Goal: Information Seeking & Learning: Learn about a topic

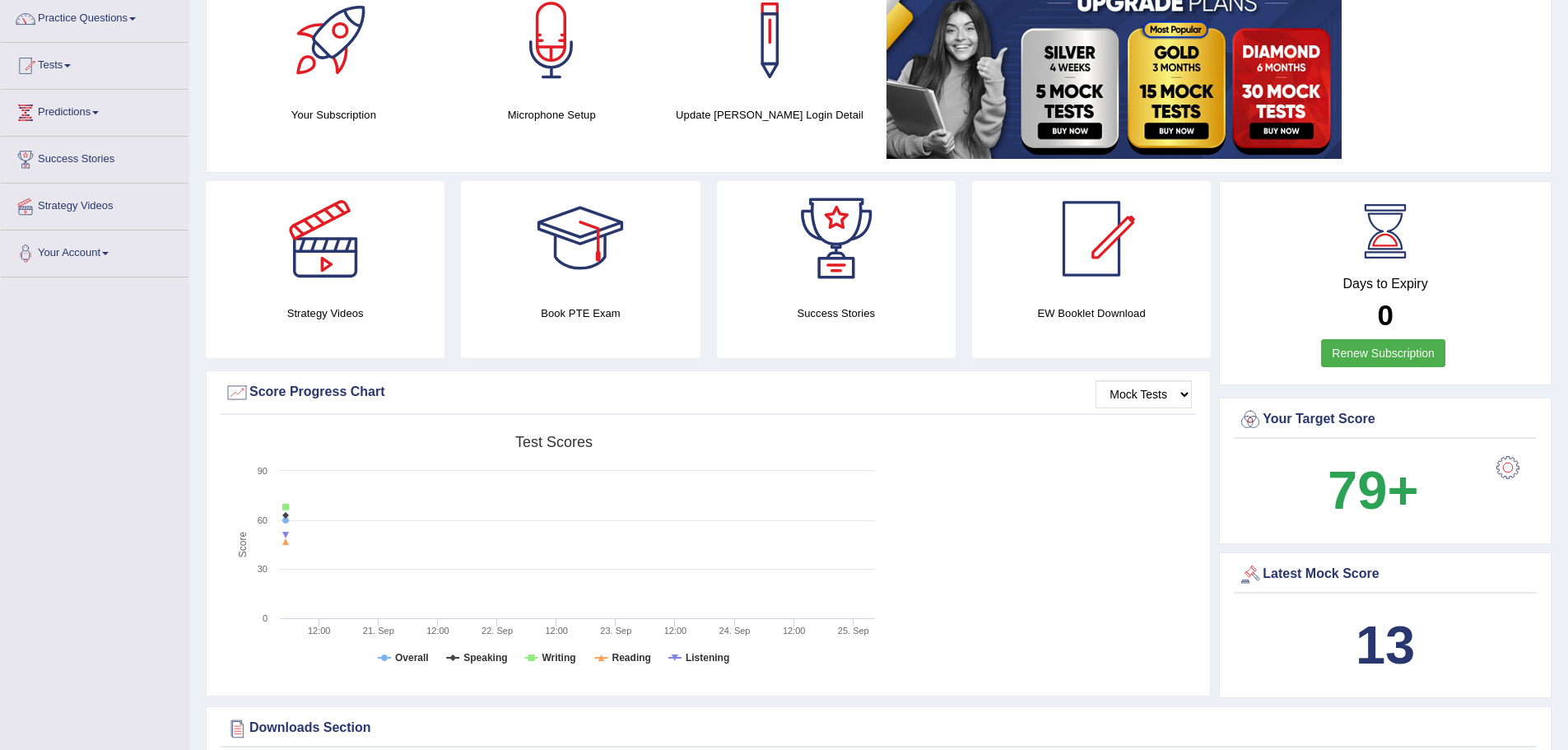
scroll to position [2091, 0]
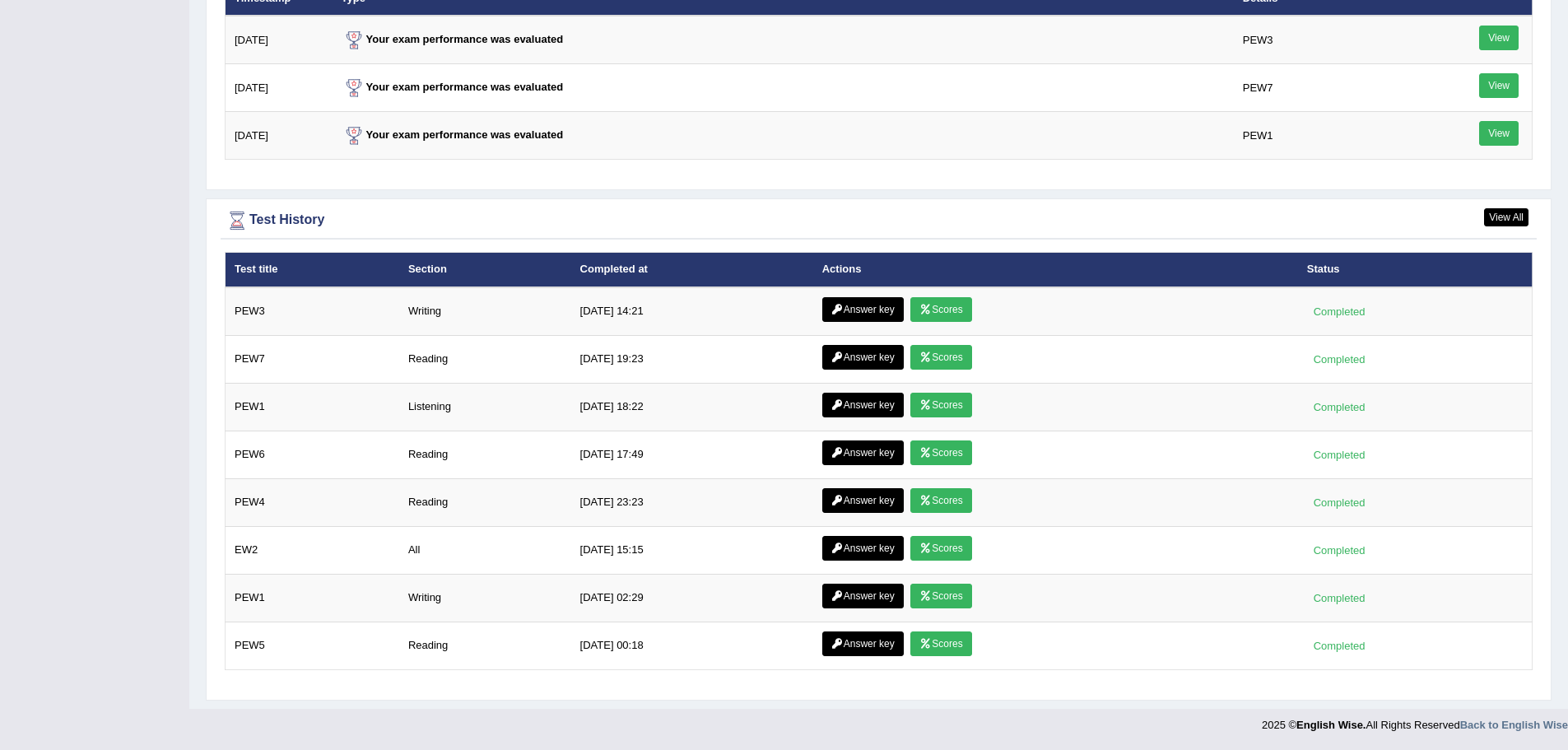
scroll to position [1968, 0]
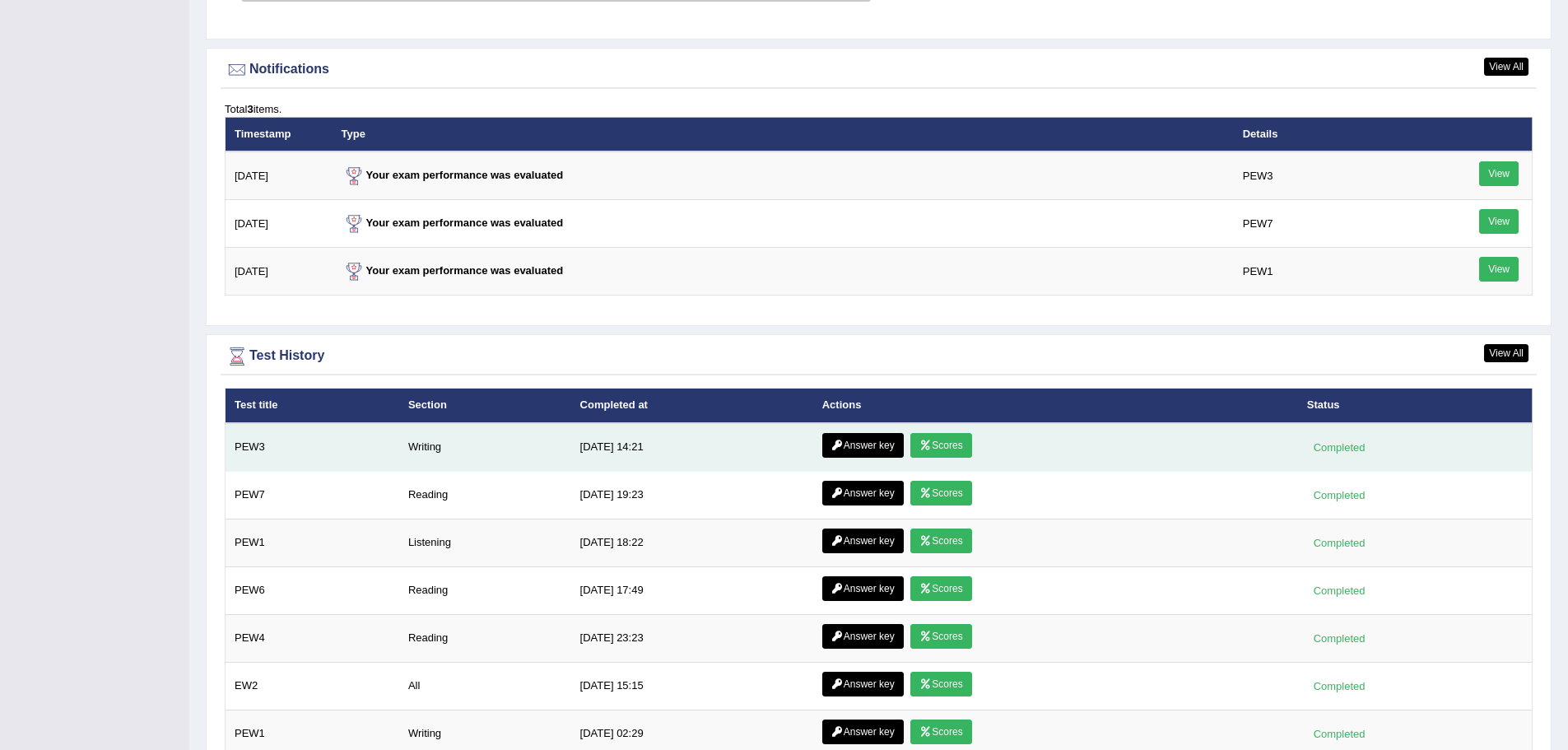
click at [933, 437] on link "Scores" at bounding box center [941, 446] width 61 height 25
click at [859, 452] on link "Answer key" at bounding box center [863, 446] width 81 height 25
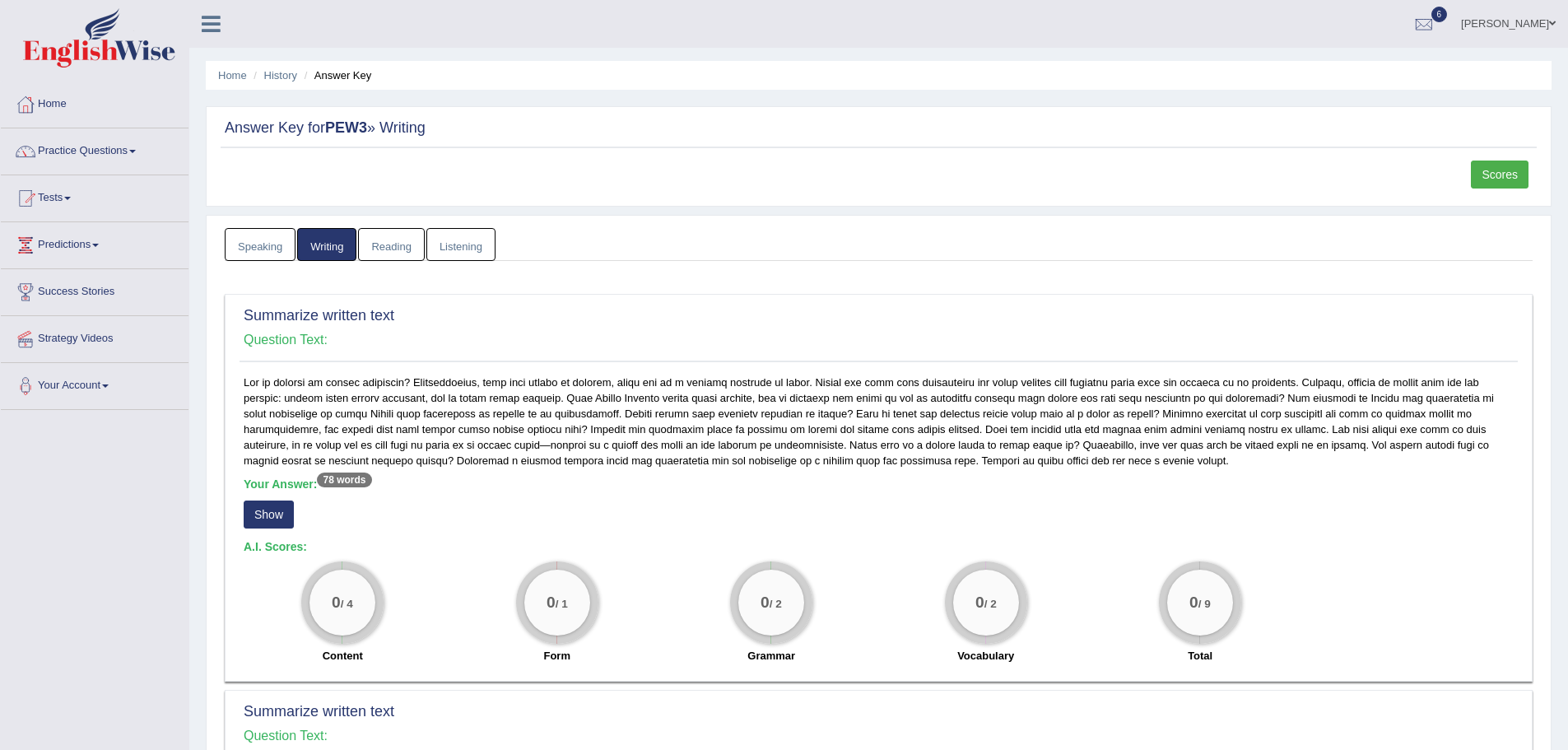
click at [278, 522] on button "Show" at bounding box center [269, 514] width 50 height 28
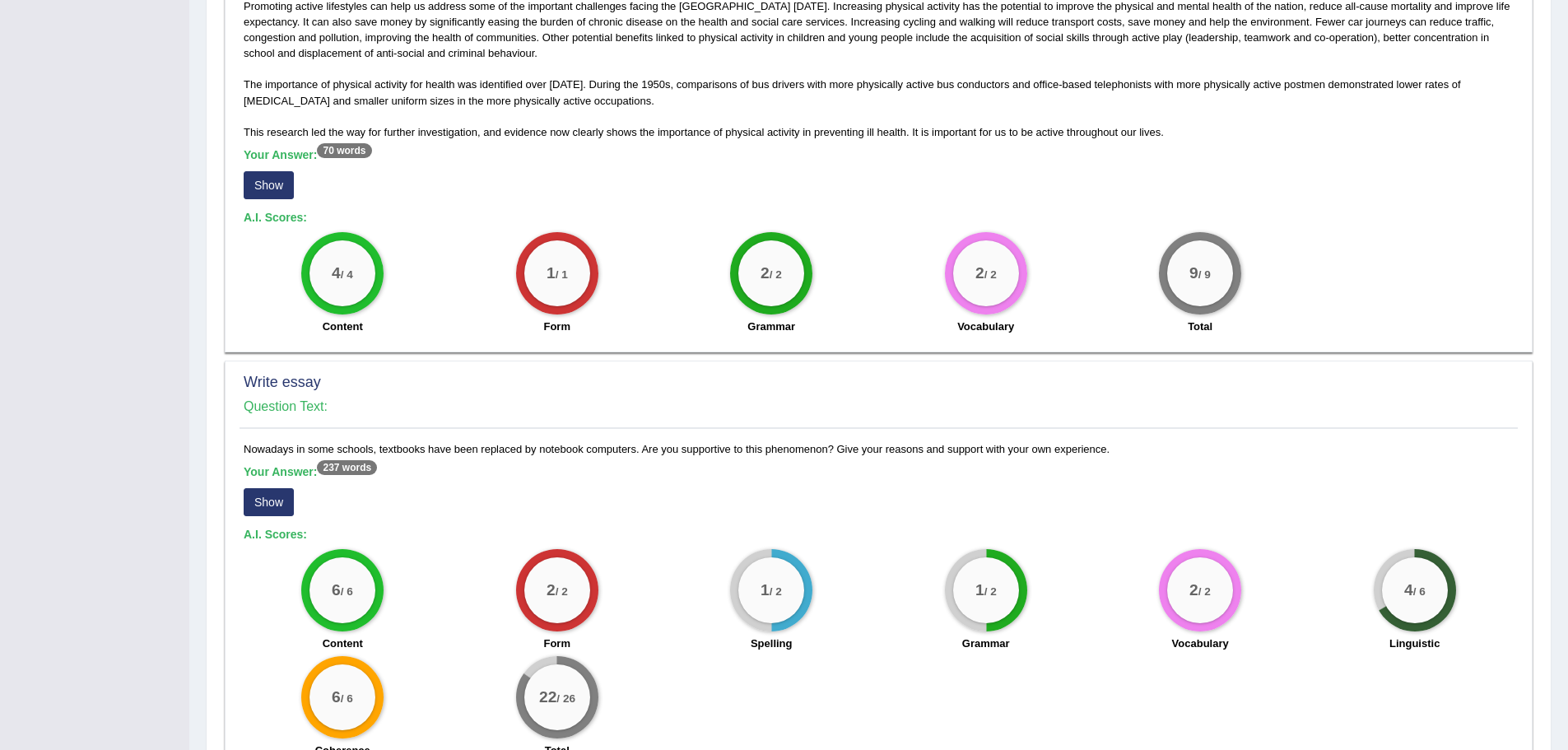
scroll to position [874, 0]
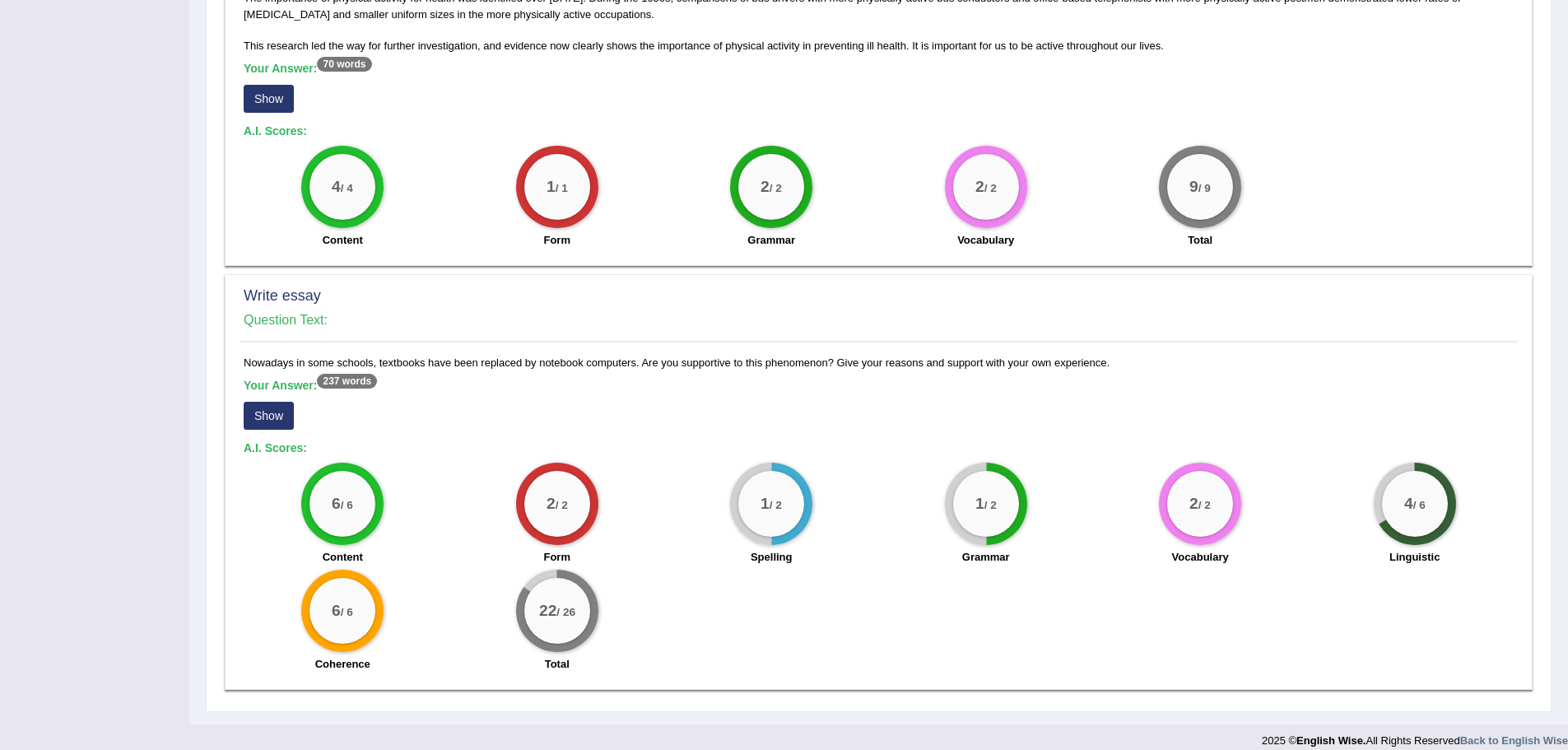
click at [268, 402] on button "Show" at bounding box center [269, 415] width 50 height 28
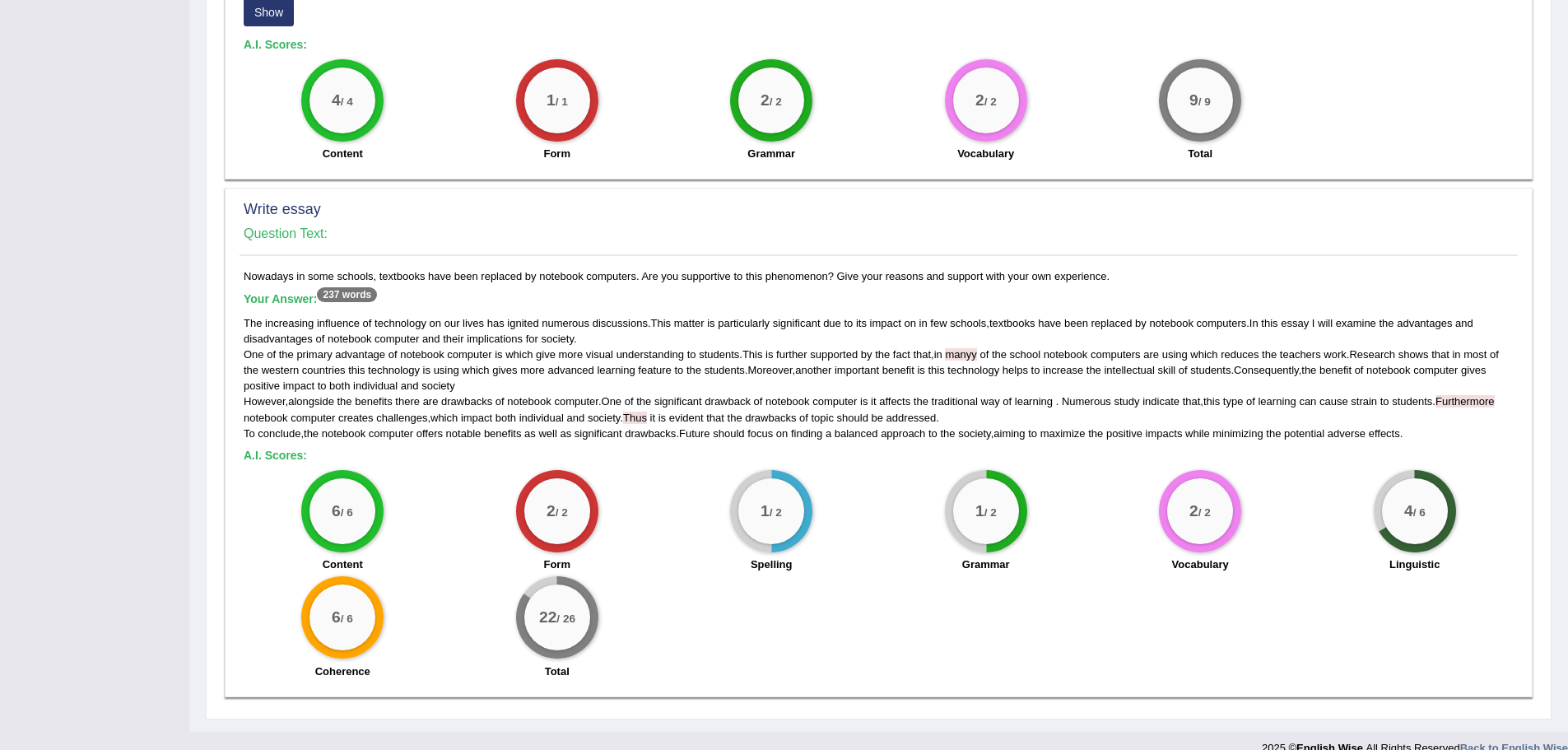
scroll to position [968, 0]
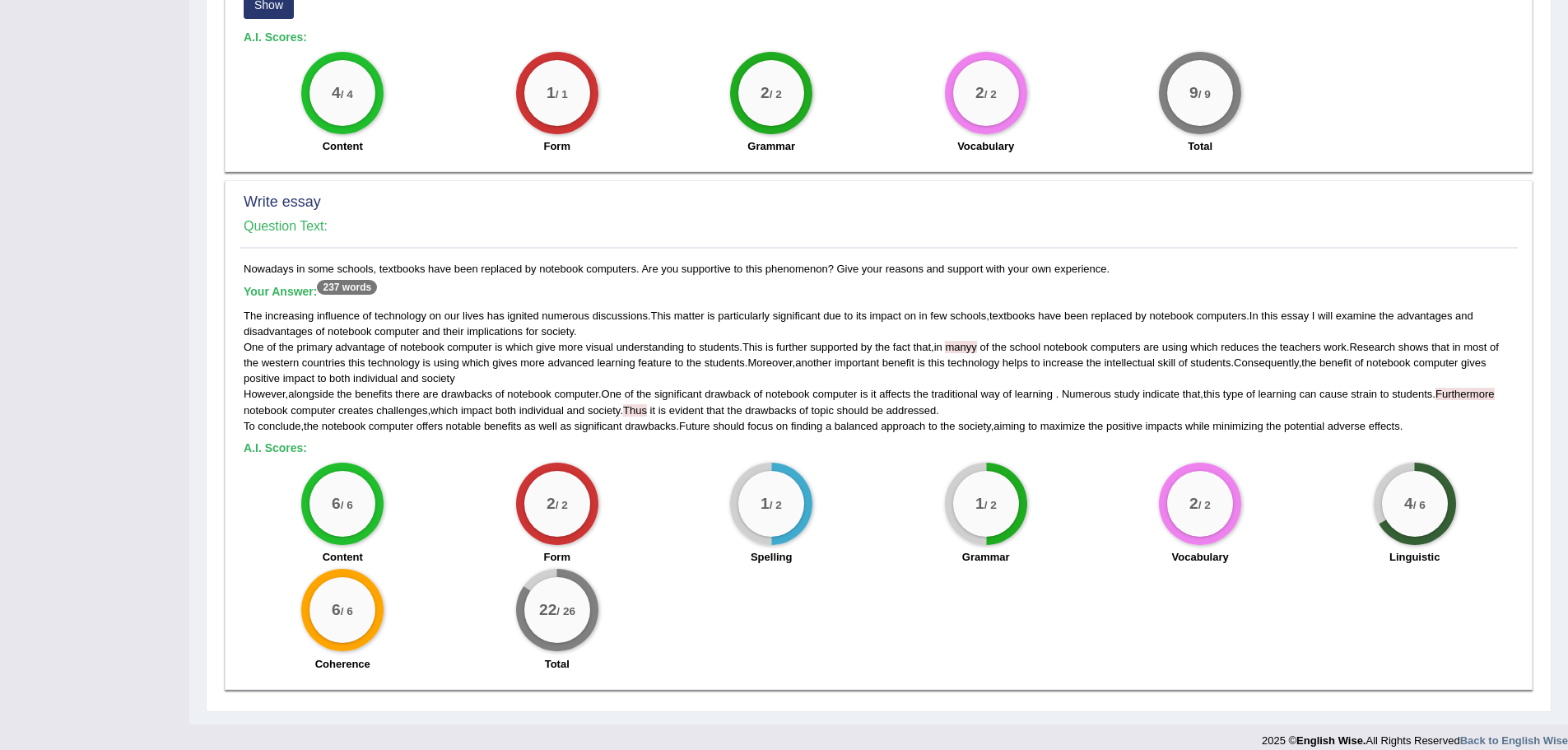
click at [1472, 388] on span "Furthermore" at bounding box center [1465, 394] width 59 height 13
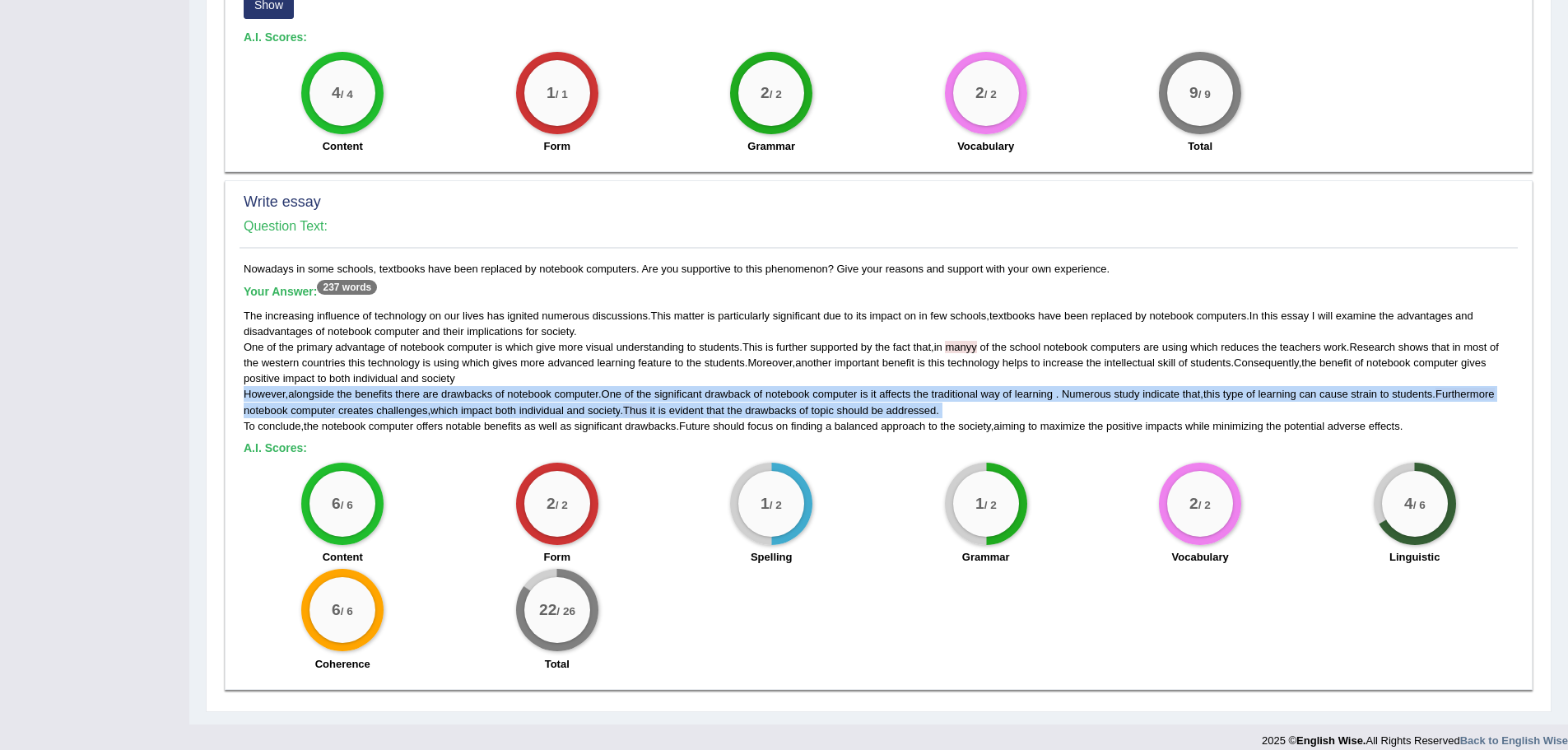
click at [1472, 388] on span "Furthermore" at bounding box center [1465, 394] width 59 height 13
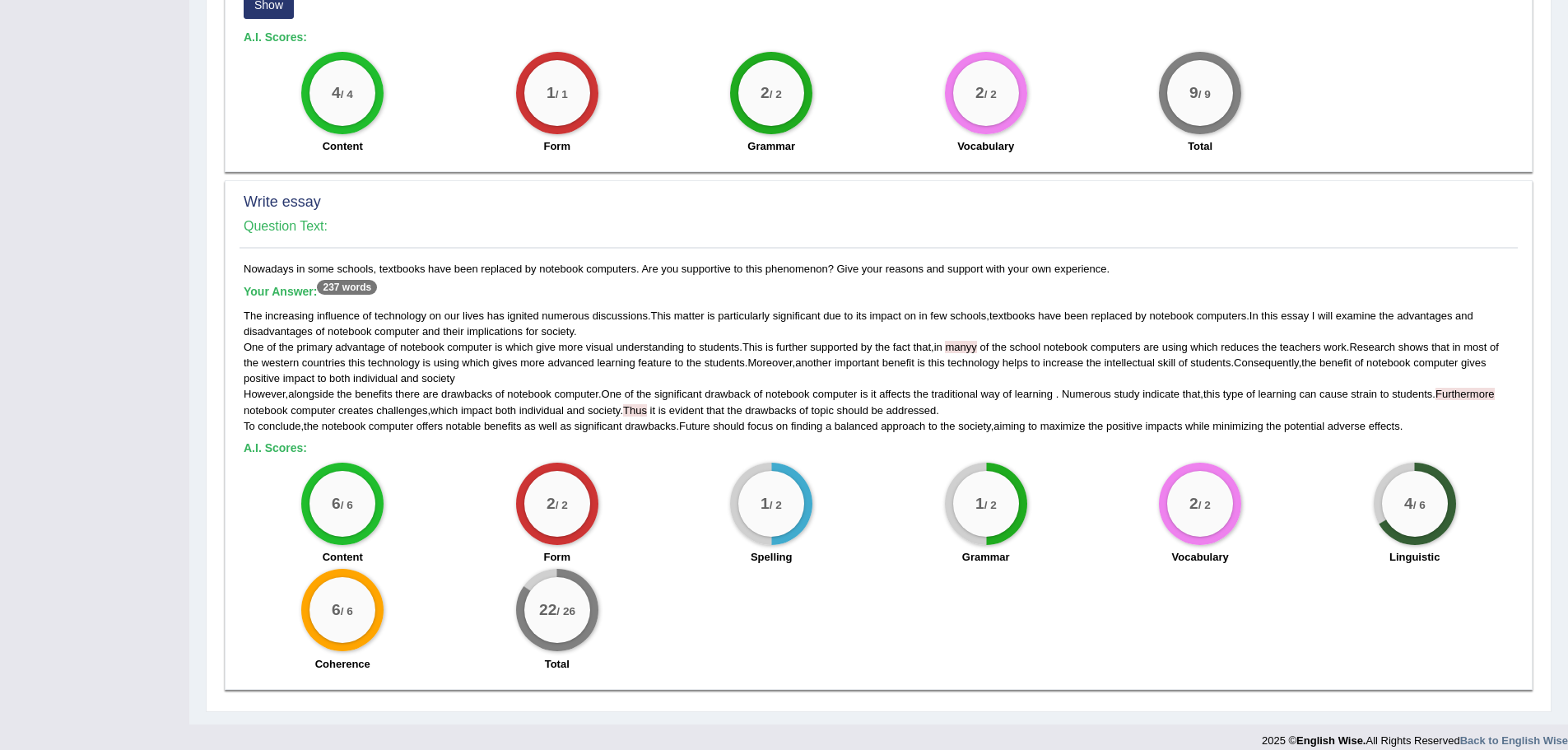
click at [1472, 388] on span "Furthermore" at bounding box center [1465, 394] width 59 height 13
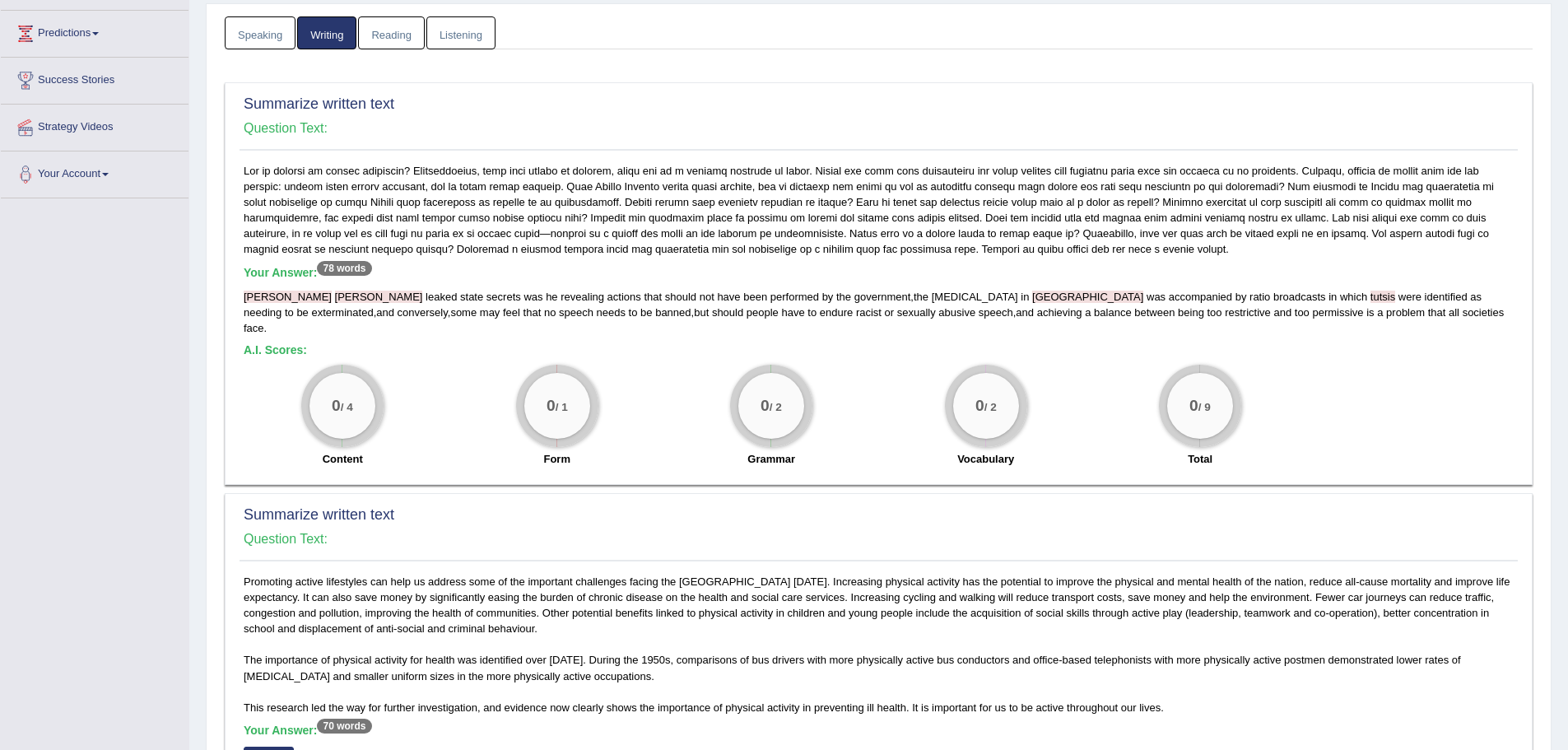
scroll to position [210, 0]
click at [350, 375] on div "0 / 4" at bounding box center [343, 406] width 66 height 66
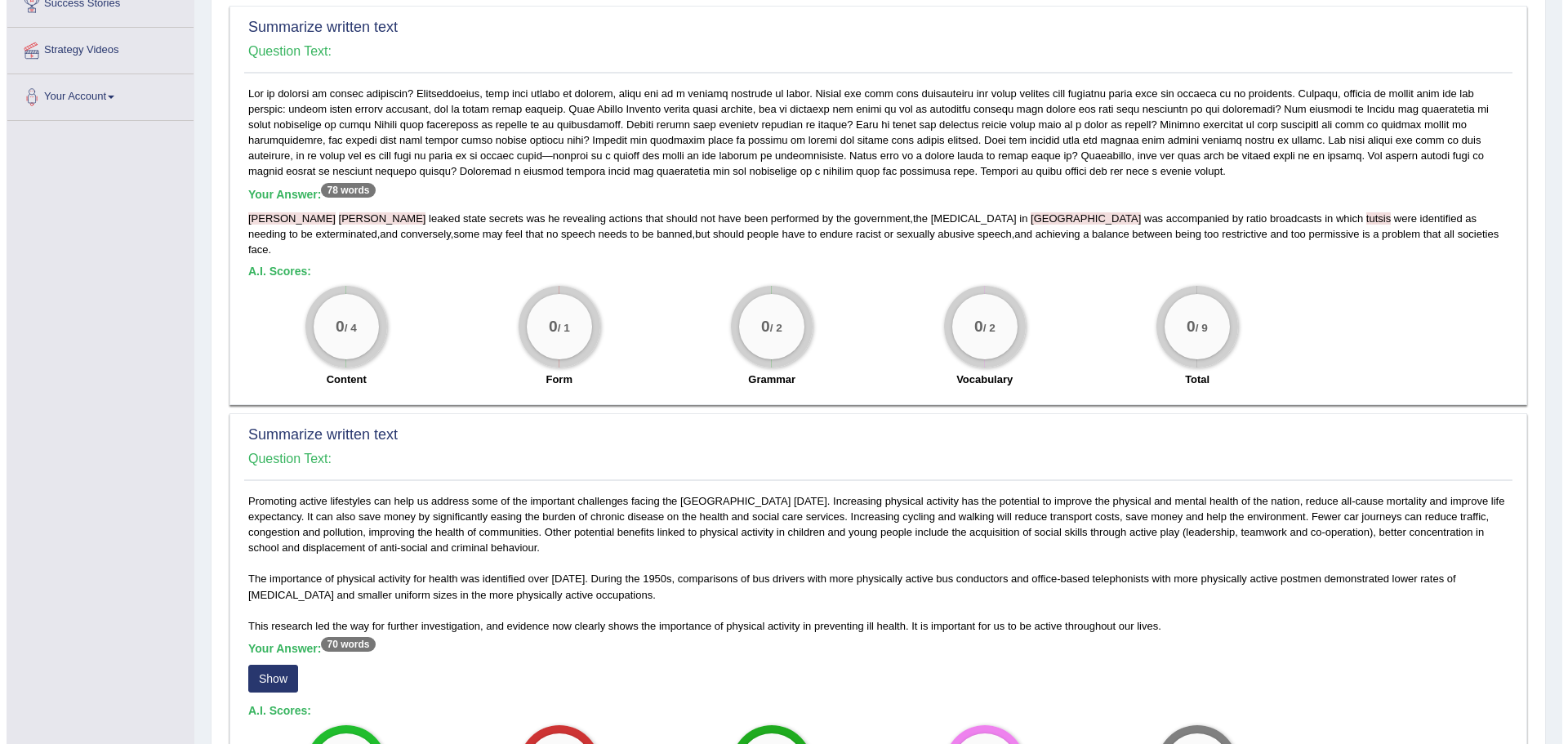
scroll to position [286, 0]
click at [273, 665] on button "Show" at bounding box center [267, 678] width 50 height 28
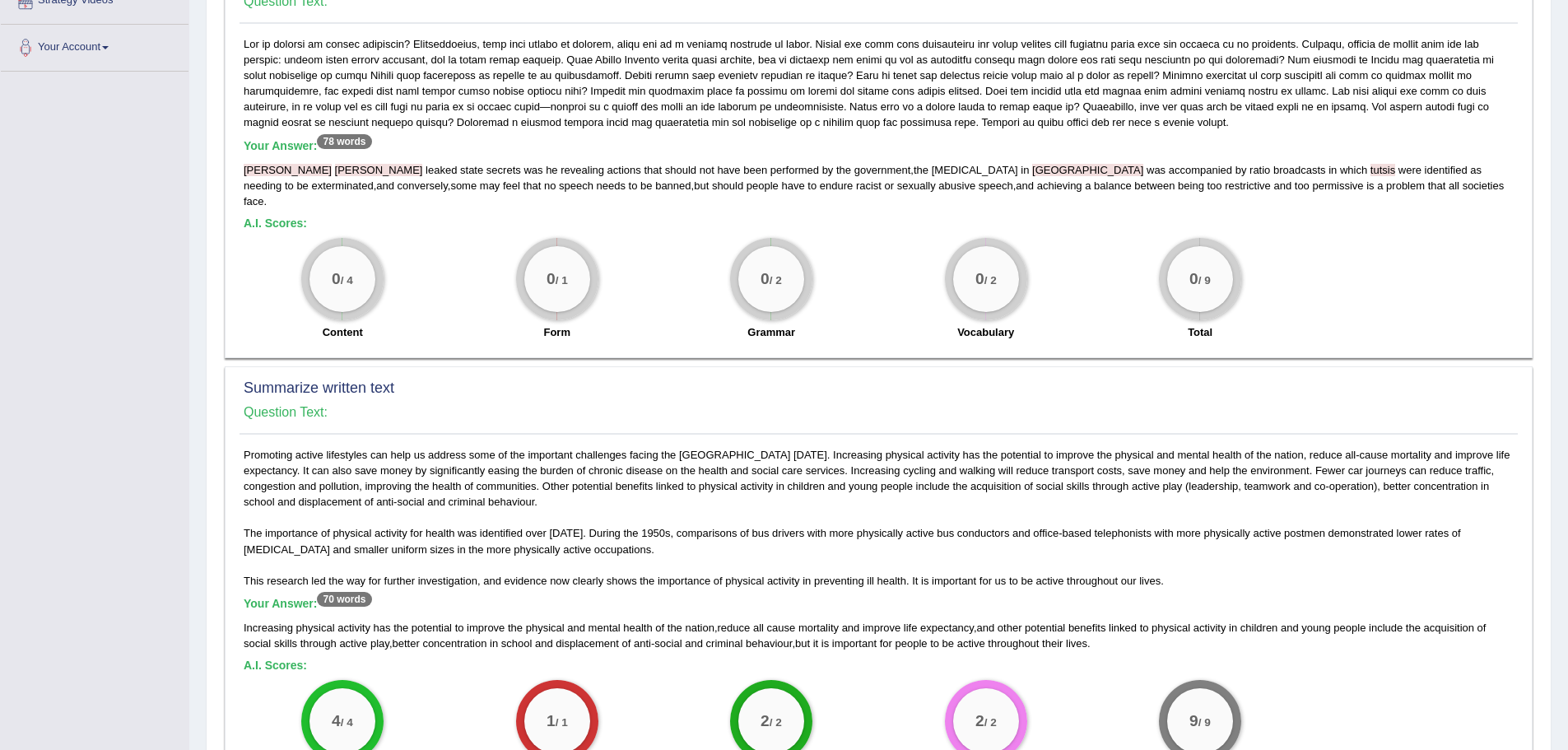
scroll to position [326, 0]
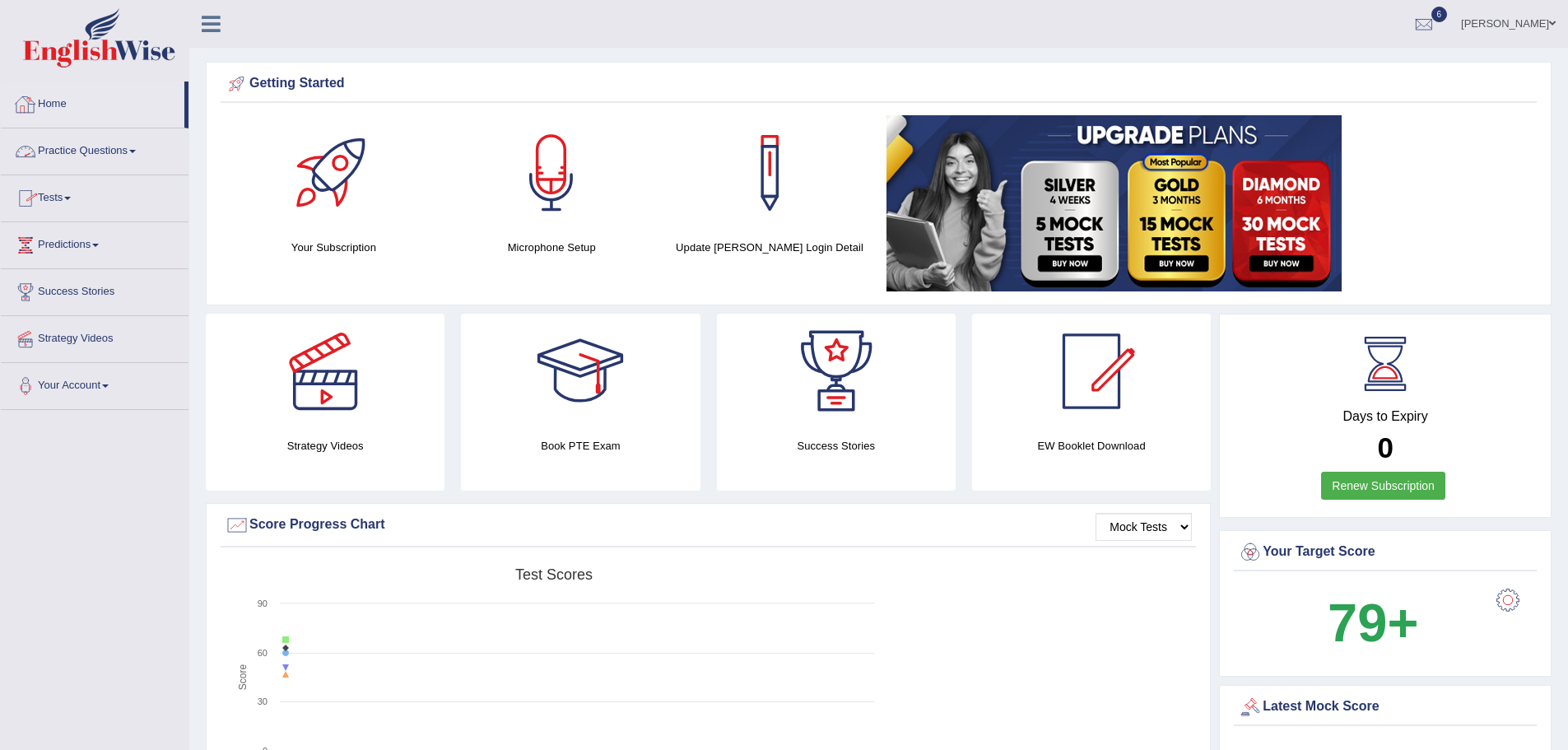
click at [52, 141] on link "Practice Questions" at bounding box center [95, 149] width 188 height 42
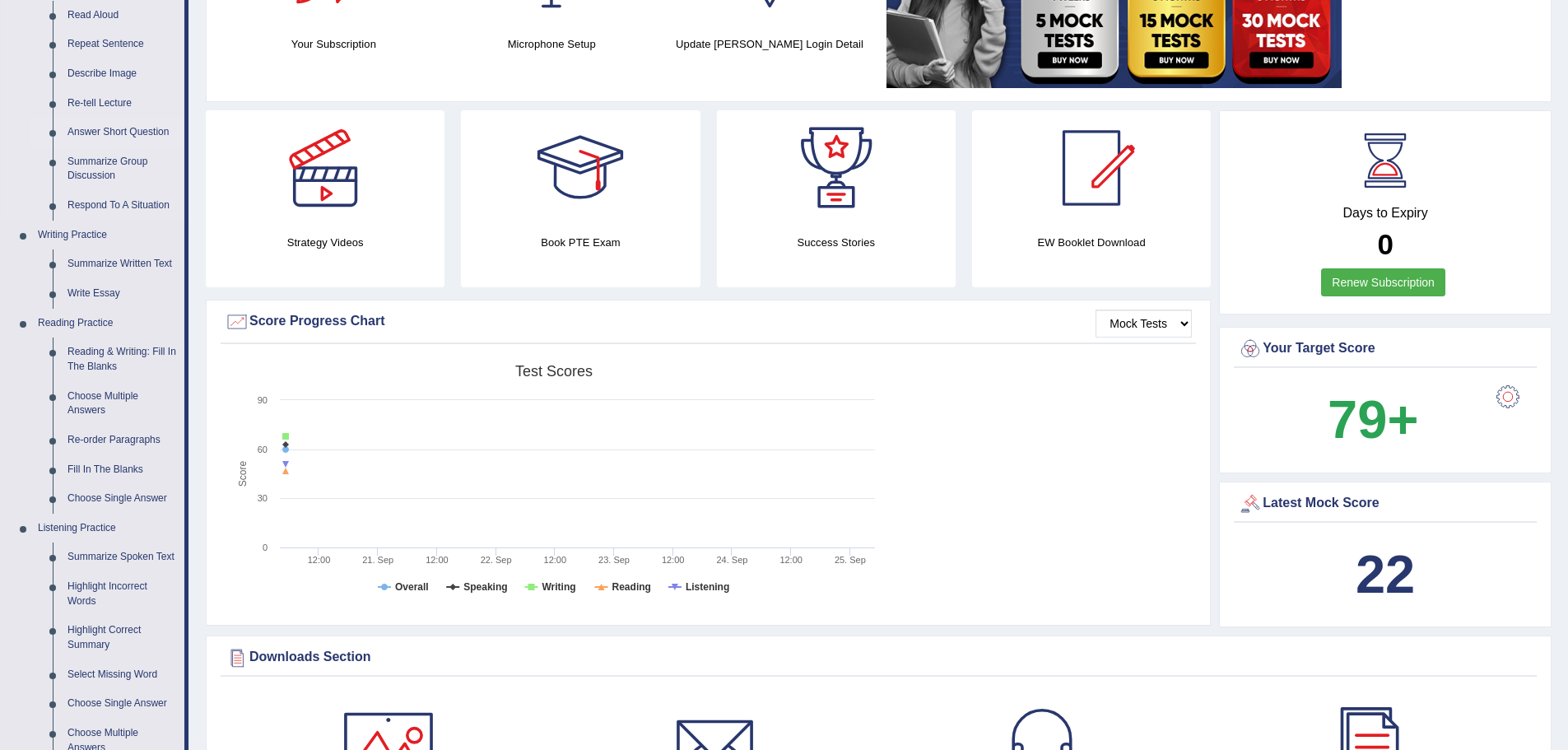
scroll to position [205, 0]
click at [115, 358] on link "Reading & Writing: Fill In The Blanks" at bounding box center [122, 358] width 124 height 43
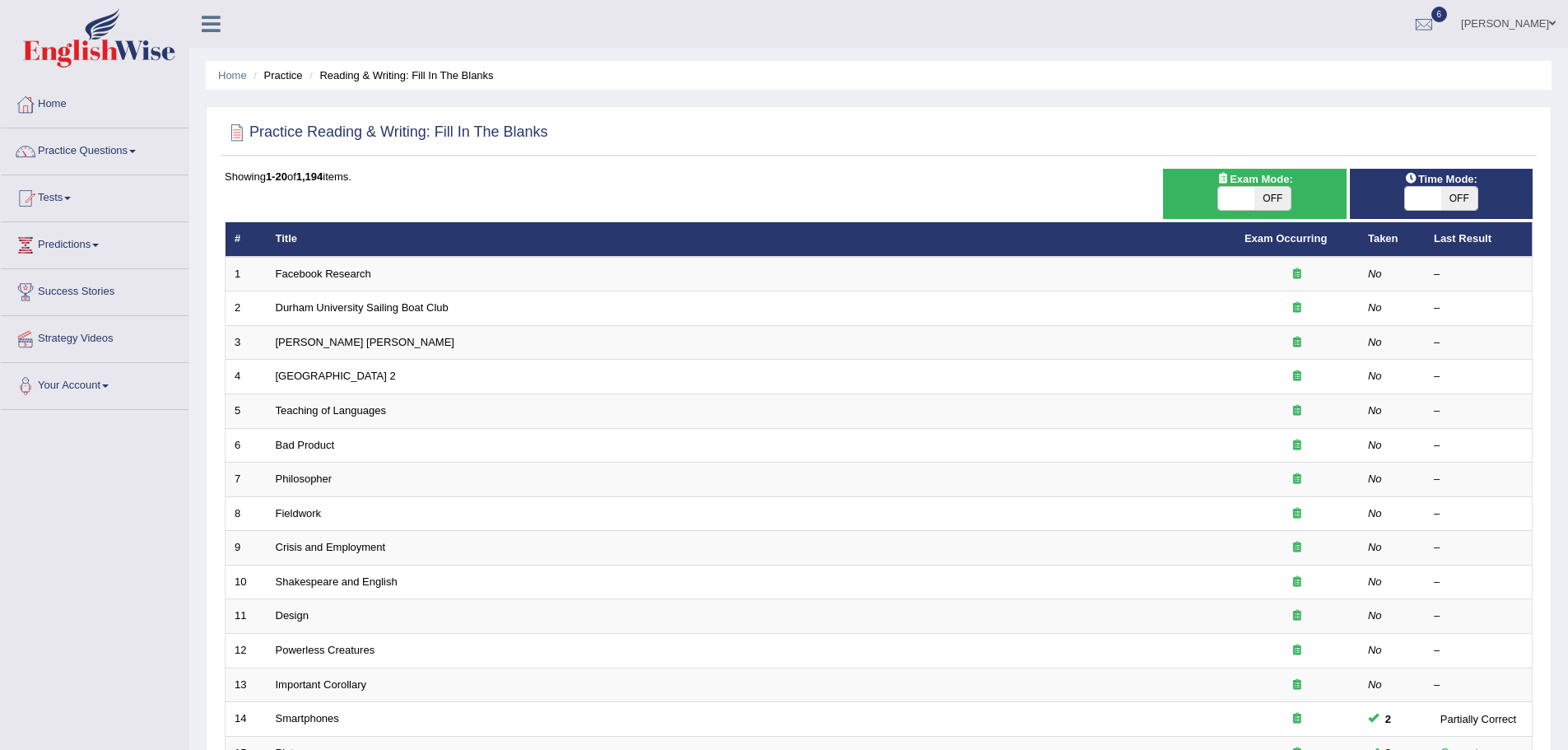
click at [1265, 200] on span "OFF" at bounding box center [1273, 199] width 37 height 23
checkbox input "true"
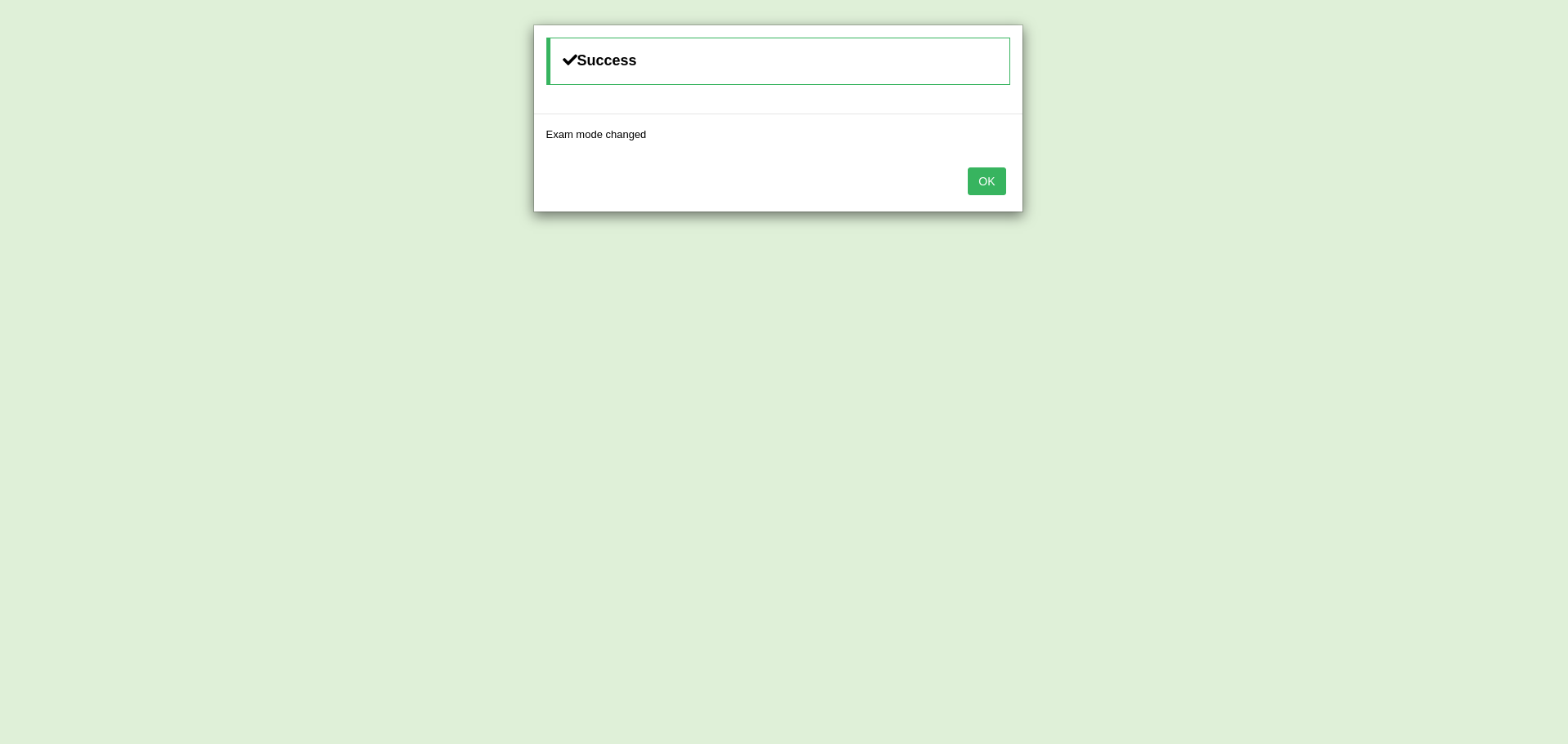
click at [991, 179] on button "OK" at bounding box center [986, 181] width 37 height 28
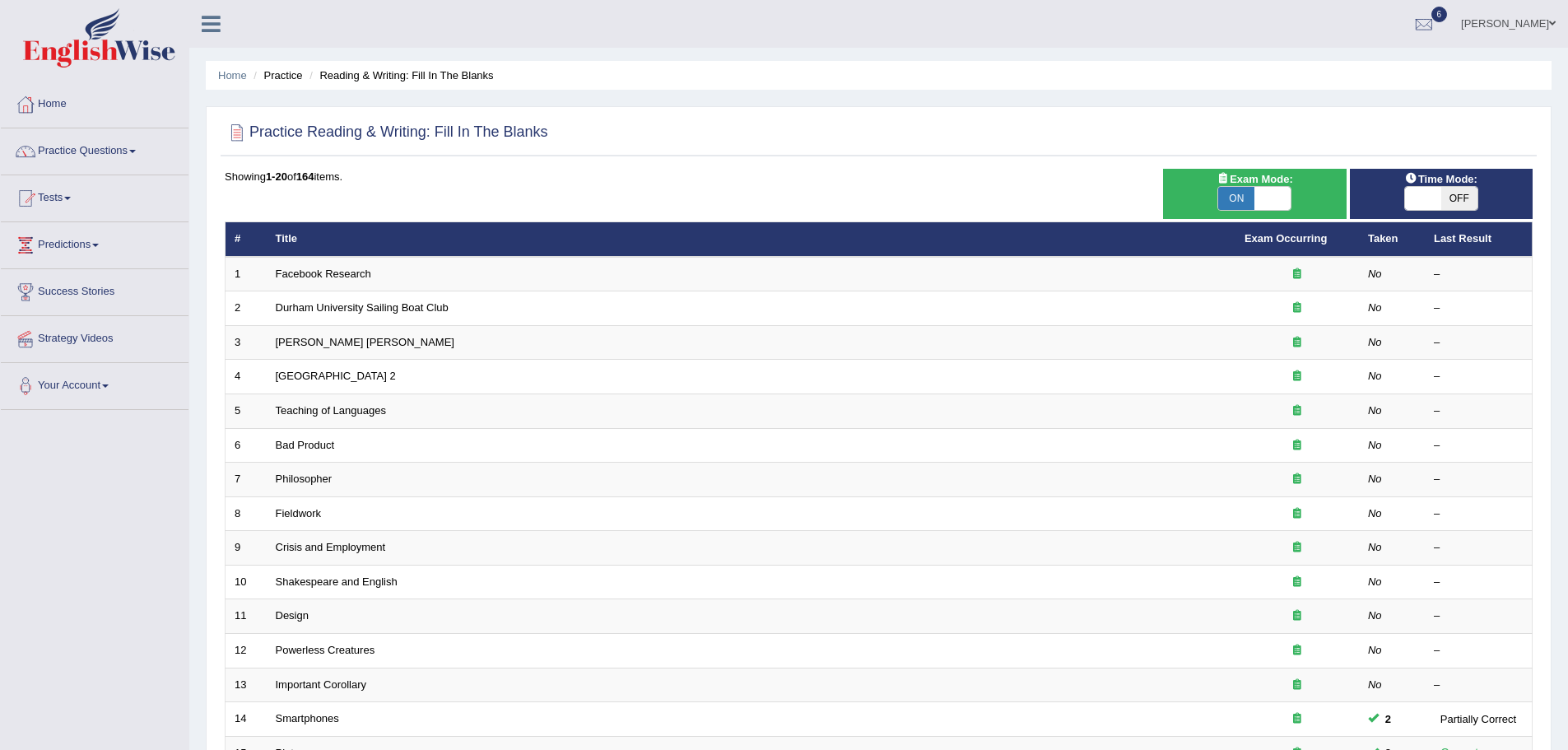
click at [1465, 195] on span "OFF" at bounding box center [1460, 199] width 37 height 23
checkbox input "true"
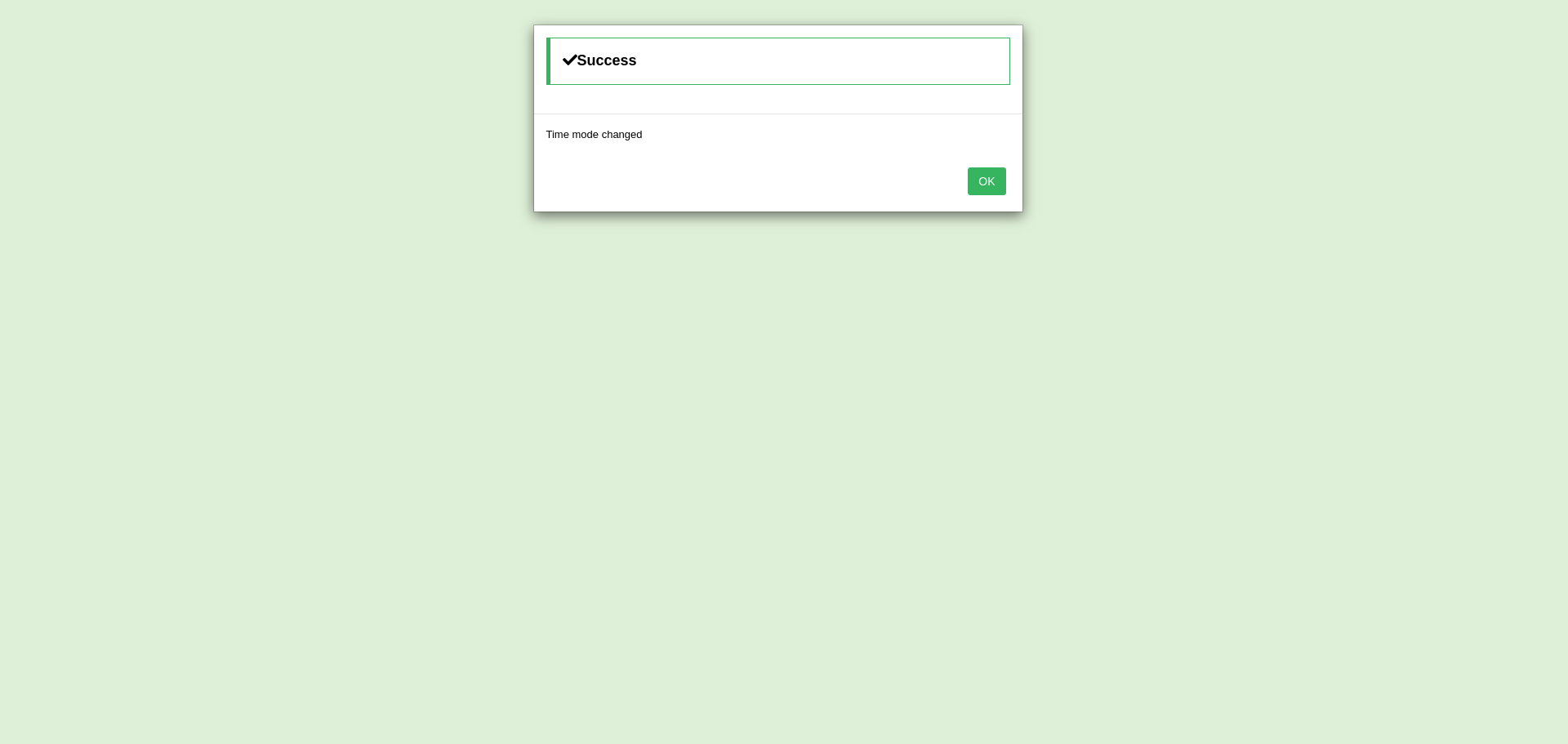
click at [993, 185] on button "OK" at bounding box center [986, 181] width 37 height 28
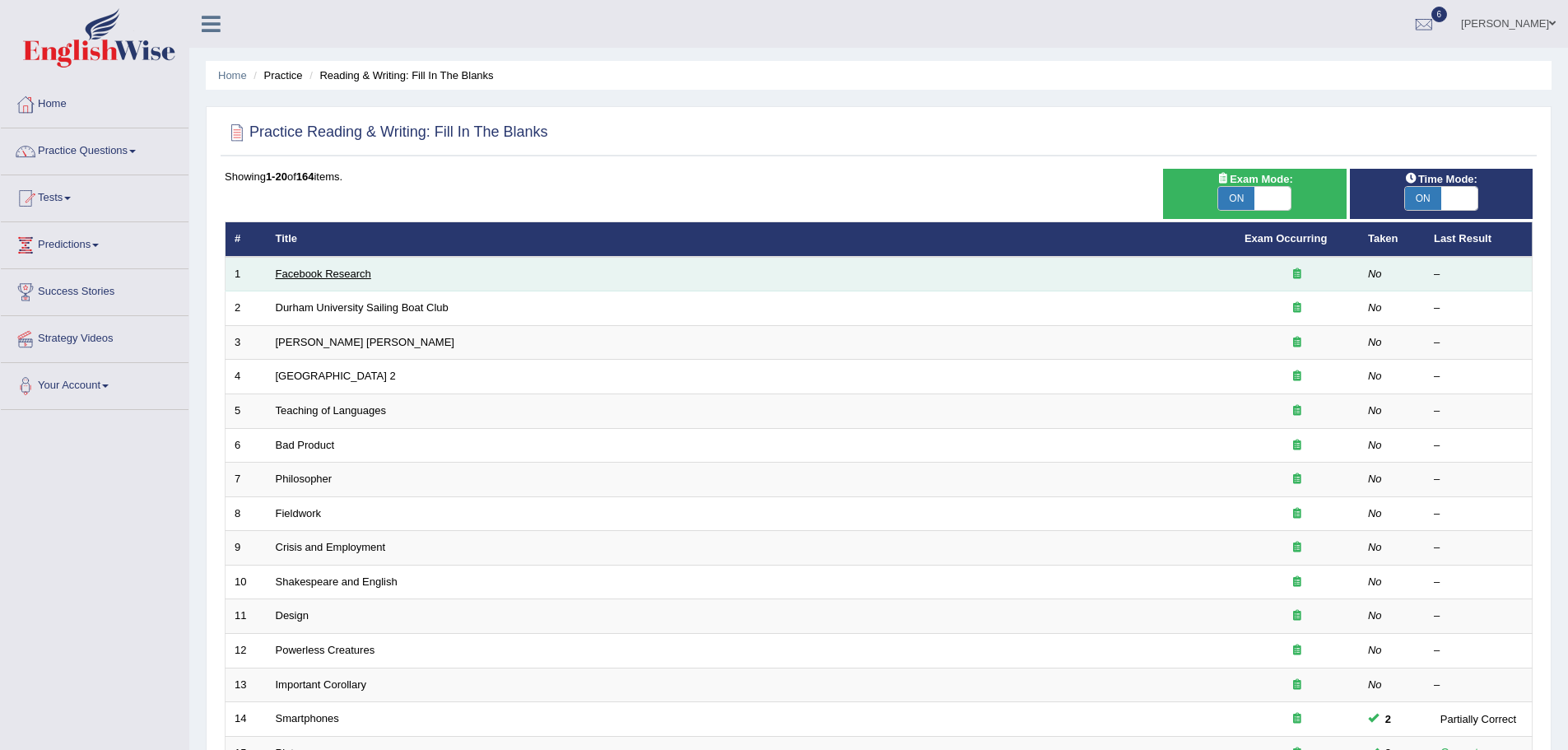
click at [349, 267] on link "Facebook Research" at bounding box center [323, 273] width 96 height 13
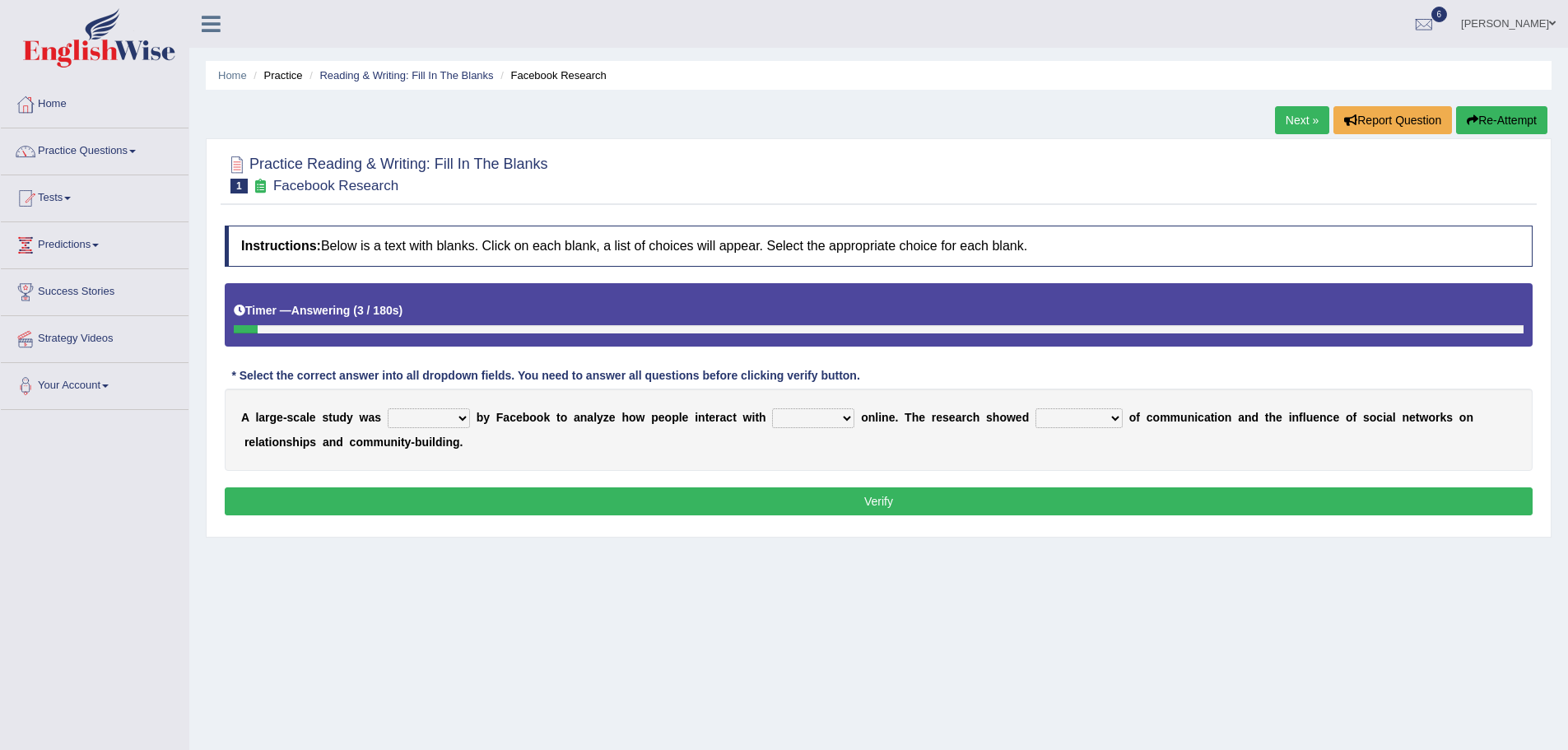
click at [425, 420] on select "surveyed had asked made" at bounding box center [428, 418] width 82 height 19
click at [388, 408] on select "surveyed had asked made" at bounding box center [428, 418] width 82 height 19
click at [433, 423] on select "surveyed had asked made" at bounding box center [428, 418] width 82 height 19
select select "had"
click at [388, 408] on select "surveyed had asked made" at bounding box center [428, 418] width 82 height 19
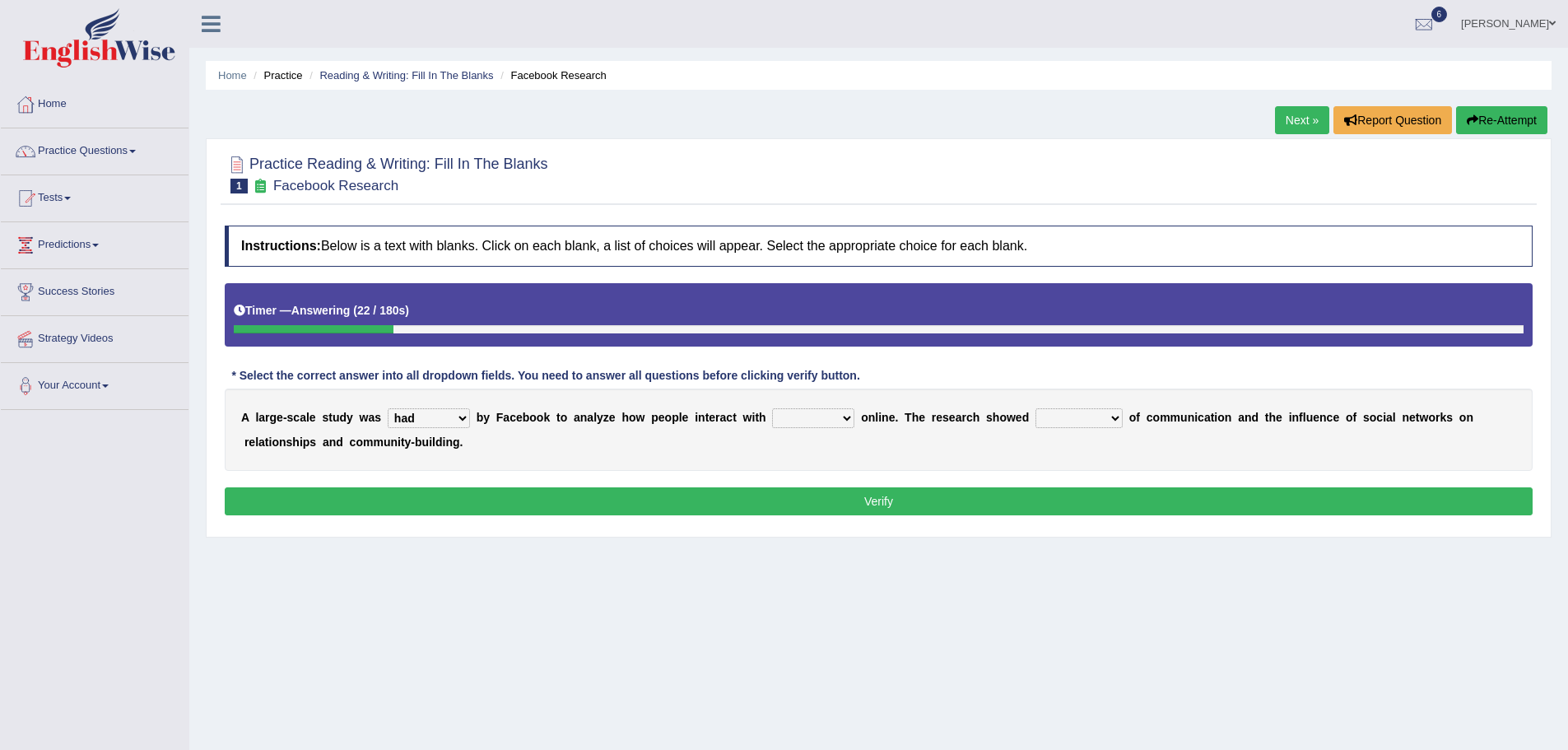
click at [807, 421] on select "together all each other another" at bounding box center [812, 418] width 82 height 19
select select "each other"
click at [772, 408] on select "together all each other another" at bounding box center [812, 418] width 82 height 19
click at [463, 408] on select "surveyed had asked made" at bounding box center [428, 418] width 82 height 19
select select "surveyed"
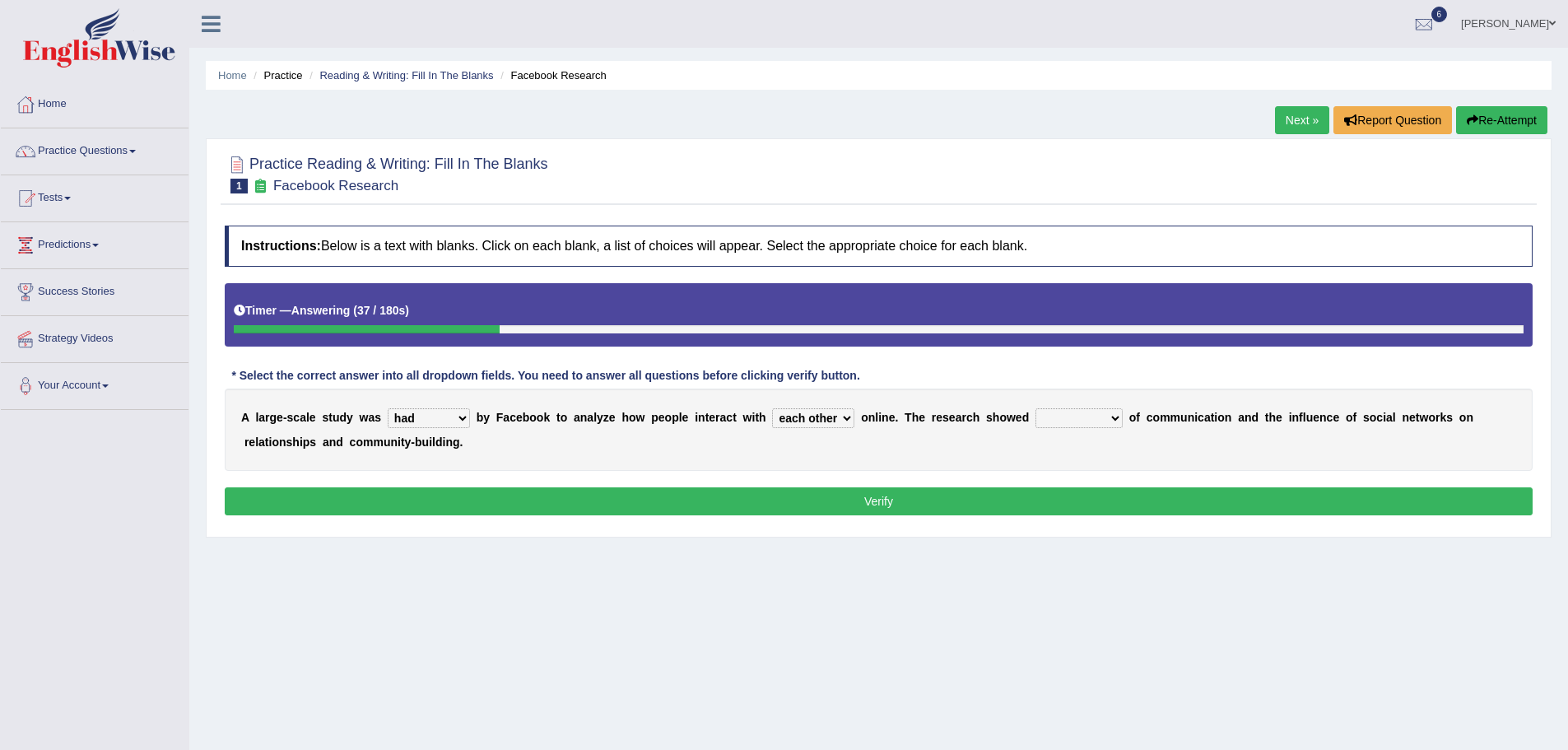
click at [388, 408] on select "surveyed had asked made" at bounding box center [428, 418] width 82 height 19
click at [1062, 426] on select "advantages standards fellowships patterns" at bounding box center [1079, 418] width 87 height 19
select select "advantages"
click at [1035, 408] on select "advantages standards fellowships patterns" at bounding box center [1079, 418] width 87 height 19
click at [932, 504] on button "Verify" at bounding box center [879, 501] width 1308 height 28
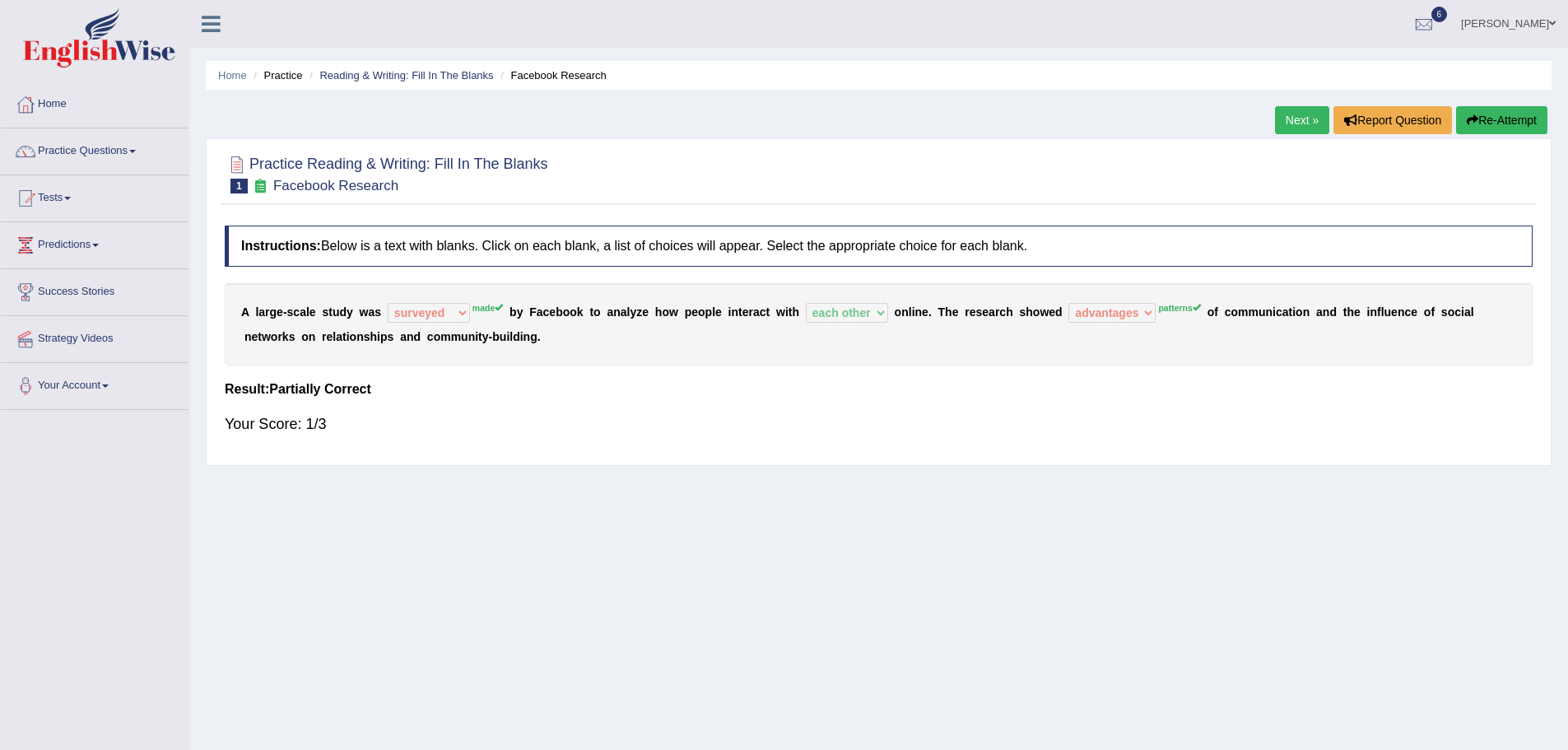
click at [1492, 119] on button "Re-Attempt" at bounding box center [1501, 120] width 92 height 28
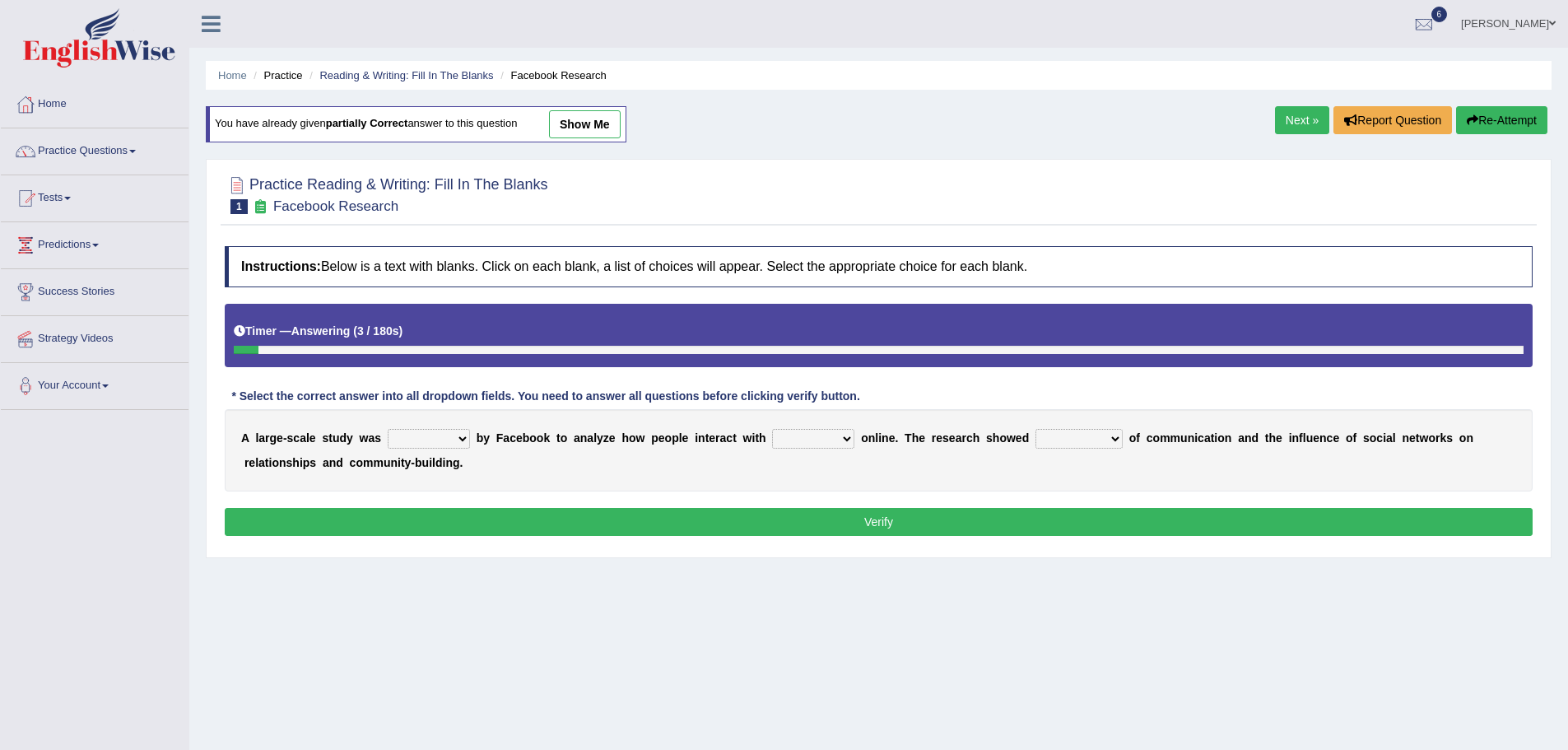
click at [401, 435] on select "surveyed had asked made" at bounding box center [428, 439] width 82 height 19
select select "made"
click at [388, 430] on select "surveyed had asked made" at bounding box center [428, 439] width 82 height 19
click at [818, 442] on select "together all each other another" at bounding box center [812, 439] width 82 height 19
select select "each other"
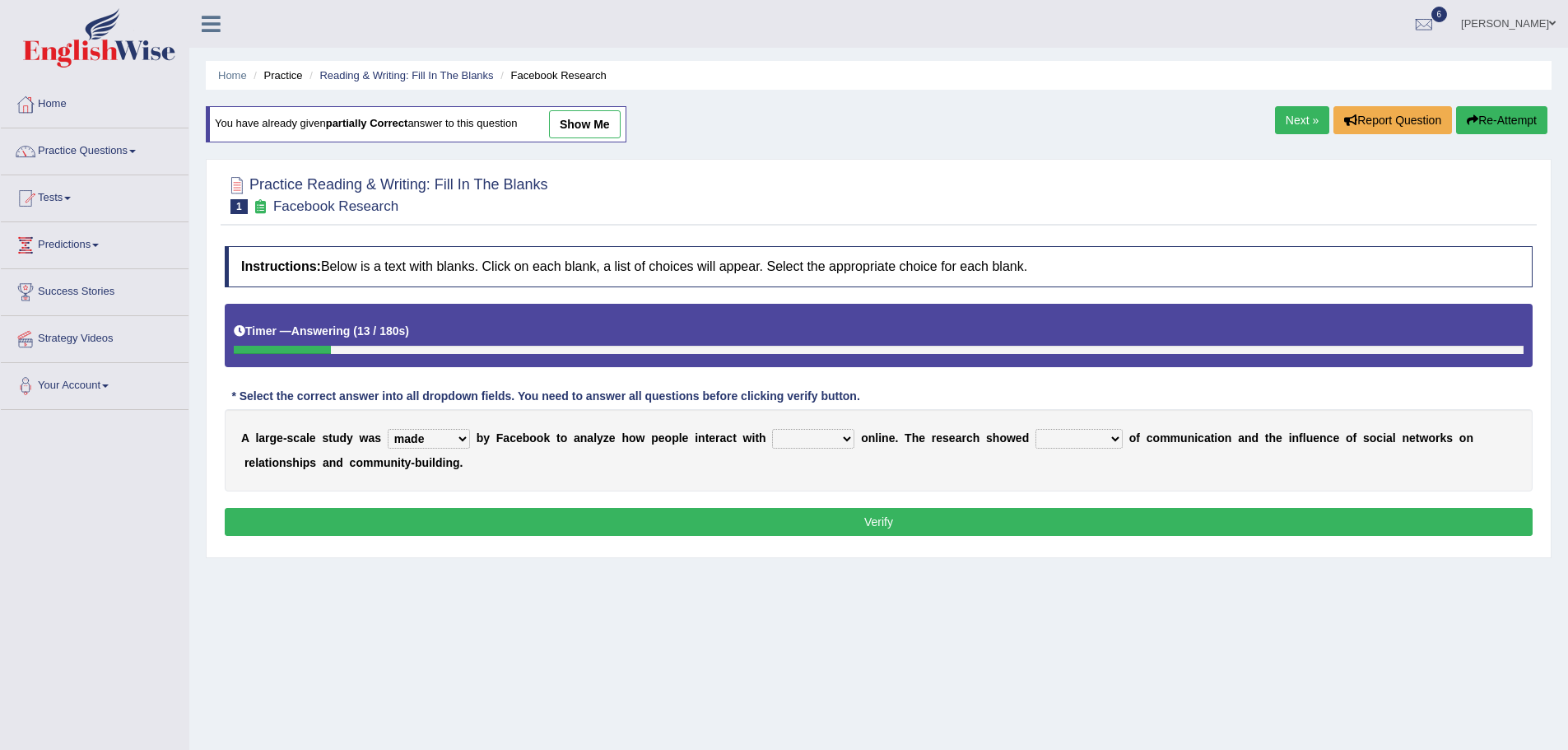
click at [772, 430] on select "together all each other another" at bounding box center [812, 439] width 82 height 19
click at [1063, 432] on select "advantages standards fellowships patterns" at bounding box center [1079, 439] width 87 height 19
select select "patterns"
click at [1035, 430] on select "advantages standards fellowships patterns" at bounding box center [1079, 439] width 87 height 19
click at [975, 531] on button "Verify" at bounding box center [879, 521] width 1308 height 28
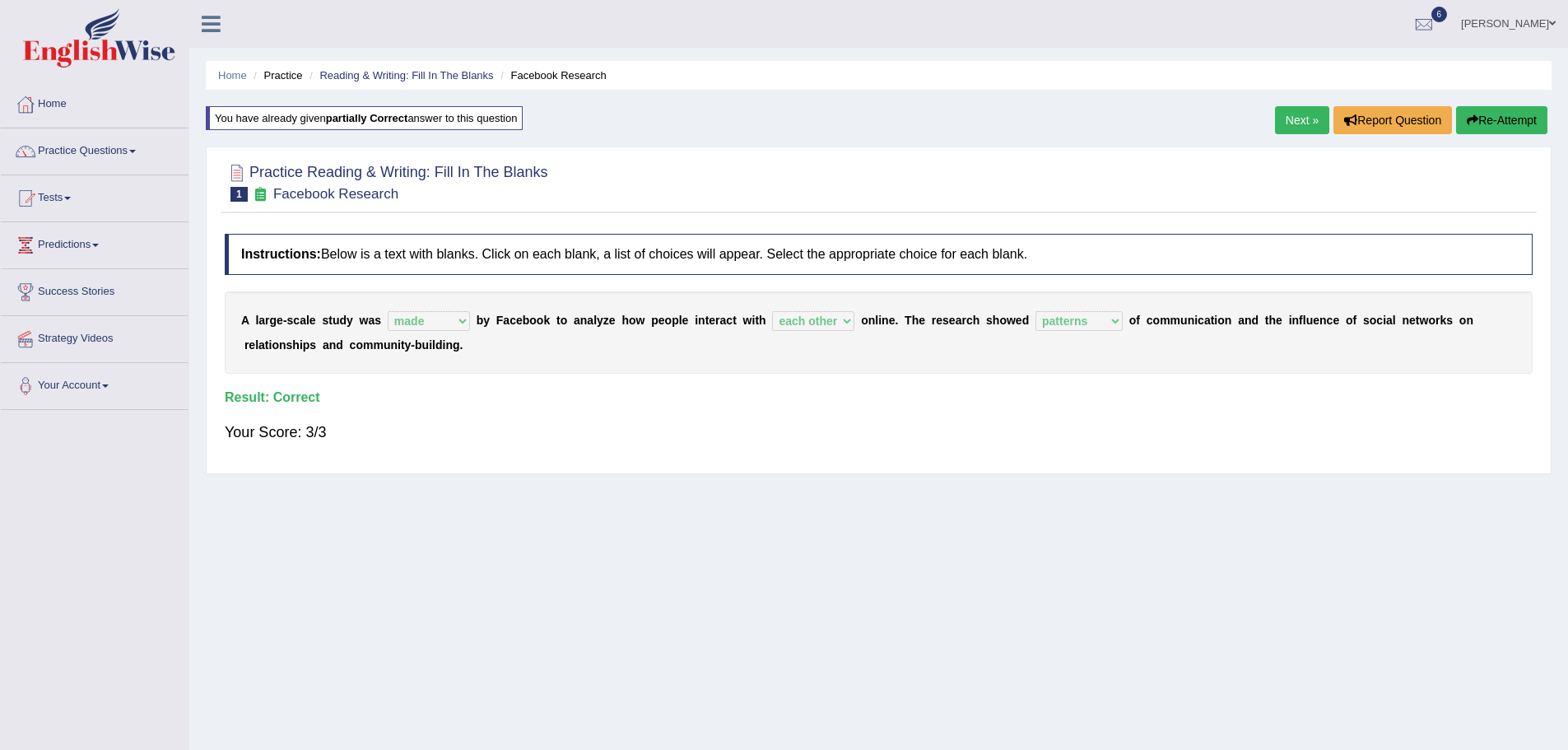
click at [1295, 123] on link "Next »" at bounding box center [1303, 120] width 54 height 28
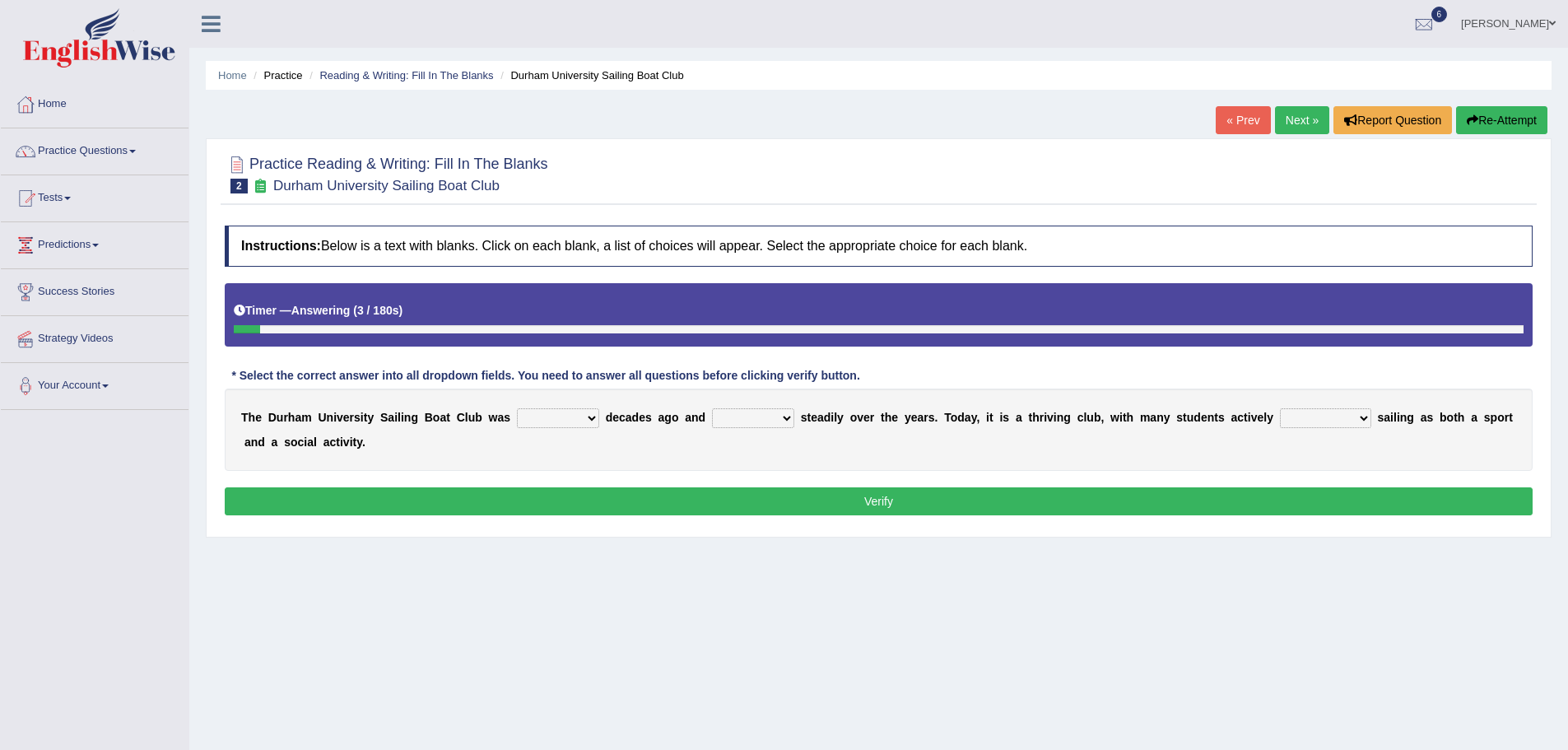
click at [542, 416] on select "found fund founded find" at bounding box center [558, 418] width 82 height 19
select select "founded"
click at [517, 408] on select "found fund founded find" at bounding box center [558, 418] width 82 height 19
click at [726, 417] on select "grow growing has grown grown" at bounding box center [753, 418] width 82 height 19
select select "grown"
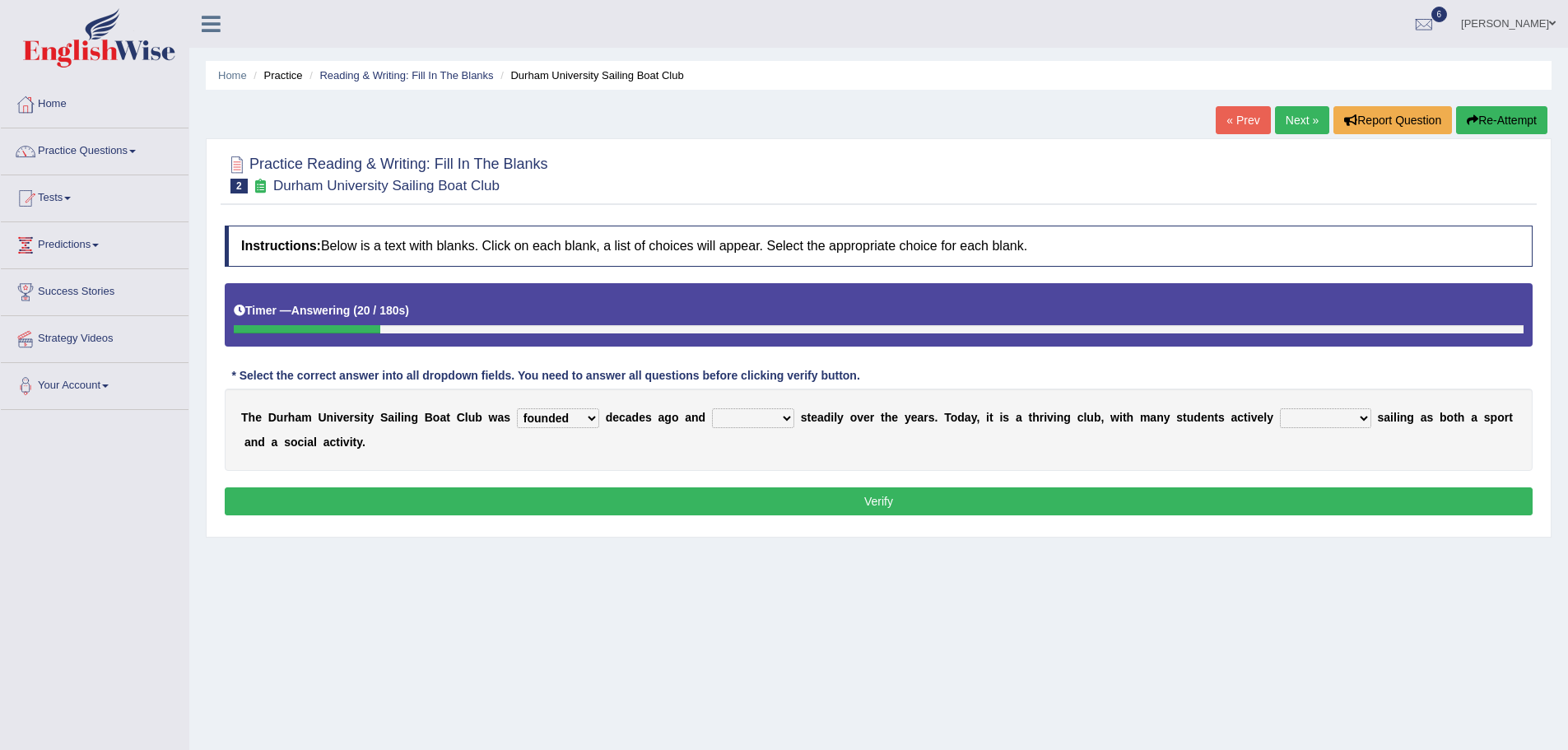
click at [712, 408] on select "grow growing has grown grown" at bounding box center [753, 418] width 82 height 19
click at [1298, 414] on select "enjoy enjoyed are enjoying enjoying" at bounding box center [1326, 418] width 92 height 19
select select "enjoying"
click at [1280, 408] on select "enjoy enjoyed are enjoying enjoying" at bounding box center [1326, 418] width 92 height 19
click at [929, 497] on button "Verify" at bounding box center [879, 501] width 1308 height 28
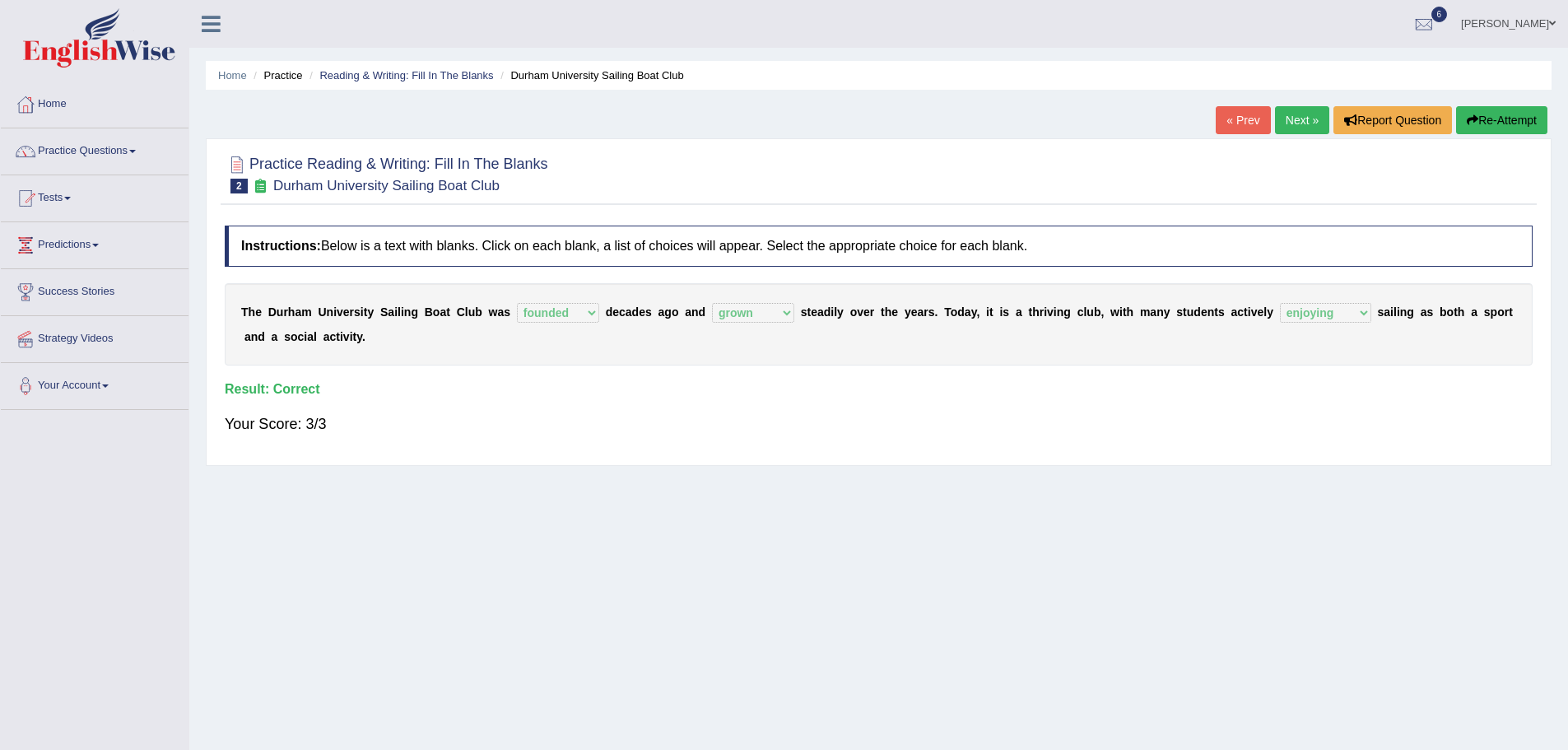
click at [1289, 110] on link "Next »" at bounding box center [1303, 120] width 54 height 28
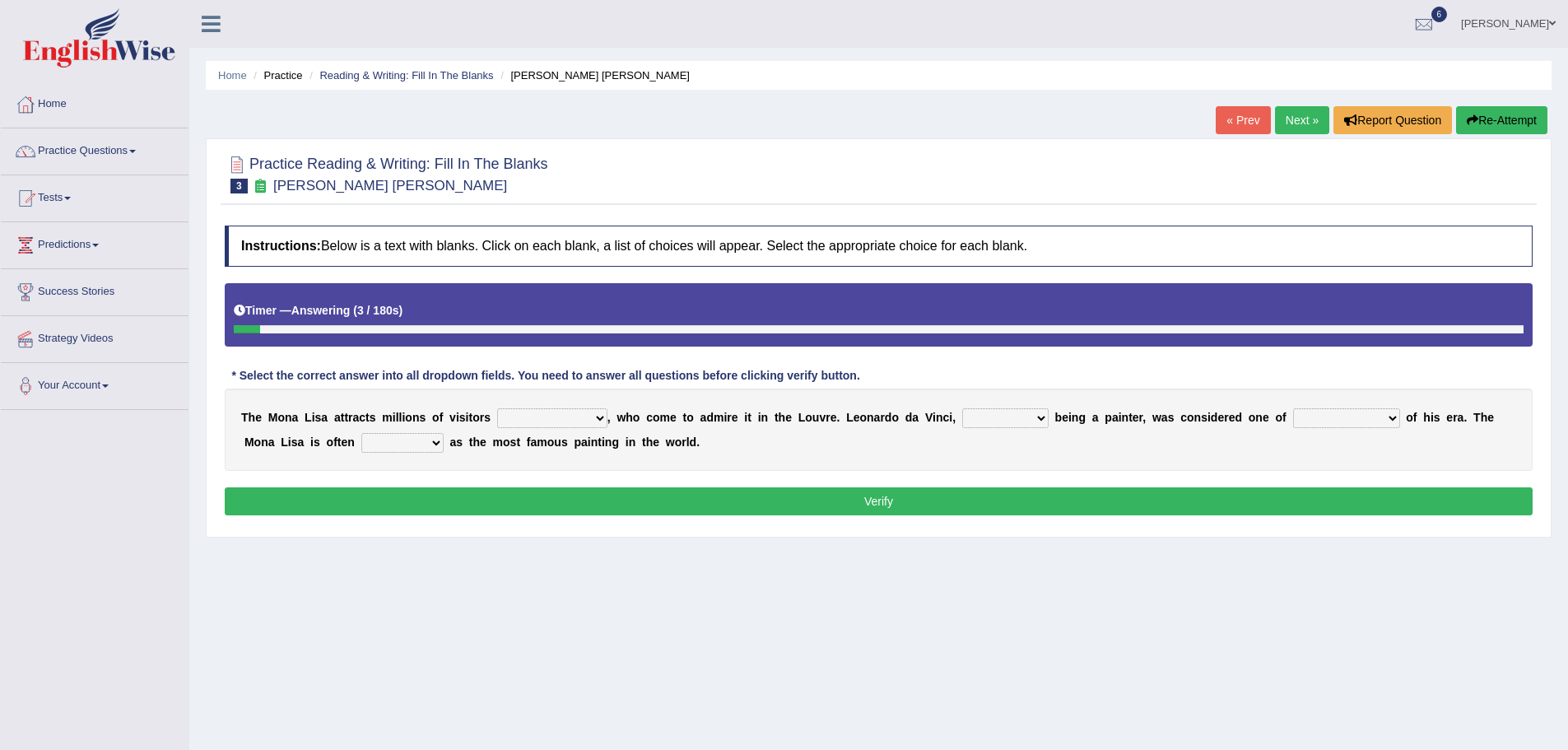
click at [509, 415] on select "around the year the all year all year round per year" at bounding box center [552, 418] width 110 height 19
click at [684, 435] on div "T h e M o n a L i s a a t t r a c t s m i l l i o n s o f v i s i t o r s aroun…" at bounding box center [879, 430] width 1308 height 82
click at [987, 415] on select "rather than as much as as well as as long as" at bounding box center [1005, 418] width 87 height 19
select select "rather than"
click at [962, 408] on select "rather than as much as as well as as long as" at bounding box center [1005, 418] width 87 height 19
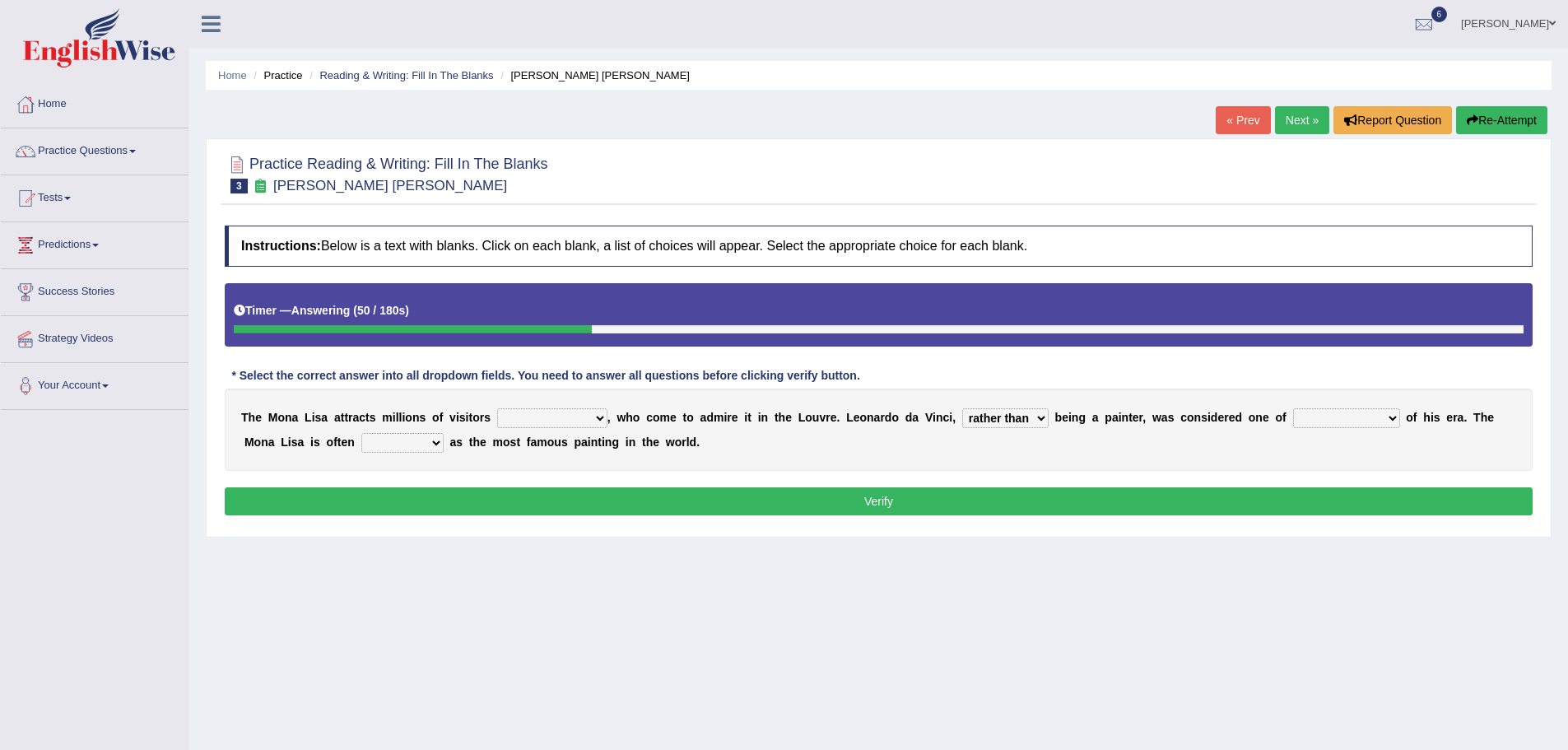
click at [1322, 418] on select "better artists artist the better artist the best artists" at bounding box center [1346, 418] width 107 height 19
select select "the better artist"
click at [1293, 408] on select "better artists artist the better artist the best artists" at bounding box center [1346, 418] width 107 height 19
click at [598, 410] on select "around the year the all year all year round per year" at bounding box center [552, 418] width 110 height 19
select select "around the year"
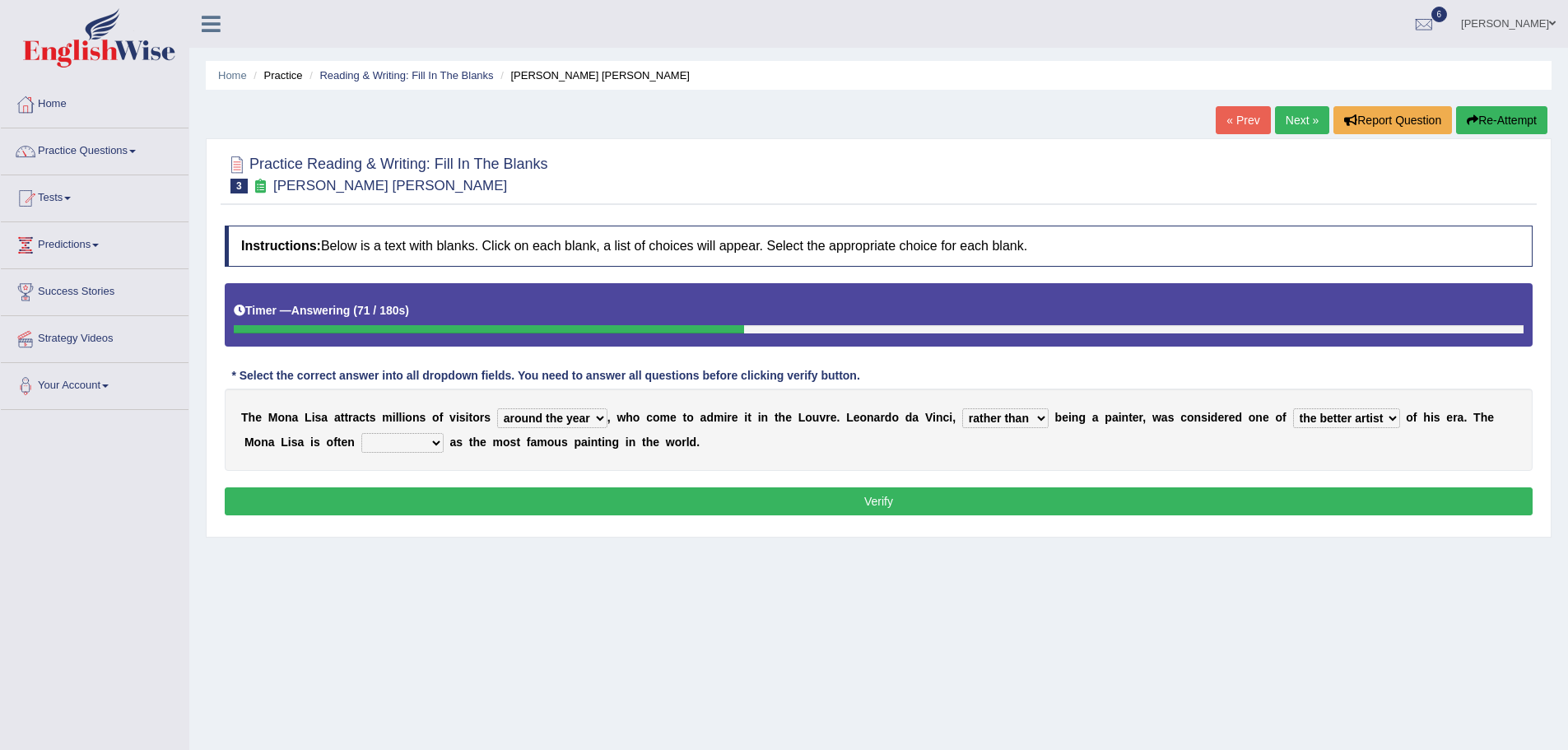
click at [497, 408] on select "around the year the all year all year round per year" at bounding box center [552, 418] width 110 height 19
click at [424, 451] on select "classified suggested predicted described" at bounding box center [402, 443] width 82 height 19
select select "classified"
click at [362, 433] on select "classified suggested predicted described" at bounding box center [402, 443] width 82 height 19
click at [455, 494] on button "Verify" at bounding box center [879, 501] width 1308 height 28
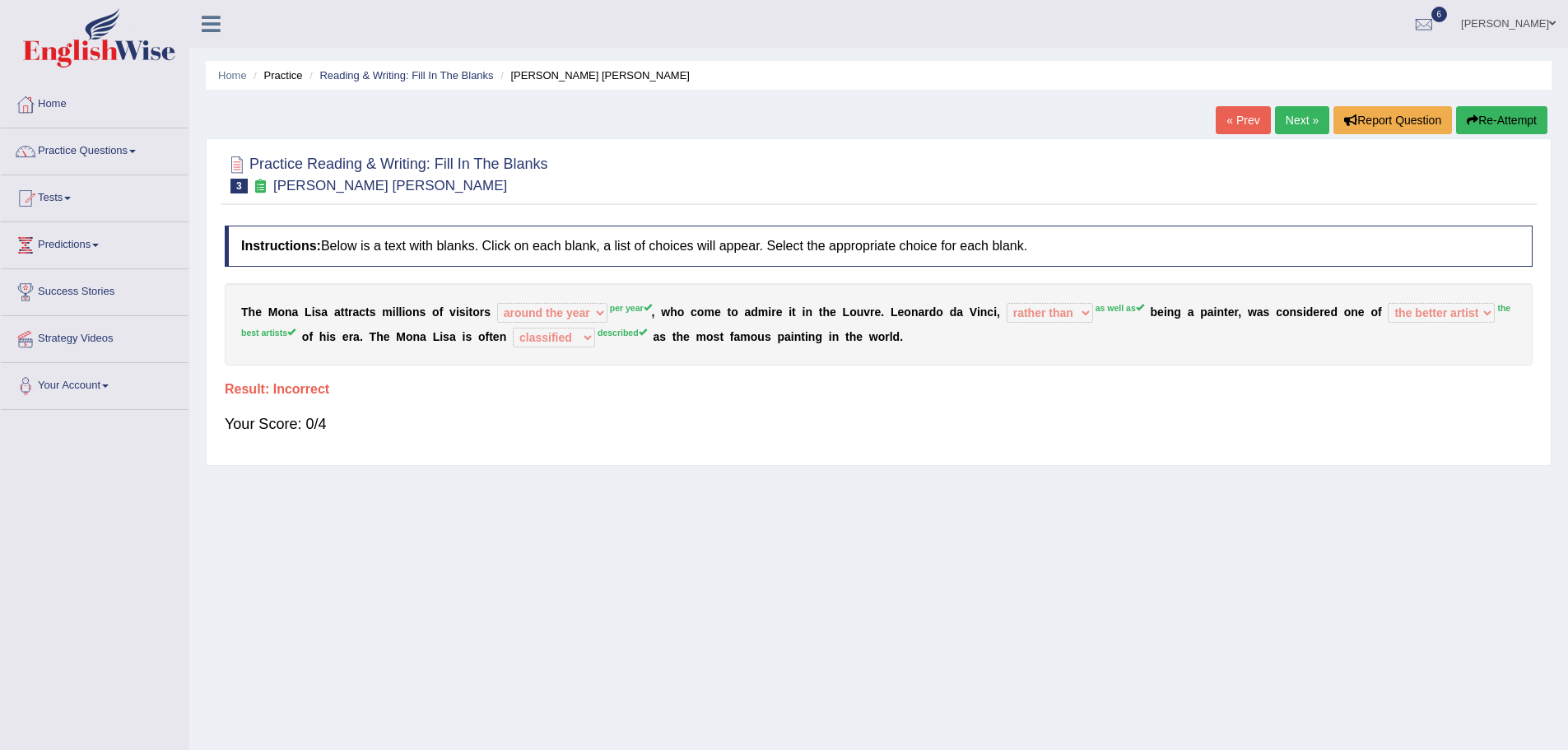
click at [1490, 120] on button "Re-Attempt" at bounding box center [1501, 120] width 92 height 28
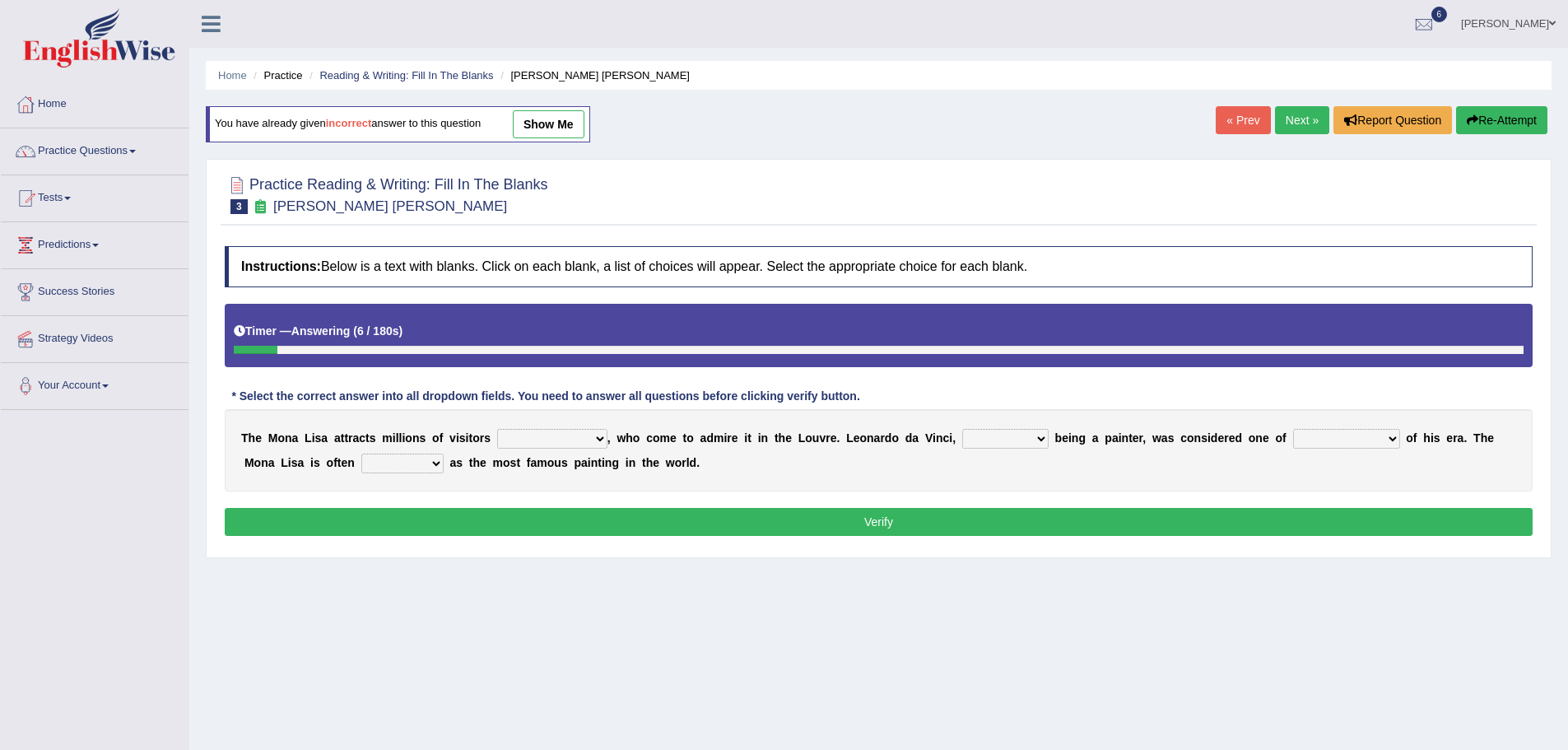
click at [529, 434] on select "around the year the all year all year round per year" at bounding box center [552, 439] width 110 height 19
select select "per year"
click at [497, 430] on select "around the year the all year all year round per year" at bounding box center [552, 439] width 110 height 19
click at [1000, 442] on select "rather than as much as as well as as long as" at bounding box center [1005, 439] width 87 height 19
click at [962, 430] on select "rather than as much as as well as as long as" at bounding box center [1005, 439] width 87 height 19
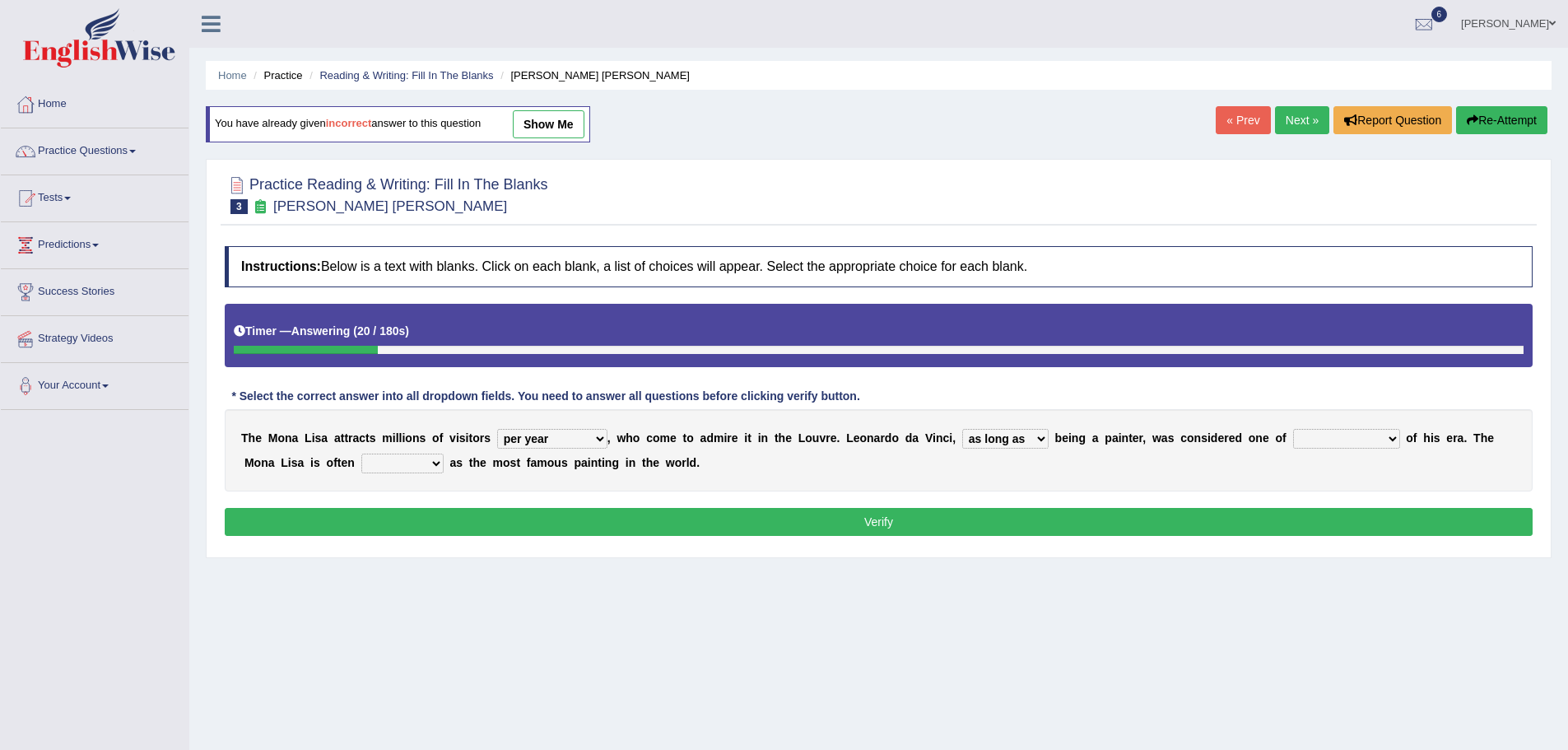
click at [1009, 441] on select "rather than as much as as well as as long as" at bounding box center [1005, 439] width 87 height 19
select select "as well as"
click at [962, 430] on select "rather than as much as as well as as long as" at bounding box center [1005, 439] width 87 height 19
click at [1344, 434] on select "better artists artist the better artist the best artists" at bounding box center [1346, 439] width 107 height 19
select select "the best artists"
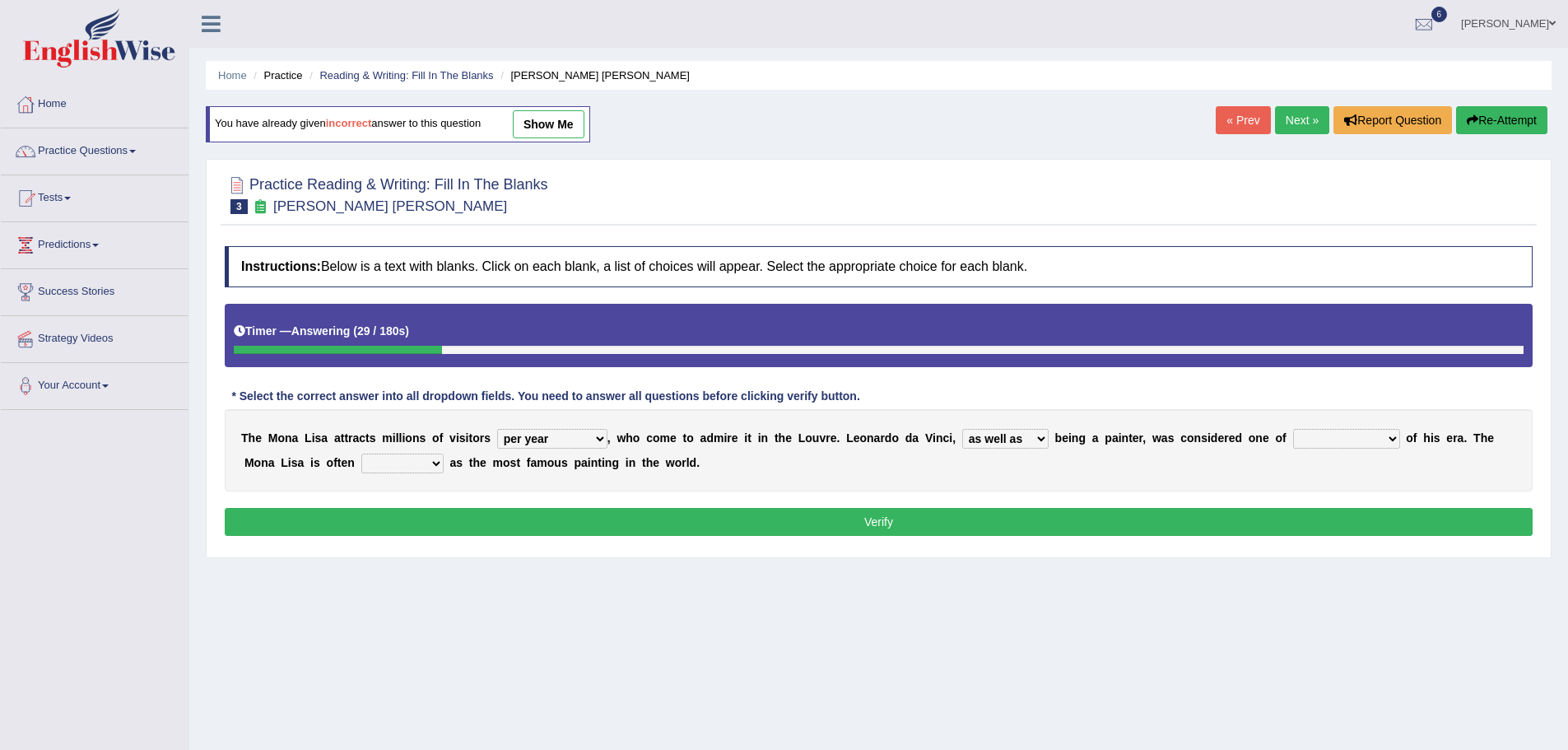
click at [1293, 430] on select "better artists artist the better artist the best artists" at bounding box center [1346, 439] width 107 height 19
click at [405, 467] on select "classified suggested predicted described" at bounding box center [402, 463] width 82 height 19
select select "described"
click at [362, 454] on select "classified suggested predicted described" at bounding box center [402, 463] width 82 height 19
click at [420, 514] on button "Verify" at bounding box center [879, 521] width 1308 height 28
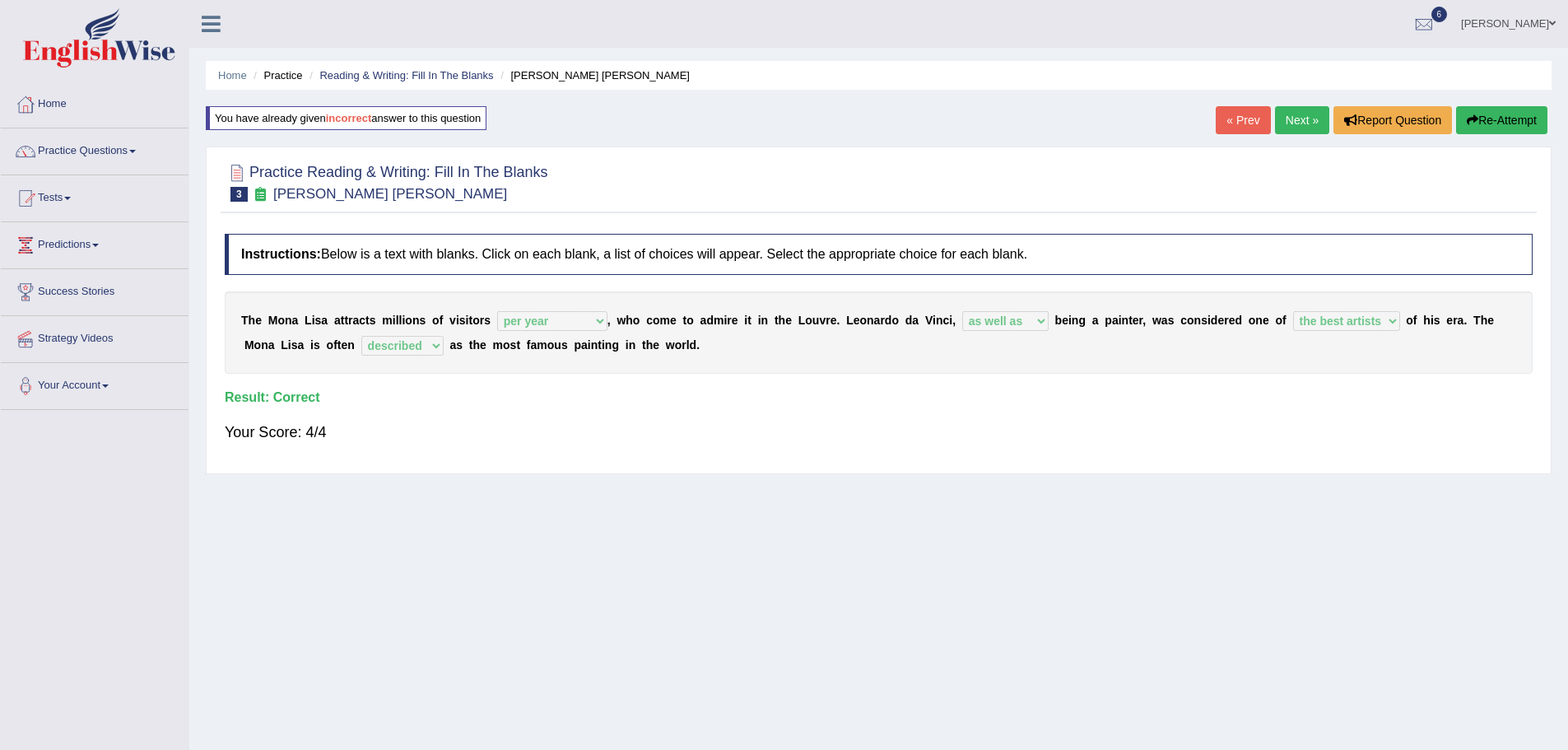
click at [1287, 116] on link "Next »" at bounding box center [1303, 120] width 54 height 28
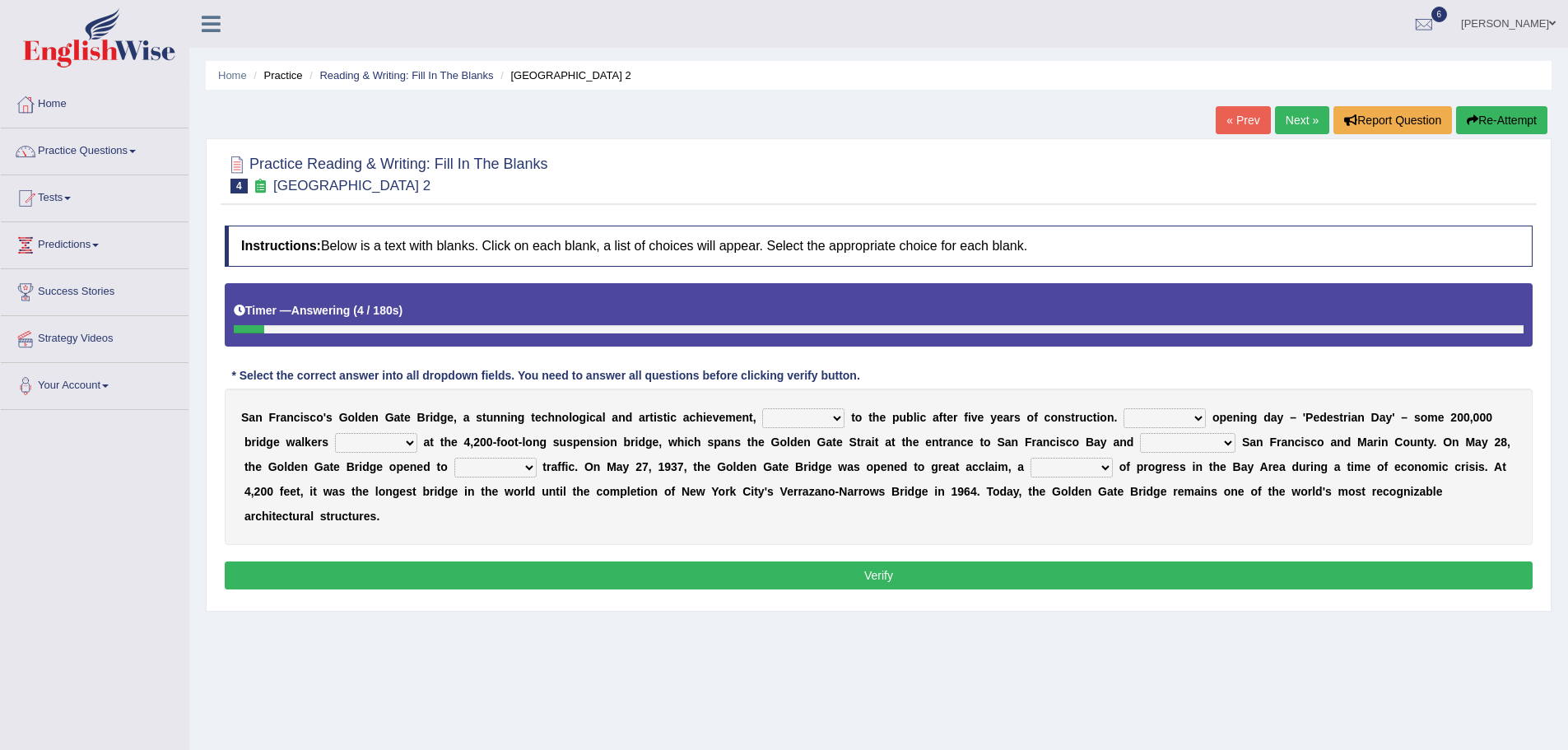
click at [783, 424] on select "opens closes appears equals" at bounding box center [803, 418] width 82 height 19
select select "opens"
click at [762, 408] on select "opens closes appears equals" at bounding box center [803, 418] width 82 height 19
click at [1155, 414] on select "On During Since When" at bounding box center [1165, 418] width 82 height 19
click at [385, 435] on select "stationed looked marveled laughed" at bounding box center [375, 443] width 82 height 19
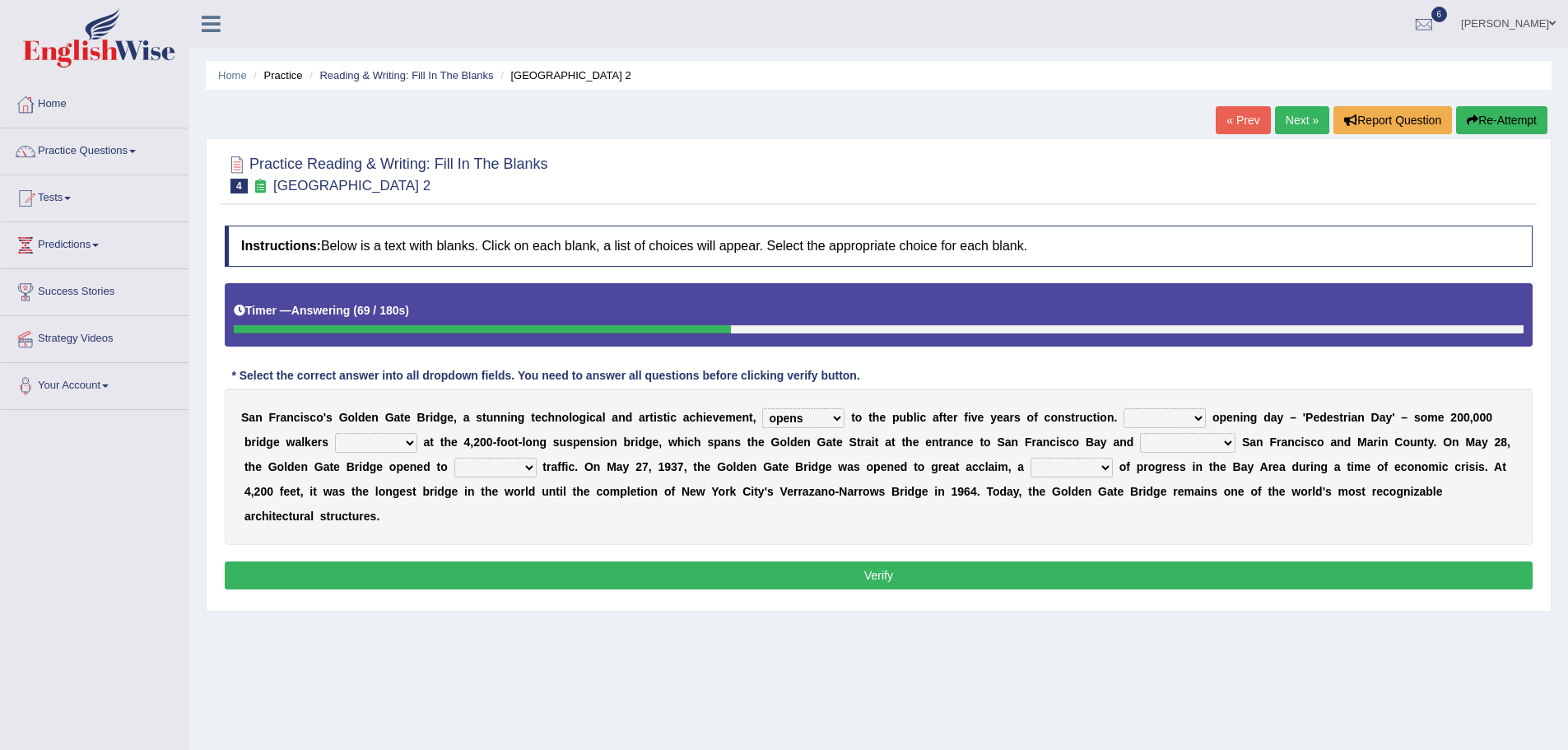
click at [424, 432] on div "S a n F r a n c i s c o ' [PERSON_NAME] G a t e B r i d g e , a s t u n n i n g…" at bounding box center [879, 467] width 1308 height 156
click at [1202, 444] on select "separates connects channels differentiates" at bounding box center [1188, 443] width 96 height 19
select select "connects"
click at [1141, 433] on select "separates connects channels differentiates" at bounding box center [1188, 443] width 96 height 19
click at [485, 468] on select "aquatic vehicular airborne watertight" at bounding box center [495, 467] width 82 height 19
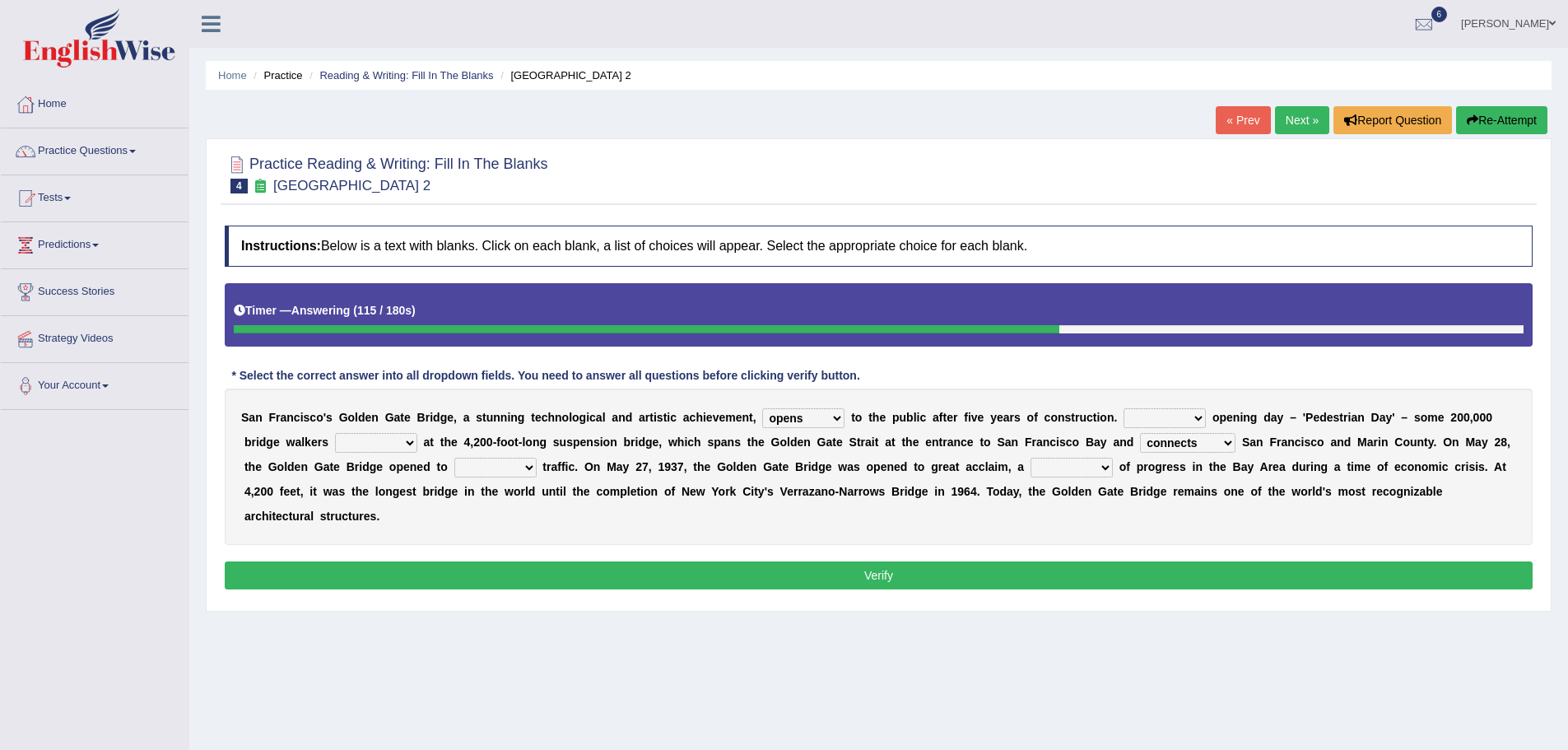
select select "vehicular"
click at [454, 458] on select "aquatic vehicular airborne watertight" at bounding box center [495, 467] width 82 height 19
click at [1063, 470] on select "denial symbol technique yield" at bounding box center [1071, 467] width 82 height 19
select select "symbol"
click at [1031, 458] on select "denial symbol technique yield" at bounding box center [1071, 467] width 82 height 19
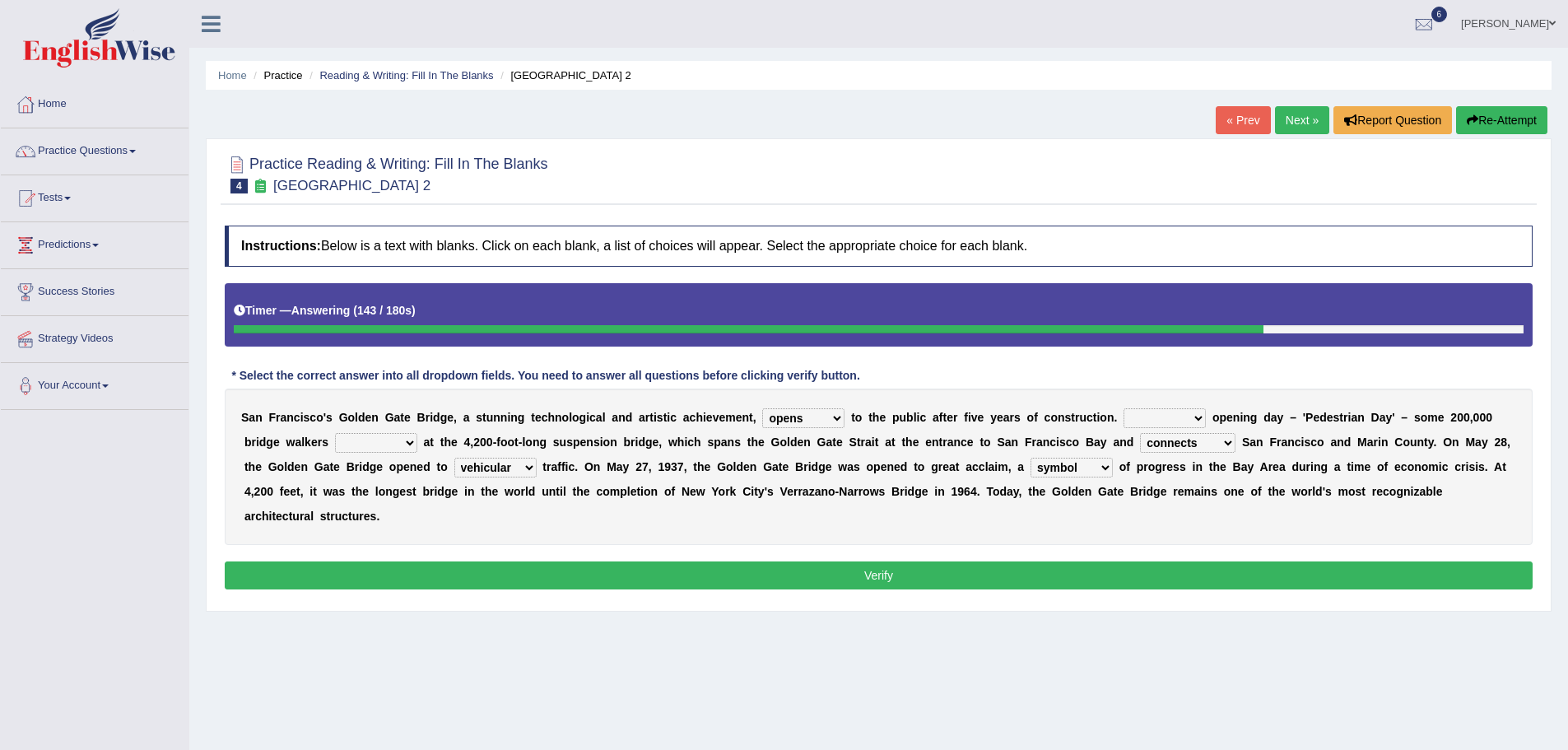
click at [1132, 414] on select "On During Since When" at bounding box center [1165, 418] width 82 height 19
select select "During"
click at [1124, 408] on select "On During Since When" at bounding box center [1165, 418] width 82 height 19
click at [398, 447] on select "stationed looked marveled laughed" at bounding box center [375, 443] width 82 height 19
select select "marveled"
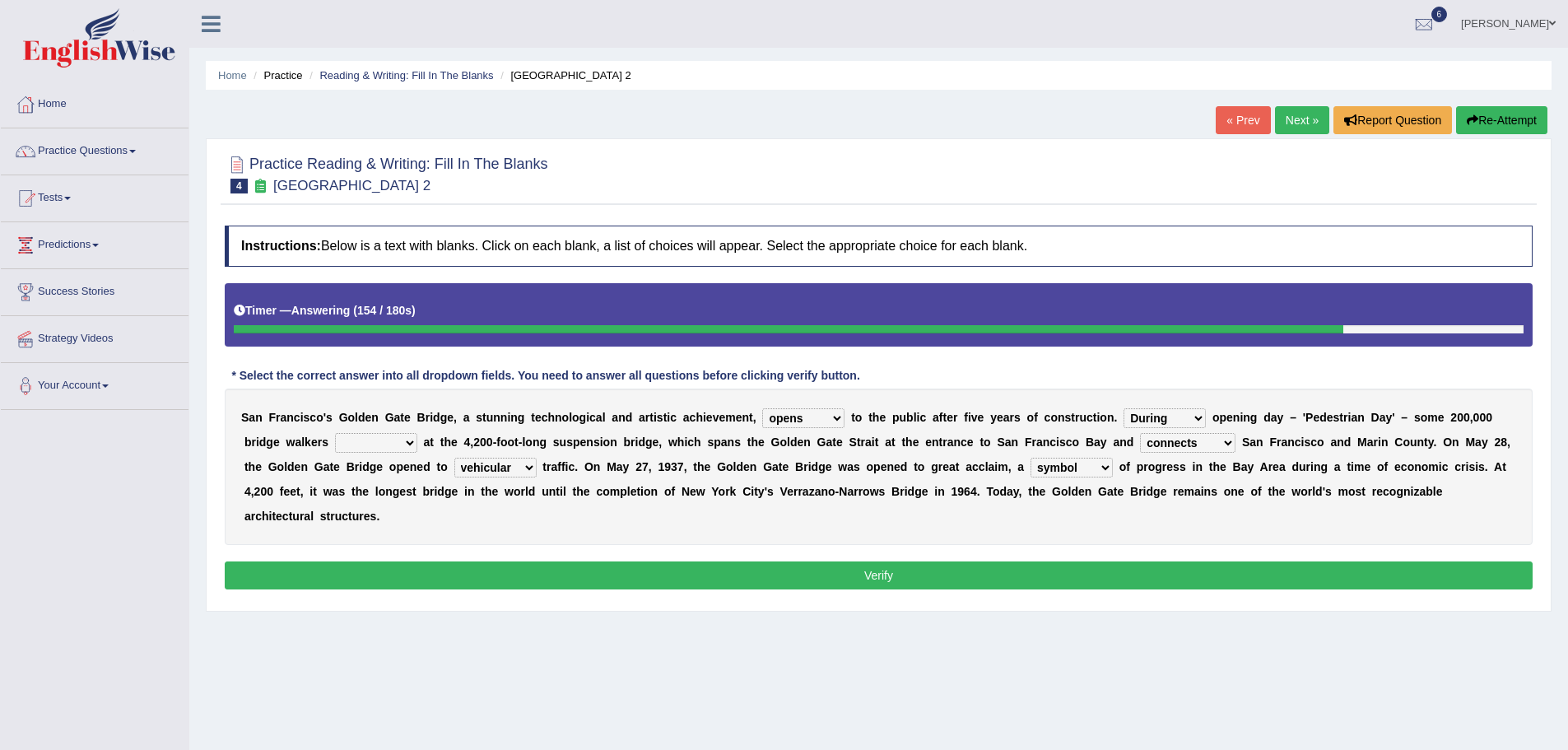
click at [335, 433] on select "stationed looked marveled laughed" at bounding box center [375, 443] width 82 height 19
click at [541, 568] on button "Verify" at bounding box center [879, 575] width 1308 height 28
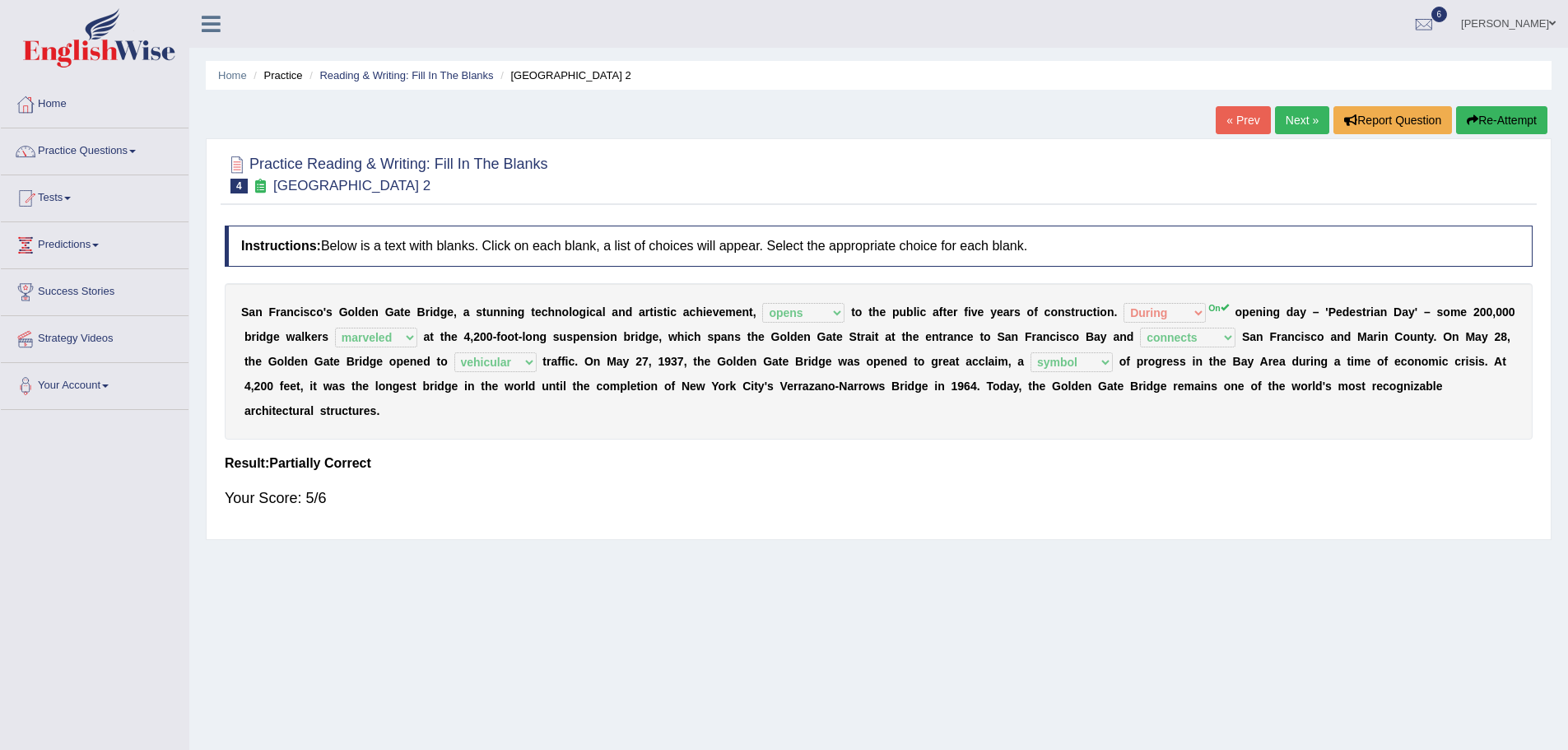
click at [1286, 115] on link "Next »" at bounding box center [1303, 120] width 54 height 28
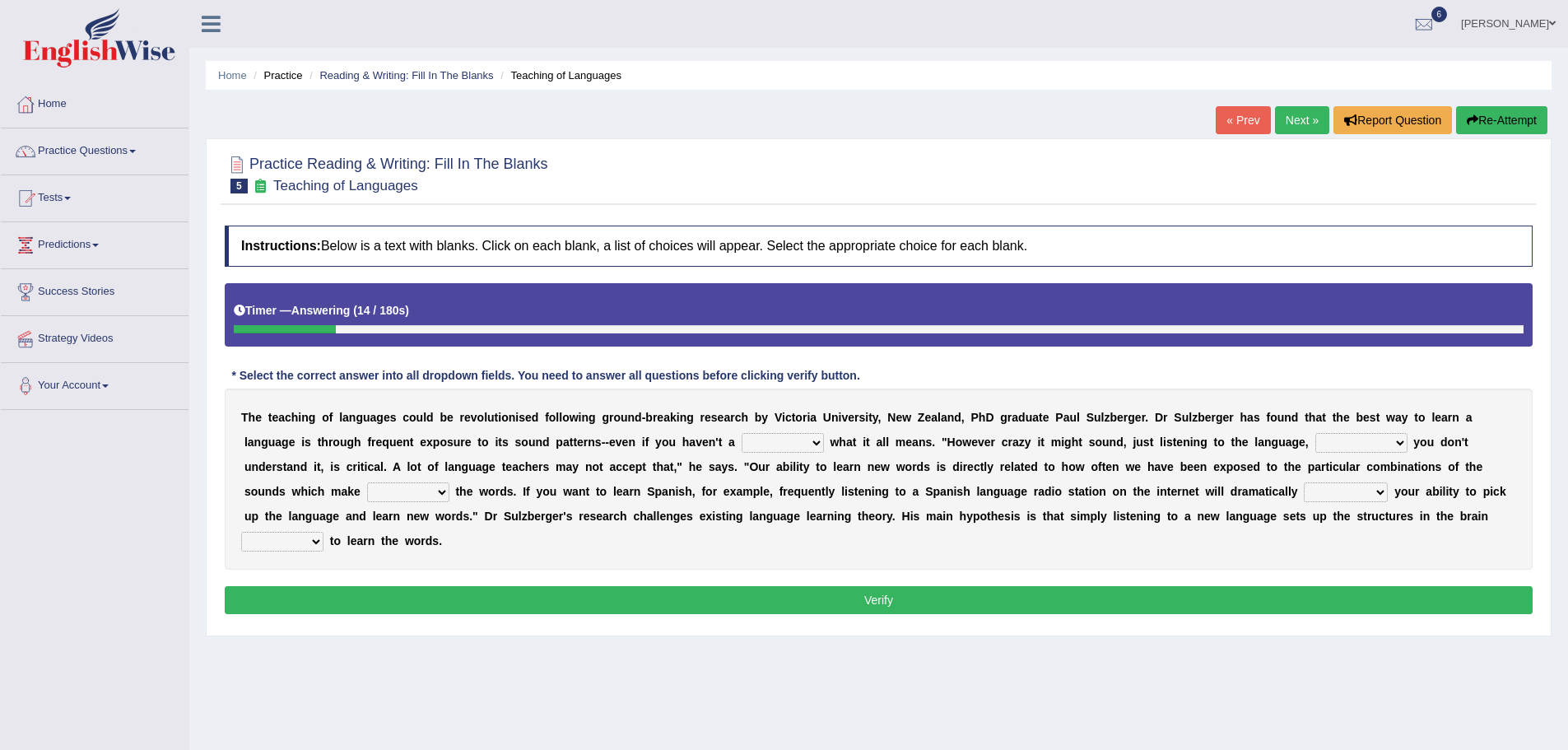
click at [783, 446] on select "dew claw clue due" at bounding box center [783, 443] width 82 height 19
select select "clue"
click at [742, 433] on select "dew claw clue due" at bounding box center [783, 443] width 82 height 19
click at [1334, 440] on select "but also all together even though if so" at bounding box center [1362, 443] width 93 height 19
select select "even though"
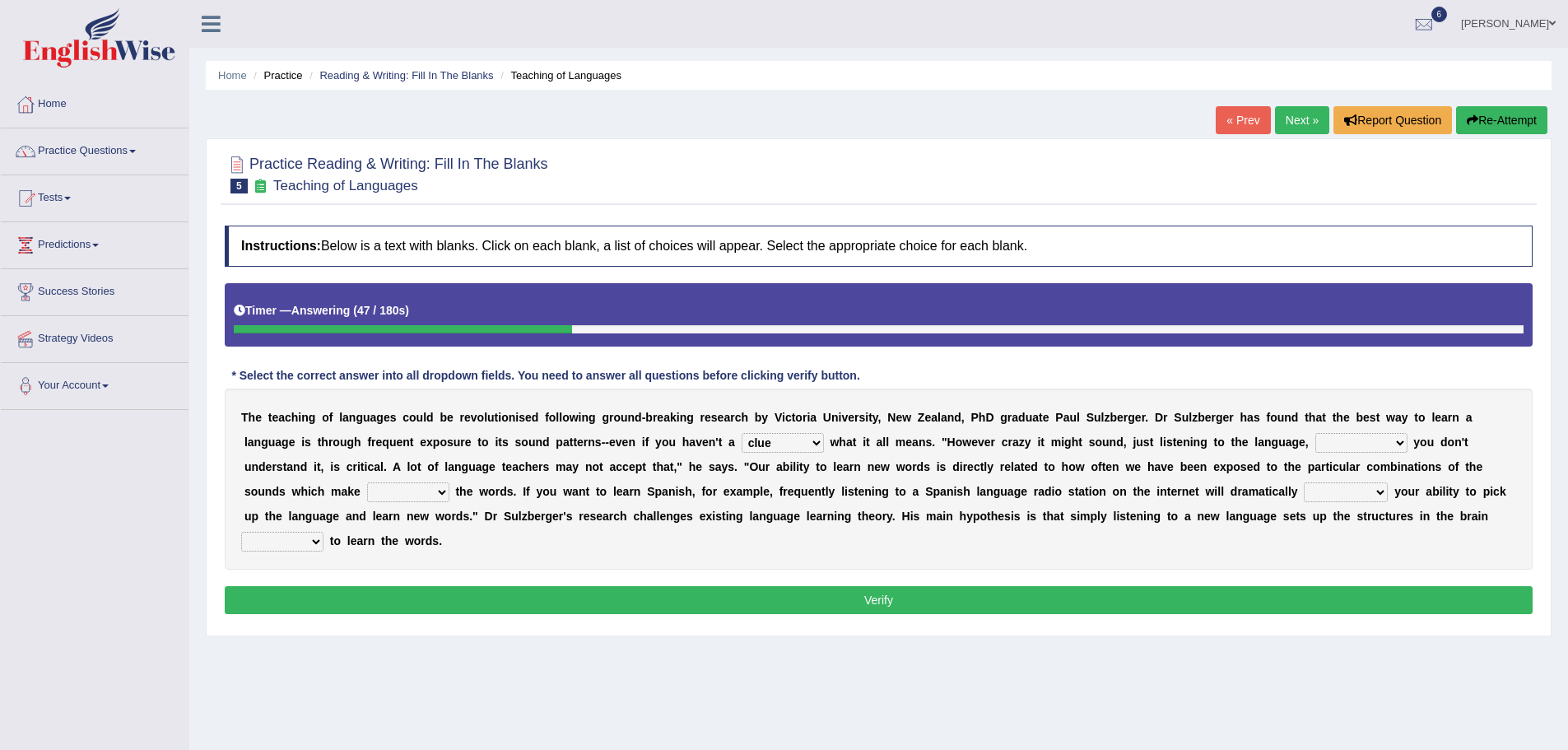
click at [1315, 433] on select "but also all together even though if so" at bounding box center [1362, 443] width 93 height 19
click at [390, 494] on select "down up of on" at bounding box center [408, 492] width 82 height 19
select select "up"
click at [368, 483] on select "down up of on" at bounding box center [408, 492] width 82 height 19
click at [1338, 496] on select "evaluate exaggerate describe boost" at bounding box center [1346, 492] width 84 height 19
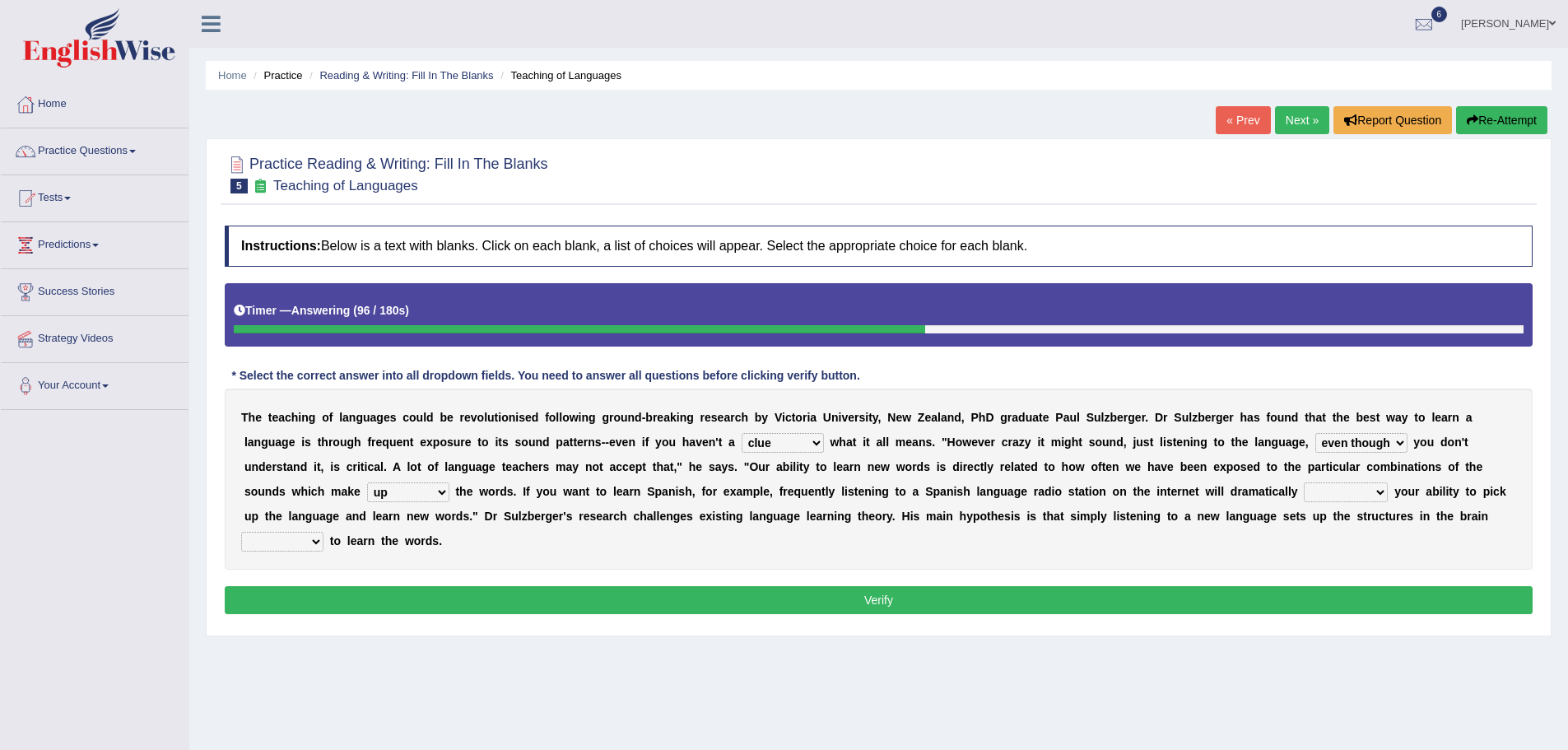
select select "boost"
click at [1305, 483] on select "evaluate exaggerate describe boost" at bounding box center [1346, 492] width 84 height 19
click at [302, 540] on select "requiring required directed to require" at bounding box center [282, 542] width 82 height 19
select select "requiring"
click at [241, 532] on select "requiring required directed to require" at bounding box center [282, 542] width 82 height 19
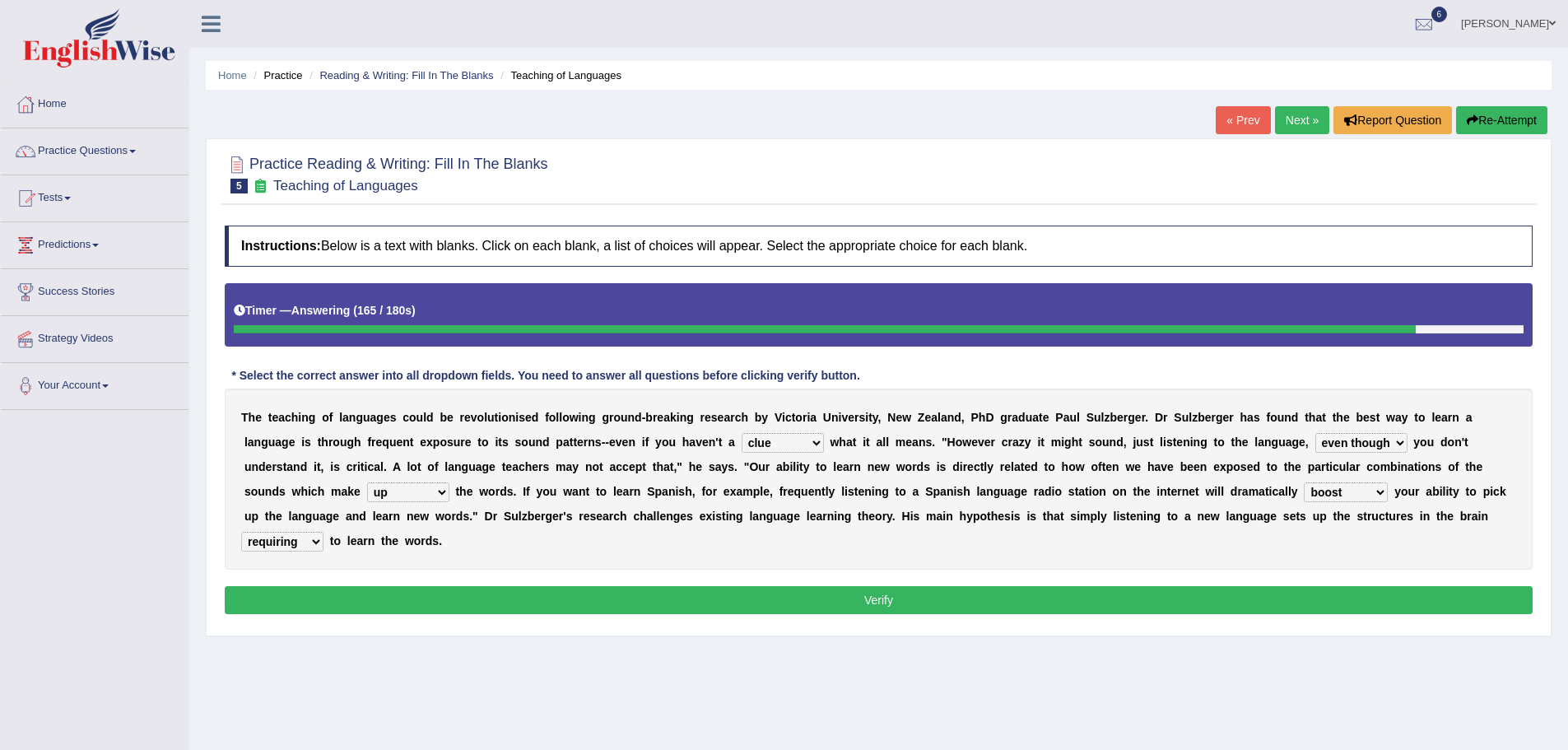
click at [315, 547] on select "requiring required directed to require" at bounding box center [282, 542] width 82 height 19
click at [435, 549] on div "T h e t e a c h i n g o f l a n g u a g e s c o u l d b e r e v o l u t i o n i…" at bounding box center [879, 480] width 1308 height 181
click at [502, 601] on button "Verify" at bounding box center [879, 600] width 1308 height 28
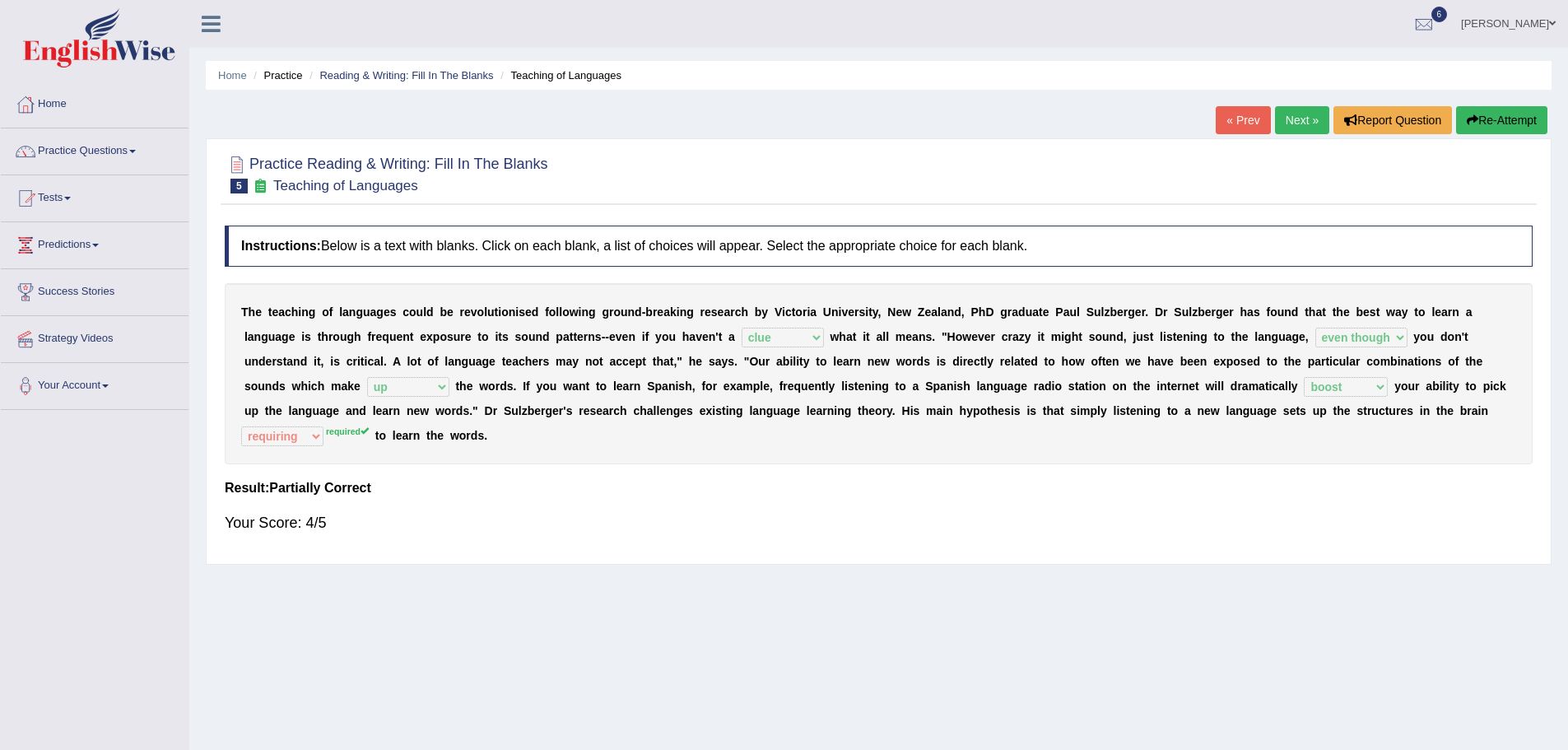
click at [1299, 121] on link "Next »" at bounding box center [1303, 120] width 54 height 28
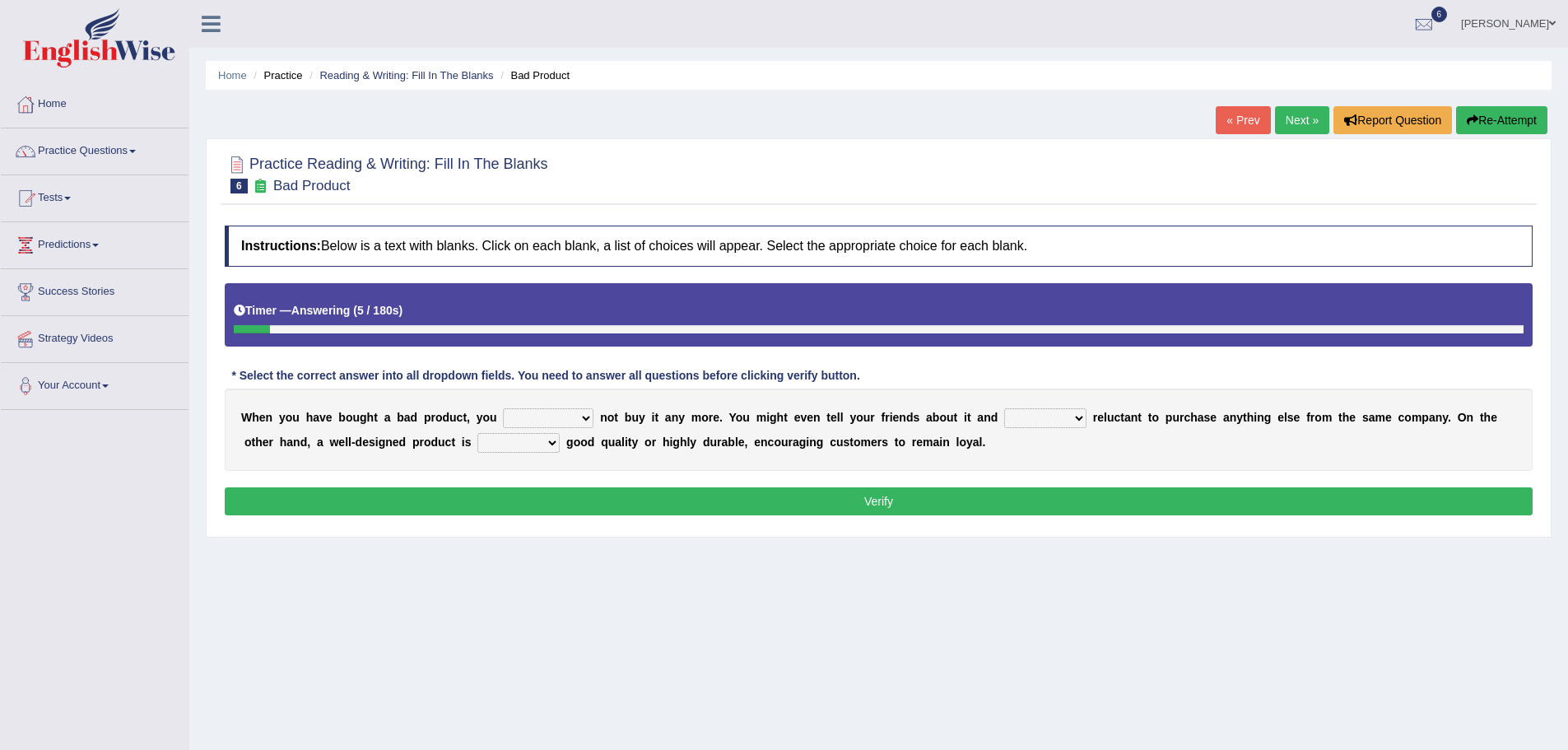
click at [531, 413] on select "would have should have should" at bounding box center [548, 418] width 91 height 19
select select "would"
click at [503, 408] on select "would have should have should" at bounding box center [548, 418] width 91 height 19
click at [1037, 420] on select "is are be being" at bounding box center [1045, 418] width 82 height 19
click at [1004, 408] on select "is are be being" at bounding box center [1045, 418] width 82 height 19
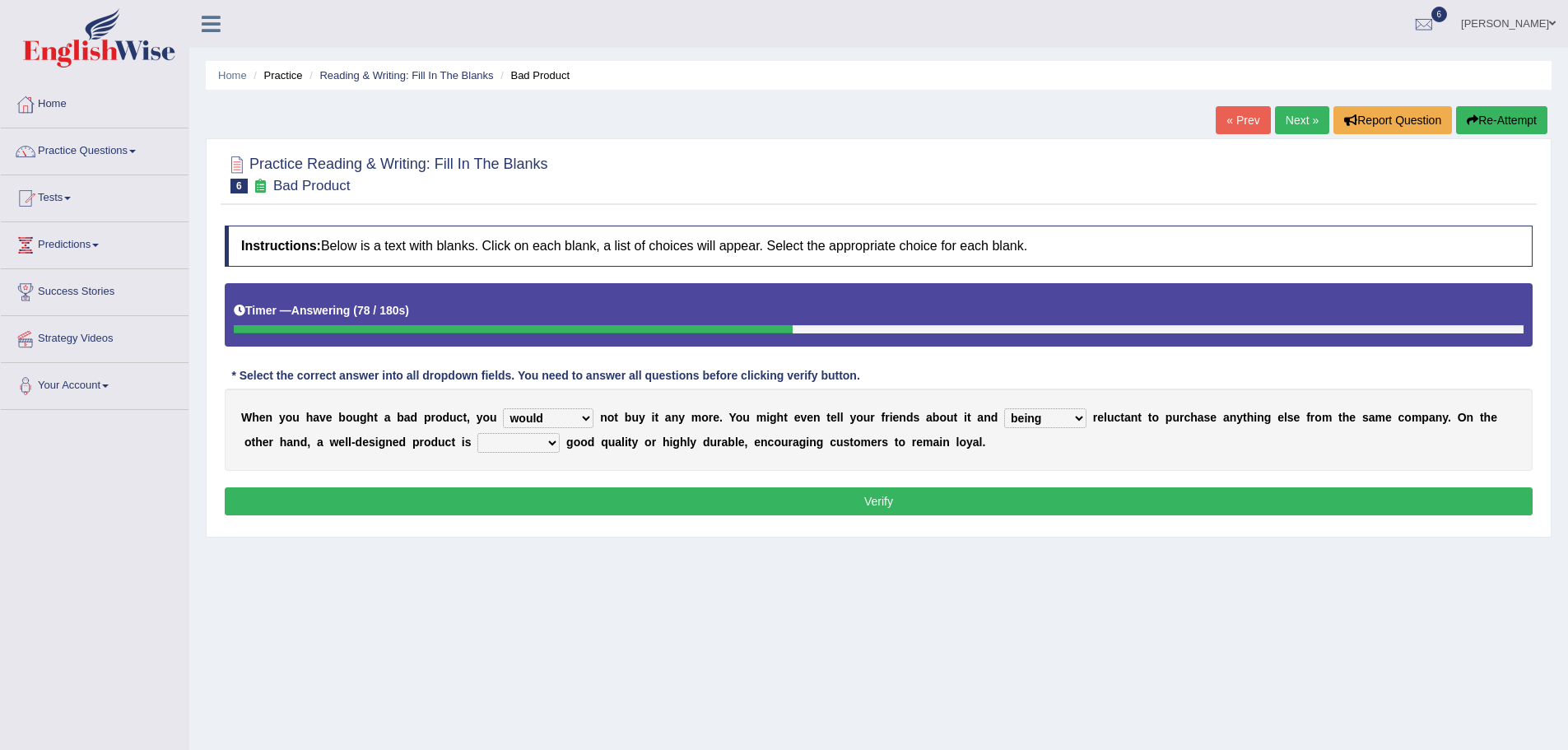
click at [1061, 418] on select "is are be being" at bounding box center [1045, 418] width 82 height 19
select select "be"
click at [1004, 408] on select "is are be being" at bounding box center [1045, 418] width 82 height 19
click at [495, 446] on select "both also neither either" at bounding box center [518, 443] width 82 height 19
select select "either"
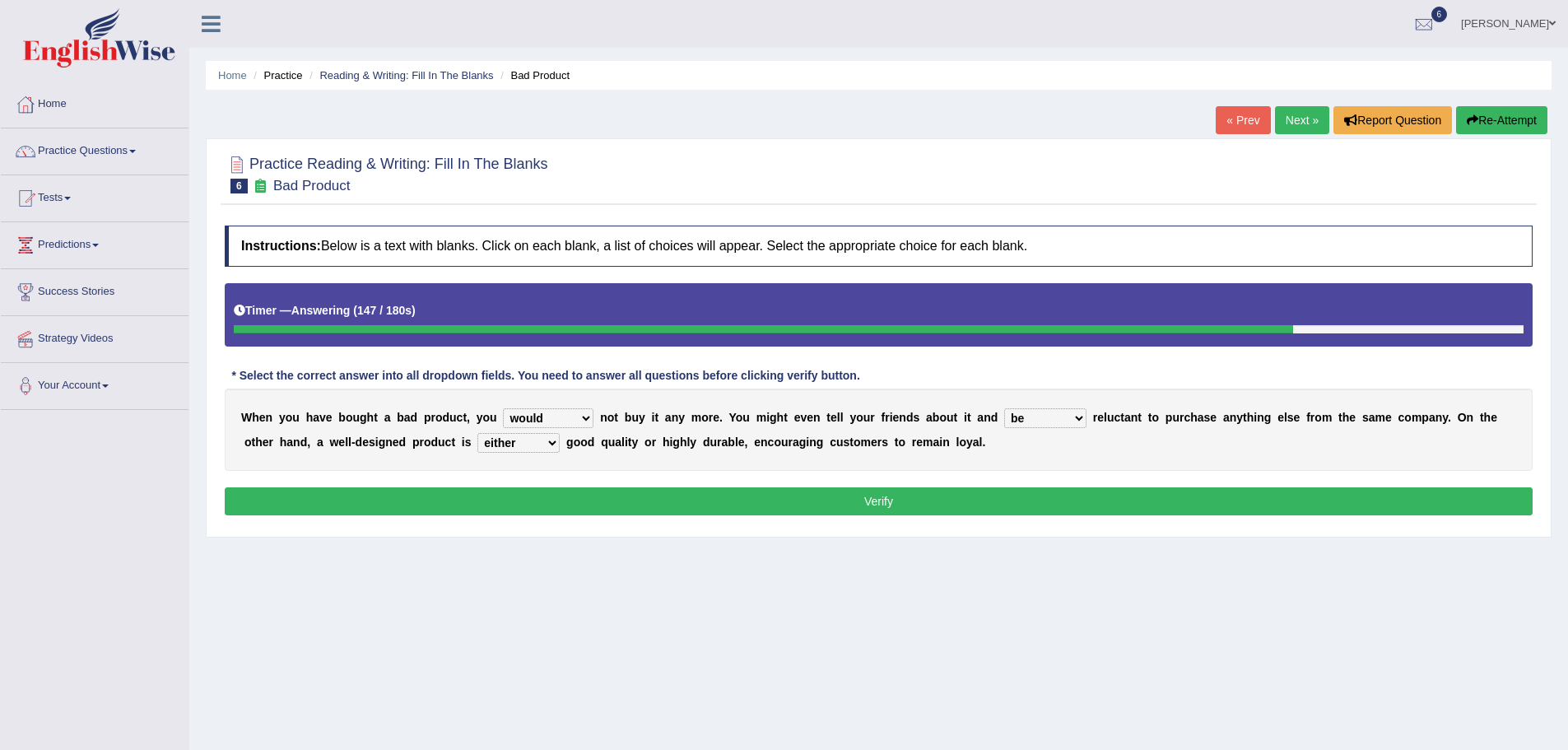
click at [478, 433] on select "both also neither either" at bounding box center [518, 443] width 82 height 19
click at [541, 497] on button "Verify" at bounding box center [879, 501] width 1308 height 28
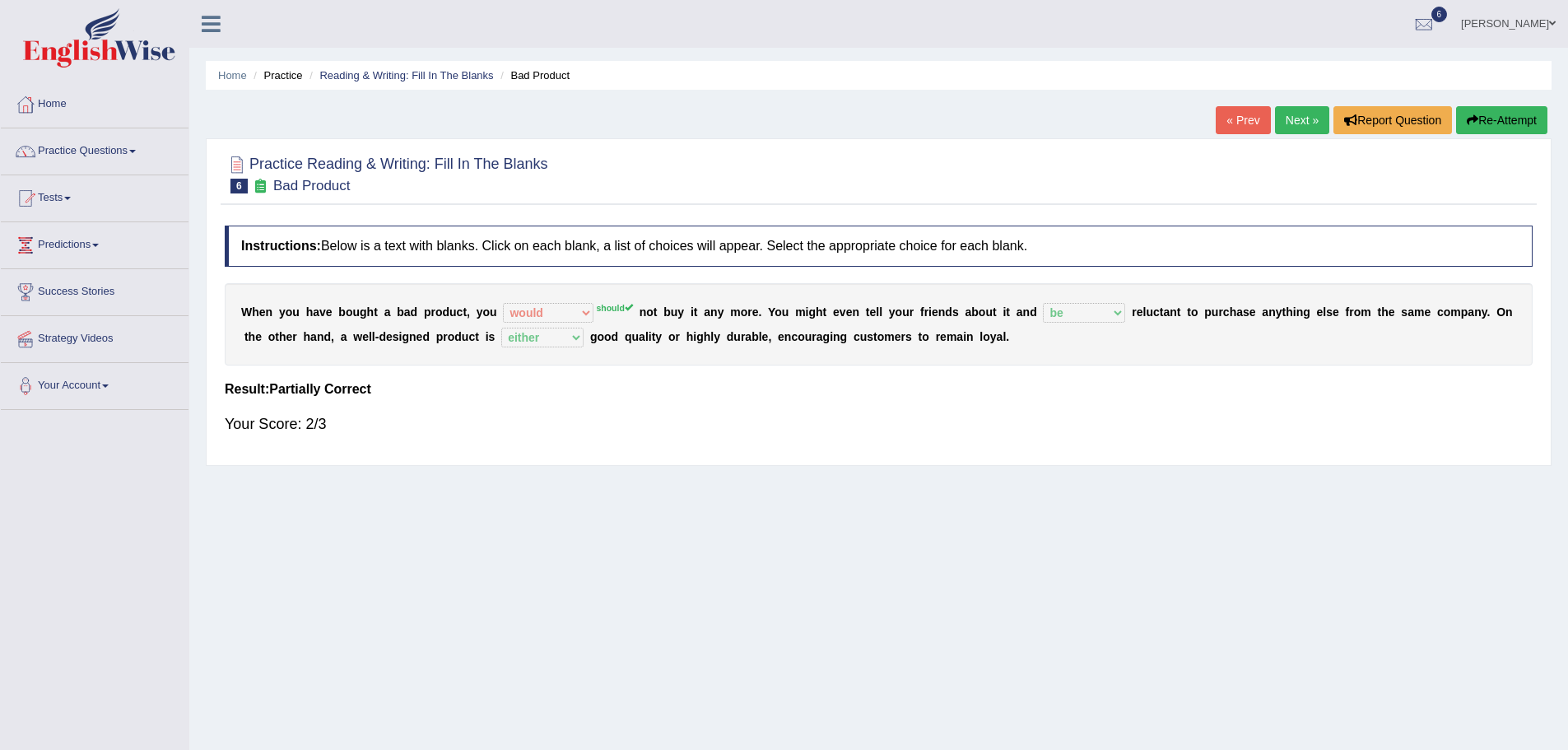
click at [1280, 119] on link "Next »" at bounding box center [1303, 120] width 54 height 28
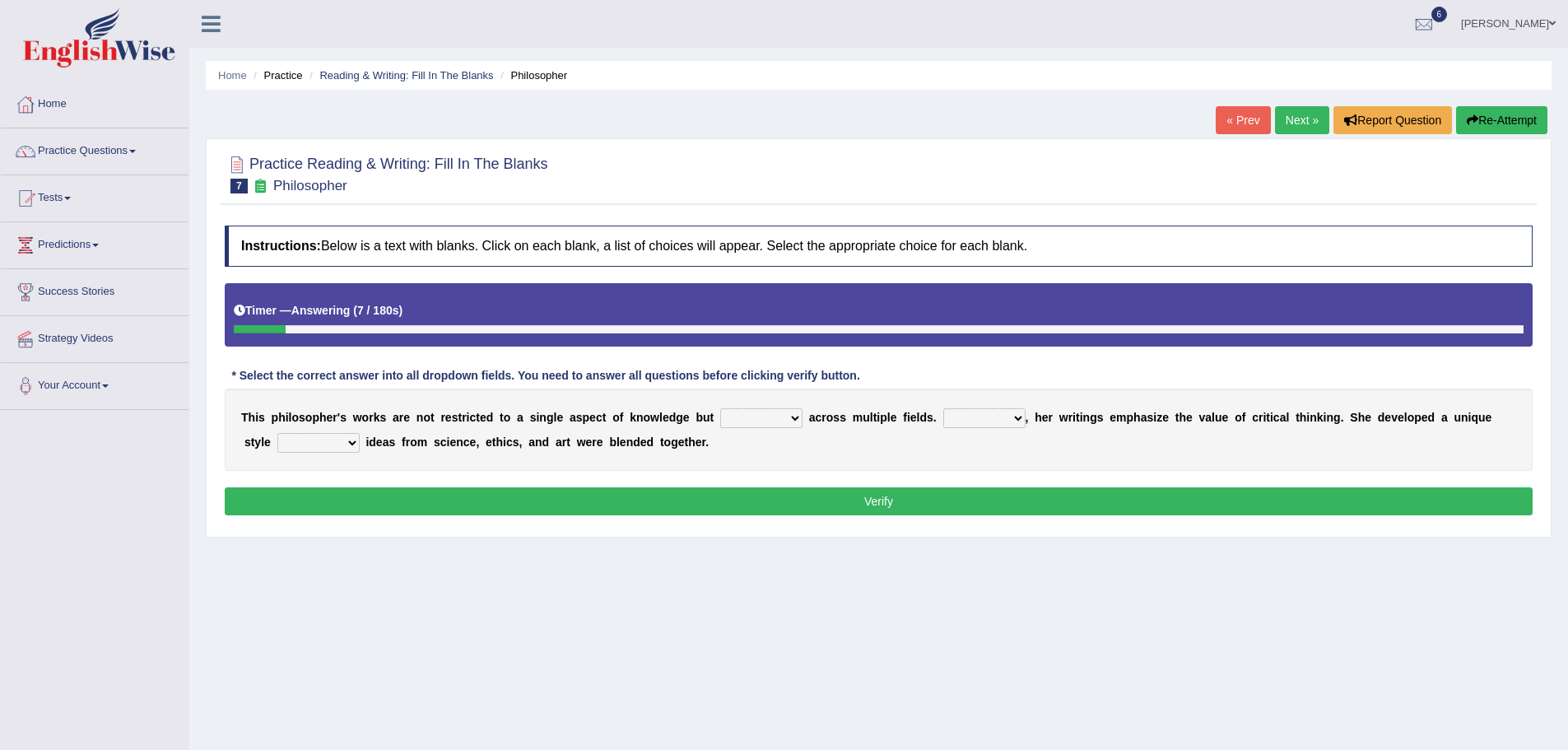
click at [739, 407] on div "T h i s p h i l o s o p h e r ' s w o r k s a r e n o t r e s t r i c t e d t o…" at bounding box center [879, 430] width 1308 height 82
click at [752, 411] on select "constrain contain assemble extend" at bounding box center [761, 418] width 82 height 19
select select "extend"
click at [721, 408] on select "constrain contain assemble extend" at bounding box center [761, 418] width 82 height 19
click at [981, 420] on select "Rather So Moreover Likely" at bounding box center [984, 418] width 82 height 19
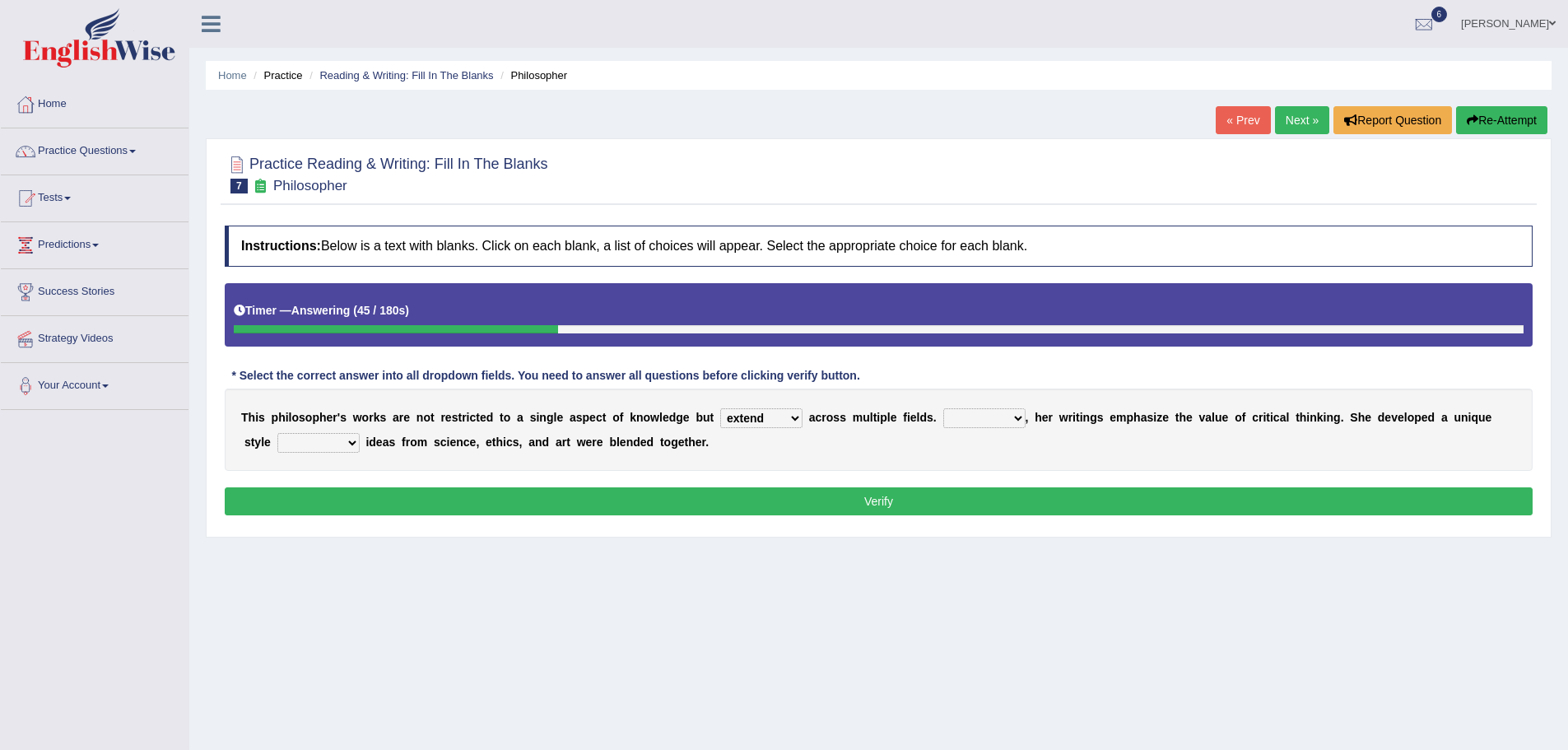
select select "Moreover"
click at [944, 408] on select "Rather So Moreover Likely" at bounding box center [984, 418] width 82 height 19
click at [1000, 414] on select "Rather So Moreover Likely" at bounding box center [984, 418] width 82 height 19
click at [327, 441] on select "in that that which in which" at bounding box center [318, 443] width 82 height 19
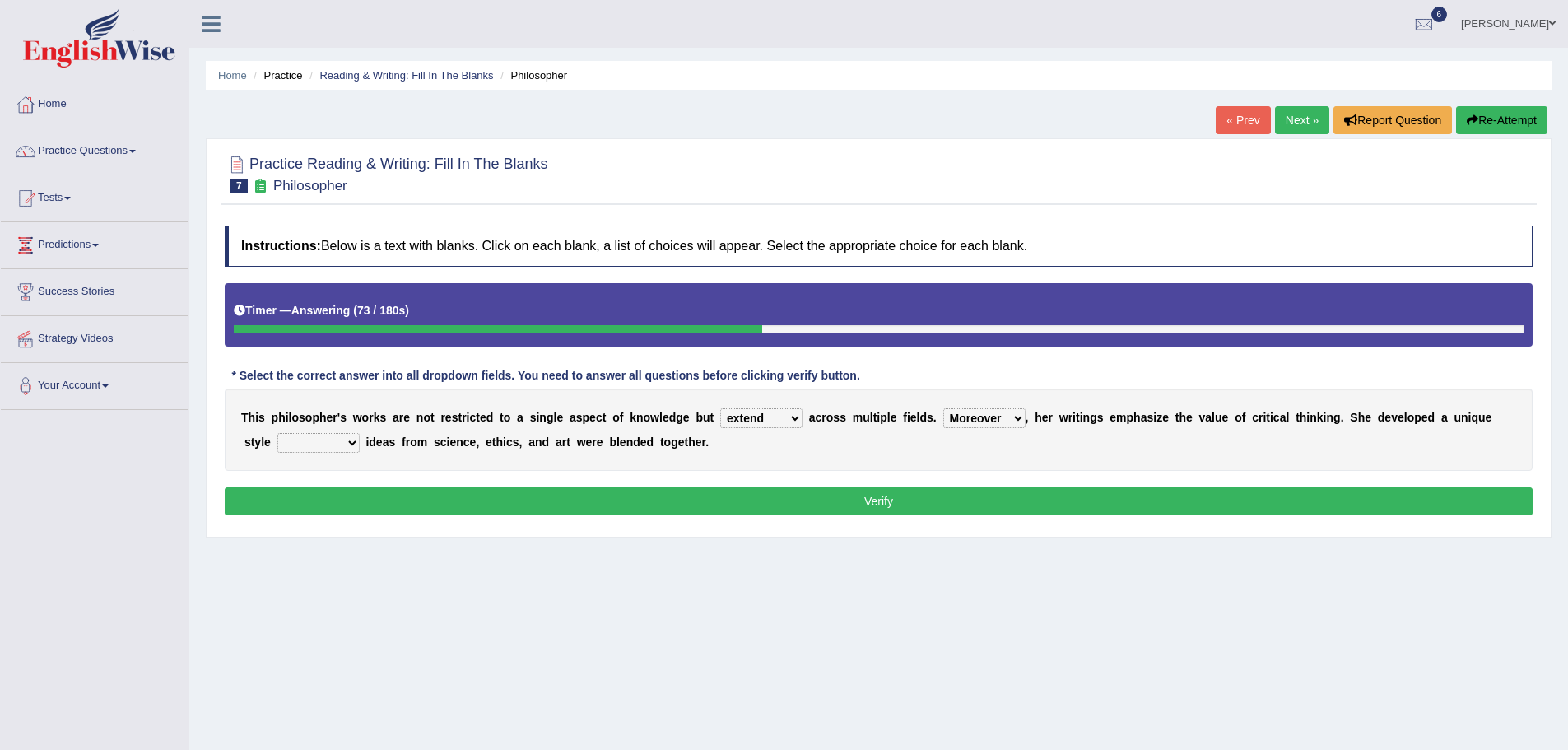
select select "in which"
click at [278, 433] on select "in that that which in which" at bounding box center [318, 443] width 82 height 19
click at [375, 498] on button "Verify" at bounding box center [879, 501] width 1308 height 28
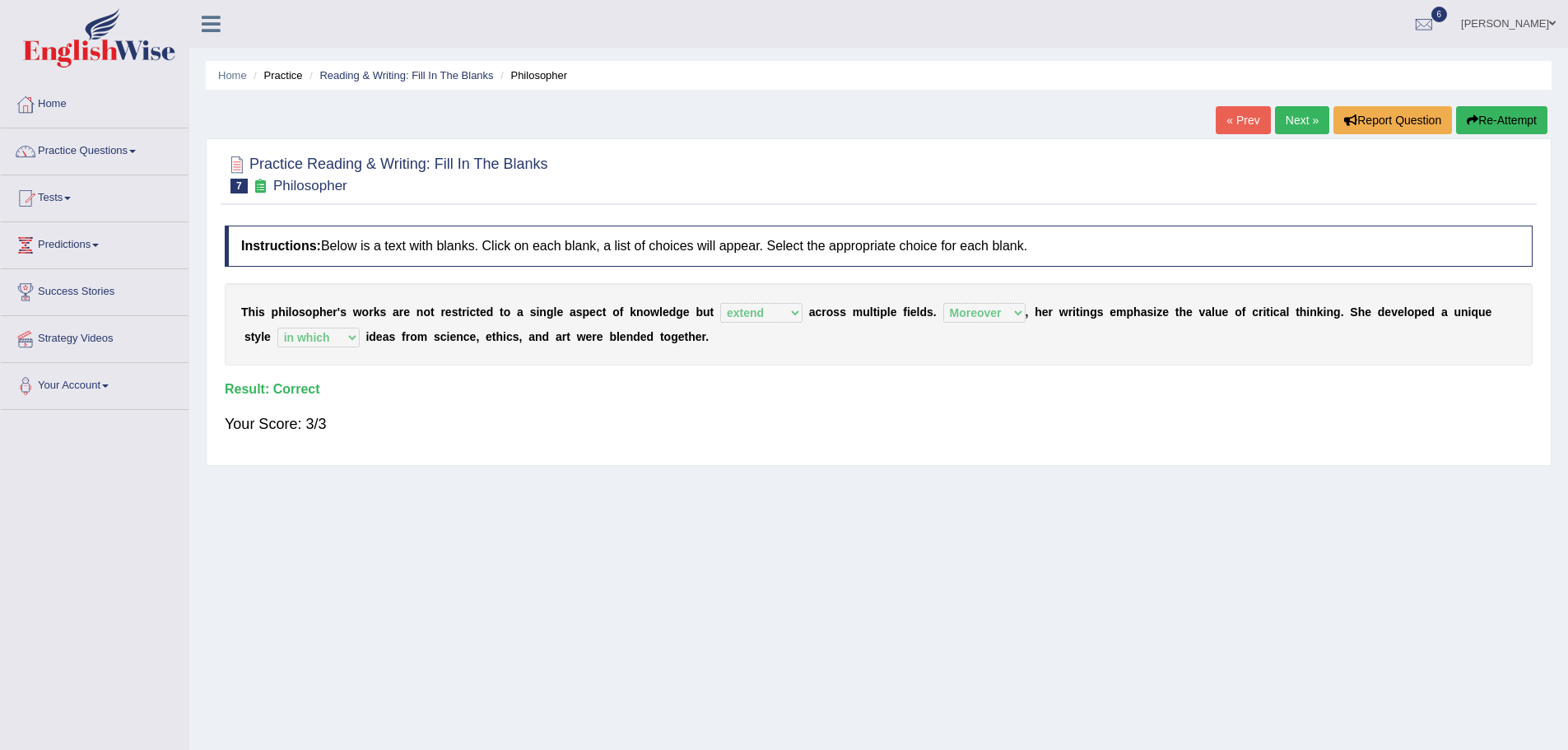
click at [1277, 121] on link "Next »" at bounding box center [1303, 120] width 54 height 28
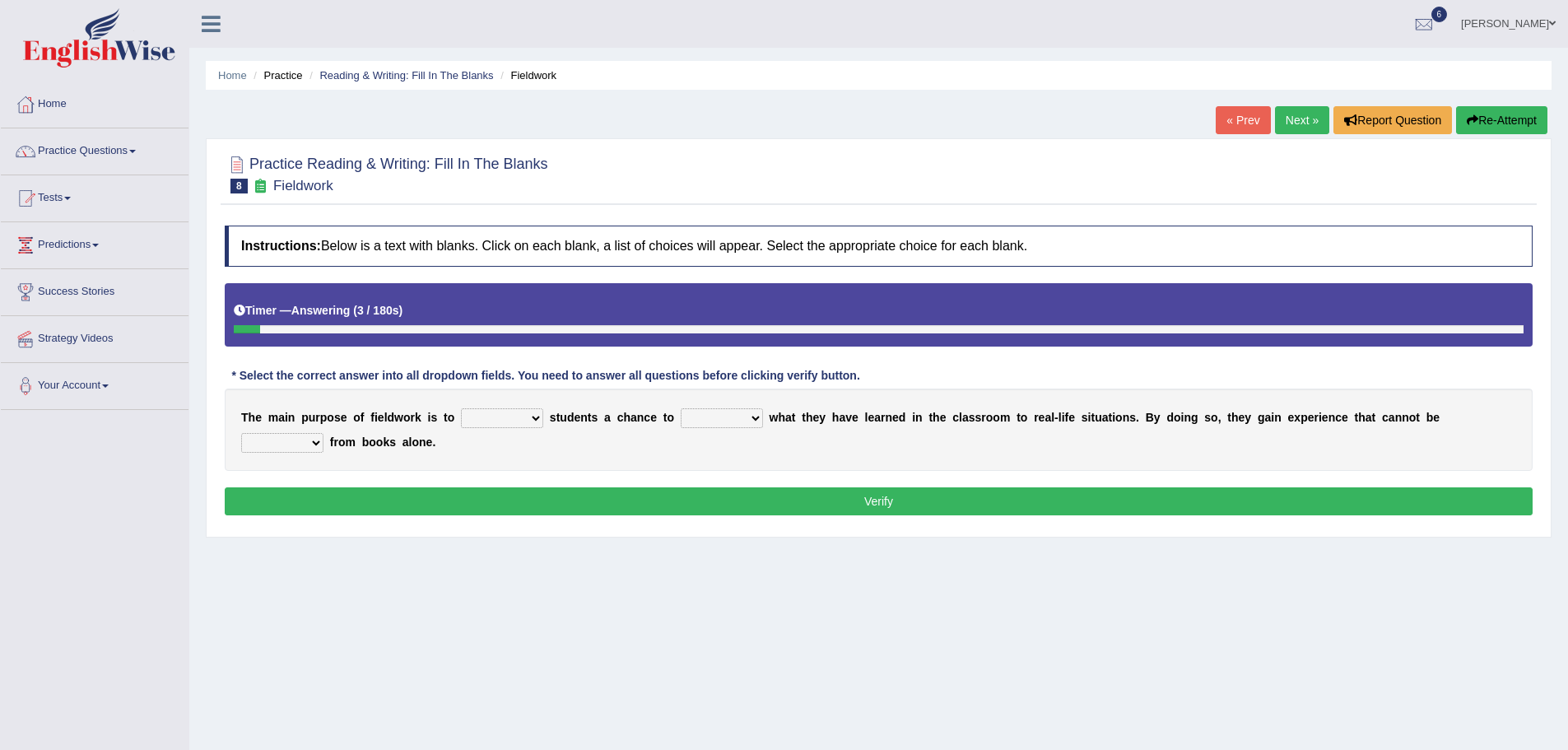
click at [486, 422] on select "resemble stow rave offer" at bounding box center [502, 418] width 82 height 19
select select "offer"
click at [461, 408] on select "resemble stow rave offer" at bounding box center [502, 418] width 82 height 19
click at [728, 419] on select "compare align apply dismount" at bounding box center [722, 418] width 82 height 19
select select "apply"
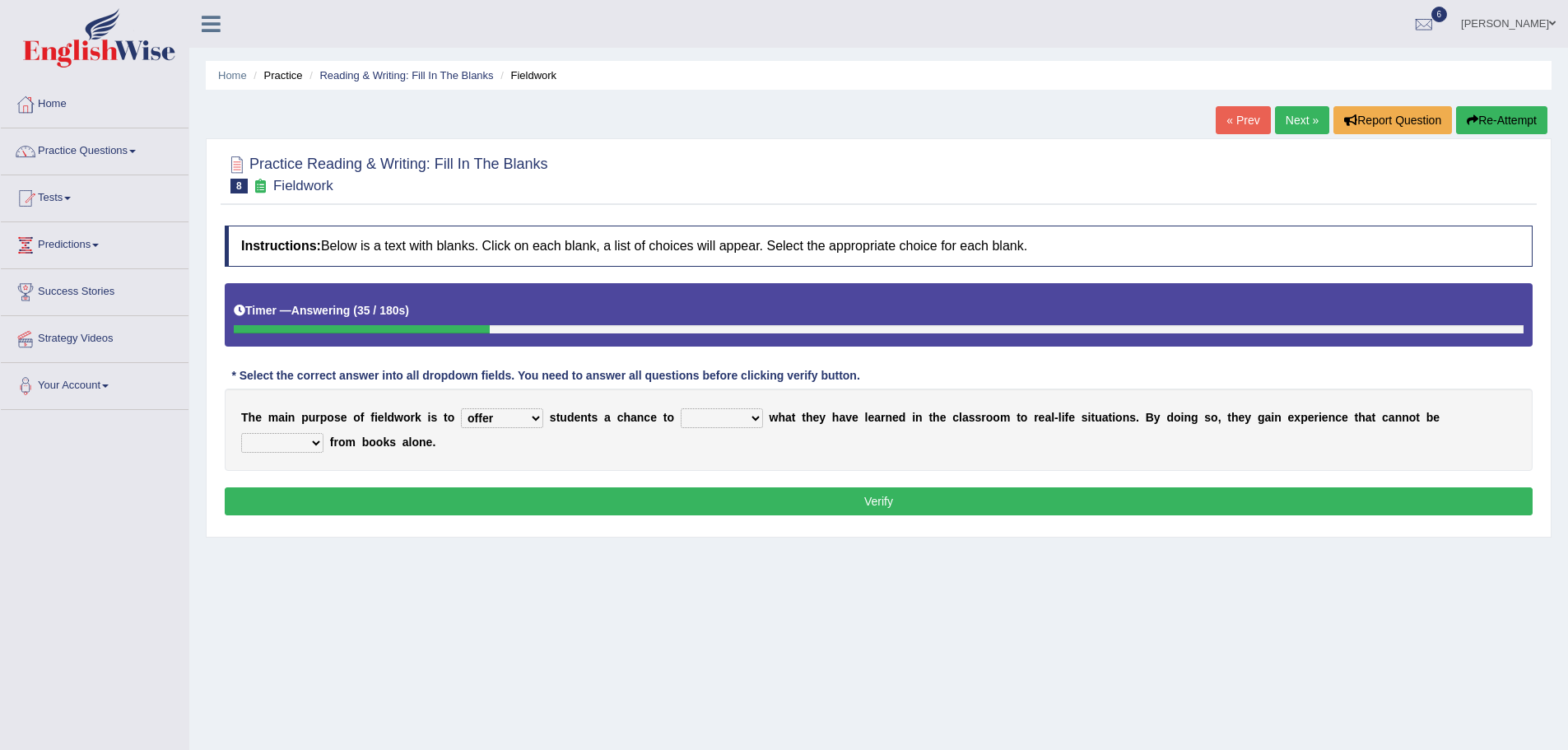
click at [681, 408] on select "compare align apply dismount" at bounding box center [722, 418] width 82 height 19
click at [519, 428] on select "resemble stow rave offer" at bounding box center [502, 418] width 82 height 19
click at [315, 437] on select "originated prepared obtained touted" at bounding box center [282, 443] width 82 height 19
select select "obtained"
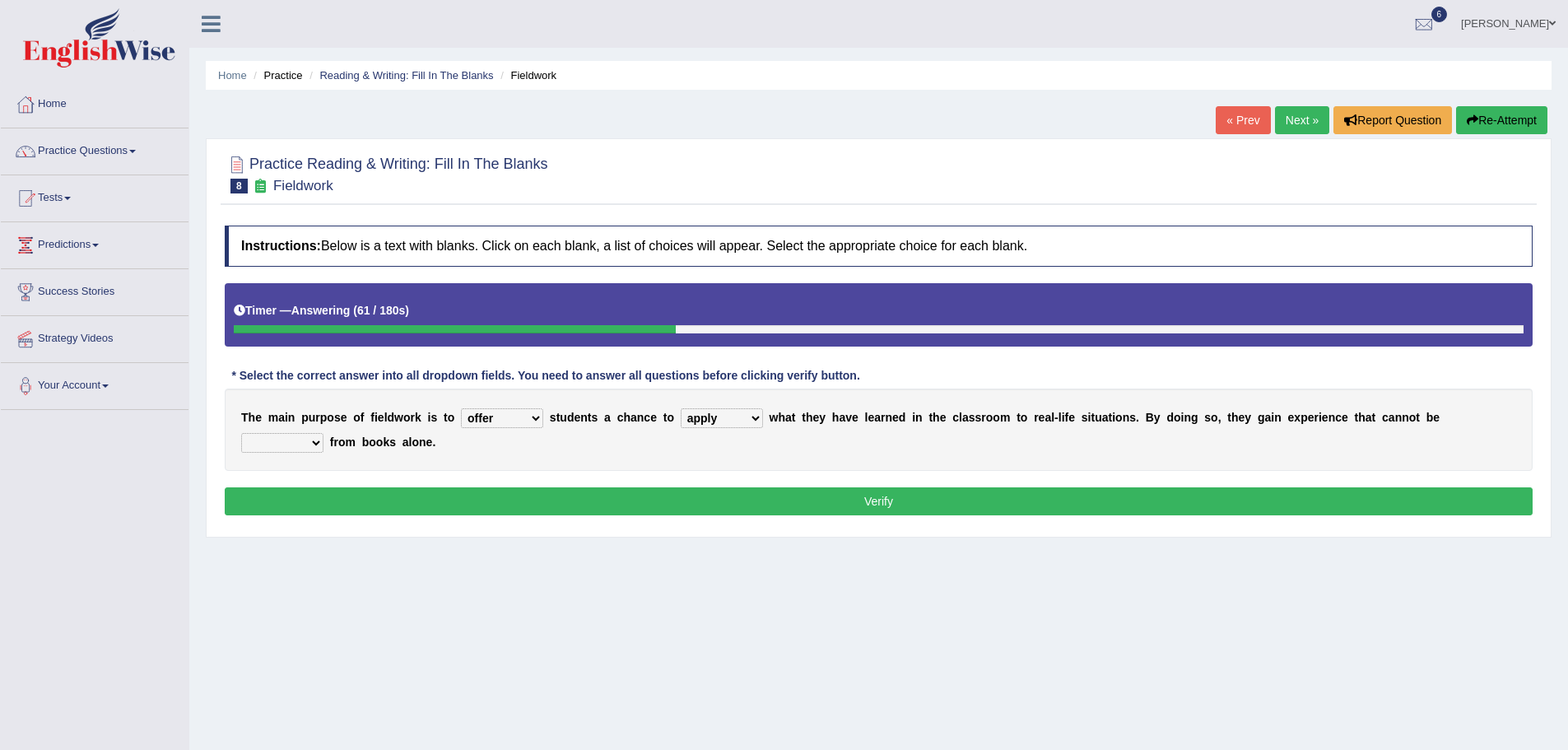
click at [241, 433] on select "originated prepared obtained touted" at bounding box center [282, 443] width 82 height 19
click at [284, 521] on div "Instructions: Below is a text with blanks. Click on each blank, a list of choic…" at bounding box center [879, 373] width 1316 height 312
click at [370, 492] on button "Verify" at bounding box center [879, 501] width 1308 height 28
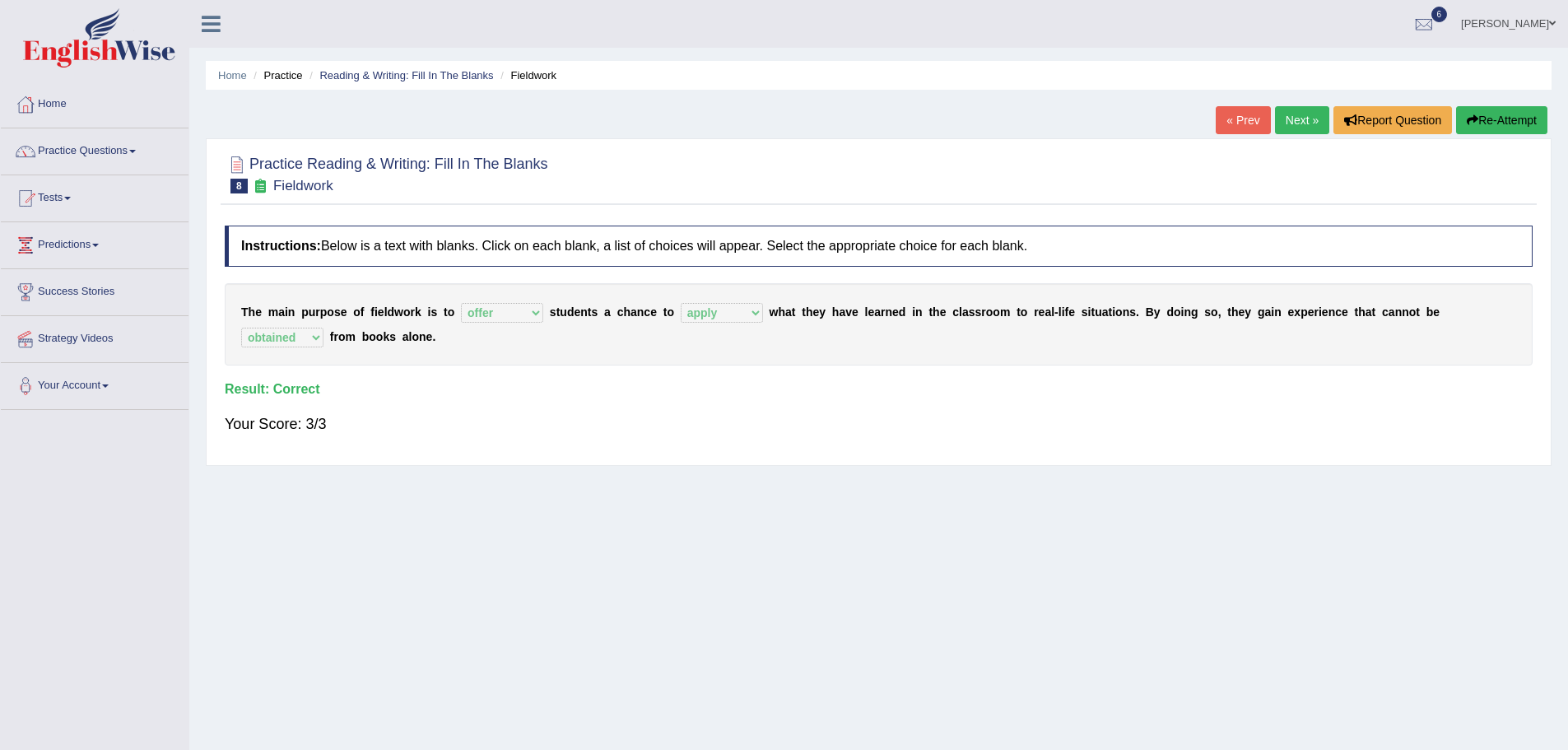
click at [1286, 118] on link "Next »" at bounding box center [1303, 120] width 54 height 28
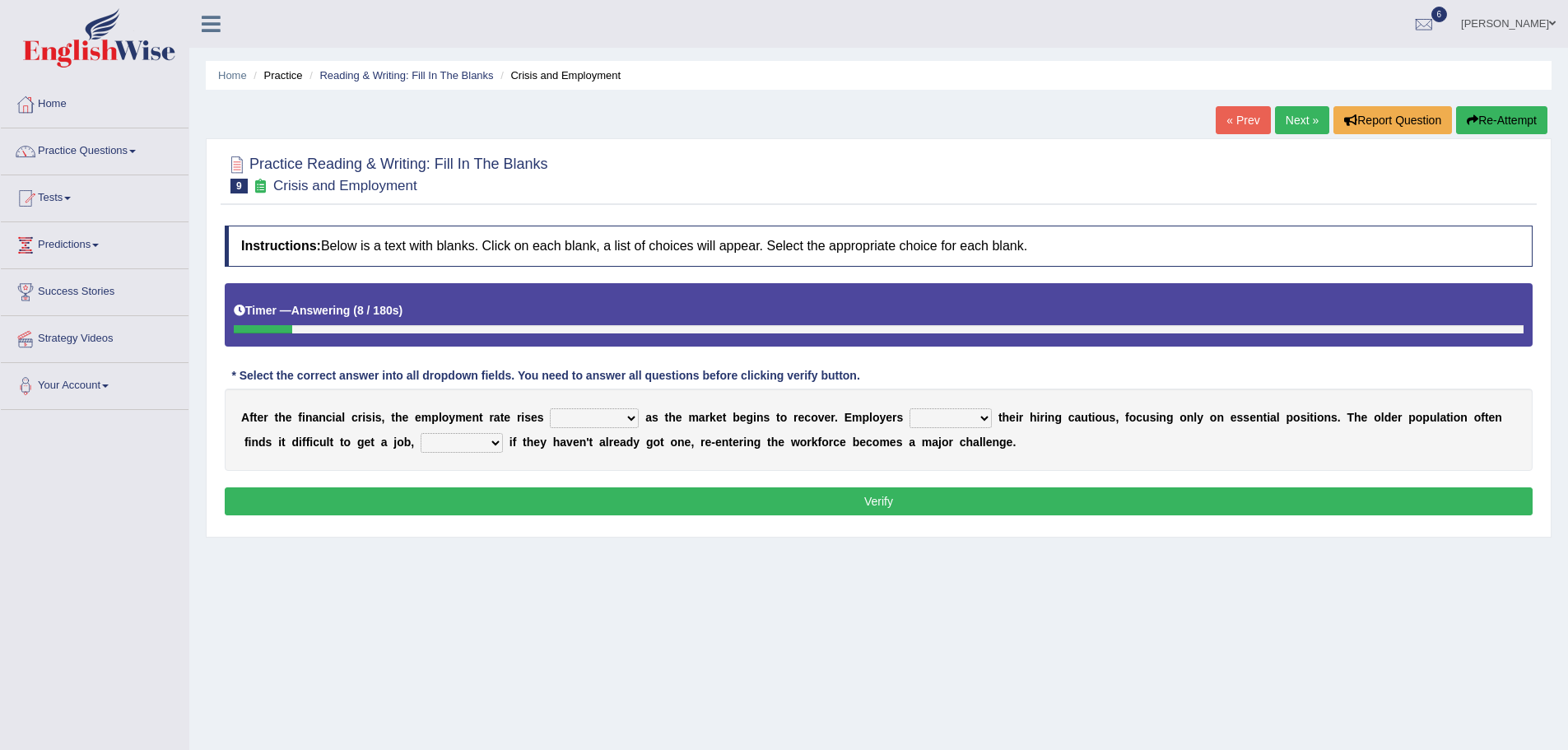
click at [606, 418] on select "normally conversely strenuously sharply" at bounding box center [594, 418] width 89 height 19
select select "sharply"
click at [550, 408] on select "normally conversely strenuously sharply" at bounding box center [594, 418] width 89 height 19
click at [949, 422] on select "keeping kept keep are kept" at bounding box center [950, 418] width 82 height 19
click at [910, 408] on select "keeping kept keep are kept" at bounding box center [950, 418] width 82 height 19
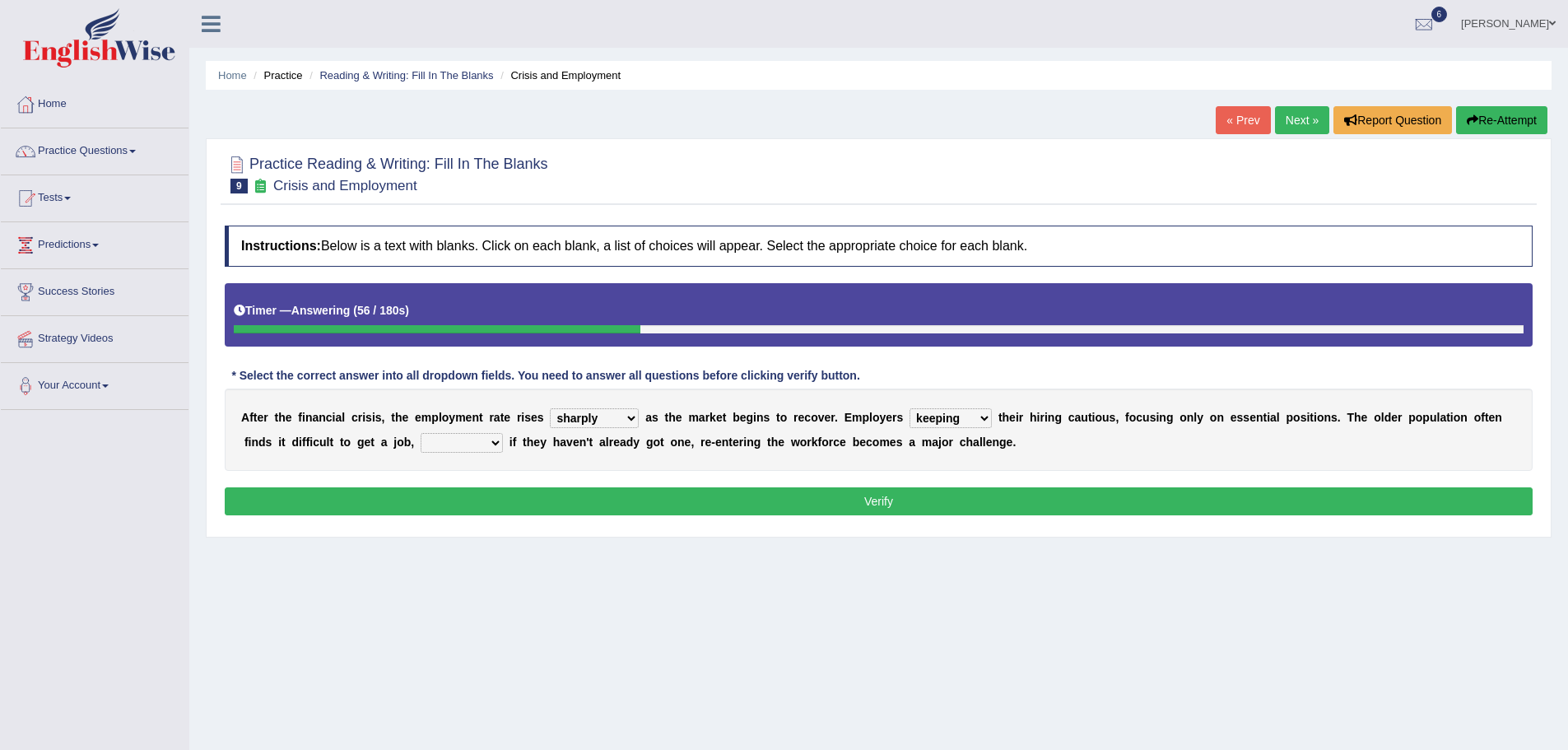
click at [952, 417] on select "keeping kept keep are kept" at bounding box center [950, 418] width 82 height 19
select select "kept"
click at [910, 408] on select "keeping kept keep are kept" at bounding box center [950, 418] width 82 height 19
click at [457, 439] on select "although while then because" at bounding box center [461, 443] width 82 height 19
select select "although"
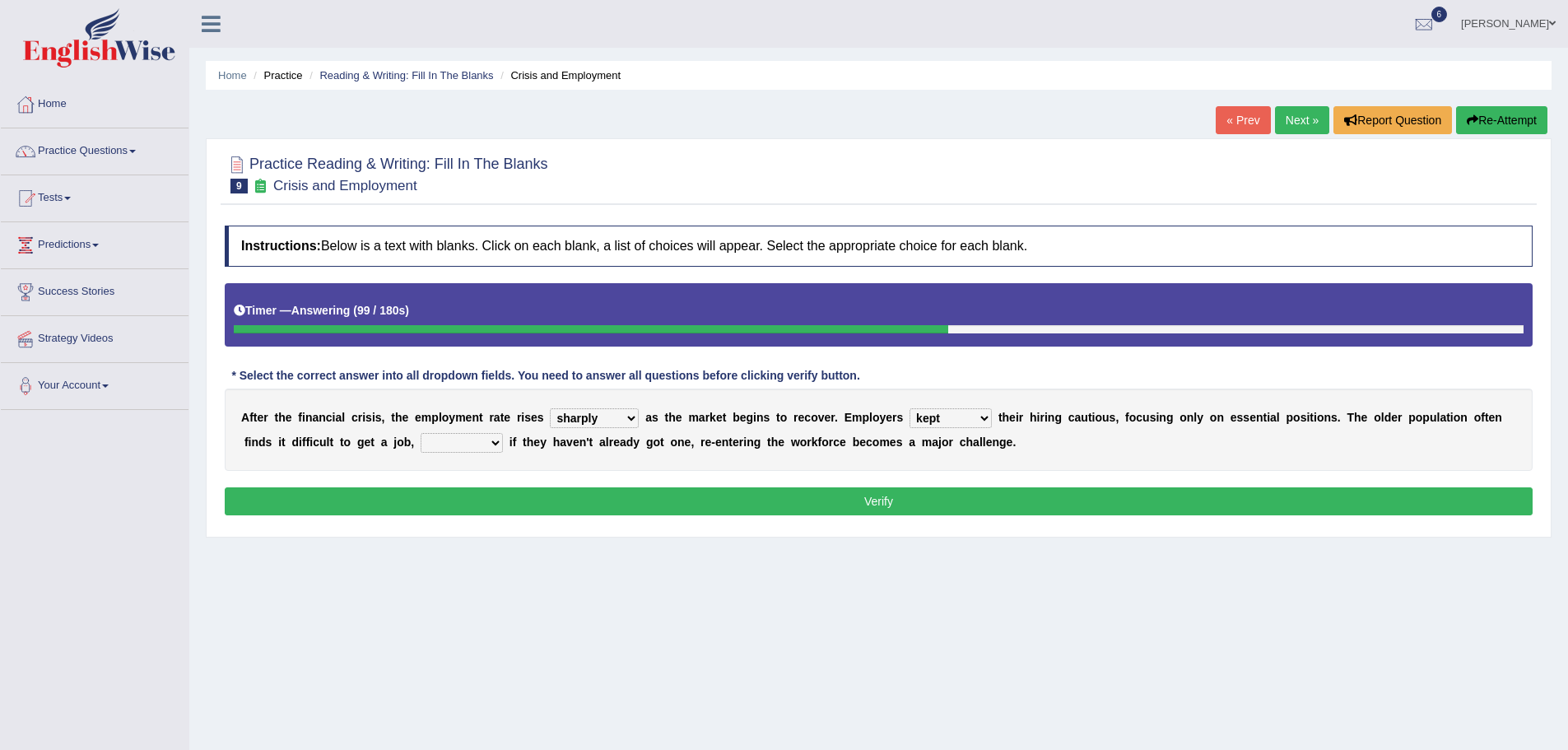
click at [421, 433] on select "although while then because" at bounding box center [461, 443] width 82 height 19
click at [949, 416] on select "keeping kept keep are kept" at bounding box center [950, 418] width 82 height 19
click at [1087, 431] on div "A f t e r t h e f i n a n c i a l c r i s i s , t h e e m p l o y m e n t r a t…" at bounding box center [879, 430] width 1308 height 82
click at [584, 417] on select "normally conversely strenuously sharply" at bounding box center [594, 418] width 89 height 19
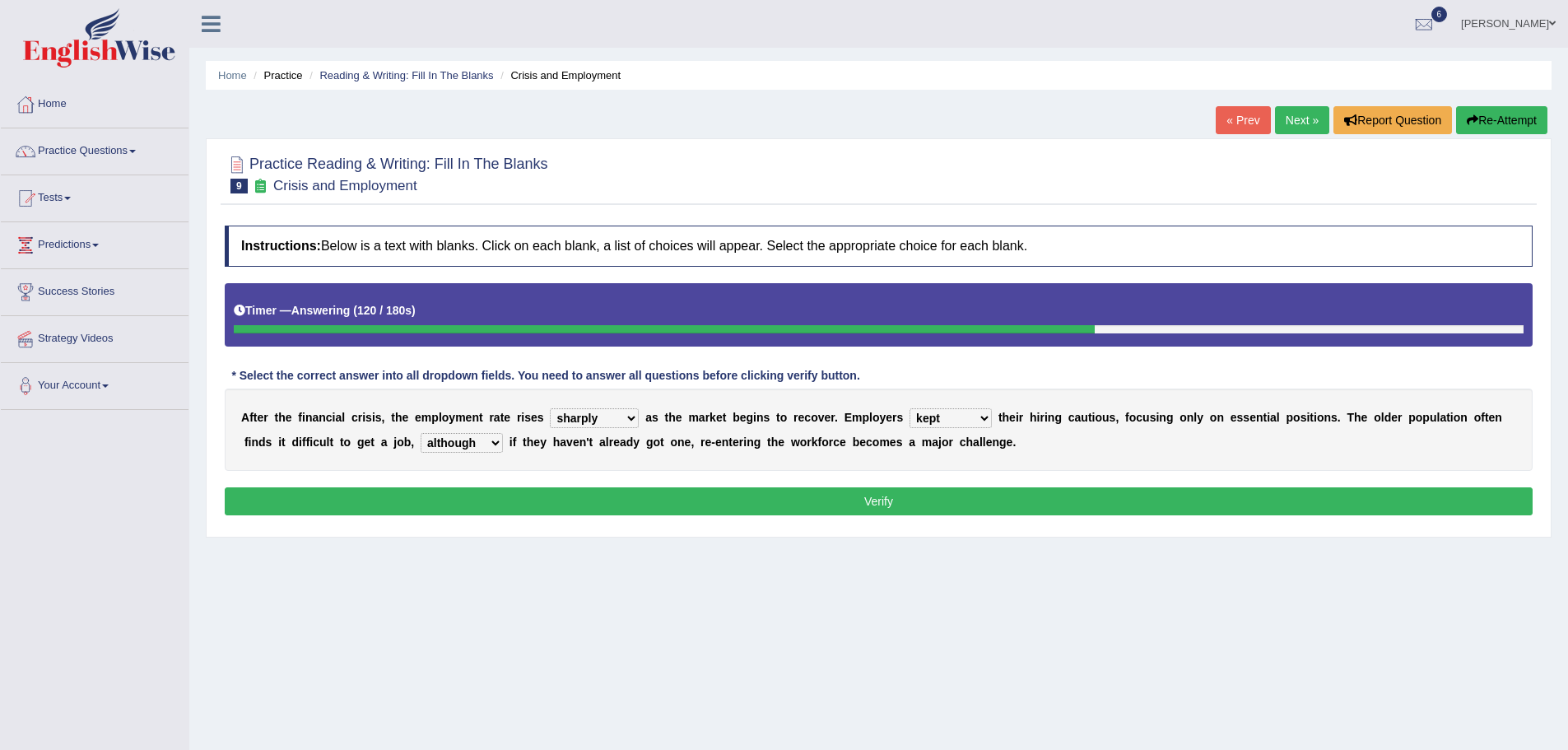
click at [584, 417] on select "normally conversely strenuously sharply" at bounding box center [594, 418] width 89 height 19
click at [618, 499] on button "Verify" at bounding box center [879, 501] width 1308 height 28
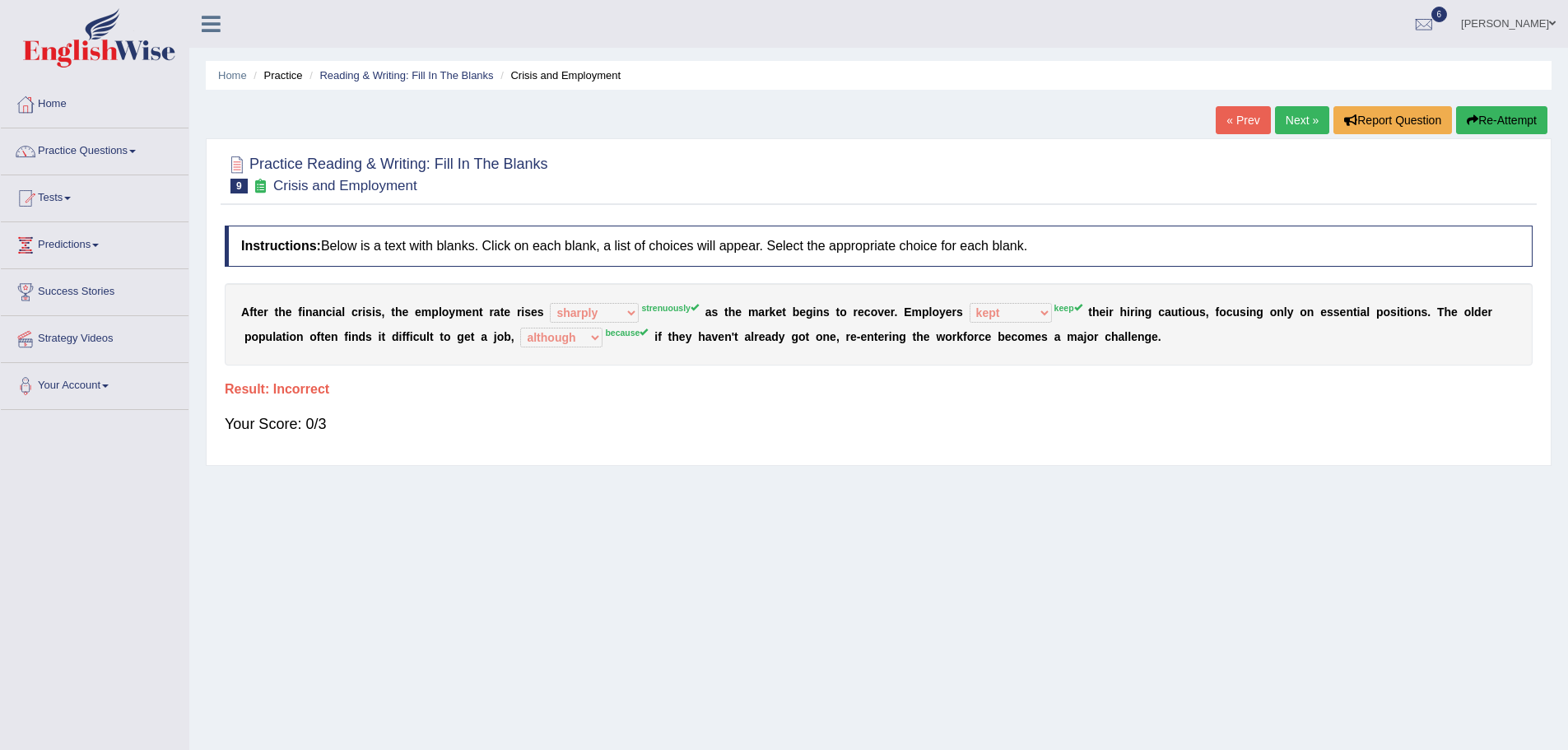
click at [1495, 120] on button "Re-Attempt" at bounding box center [1501, 120] width 92 height 28
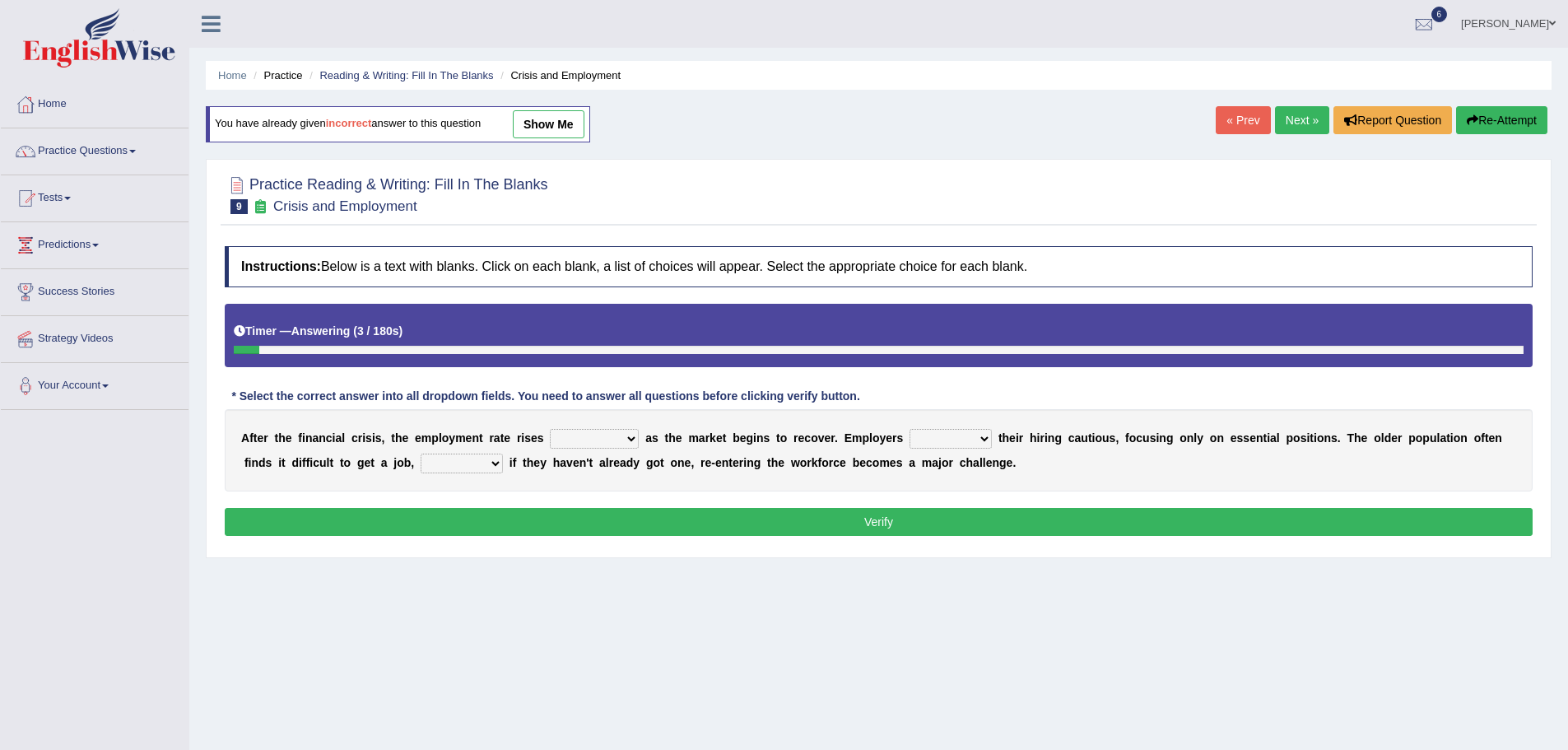
click at [581, 439] on select "normally conversely strenuously sharply" at bounding box center [594, 439] width 89 height 19
select select "strenuously"
click at [550, 430] on select "normally conversely strenuously sharply" at bounding box center [594, 439] width 89 height 19
click at [933, 435] on select "keeping kept keep are kept" at bounding box center [950, 439] width 82 height 19
select select "keep"
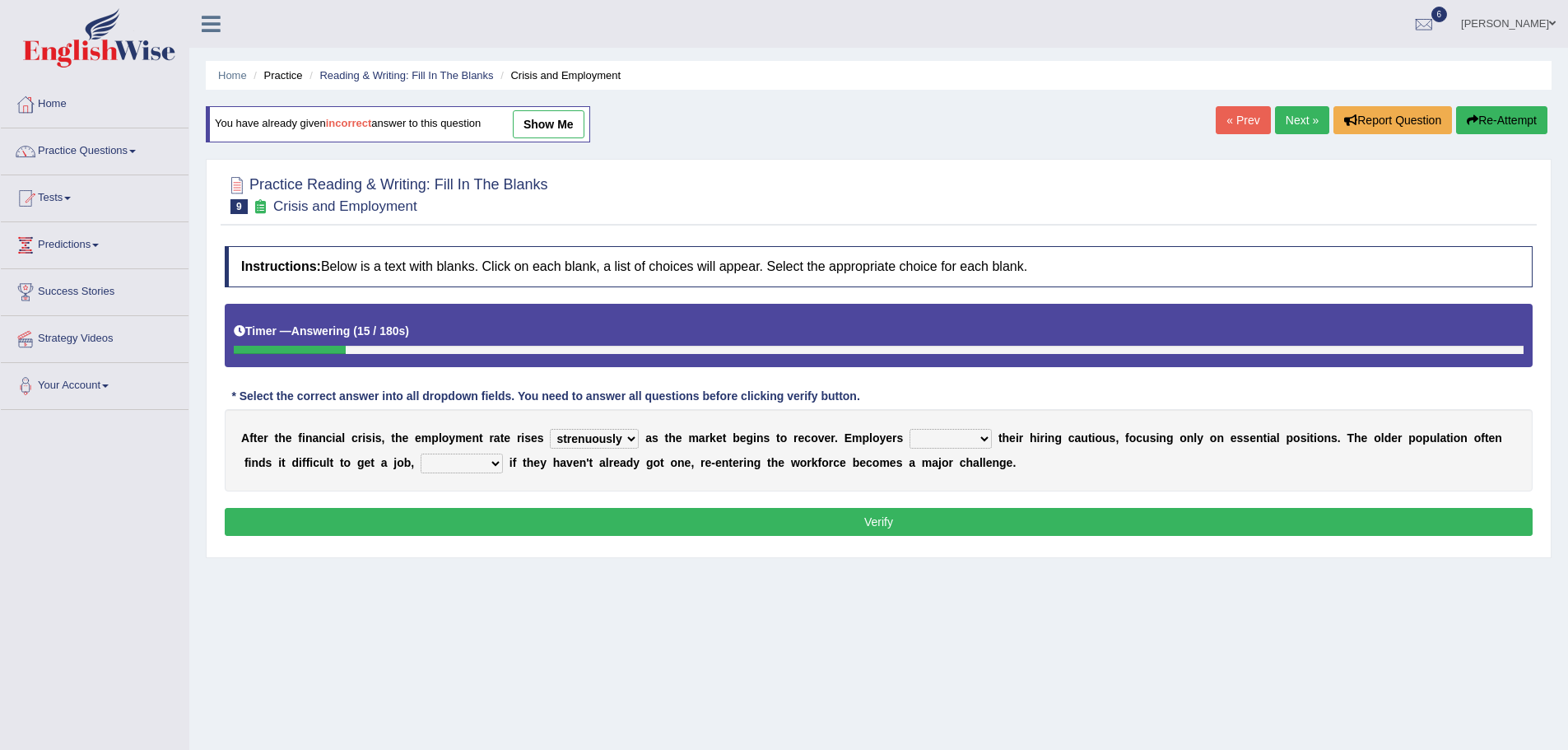
click at [910, 430] on select "keeping kept keep are kept" at bounding box center [950, 439] width 82 height 19
click at [463, 467] on select "although while then because" at bounding box center [461, 463] width 82 height 19
select select "because"
click at [421, 454] on select "although while then because" at bounding box center [461, 463] width 82 height 19
click at [551, 522] on button "Verify" at bounding box center [879, 521] width 1308 height 28
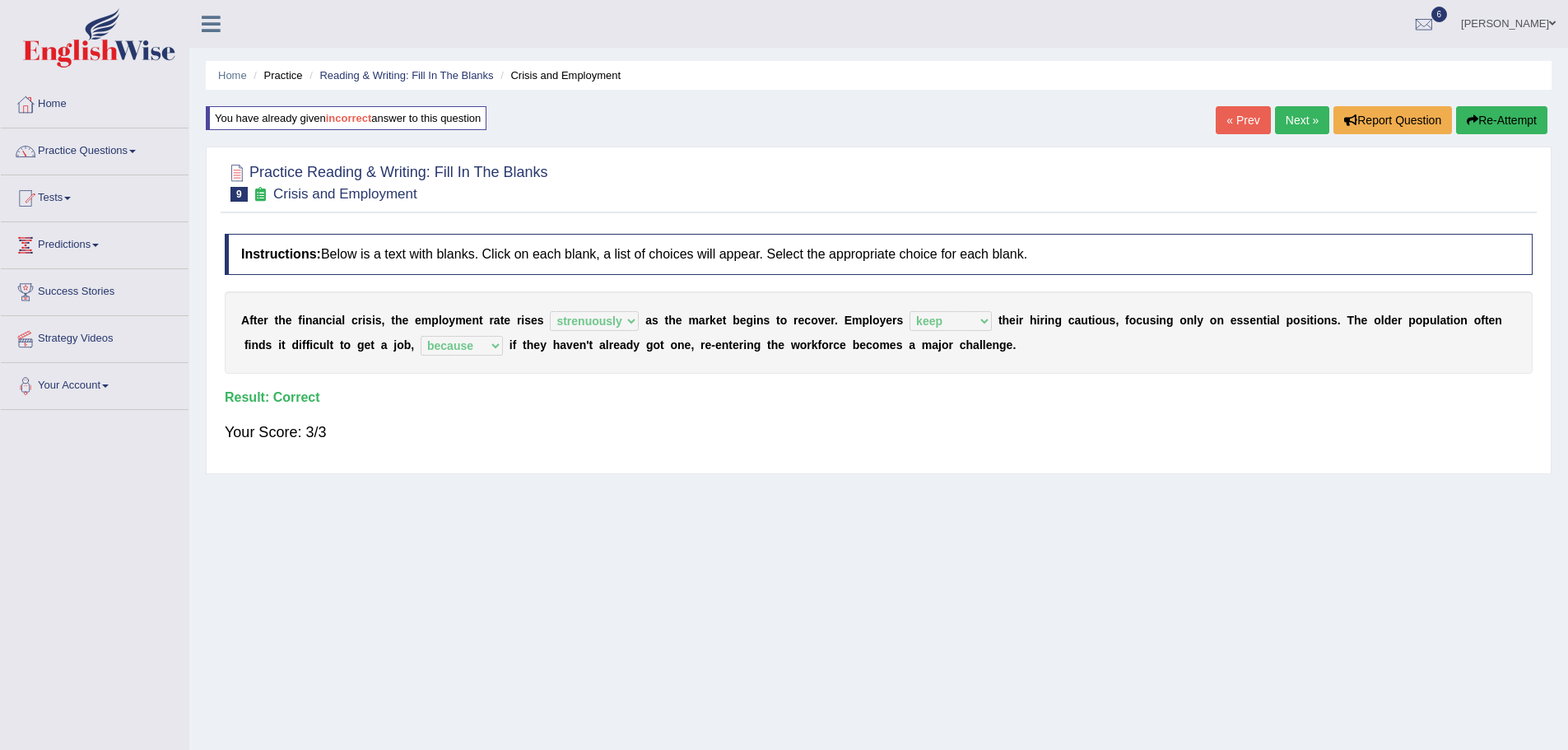
click at [1302, 128] on link "Next »" at bounding box center [1303, 120] width 54 height 28
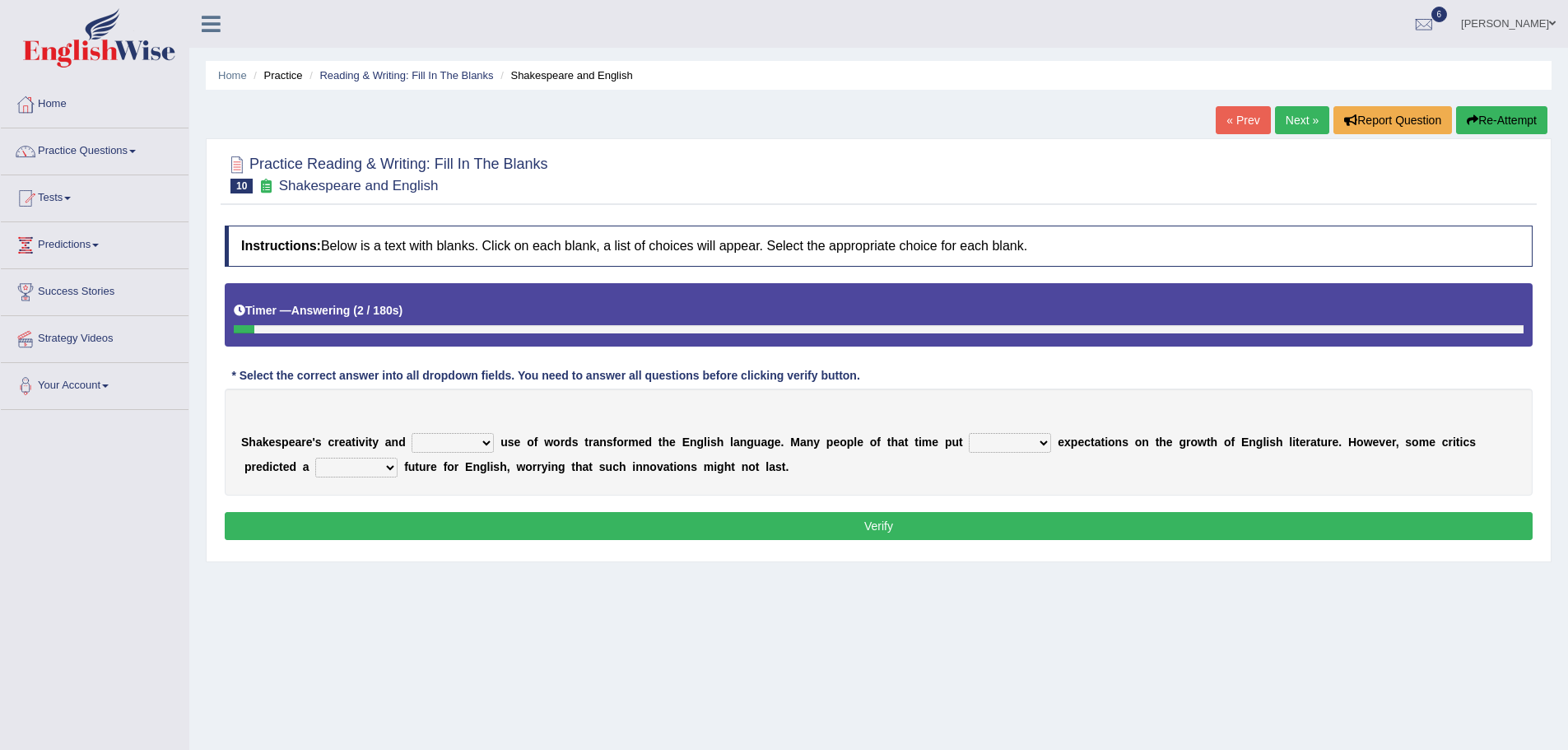
click at [446, 440] on select "idealized intensive fancied inventive" at bounding box center [453, 443] width 82 height 19
select select "fancied"
click at [412, 433] on select "idealized intensive fancied inventive" at bounding box center [453, 443] width 82 height 19
click at [444, 446] on select "idealized intensive fancied inventive" at bounding box center [453, 443] width 82 height 19
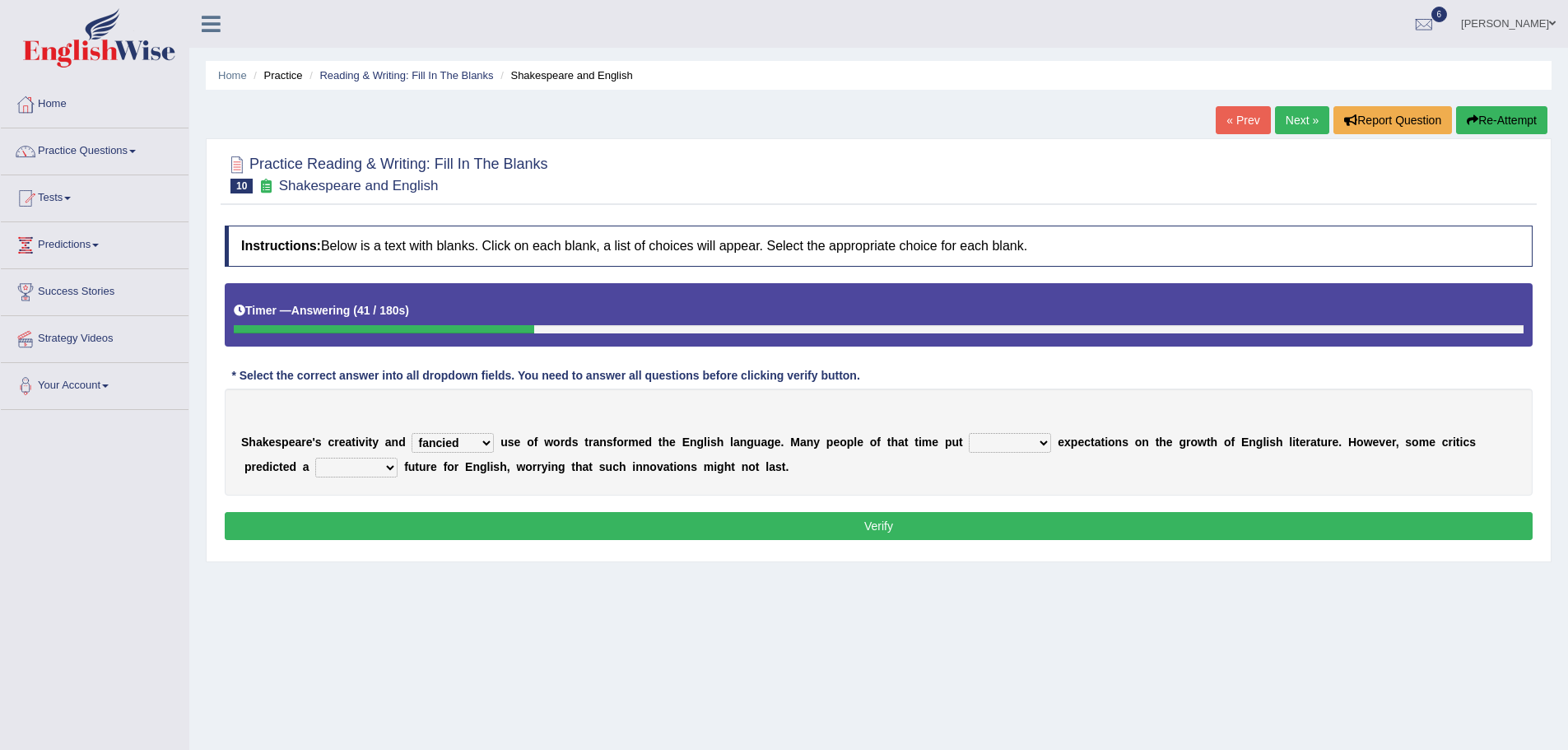
click at [988, 446] on select "wide much high more" at bounding box center [1009, 443] width 82 height 19
select select "high"
click at [969, 433] on select "wide much high more" at bounding box center [1009, 443] width 82 height 19
click at [375, 467] on select "monetary promising irresistible daunting" at bounding box center [356, 467] width 82 height 19
select select "daunting"
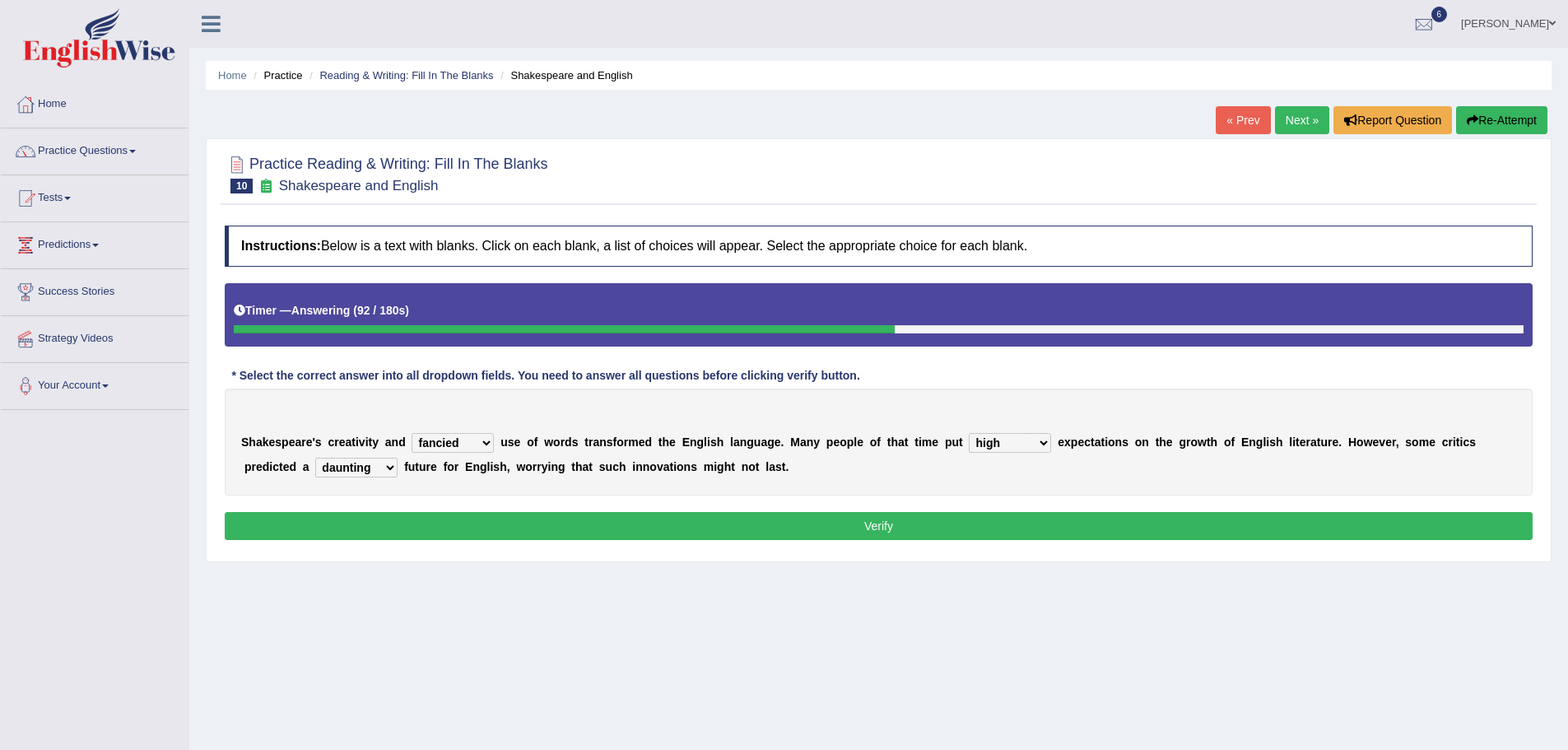
click at [316, 458] on select "monetary promising irresistible daunting" at bounding box center [356, 467] width 82 height 19
click at [411, 523] on button "Verify" at bounding box center [879, 526] width 1308 height 28
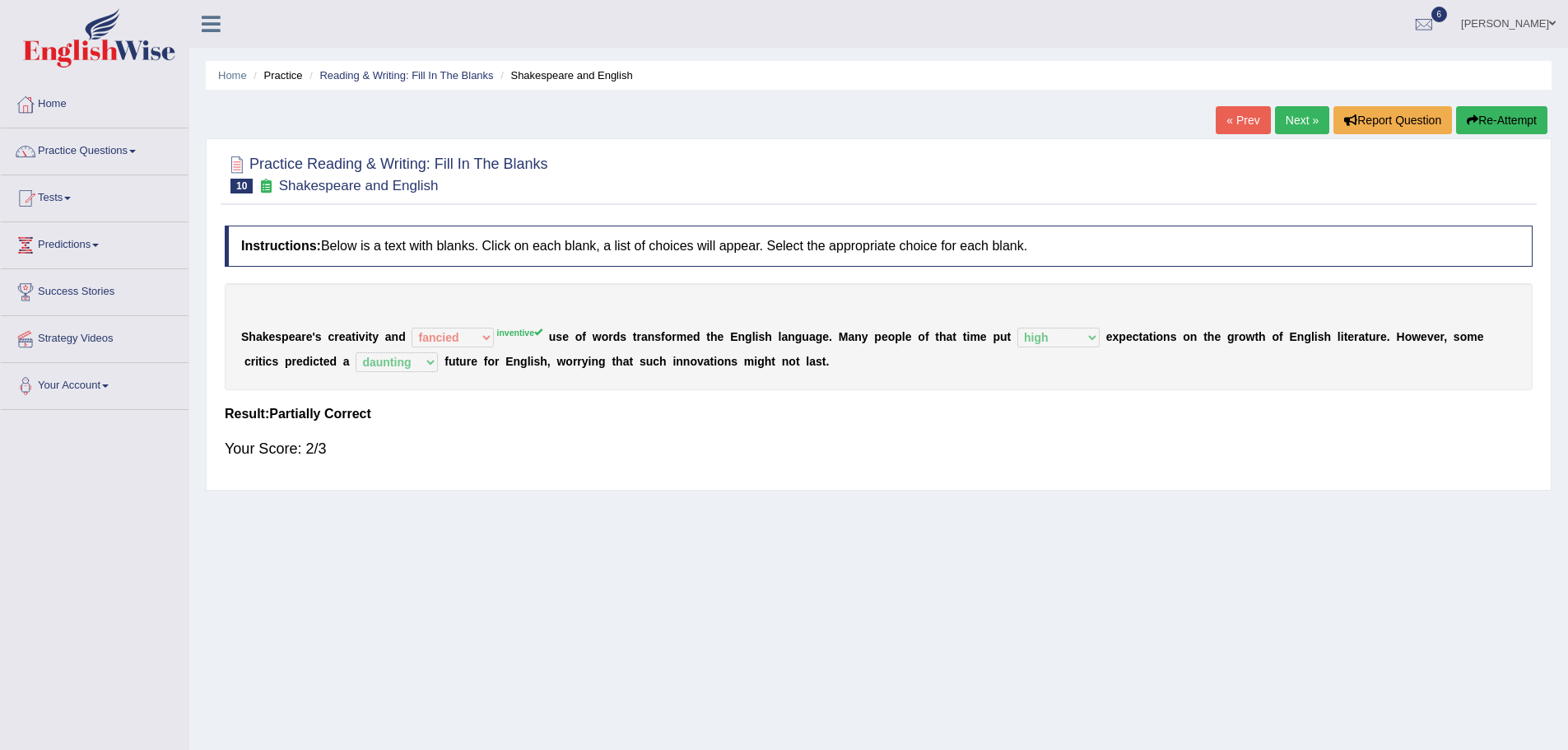
click at [1294, 112] on link "Next »" at bounding box center [1303, 120] width 54 height 28
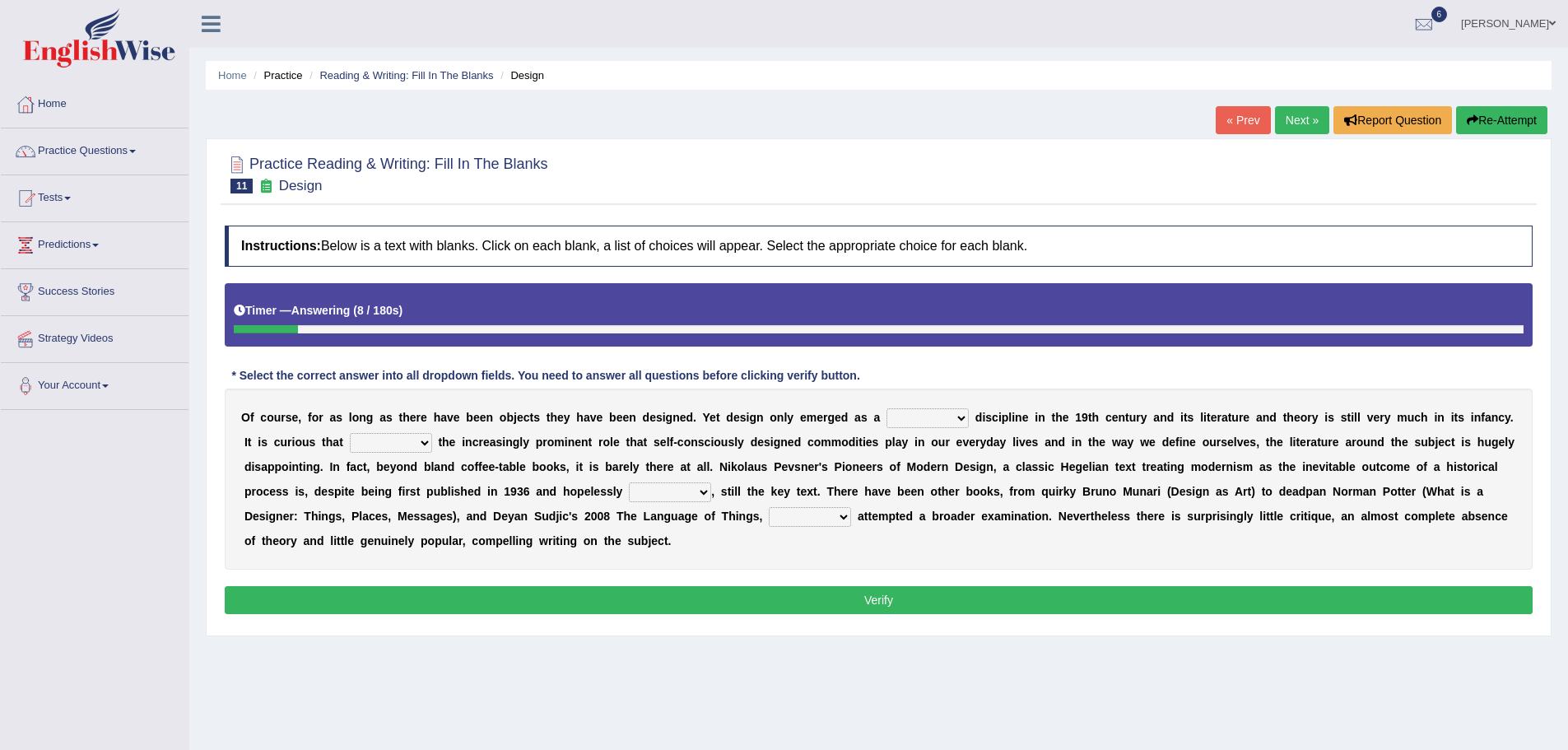
click at [919, 421] on select "bilateral ubiquitous foremost dedicated" at bounding box center [927, 418] width 82 height 19
select select "foremost"
click at [887, 408] on select "bilateral ubiquitous foremost dedicated" at bounding box center [927, 418] width 82 height 19
click at [367, 449] on select "since despite within through" at bounding box center [391, 443] width 82 height 19
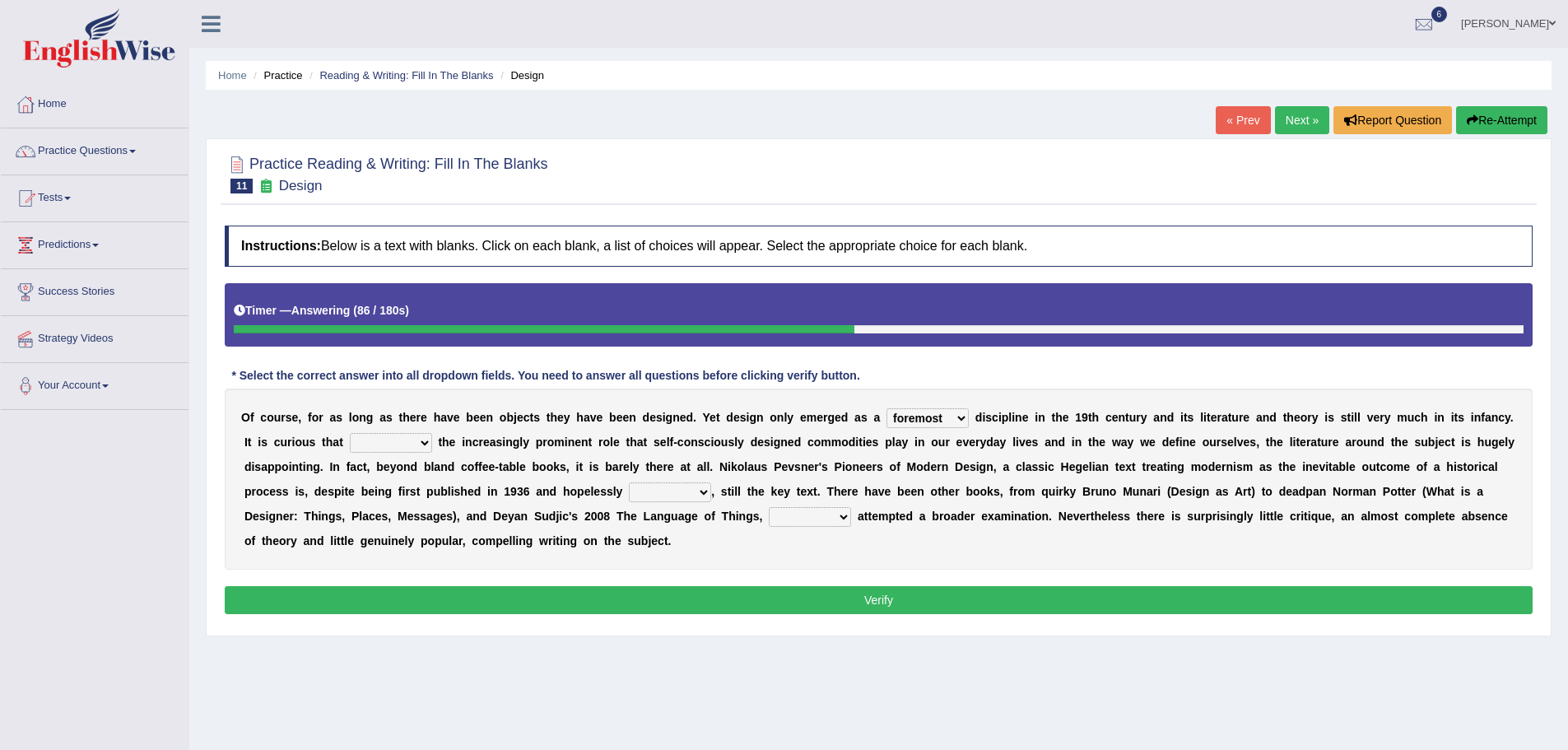
select select "despite"
click at [350, 433] on select "since despite within through" at bounding box center [391, 443] width 82 height 19
click at [652, 491] on select "dates dating date dated" at bounding box center [670, 492] width 82 height 19
select select "dated"
click at [629, 483] on select "dates dating date dated" at bounding box center [670, 492] width 82 height 19
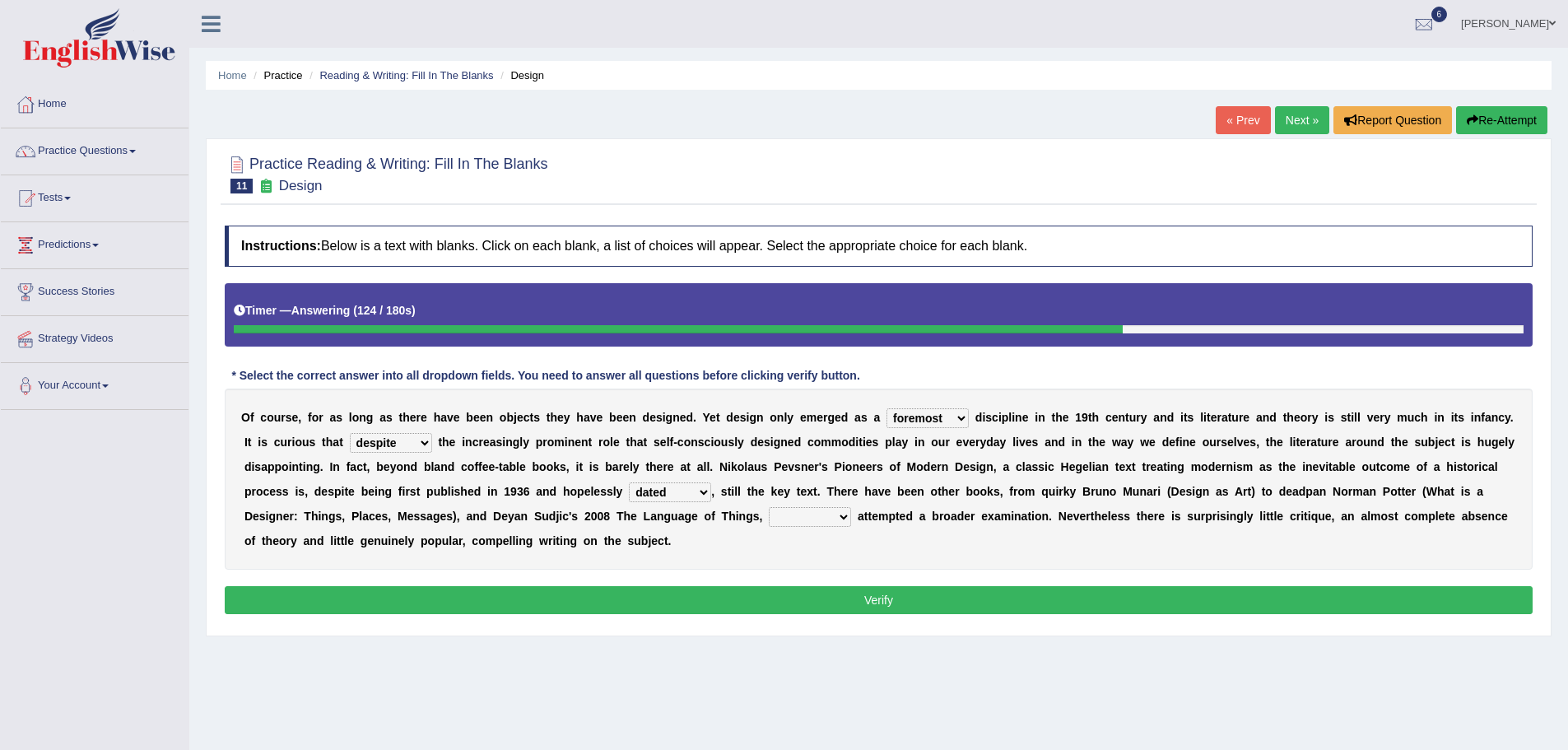
click at [787, 518] on select "which then however as" at bounding box center [810, 517] width 82 height 19
click at [769, 508] on select "which then however as" at bounding box center [810, 517] width 82 height 19
click at [820, 511] on select "which then however as" at bounding box center [810, 517] width 82 height 19
select select "as"
click at [769, 508] on select "which then however as" at bounding box center [810, 517] width 82 height 19
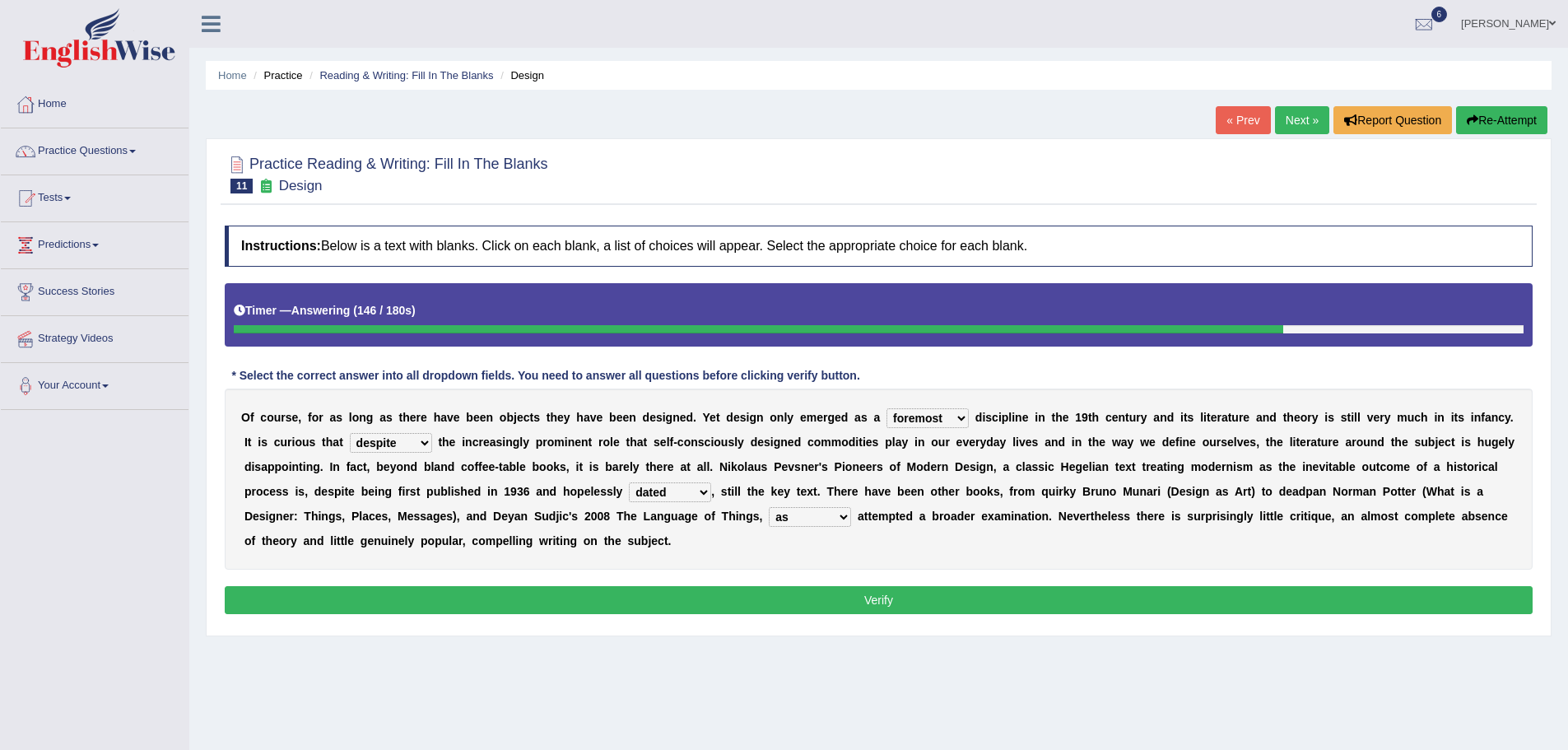
click at [808, 601] on button "Verify" at bounding box center [879, 600] width 1308 height 28
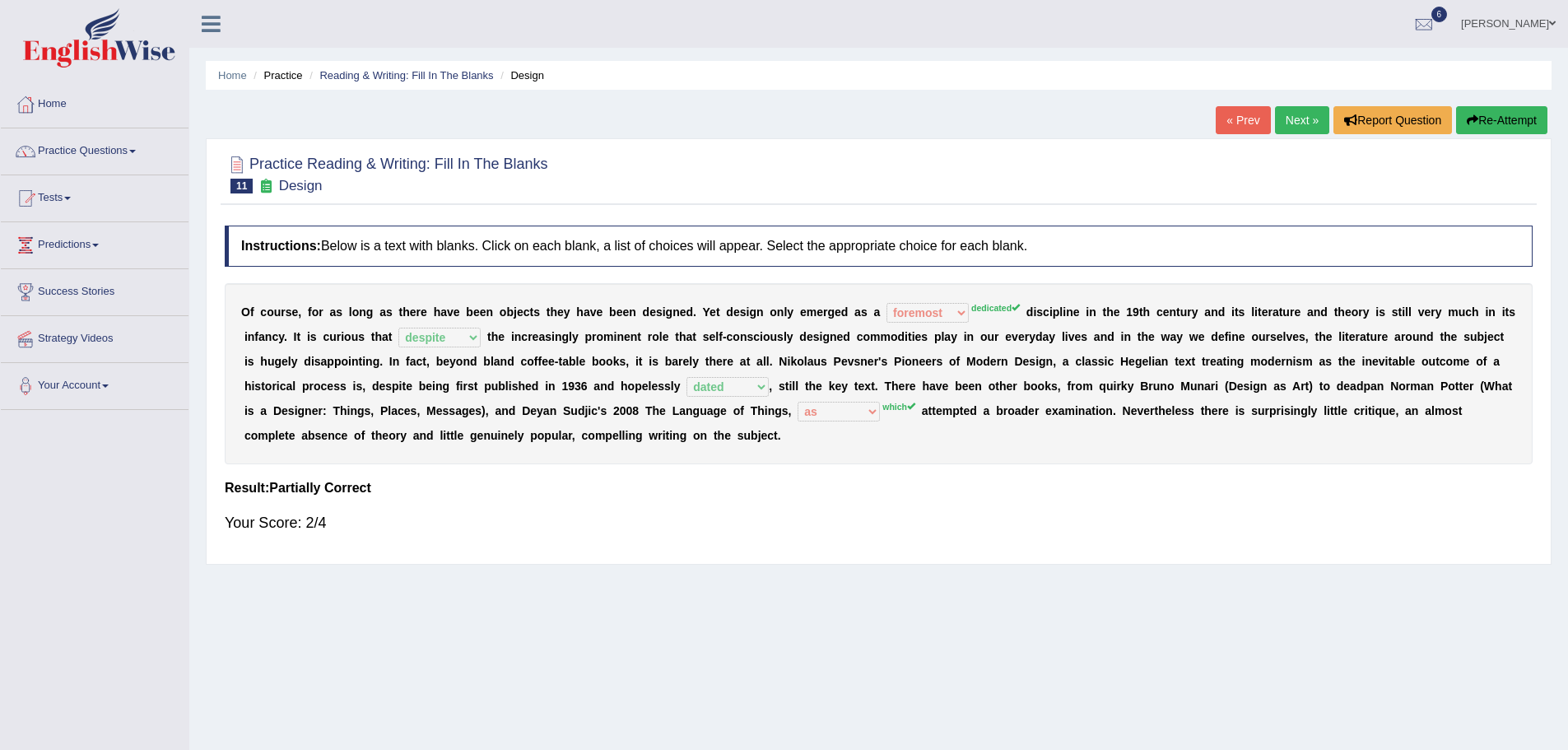
click at [1294, 126] on link "Next »" at bounding box center [1303, 120] width 54 height 28
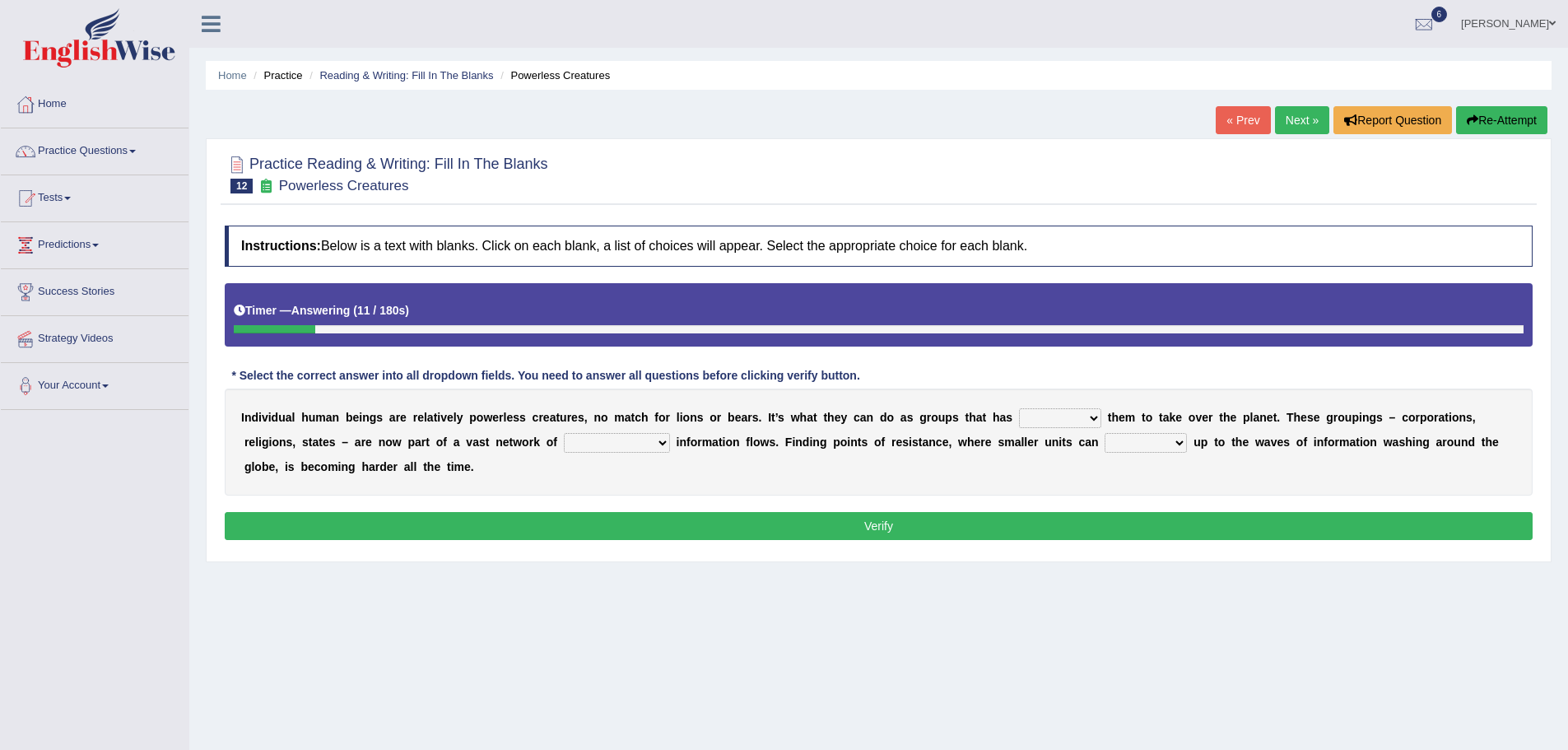
click at [1040, 423] on select "enabled contended embodied conjured" at bounding box center [1059, 418] width 82 height 19
select select "conjured"
click at [1019, 408] on select "enabled contended embodied conjured" at bounding box center [1059, 418] width 82 height 19
click at [577, 441] on select "interconnected overlapping fastened exploited" at bounding box center [617, 443] width 106 height 19
select select "interconnected"
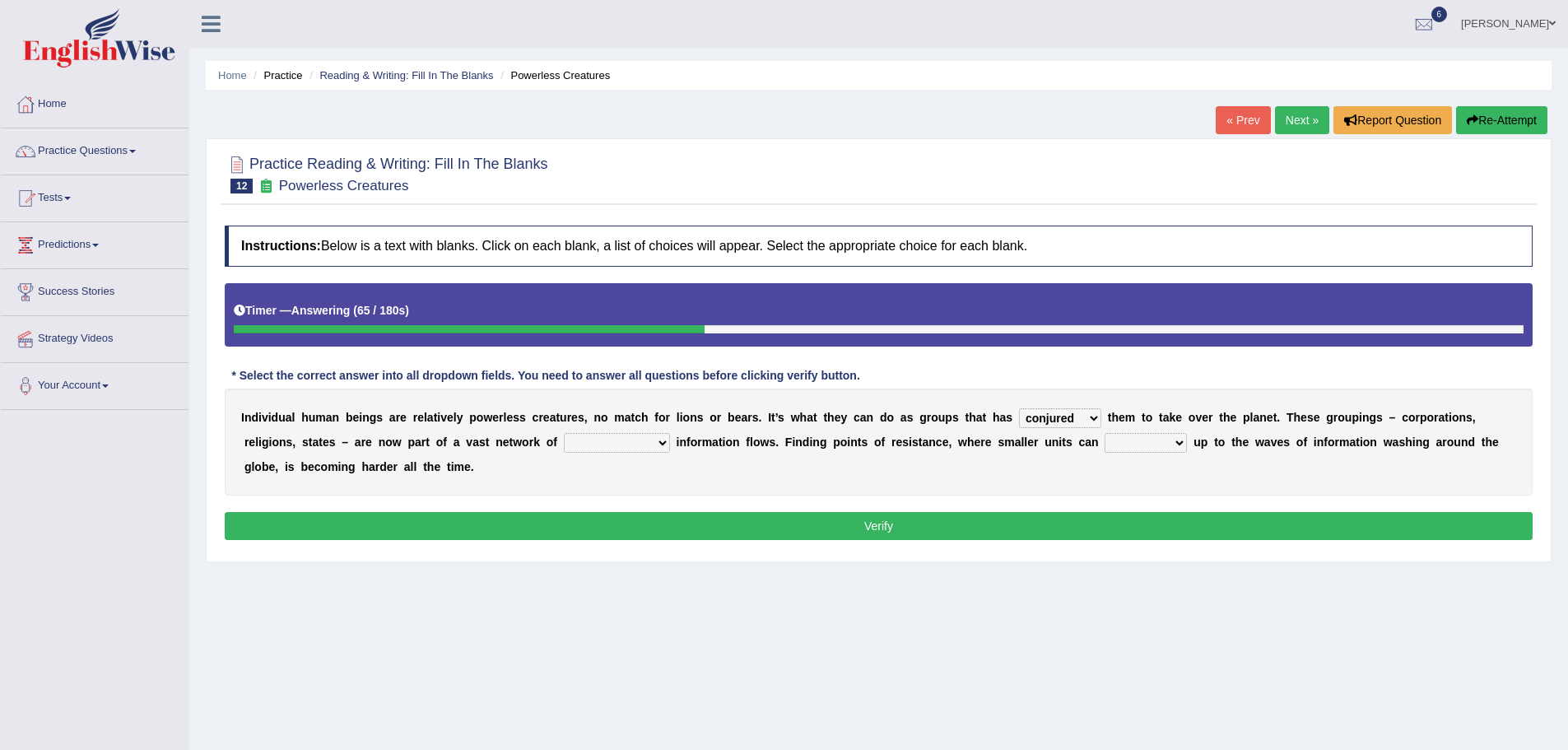
click at [564, 433] on select "interconnected overlapping fastened exploited" at bounding box center [617, 443] width 106 height 19
click at [1133, 440] on select "stand raise hail pump" at bounding box center [1145, 443] width 82 height 19
select select "raise"
click at [1105, 433] on select "stand raise hail pump" at bounding box center [1145, 443] width 82 height 19
click at [894, 523] on button "Verify" at bounding box center [879, 526] width 1308 height 28
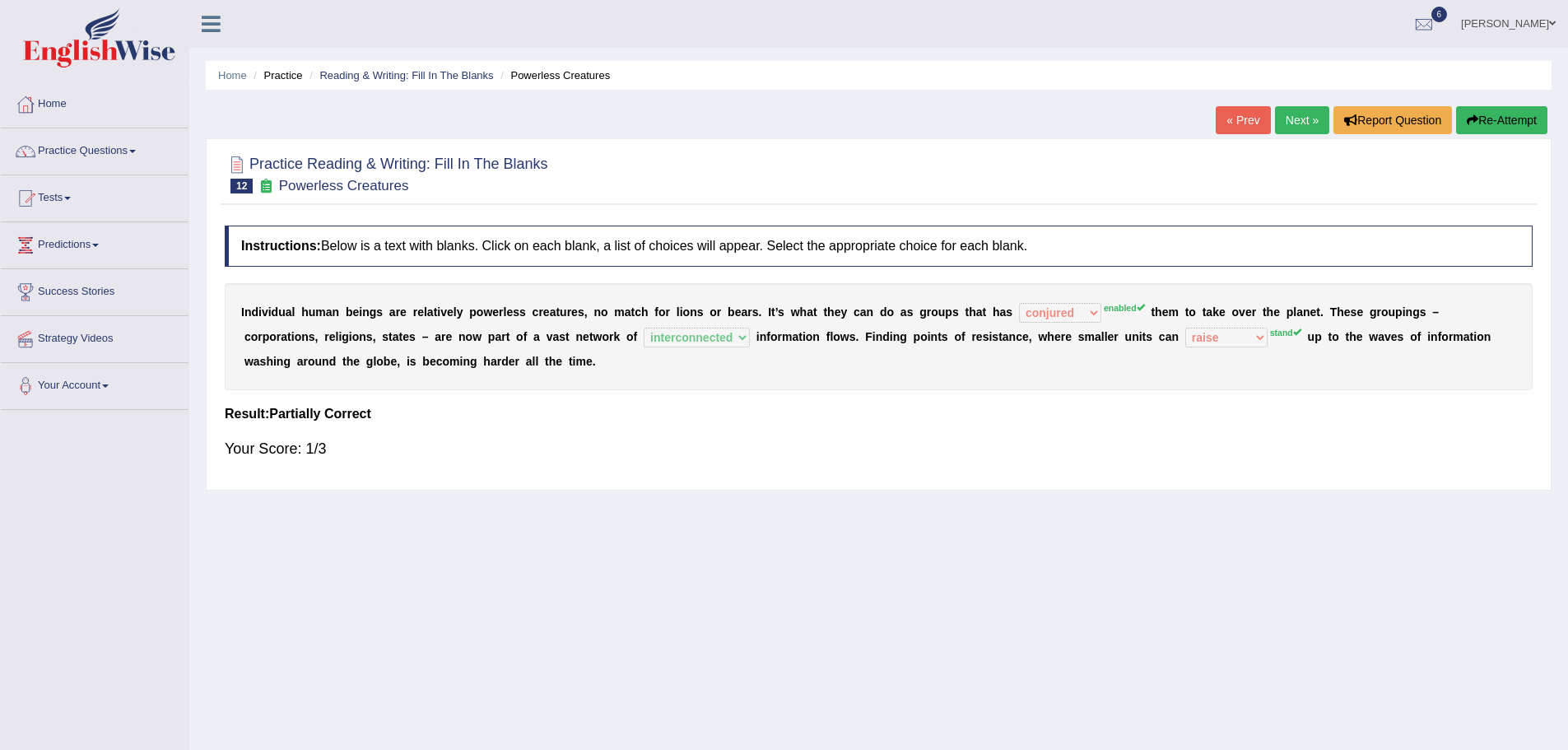
click at [1282, 124] on link "Next »" at bounding box center [1303, 120] width 54 height 28
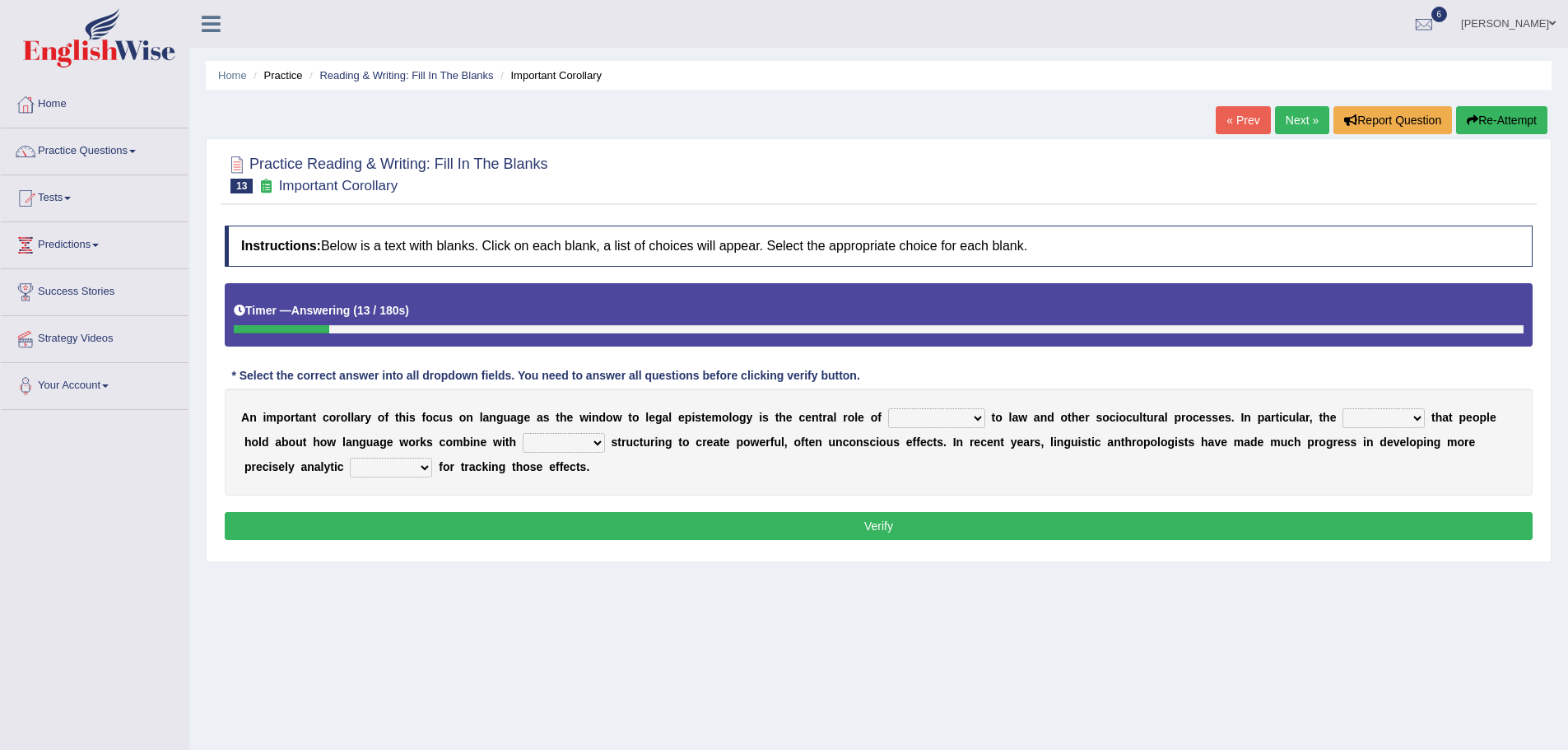
click at [908, 412] on select "discourse epoch dialect acquaintance" at bounding box center [937, 418] width 97 height 19
select select "dialect"
click at [889, 408] on select "discourse epoch dialect acquaintance" at bounding box center [937, 418] width 97 height 19
click at [1367, 424] on select "deviation besmirch consent ideas" at bounding box center [1384, 418] width 82 height 19
click at [564, 435] on select "mandatory linguistic legitimate customary" at bounding box center [564, 443] width 82 height 19
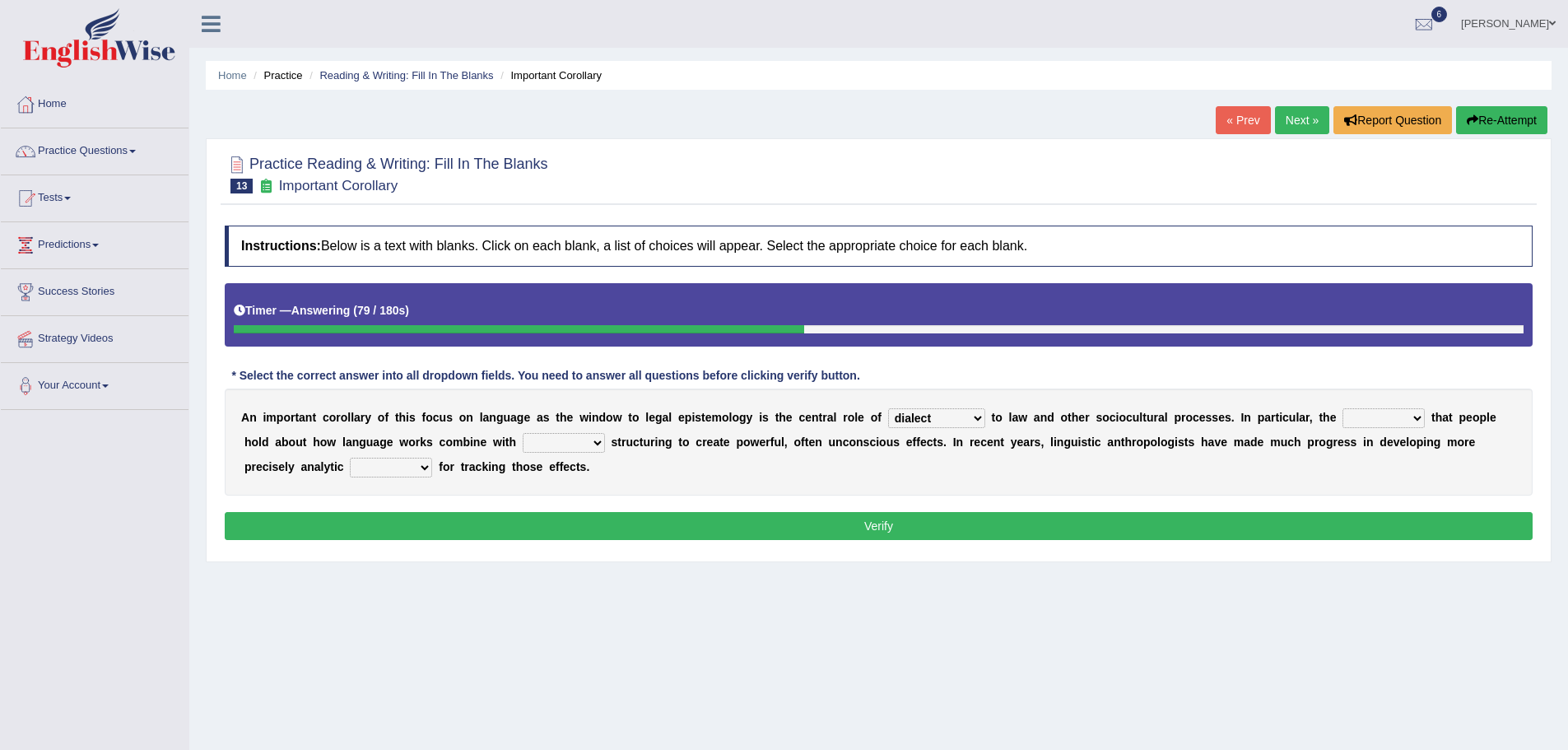
click at [744, 436] on b "o" at bounding box center [747, 442] width 8 height 14
click at [388, 468] on select "tools appetite albums stroke" at bounding box center [391, 467] width 82 height 19
click at [350, 458] on select "tools appetite albums stroke" at bounding box center [391, 467] width 82 height 19
click at [399, 470] on select "tools appetite albums stroke" at bounding box center [391, 467] width 82 height 19
click at [350, 458] on select "tools appetite albums stroke" at bounding box center [391, 467] width 82 height 19
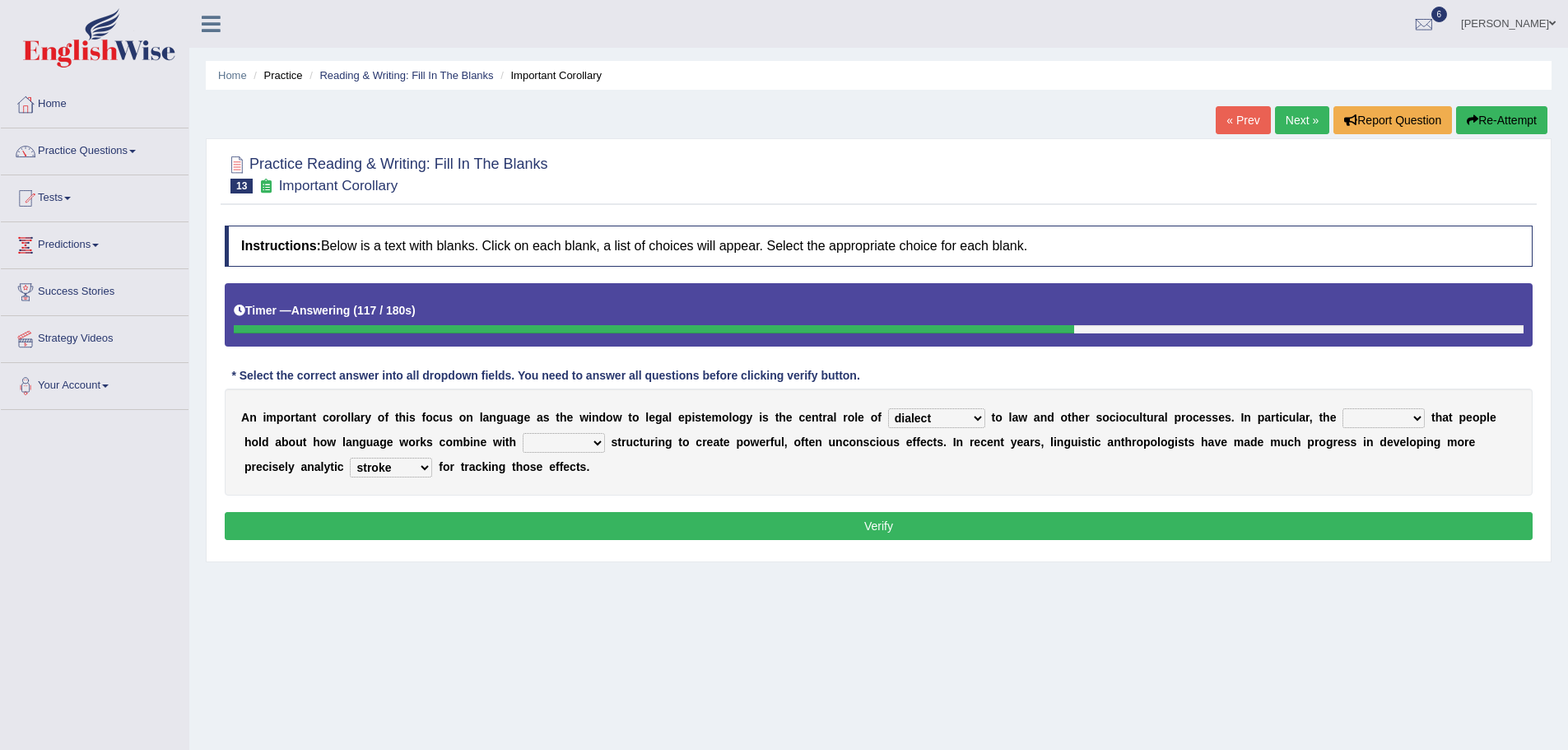
click at [576, 440] on select "mandatory linguistic legitimate customary" at bounding box center [564, 443] width 82 height 19
click at [415, 465] on select "tools appetite albums stroke" at bounding box center [391, 467] width 82 height 19
select select "tools"
click at [350, 458] on select "tools appetite albums stroke" at bounding box center [391, 467] width 82 height 19
click at [564, 445] on select "mandatory linguistic legitimate customary" at bounding box center [564, 443] width 82 height 19
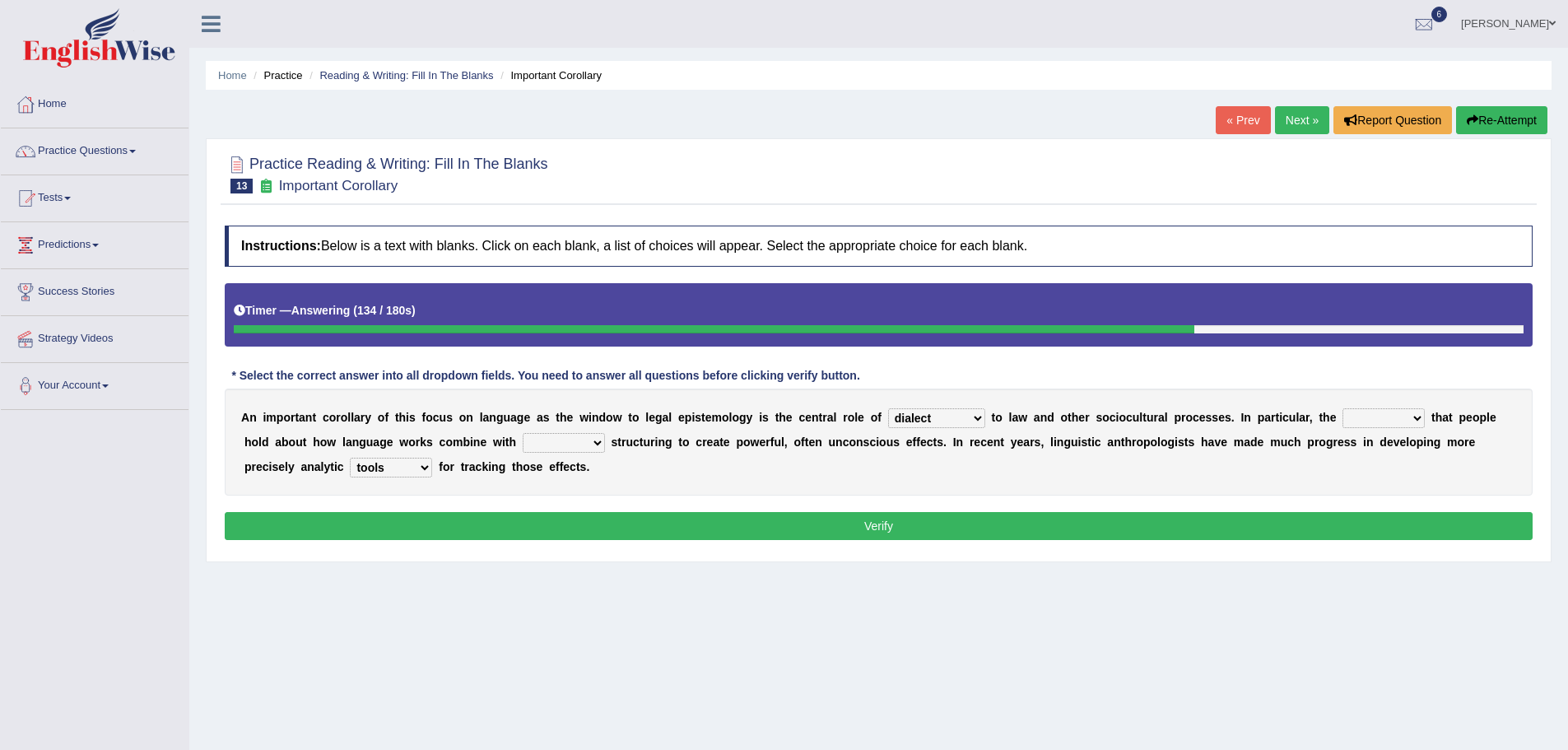
select select "customary"
click at [523, 433] on select "mandatory linguistic legitimate customary" at bounding box center [564, 443] width 82 height 19
click at [1353, 418] on select "deviation besmirch consent ideas" at bounding box center [1384, 418] width 82 height 19
select select "ideas"
click at [1343, 408] on select "deviation besmirch consent ideas" at bounding box center [1384, 418] width 82 height 19
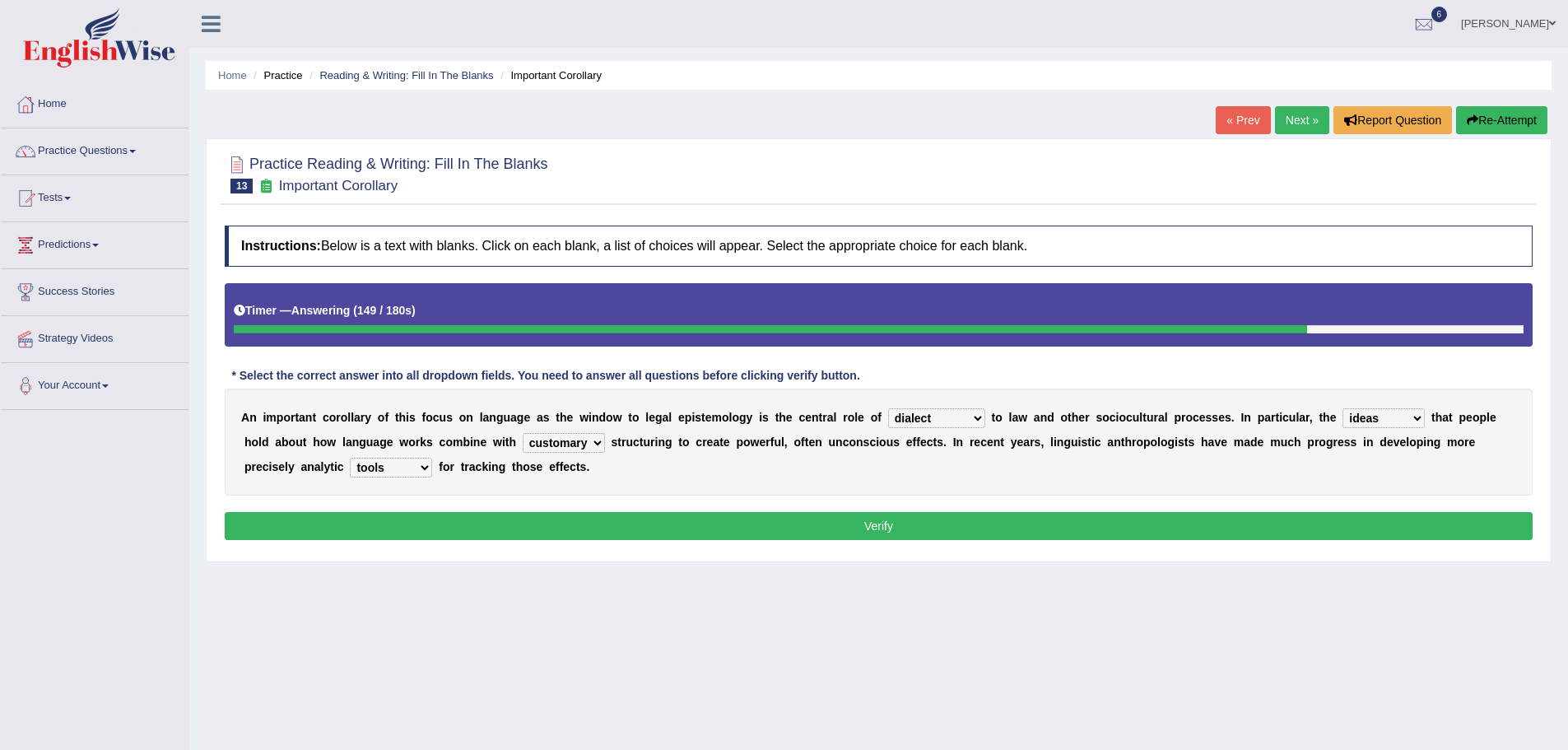
click at [925, 528] on button "Verify" at bounding box center [879, 526] width 1308 height 28
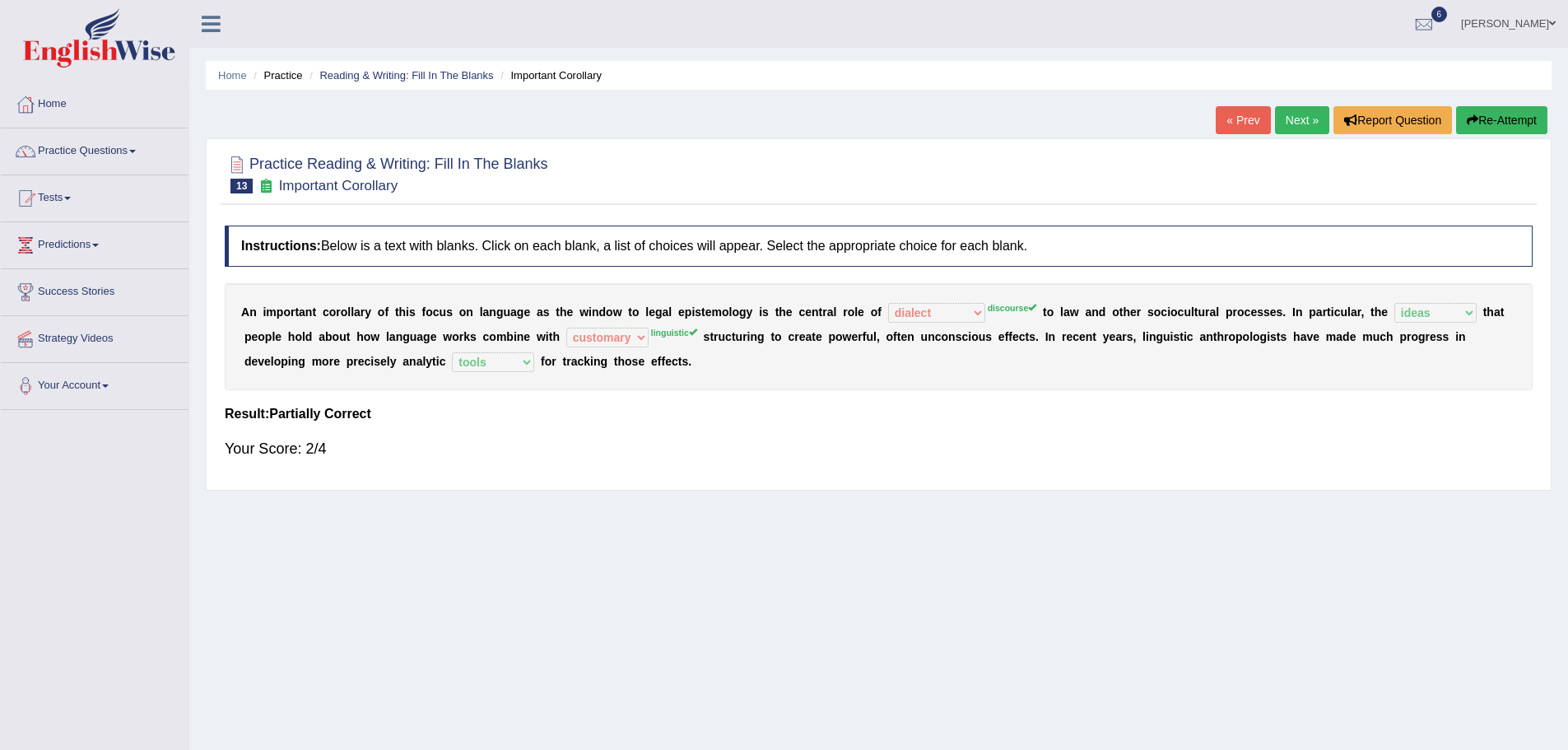
scroll to position [115, 0]
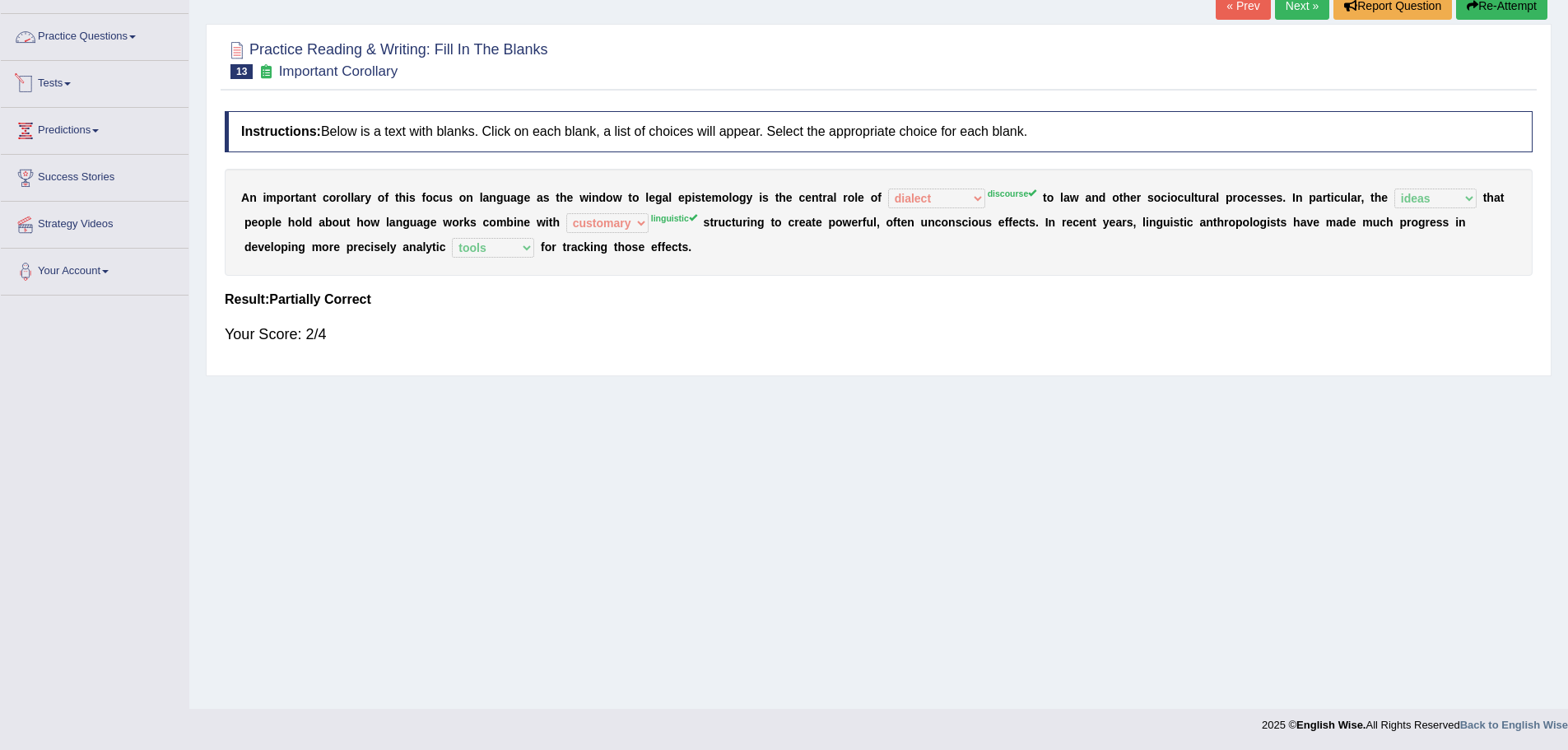
click at [65, 79] on link "Tests" at bounding box center [95, 81] width 188 height 42
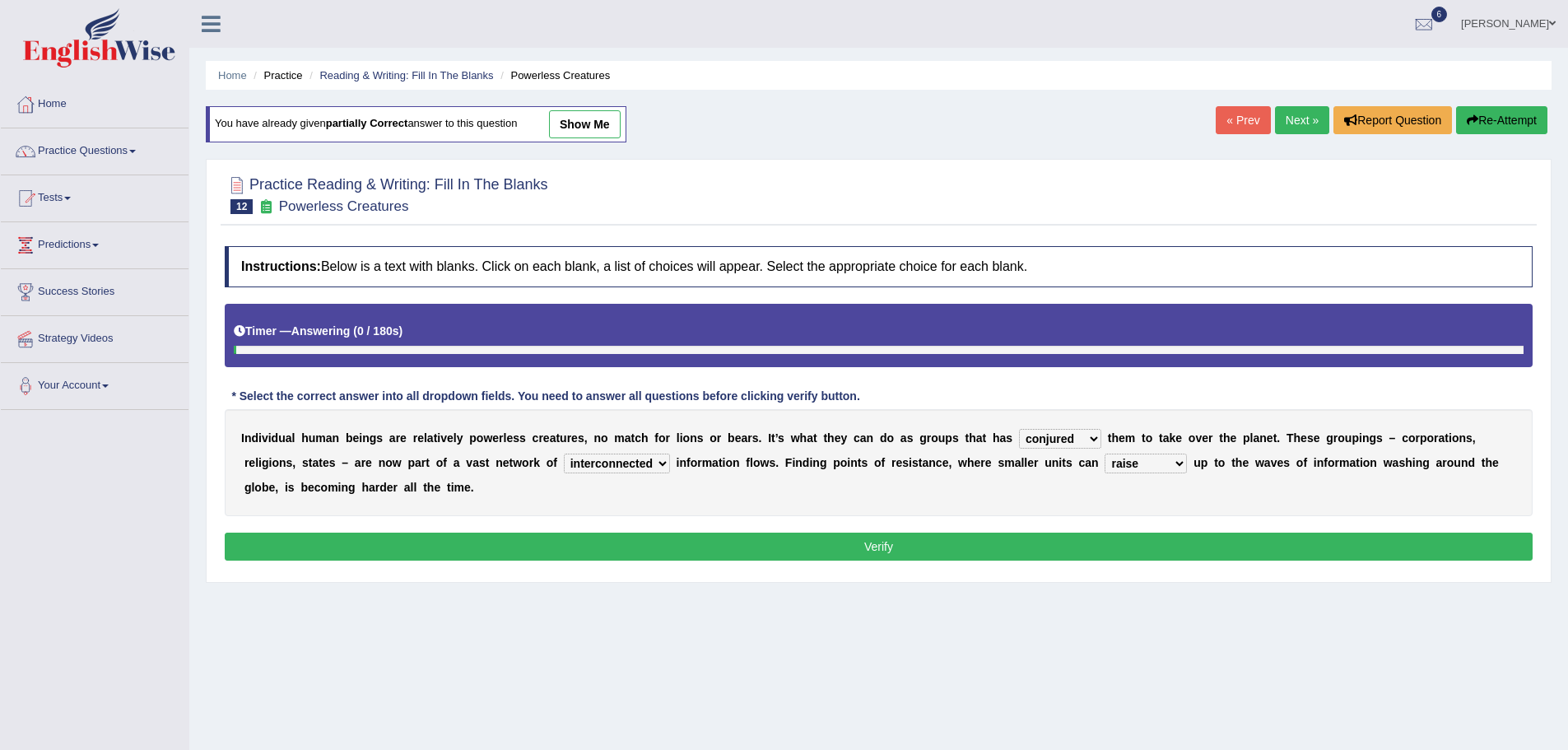
select select "conjured"
select select "interconnected"
select select "raise"
click at [70, 197] on span at bounding box center [68, 198] width 7 height 3
click at [96, 149] on link "Practice Questions" at bounding box center [95, 149] width 188 height 42
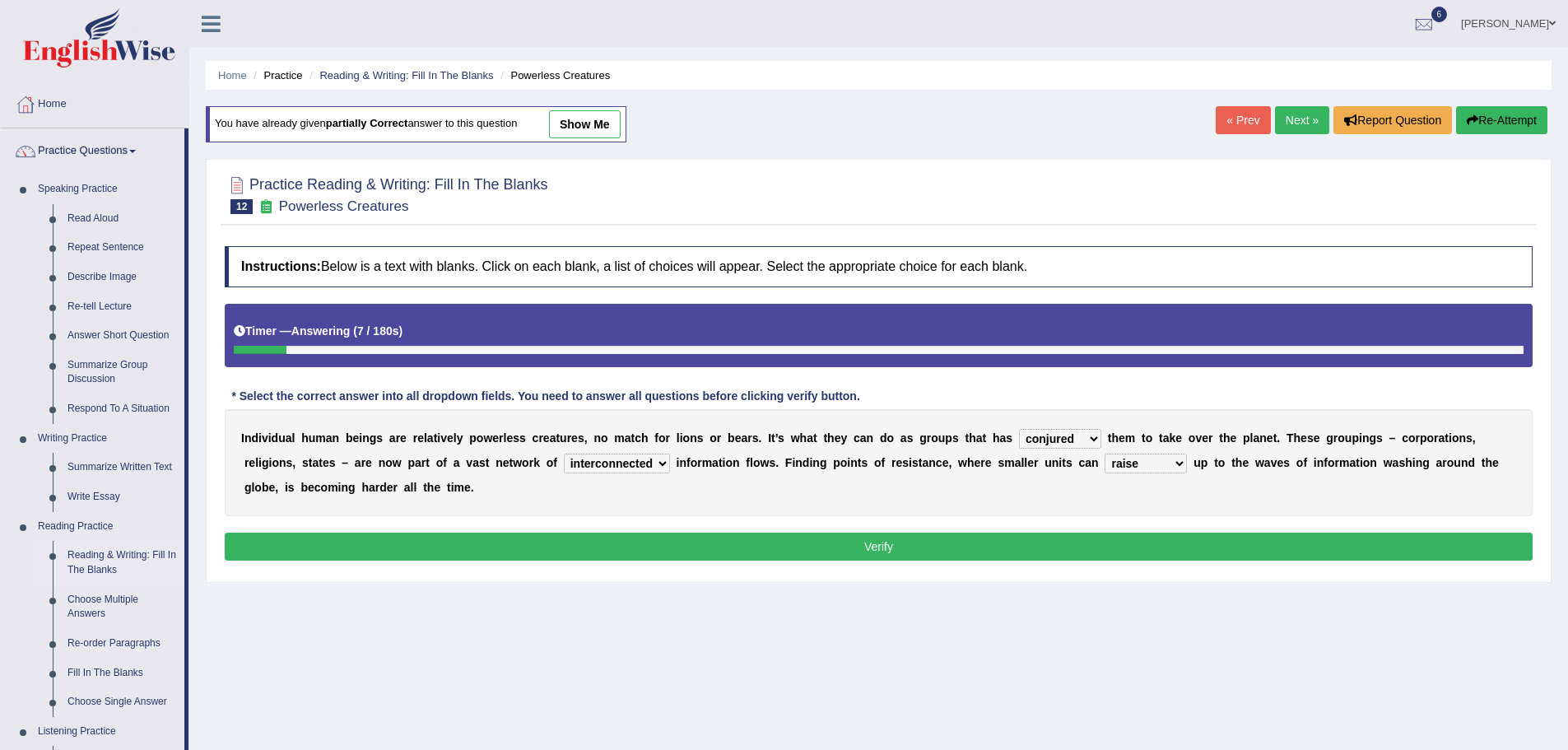
click at [88, 555] on link "Reading & Writing: Fill In The Blanks" at bounding box center [122, 563] width 124 height 43
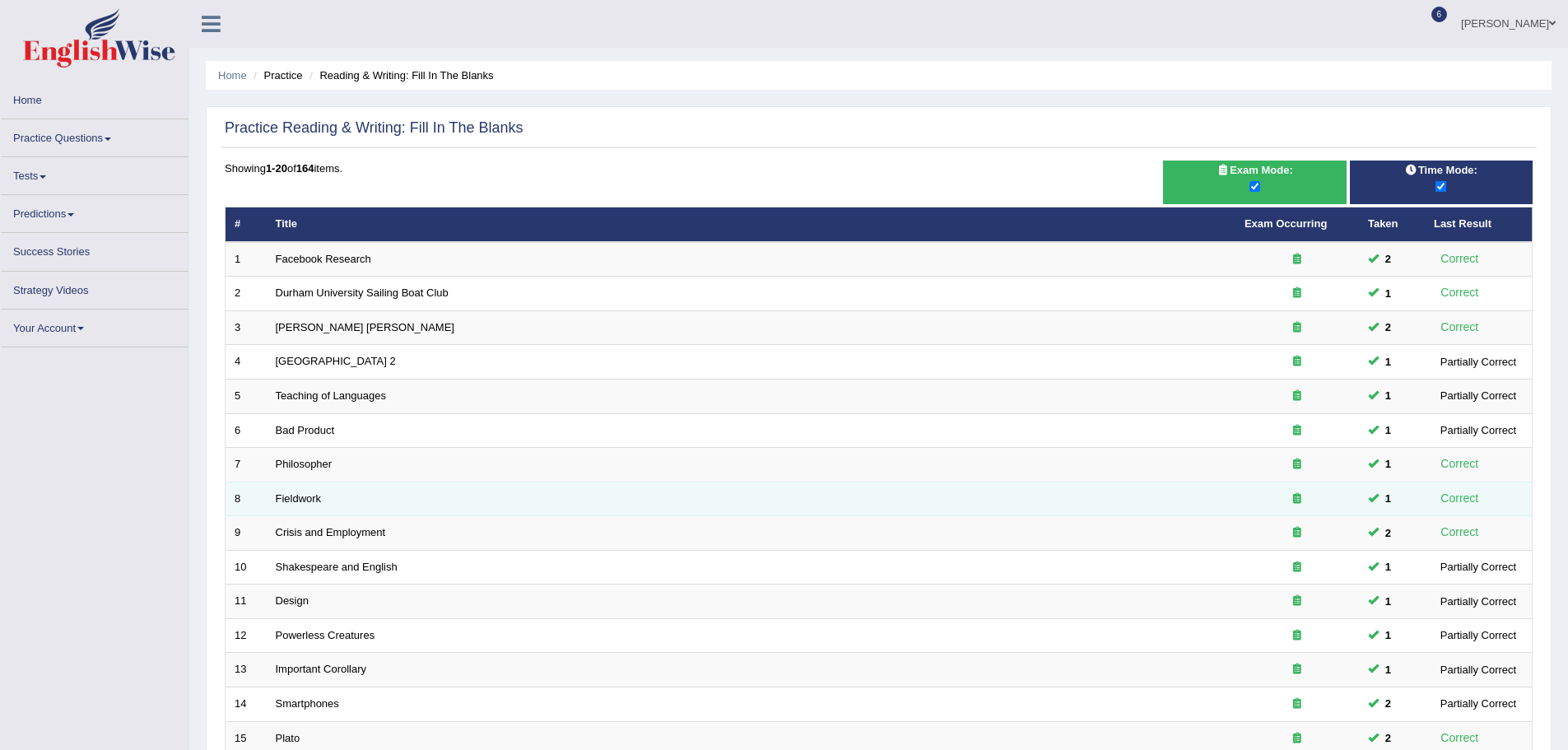
click at [517, 500] on td "Fieldwork" at bounding box center [751, 499] width 969 height 35
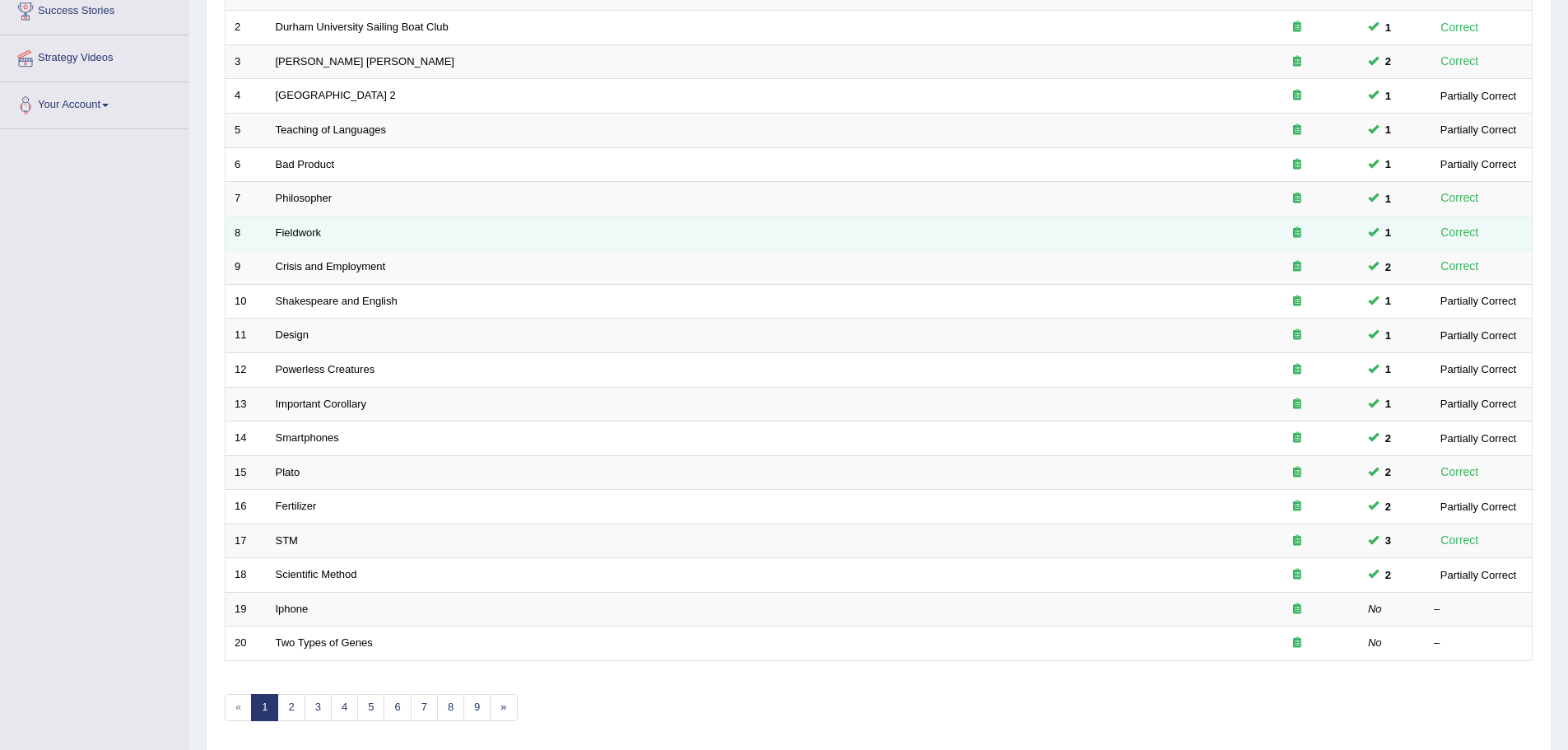
scroll to position [340, 0]
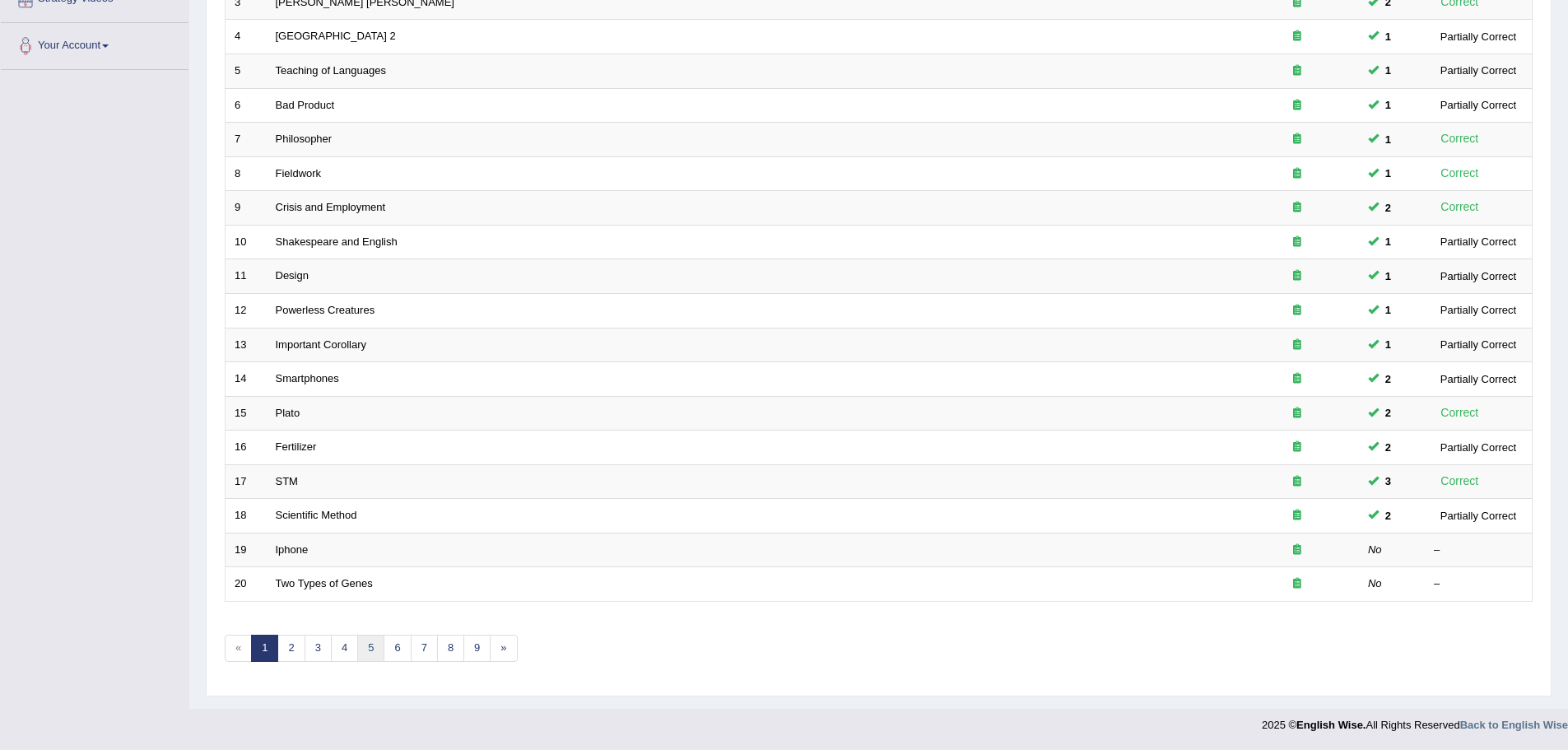
click at [371, 637] on link "5" at bounding box center [371, 649] width 27 height 27
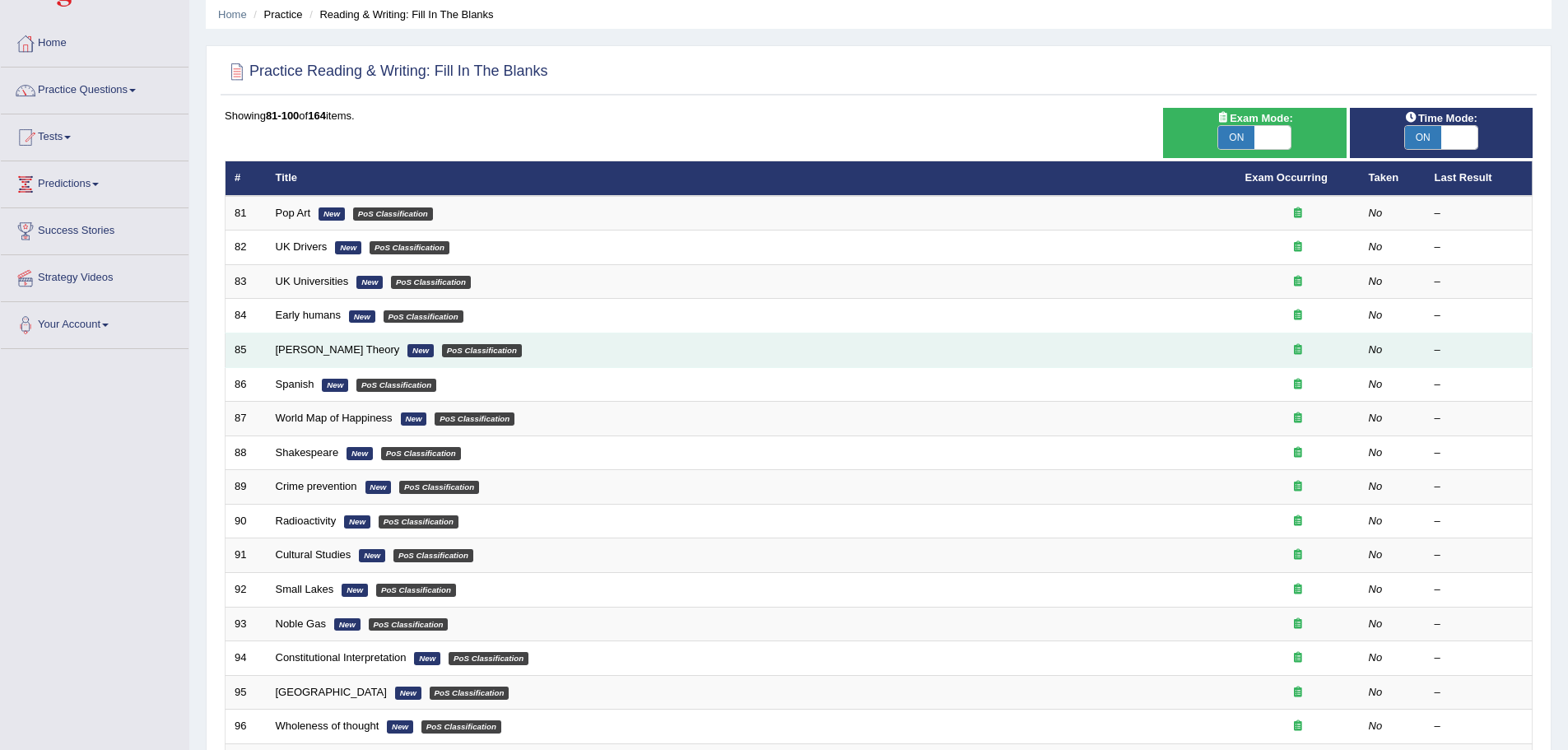
scroll to position [62, 0]
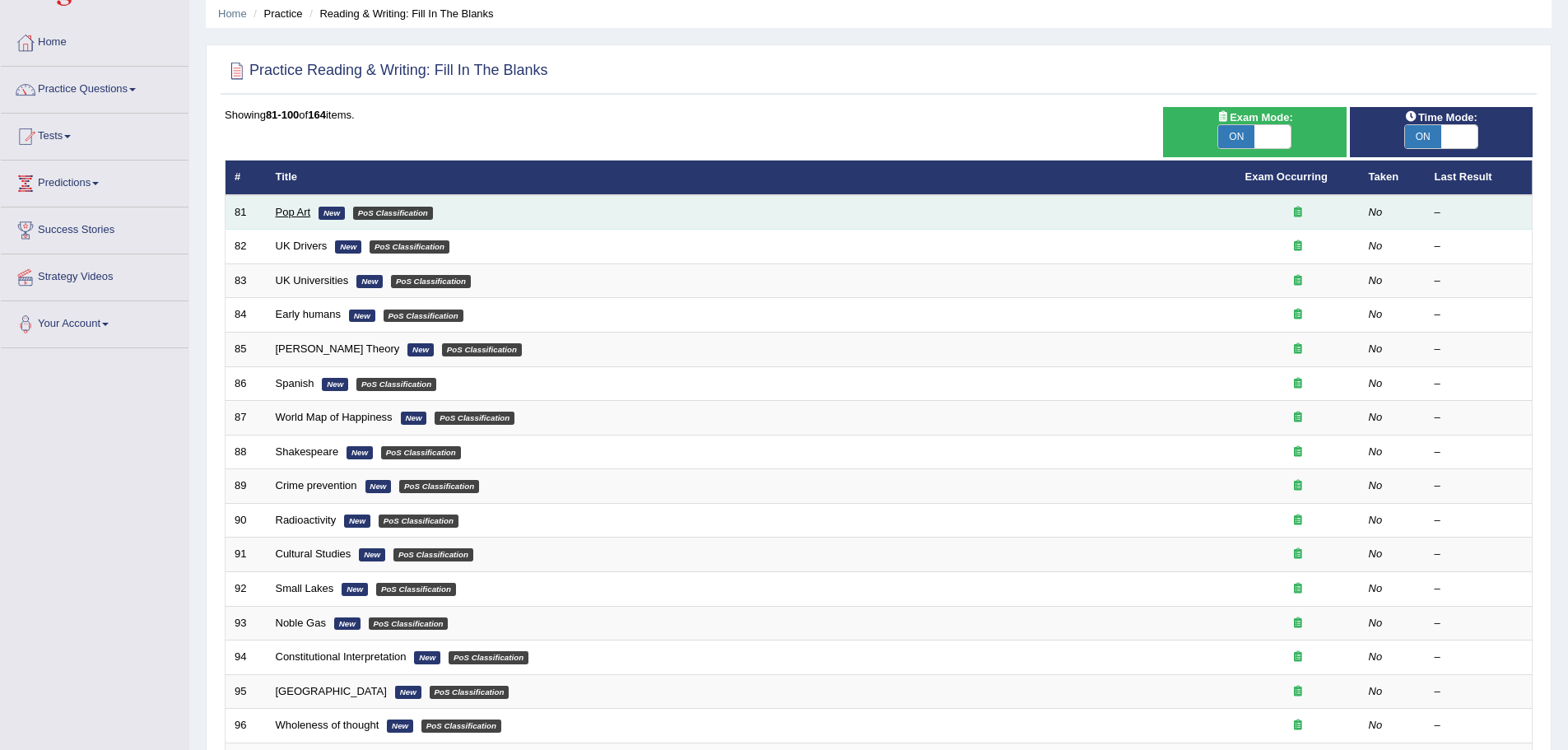
click at [278, 208] on link "Pop Art" at bounding box center [293, 211] width 36 height 13
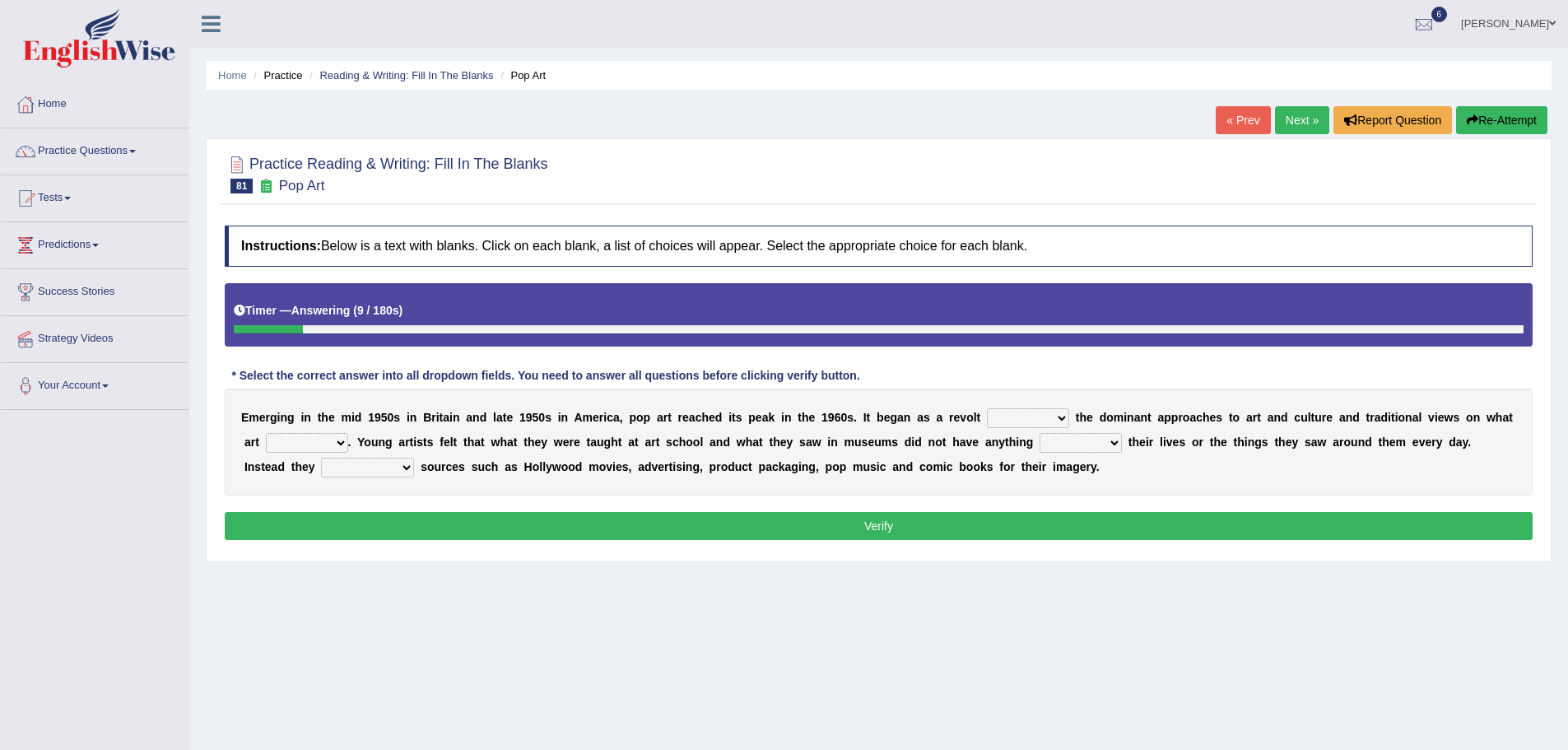
click at [1013, 422] on select "against along with within" at bounding box center [1028, 418] width 82 height 19
select select "against"
click at [987, 408] on select "against along with within" at bounding box center [1028, 418] width 82 height 19
click at [292, 438] on select "be should be has been would be" at bounding box center [307, 443] width 82 height 19
select select "should be"
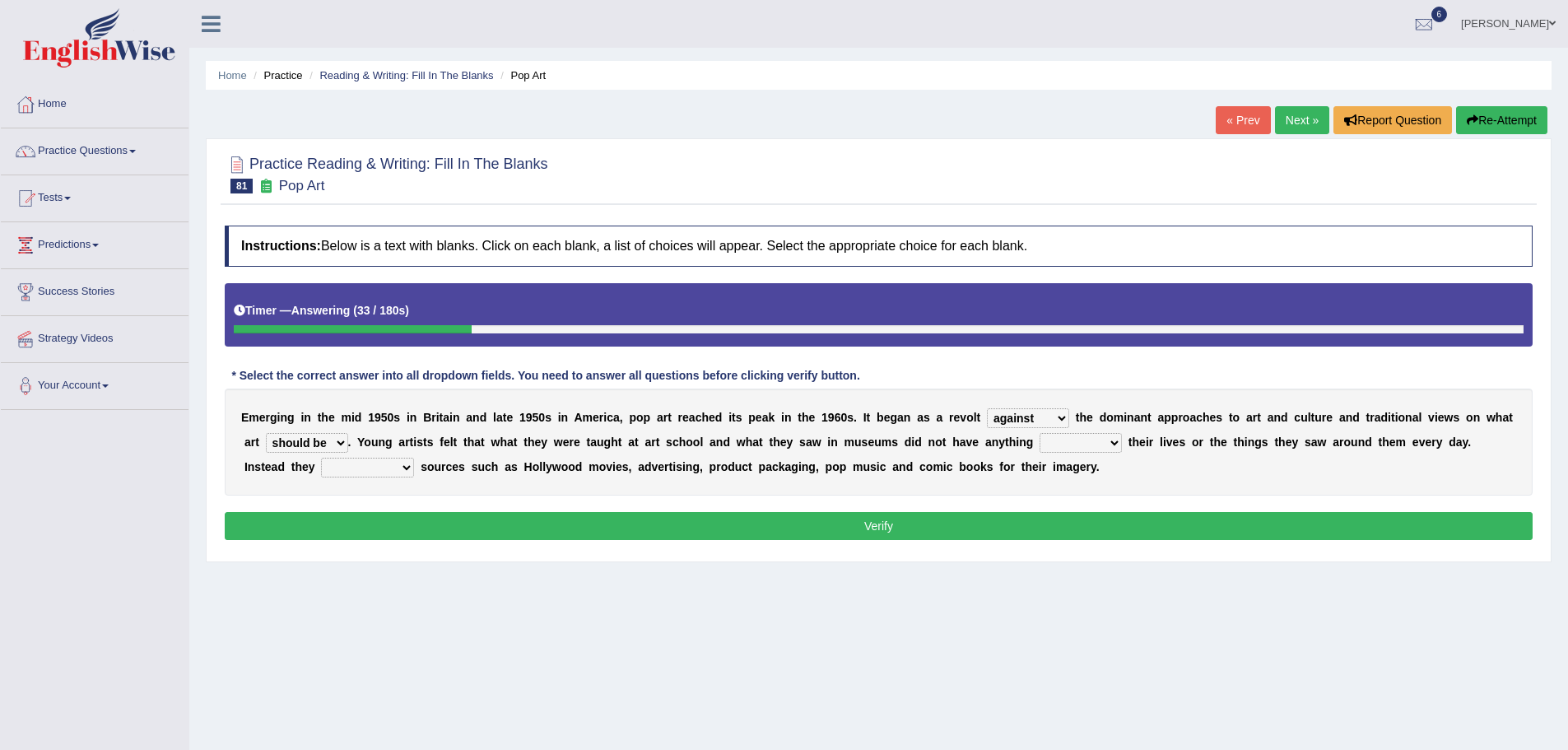
click at [266, 433] on select "be should be has been would be" at bounding box center [307, 443] width 82 height 19
click at [1069, 440] on select "doing with with to do with to do" at bounding box center [1081, 443] width 82 height 19
select select "to do with"
click at [1040, 433] on select "doing with with to do with to do" at bounding box center [1081, 443] width 82 height 19
click at [368, 473] on select "mustered up relevant in turned to reckoned on" at bounding box center [368, 467] width 93 height 19
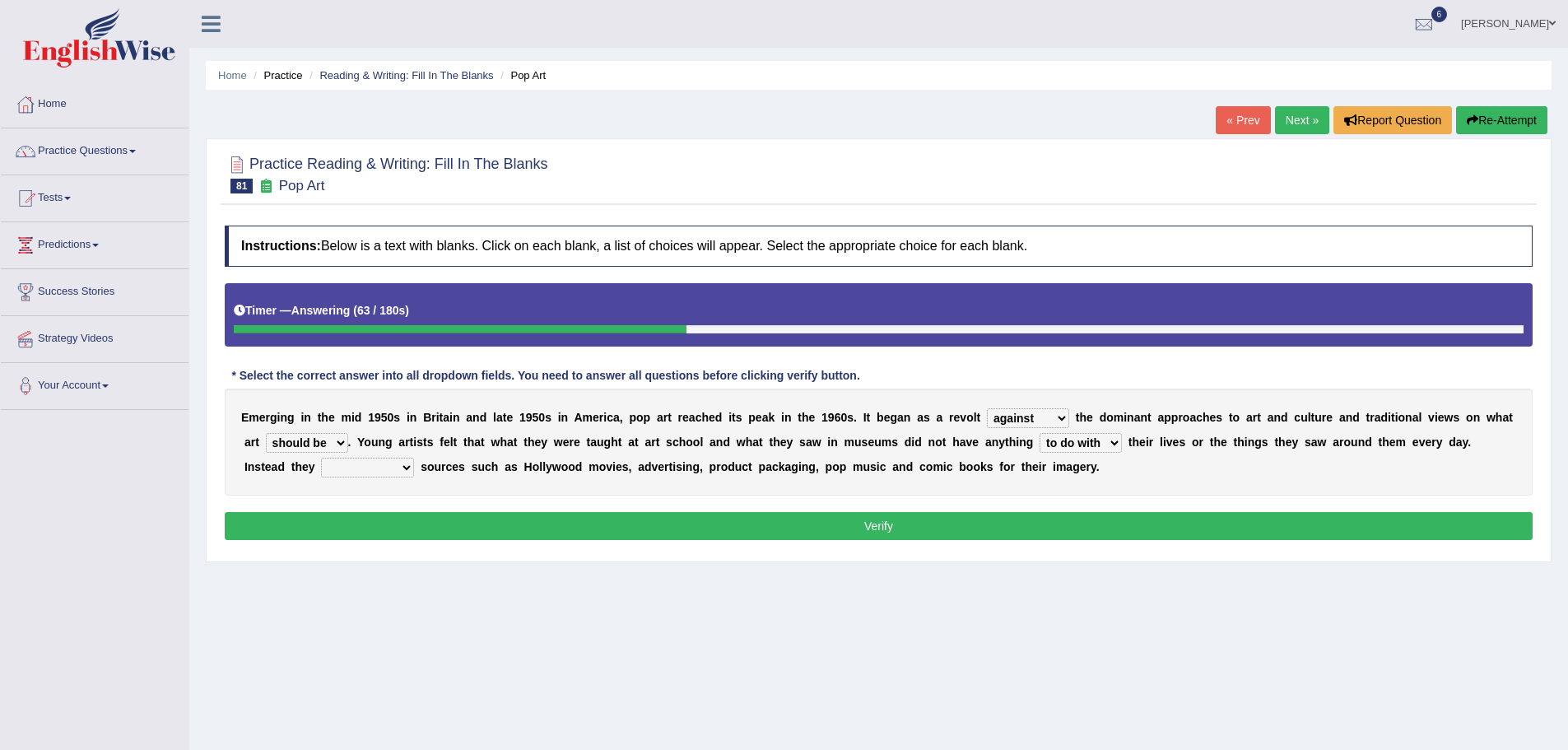
select select "reckoned on"
click at [321, 458] on select "mustered up relevant in turned to reckoned on" at bounding box center [368, 467] width 93 height 19
click at [394, 468] on select "mustered up relevant in turned to reckoned on" at bounding box center [368, 467] width 93 height 19
click at [453, 471] on b "e" at bounding box center [454, 467] width 7 height 14
click at [423, 525] on button "Verify" at bounding box center [879, 526] width 1308 height 28
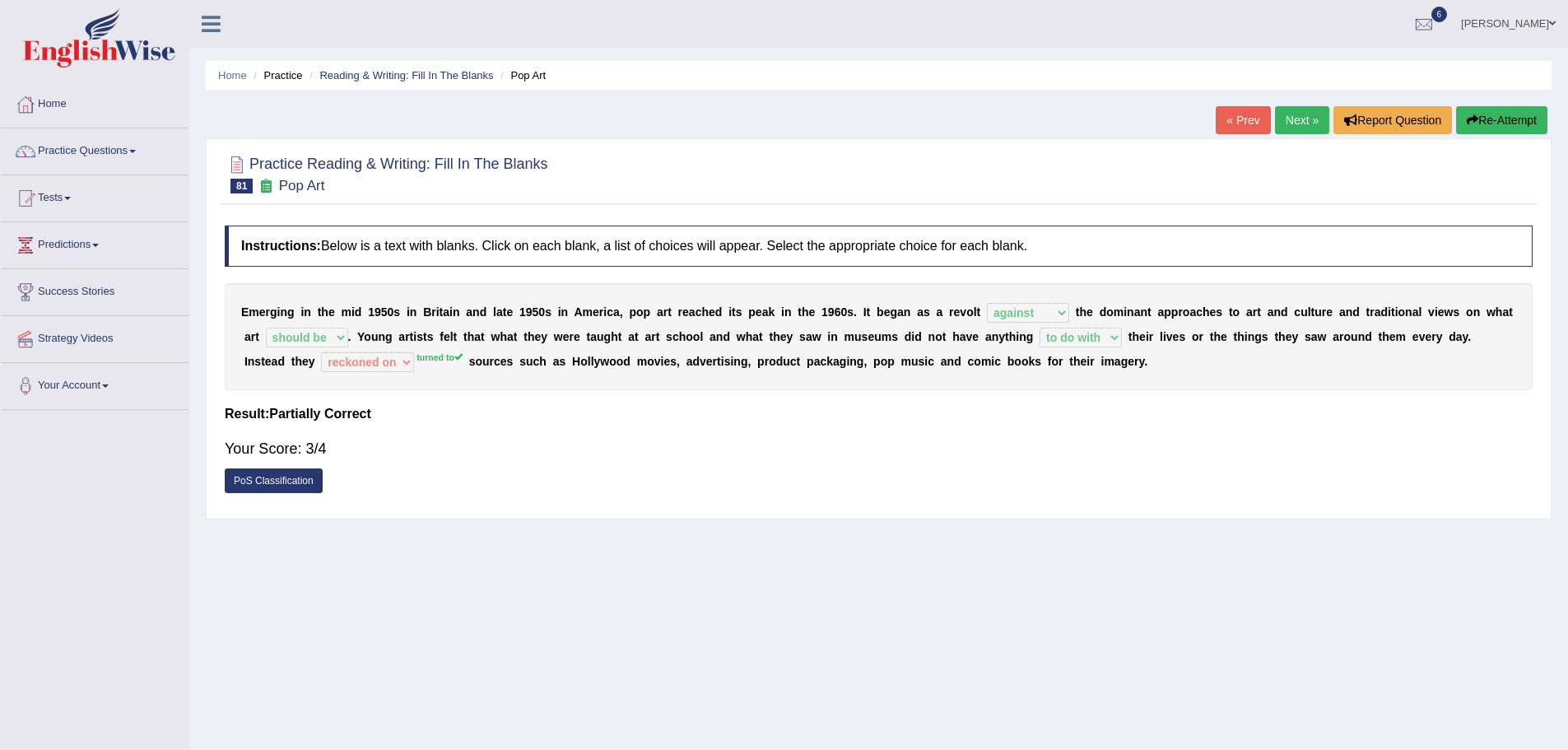
click at [1305, 109] on link "Next »" at bounding box center [1303, 120] width 54 height 28
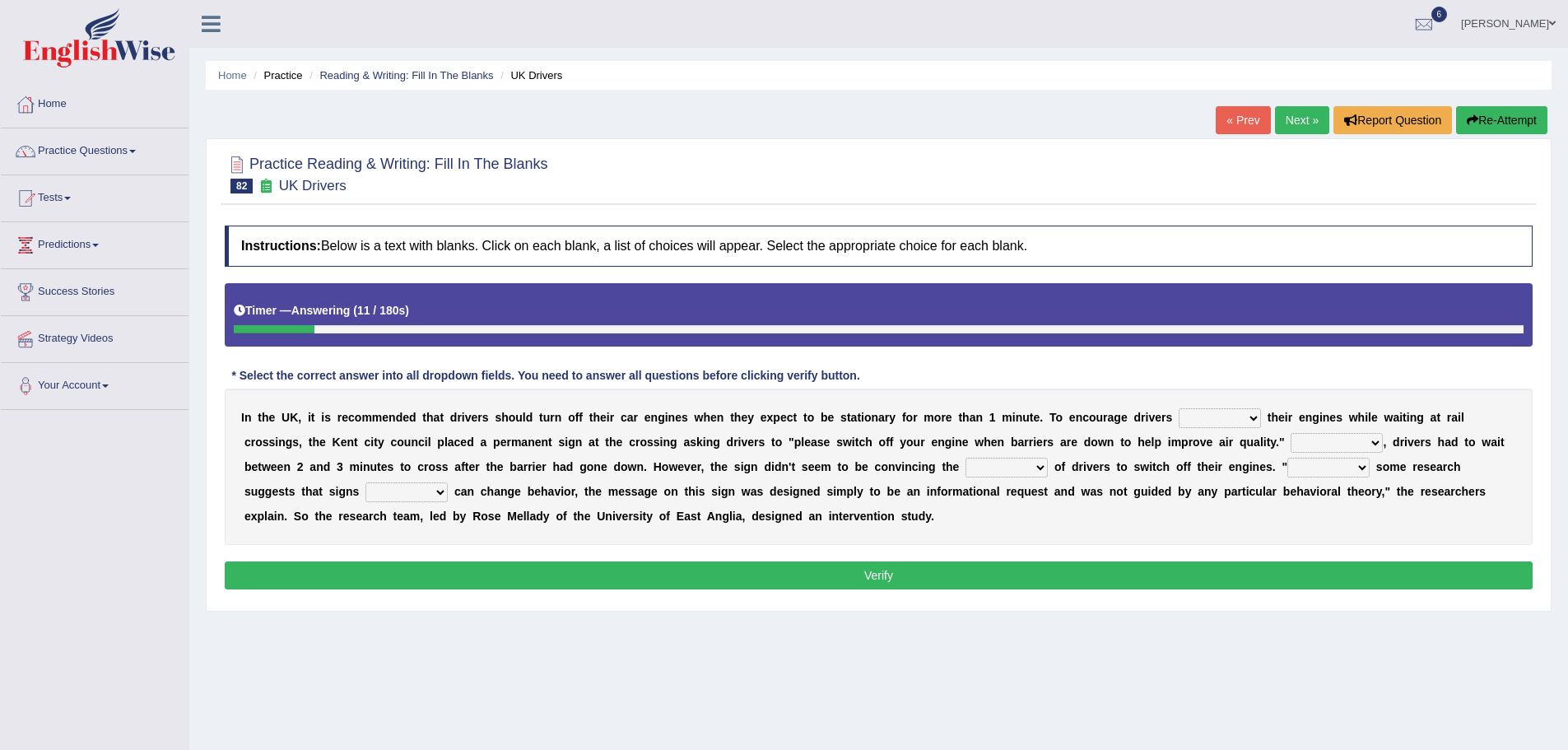
click at [1236, 420] on select "to turn off turn off turning off turned off" at bounding box center [1220, 418] width 82 height 19
select select "turn off"
click at [1179, 408] on select "to turn off turn off turning off turned off" at bounding box center [1220, 418] width 82 height 19
click at [1310, 443] on select "For instance On average In addition Of course" at bounding box center [1337, 443] width 93 height 19
select select "On average"
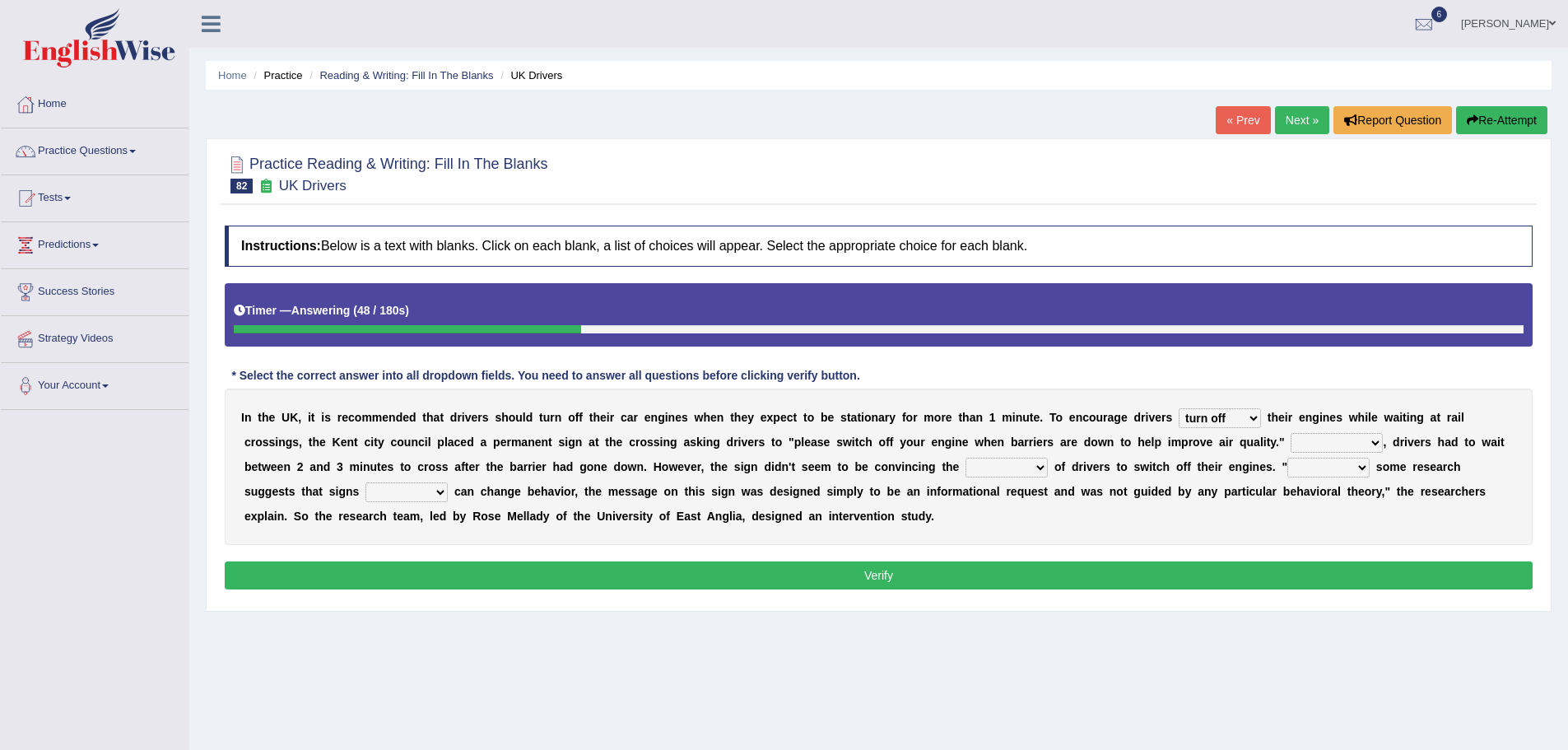
click at [1291, 433] on select "For instance On average In addition Of course" at bounding box center [1337, 443] width 93 height 19
click at [971, 466] on select "exception minority majority unity" at bounding box center [1006, 467] width 82 height 19
click at [966, 458] on select "exception minority majority unity" at bounding box center [1006, 467] width 82 height 19
click at [1039, 462] on select "exception minority majority unity" at bounding box center [1006, 467] width 82 height 19
select select "minority"
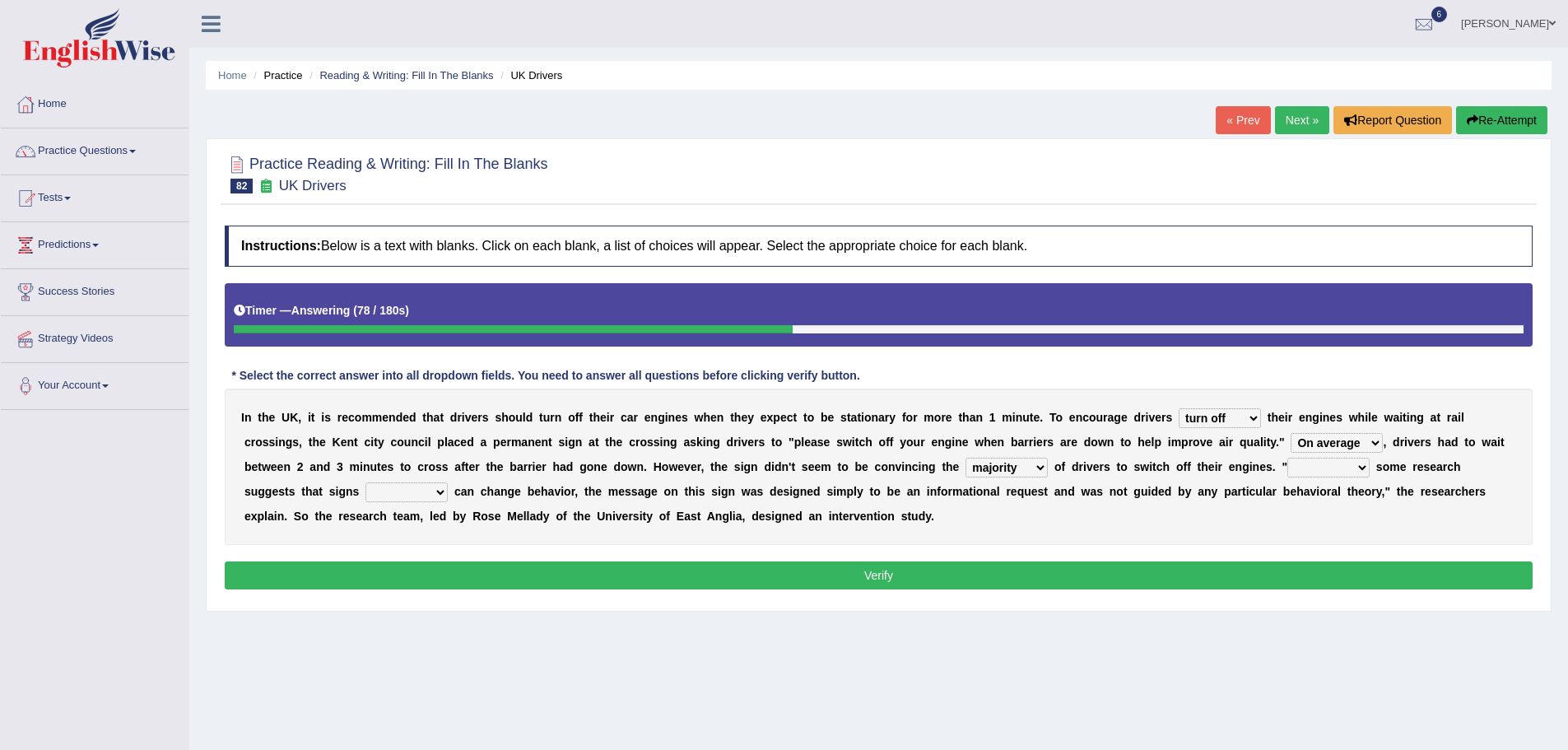
click at [966, 458] on select "exception minority majority unity" at bounding box center [1006, 467] width 82 height 19
click at [1328, 462] on select "Although Since Because Thus" at bounding box center [1328, 467] width 82 height 19
click at [667, 427] on div "I n t h e U K , i t i s r e c o m m e n d e d t h a t d r i v e r s s h o u l d…" at bounding box center [879, 467] width 1308 height 156
click at [432, 494] on select "alone lonely neither either" at bounding box center [406, 492] width 82 height 19
select select "either"
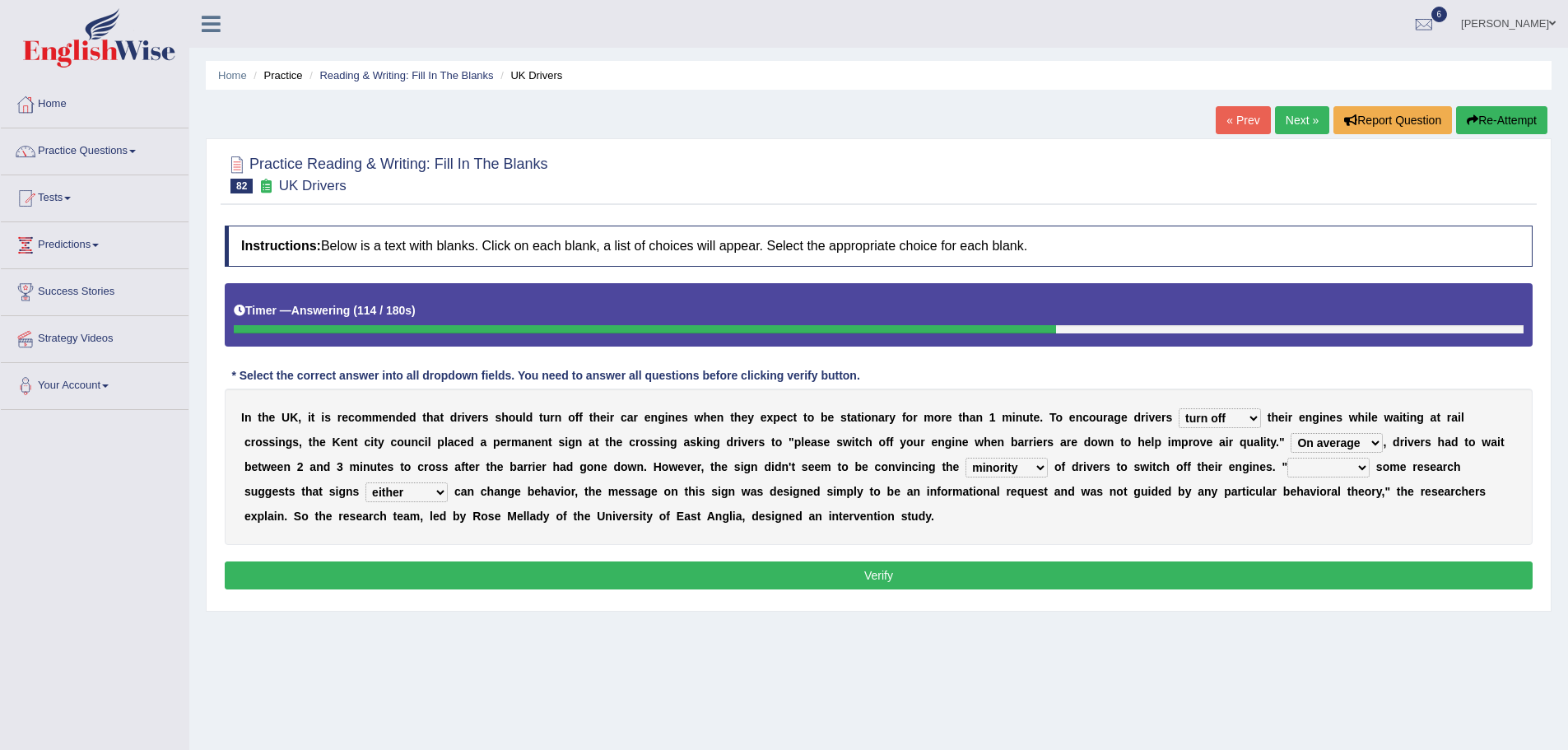
click at [366, 483] on select "alone lonely neither either" at bounding box center [406, 492] width 82 height 19
click at [1321, 466] on select "Although Since Because Thus" at bounding box center [1328, 467] width 82 height 19
select select "Thus"
click at [1287, 458] on select "Although Since Because Thus" at bounding box center [1328, 467] width 82 height 19
click at [1042, 575] on button "Verify" at bounding box center [879, 575] width 1308 height 28
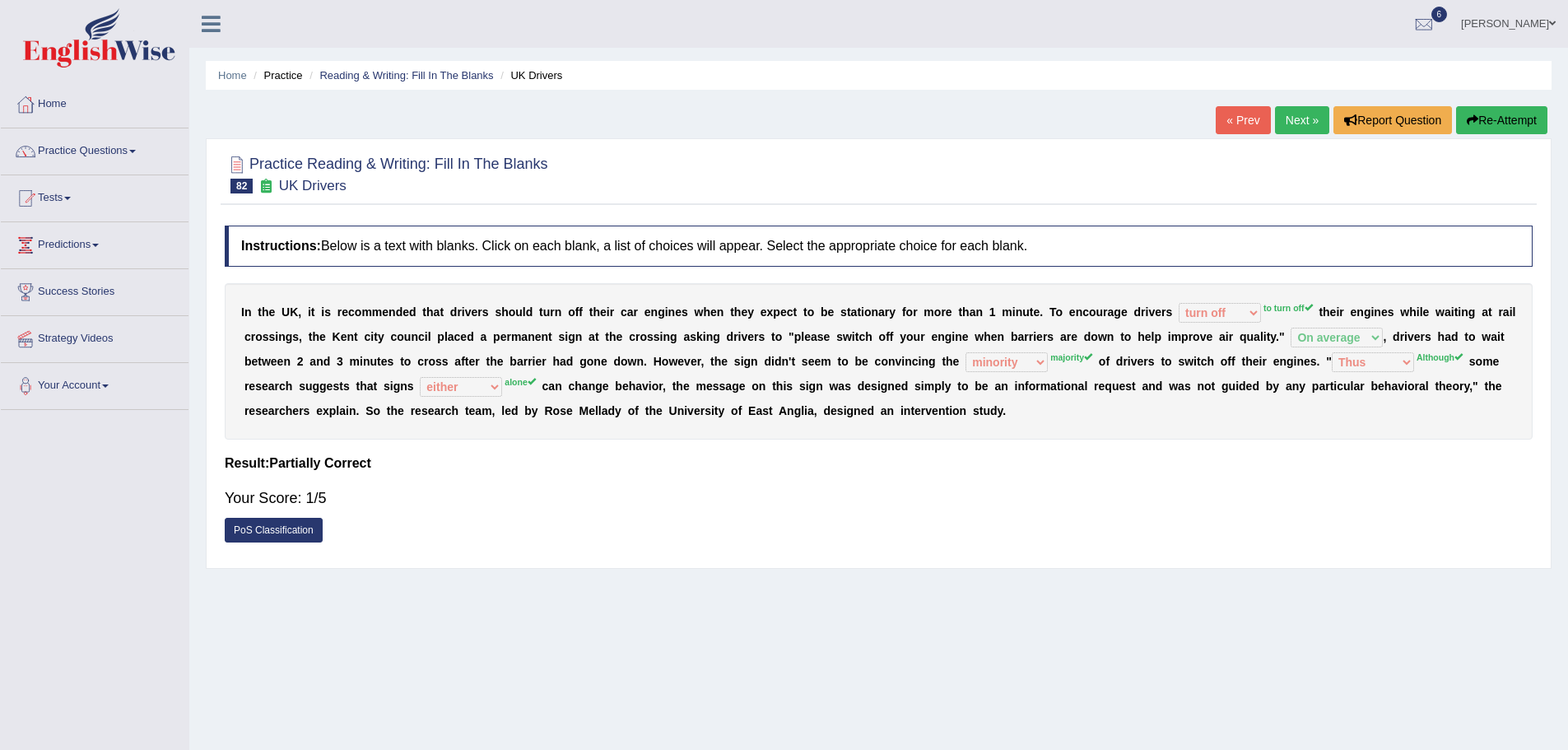
click at [1472, 121] on icon "button" at bounding box center [1472, 121] width 12 height 12
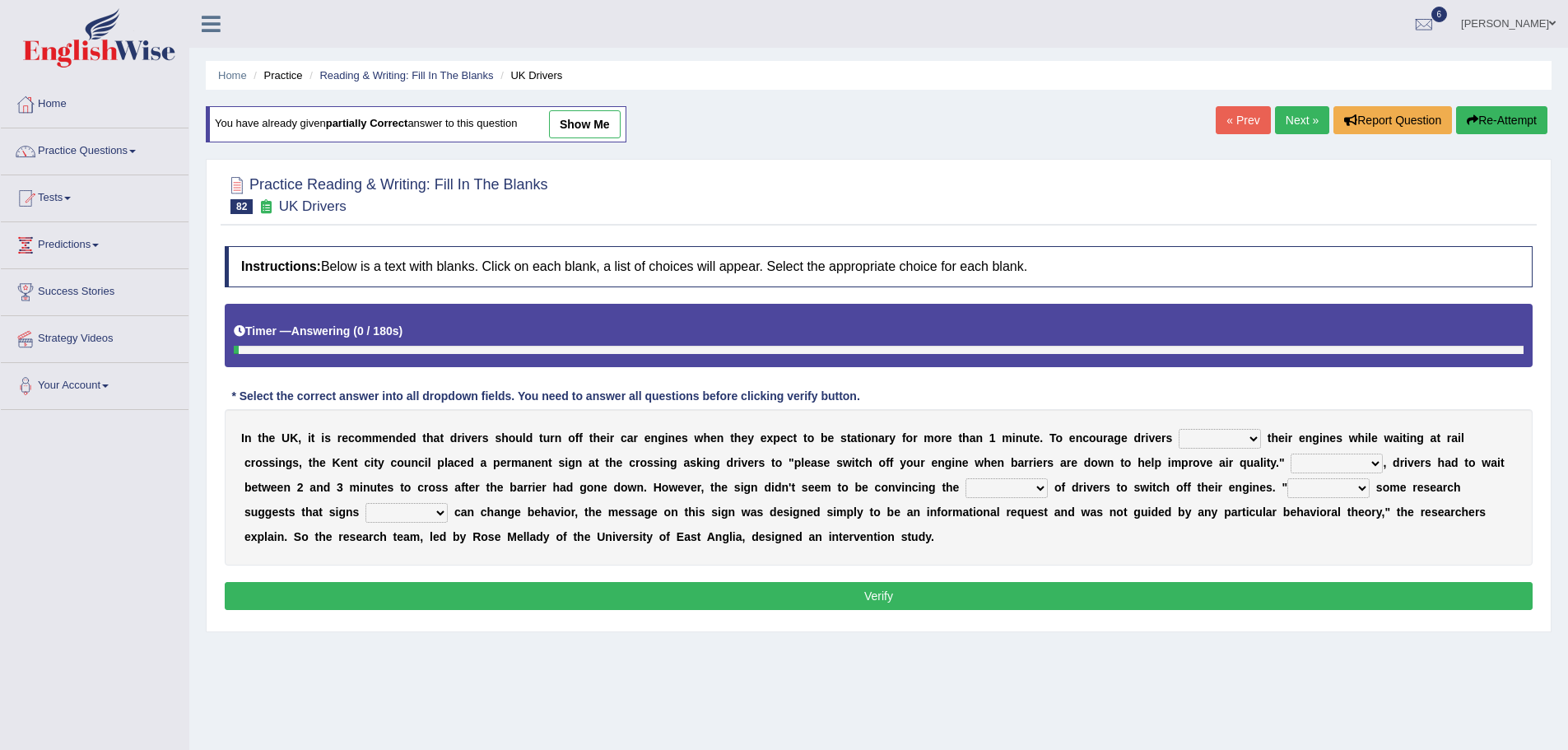
click at [1215, 441] on select "to turn off turn off turning off turned off" at bounding box center [1220, 439] width 82 height 19
select select "to turn off"
click at [1179, 430] on select "to turn off turn off turning off turned off" at bounding box center [1220, 439] width 82 height 19
click at [1303, 465] on select "For instance On average In addition Of course" at bounding box center [1337, 463] width 93 height 19
select select "On average"
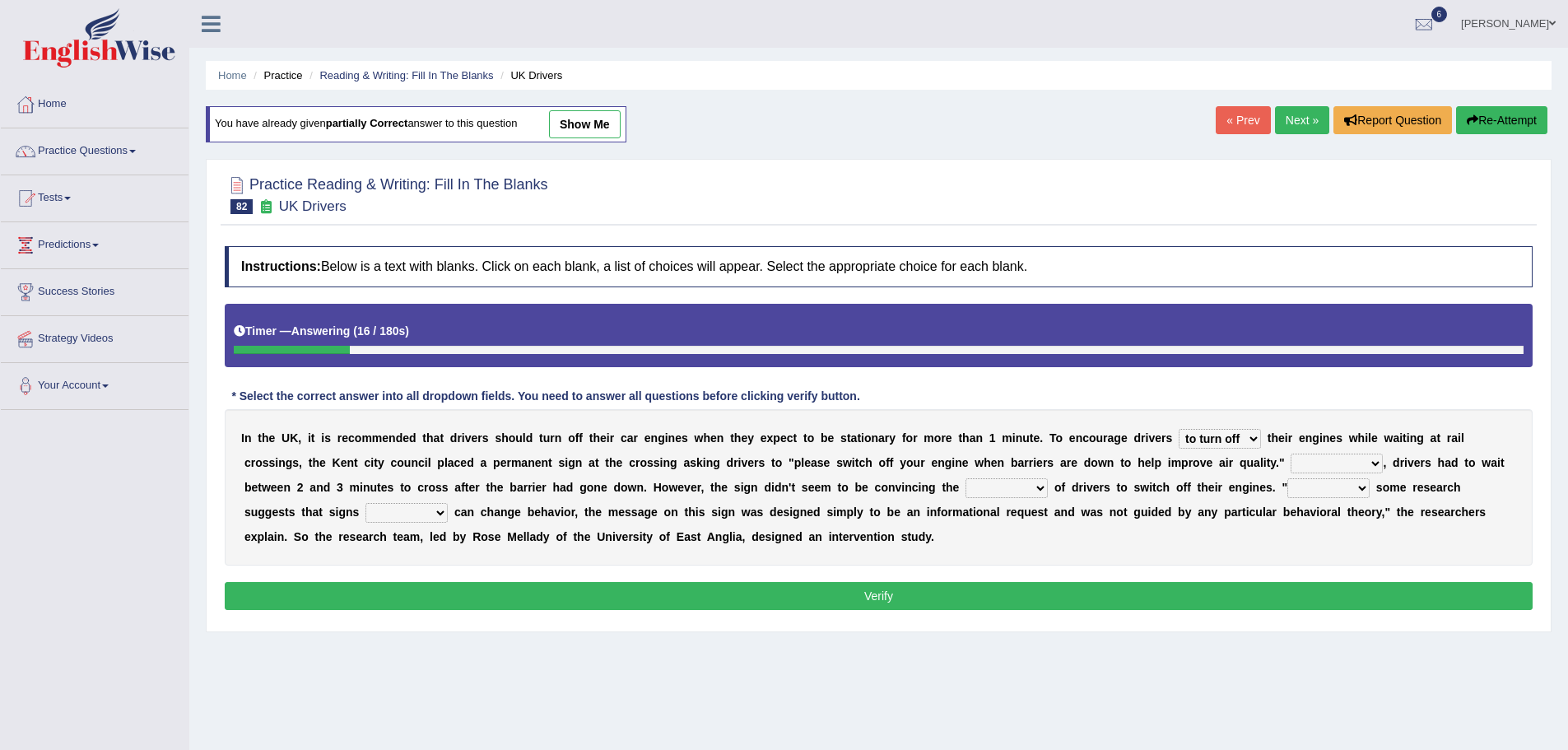
click at [1291, 454] on select "For instance On average In addition Of course" at bounding box center [1337, 463] width 93 height 19
click at [997, 484] on select "exception minority majority unity" at bounding box center [1006, 488] width 82 height 19
select select "majority"
click at [966, 479] on select "exception minority majority unity" at bounding box center [1006, 488] width 82 height 19
click at [1338, 485] on select "Although Since Because Thus" at bounding box center [1328, 488] width 82 height 19
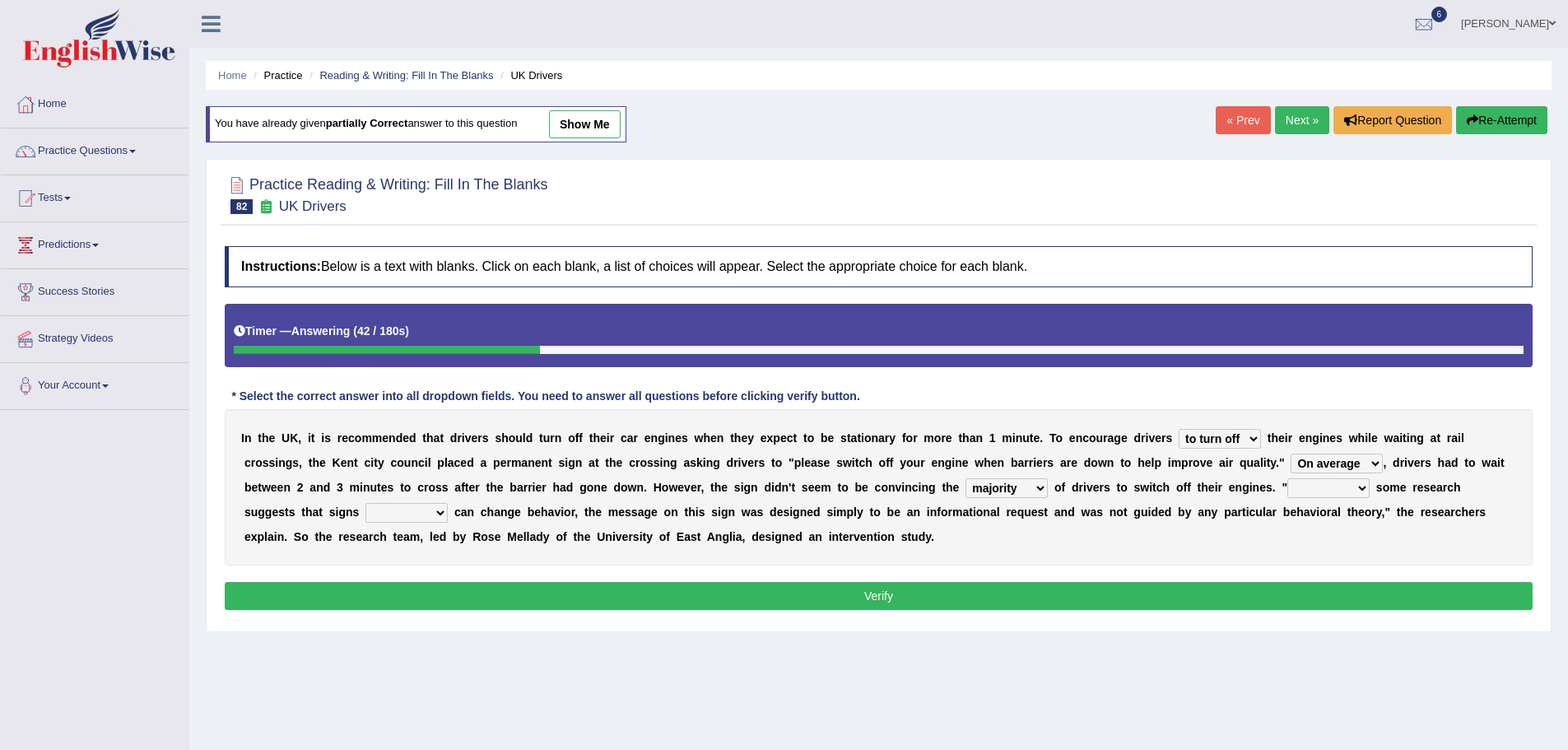
select select "Although"
click at [1287, 479] on select "Although Since Because Thus" at bounding box center [1328, 488] width 82 height 19
click at [376, 515] on select "alone lonely neither either" at bounding box center [406, 513] width 82 height 19
select select "alone"
click at [366, 503] on select "alone lonely neither either" at bounding box center [406, 513] width 82 height 19
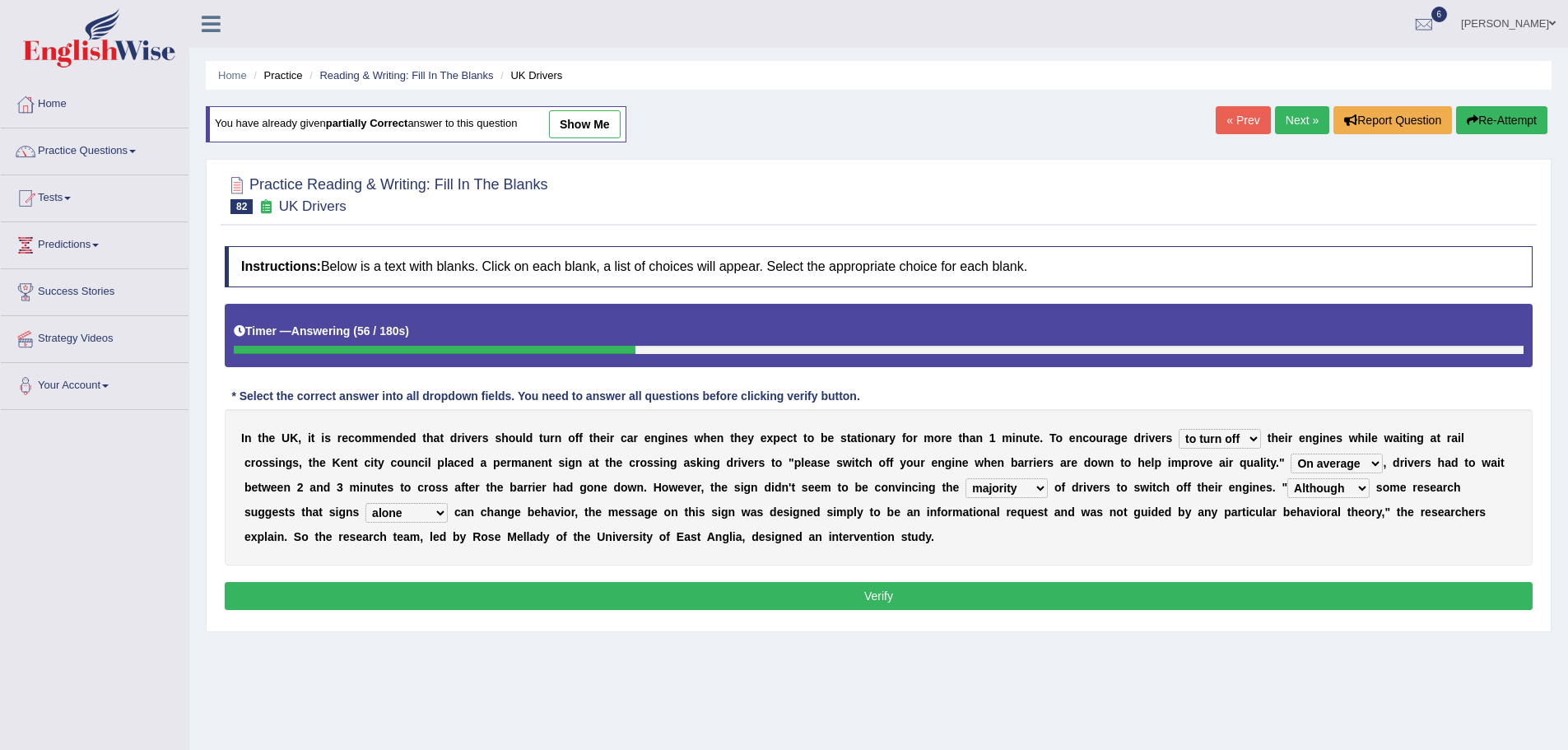
click at [439, 581] on div "Instructions: Below is a text with blanks. Click on each blank, a list of choic…" at bounding box center [879, 431] width 1316 height 385
click at [440, 588] on button "Verify" at bounding box center [879, 596] width 1308 height 28
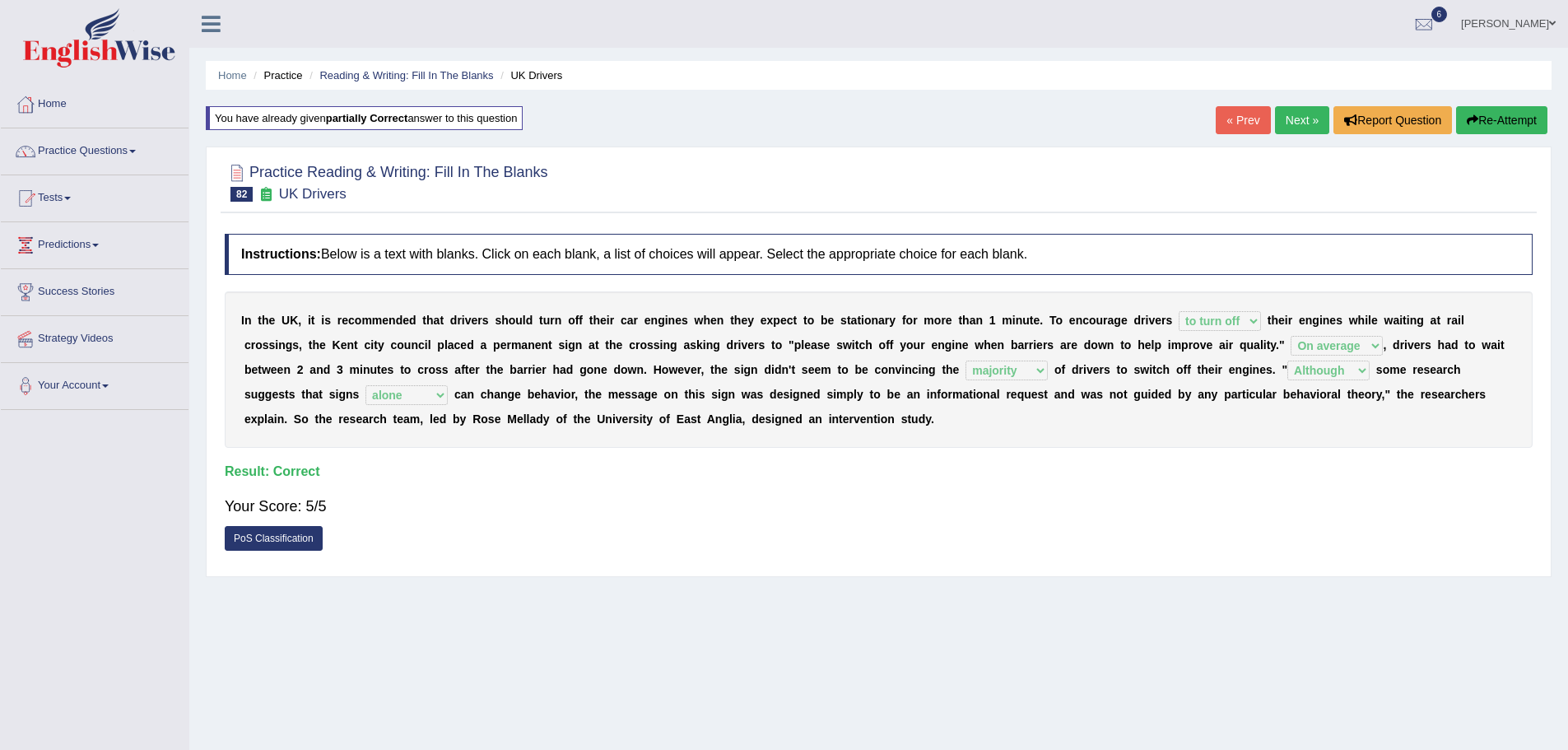
click at [1288, 109] on link "Next »" at bounding box center [1303, 120] width 54 height 28
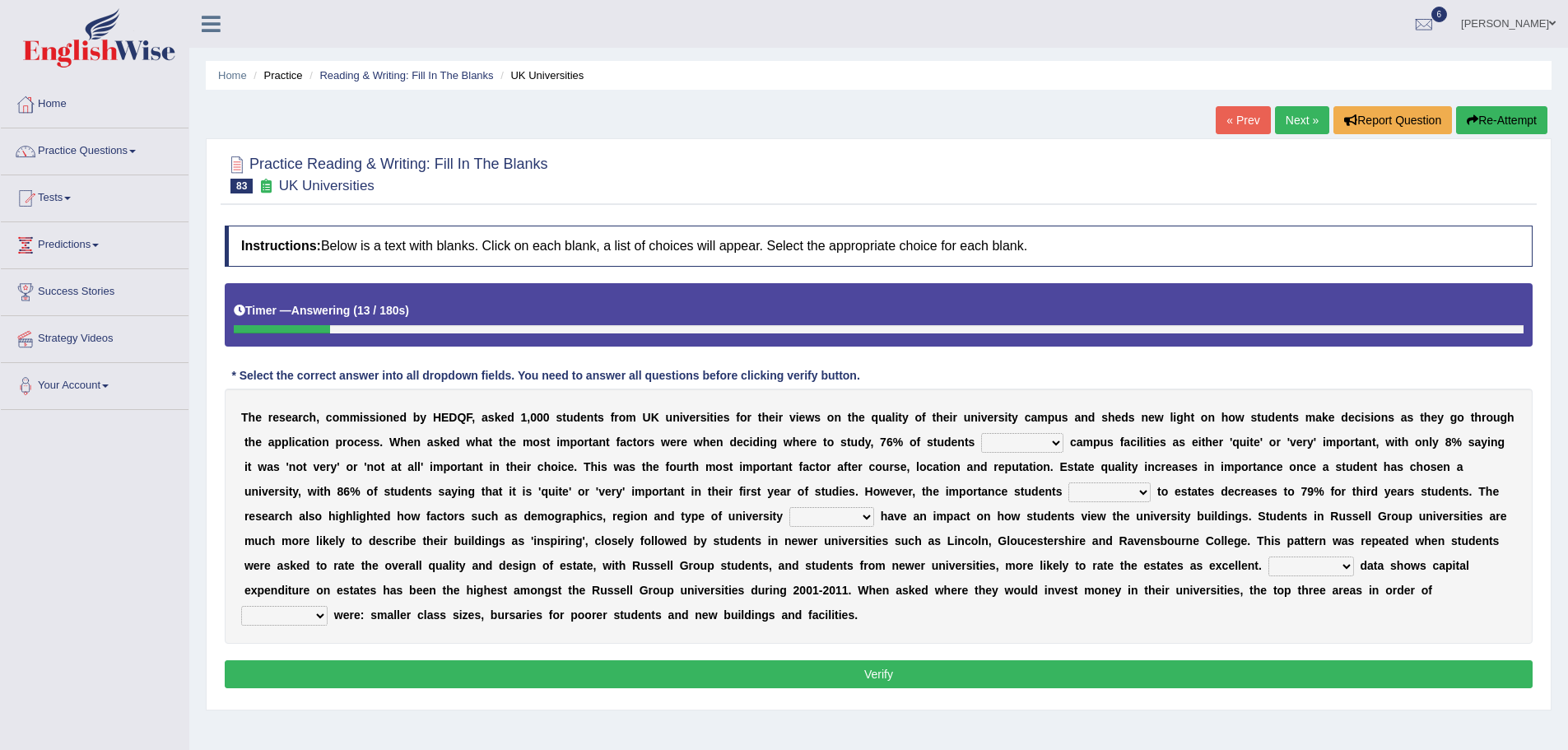
click at [1012, 440] on select "refers claims prescribes ranks" at bounding box center [1022, 443] width 82 height 19
select select "refers"
click at [981, 433] on select "refers claims prescribes ranks" at bounding box center [1022, 443] width 82 height 19
click at [1097, 489] on select "deliver attach summon acquire" at bounding box center [1110, 492] width 82 height 19
click at [1069, 483] on select "deliver attach summon acquire" at bounding box center [1110, 492] width 82 height 19
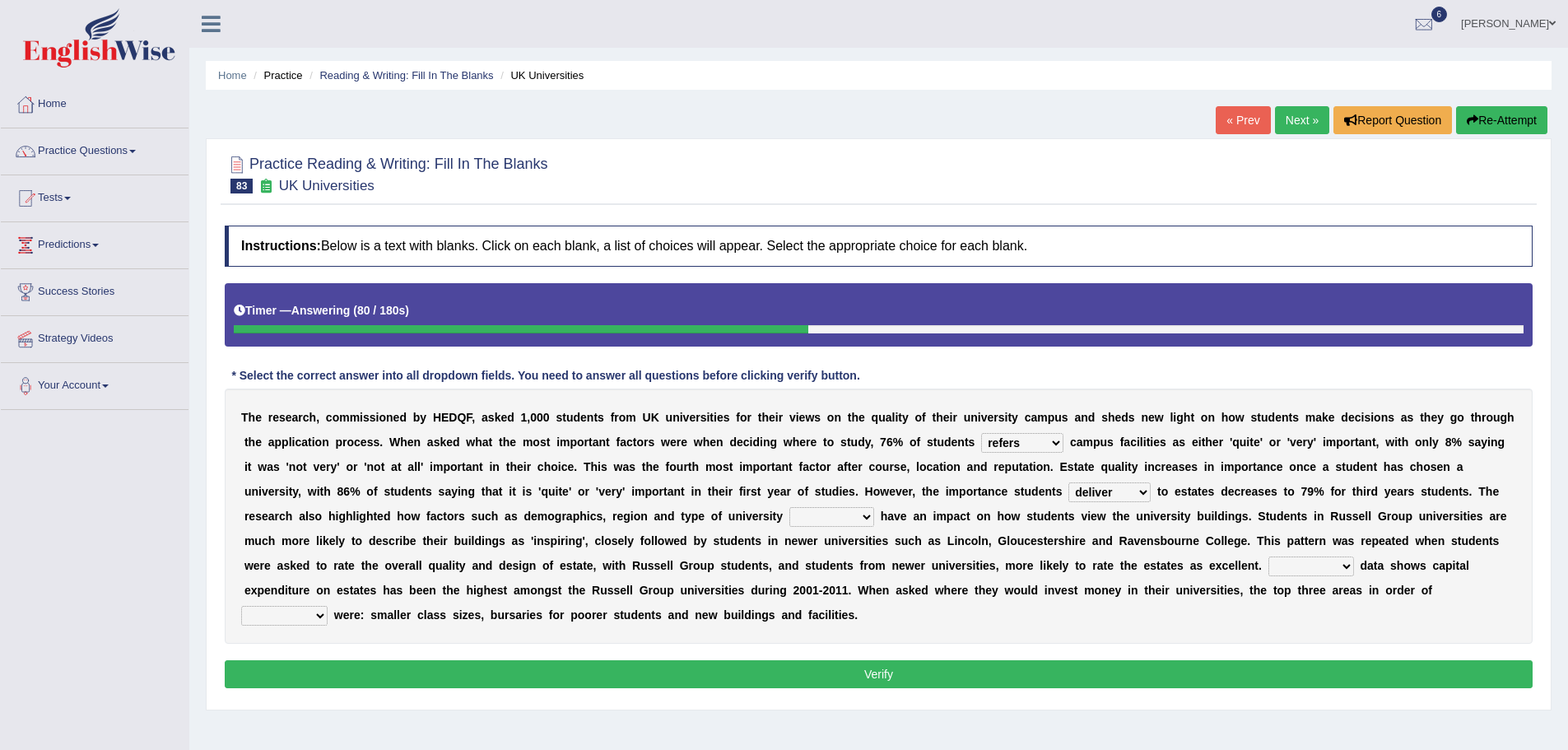
click at [1101, 490] on select "deliver attach summon acquire" at bounding box center [1110, 492] width 82 height 19
select select "acquire"
click at [1069, 483] on select "deliver attach summon acquire" at bounding box center [1110, 492] width 82 height 19
click at [820, 509] on select "attached attended acquired augmented" at bounding box center [832, 517] width 85 height 19
click at [811, 506] on div "T h e r e s e a r c h , c o m m i s s i o n e d b y H E D Q F , a s k e d 1 , 0…" at bounding box center [879, 516] width 1308 height 256
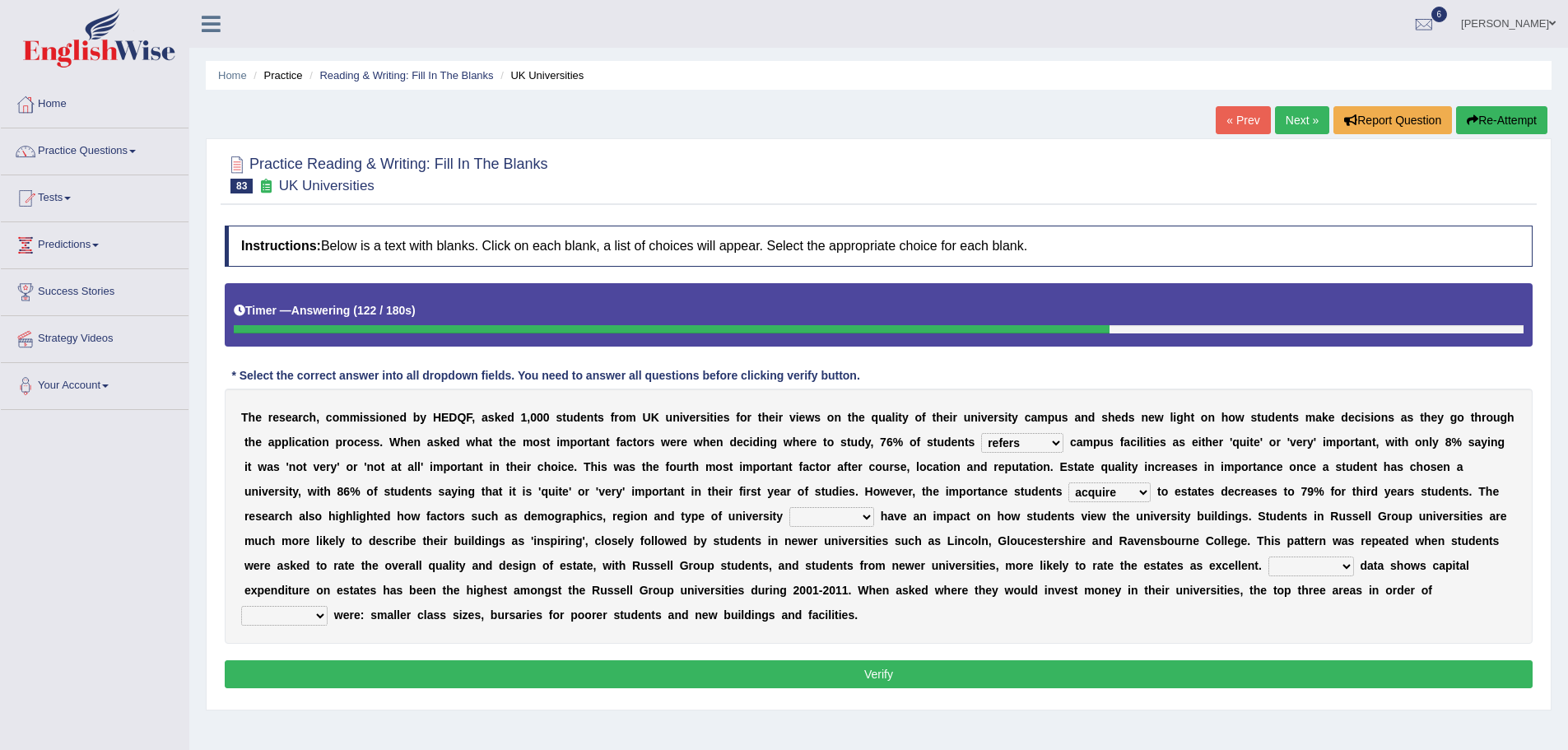
click at [805, 522] on select "attached attended acquired augmented" at bounding box center [832, 517] width 85 height 19
select select "augmented"
click at [789, 508] on select "attached attended acquired augmented" at bounding box center [832, 517] width 85 height 19
click at [1301, 561] on select "Collective Existing Predictable Collateral" at bounding box center [1311, 567] width 86 height 19
select select "Existing"
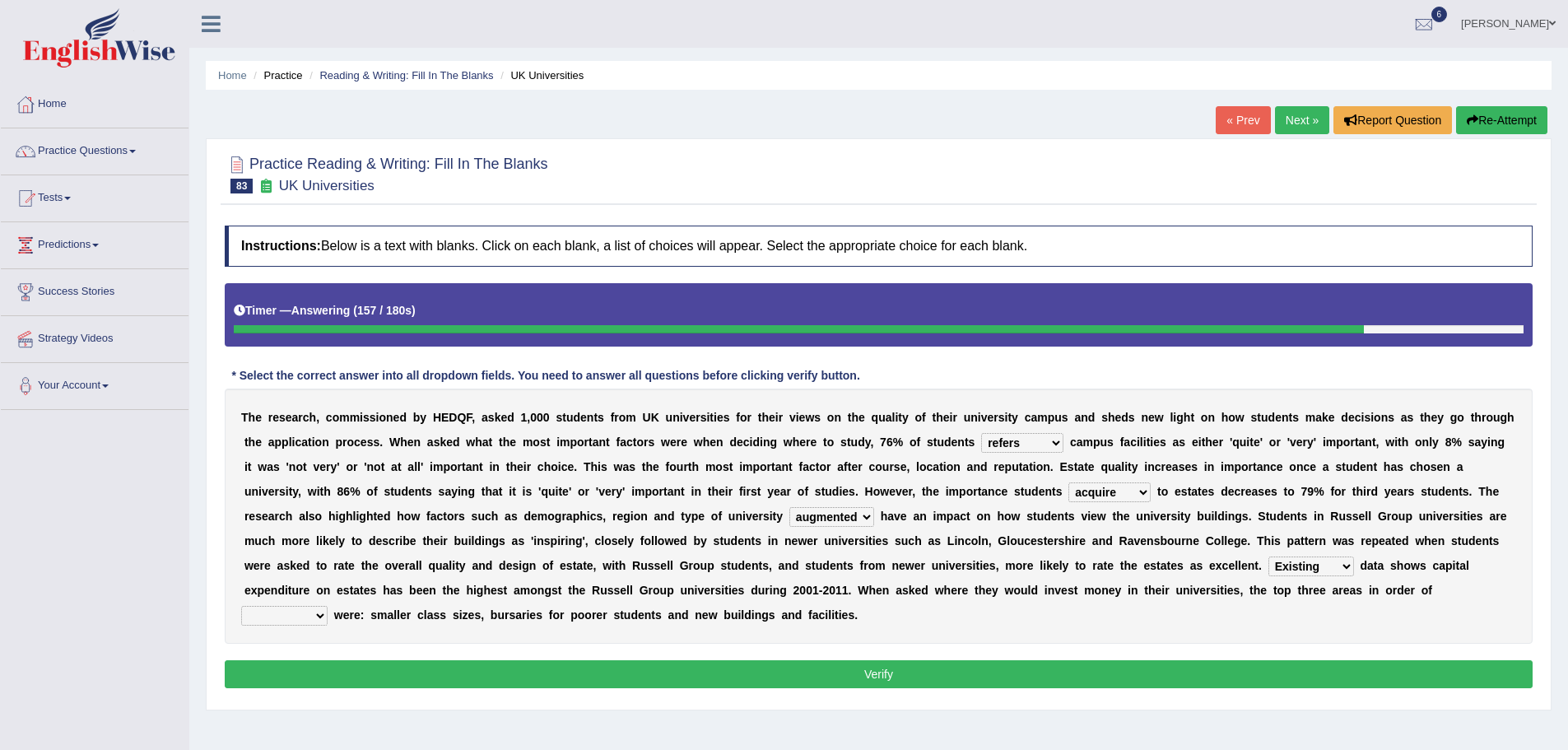
click at [1269, 557] on select "Collective Existing Predictable Collateral" at bounding box center [1311, 567] width 86 height 19
click at [279, 614] on select "prefer preferential prefect preference" at bounding box center [285, 616] width 87 height 19
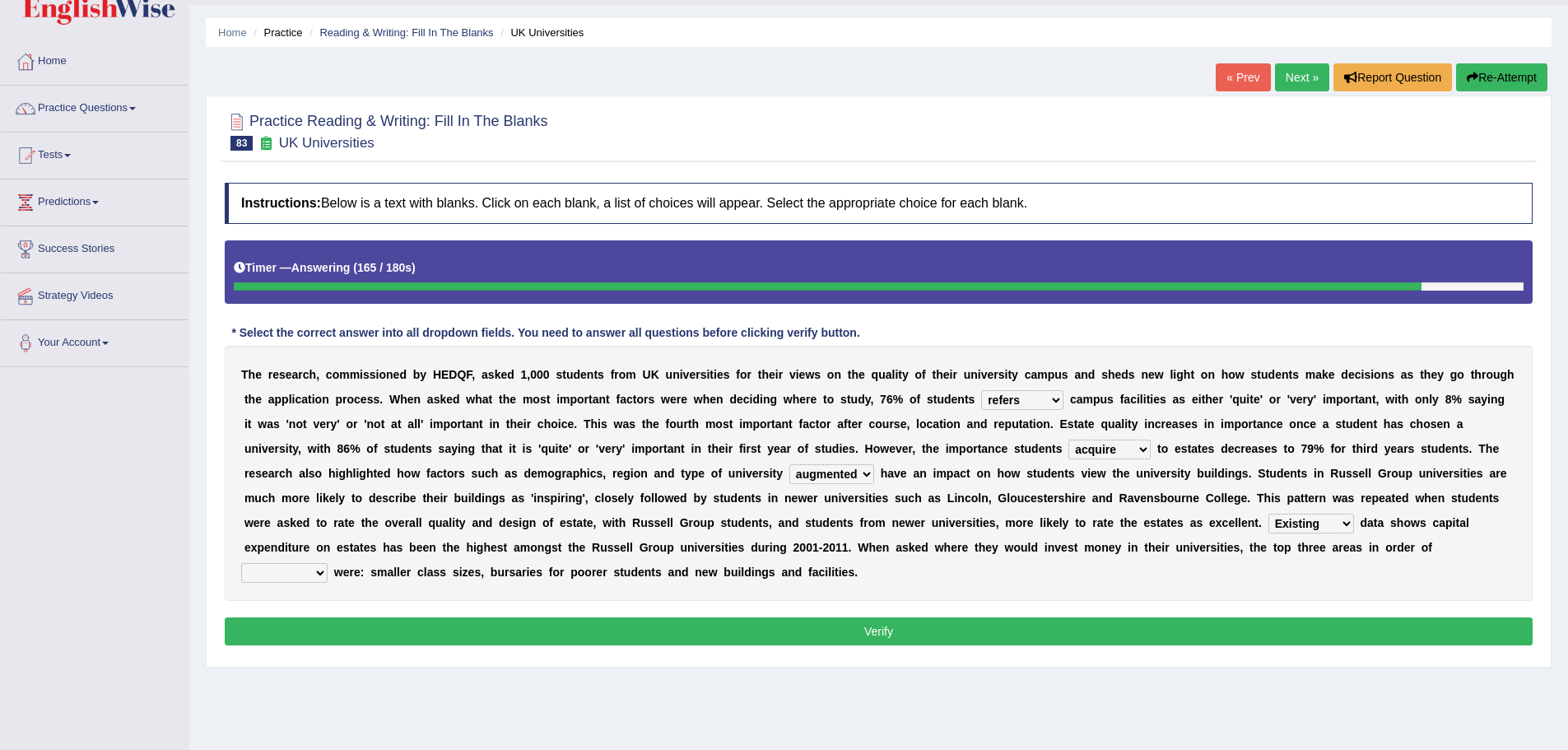
scroll to position [43, 0]
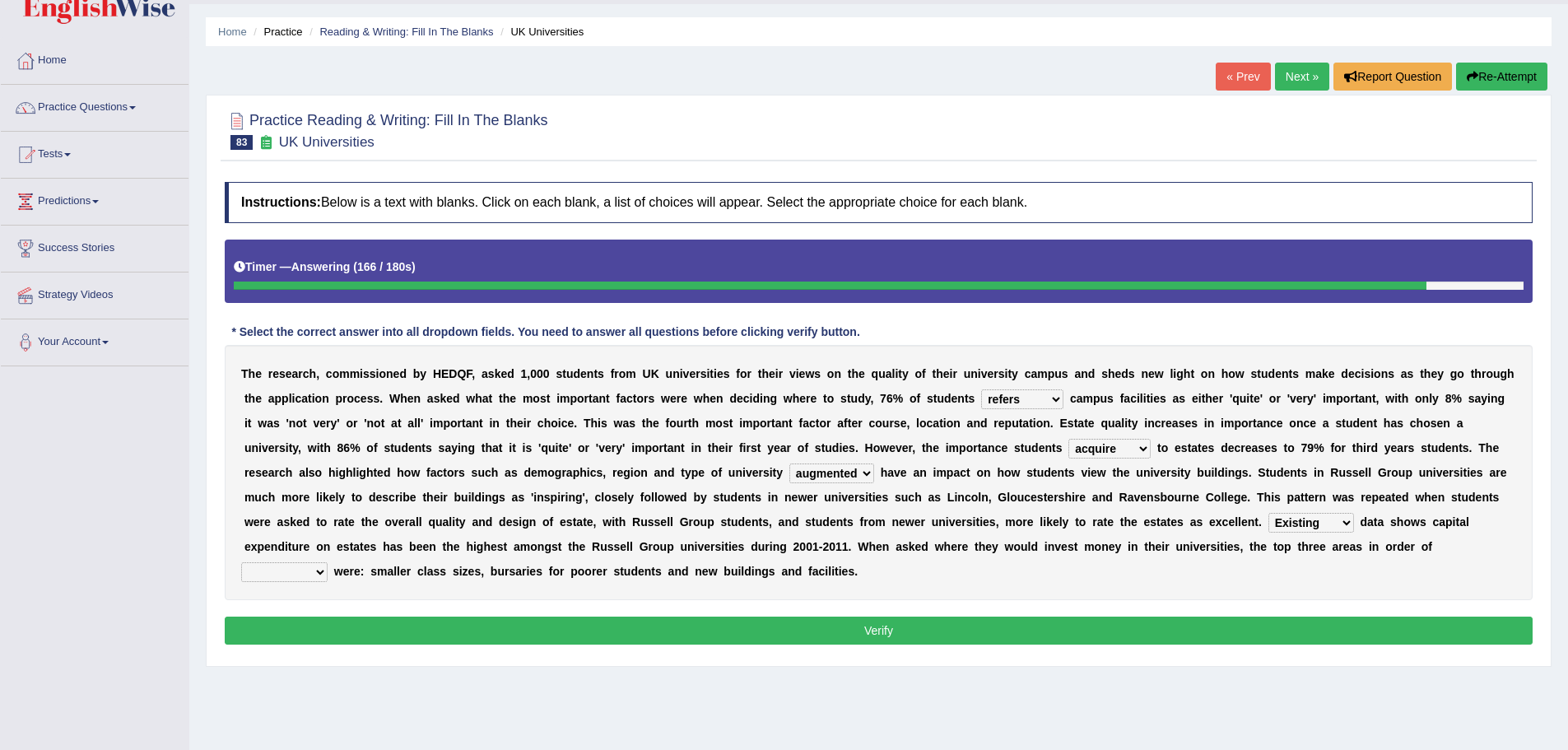
click at [312, 572] on select "prefer preferential prefect preference" at bounding box center [285, 572] width 87 height 19
select select "preference"
click at [241, 563] on select "prefer preferential prefect preference" at bounding box center [285, 572] width 87 height 19
click at [330, 638] on button "Verify" at bounding box center [879, 630] width 1308 height 28
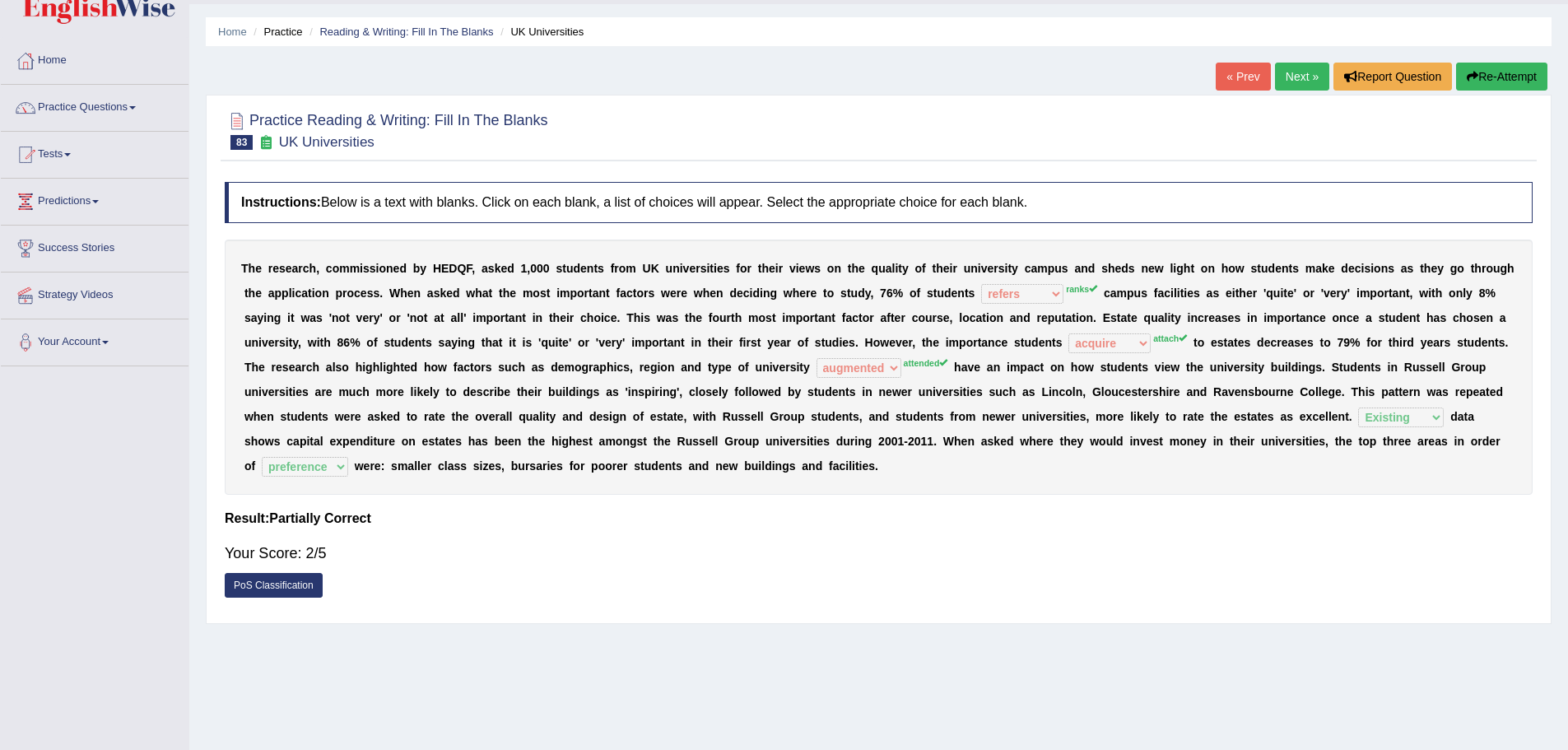
click at [1297, 77] on link "Next »" at bounding box center [1303, 76] width 54 height 28
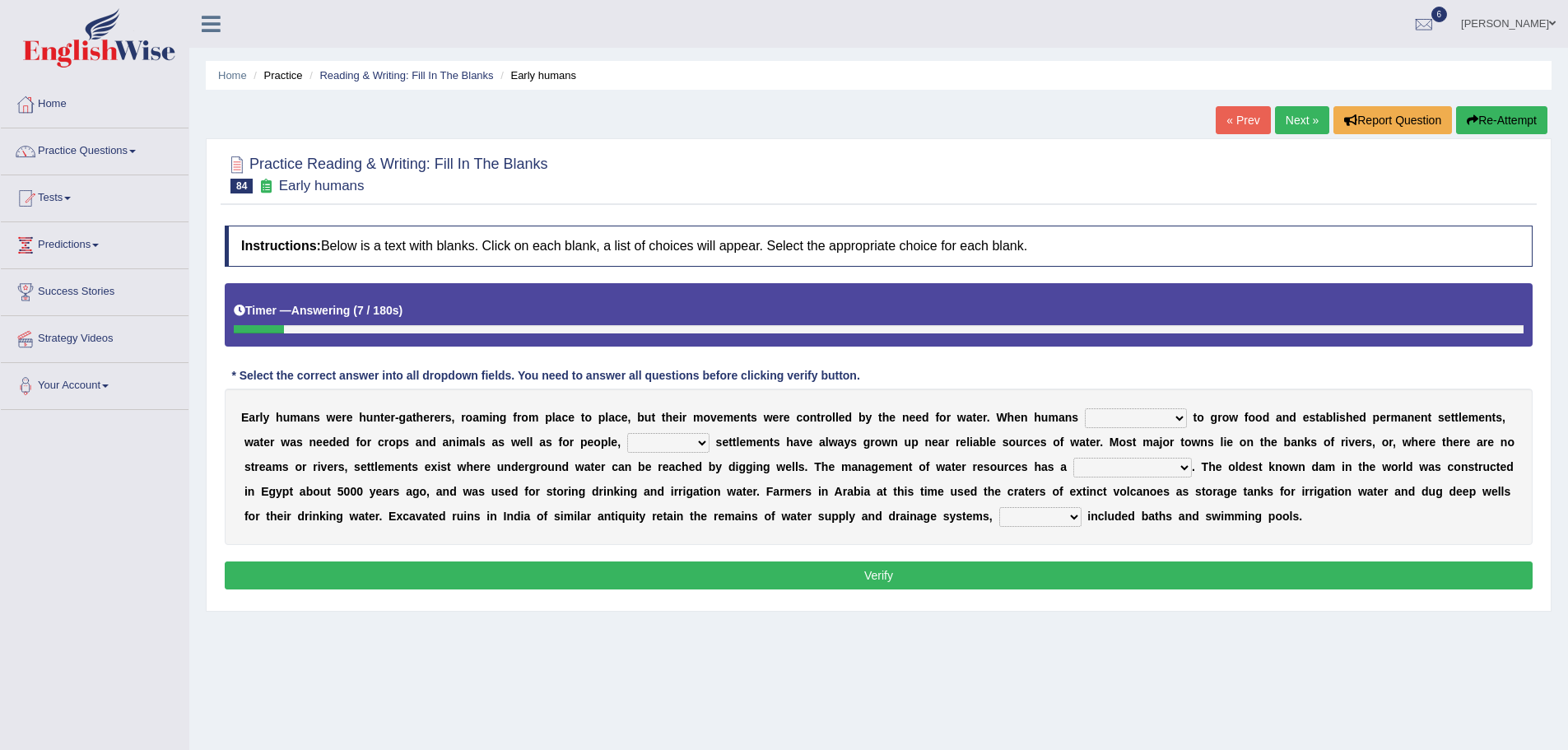
click at [1136, 419] on select "start having started starting started" at bounding box center [1137, 418] width 102 height 19
select select "started"
click at [1086, 408] on select "start having started starting started" at bounding box center [1137, 418] width 102 height 19
drag, startPoint x: 1135, startPoint y: 403, endPoint x: 1125, endPoint y: 413, distance: 14.1
click at [1125, 413] on div "E a r l y h u m a n s w e r e h u n t e r - g a t h e r e r s , r o a m i n g f…" at bounding box center [879, 467] width 1308 height 156
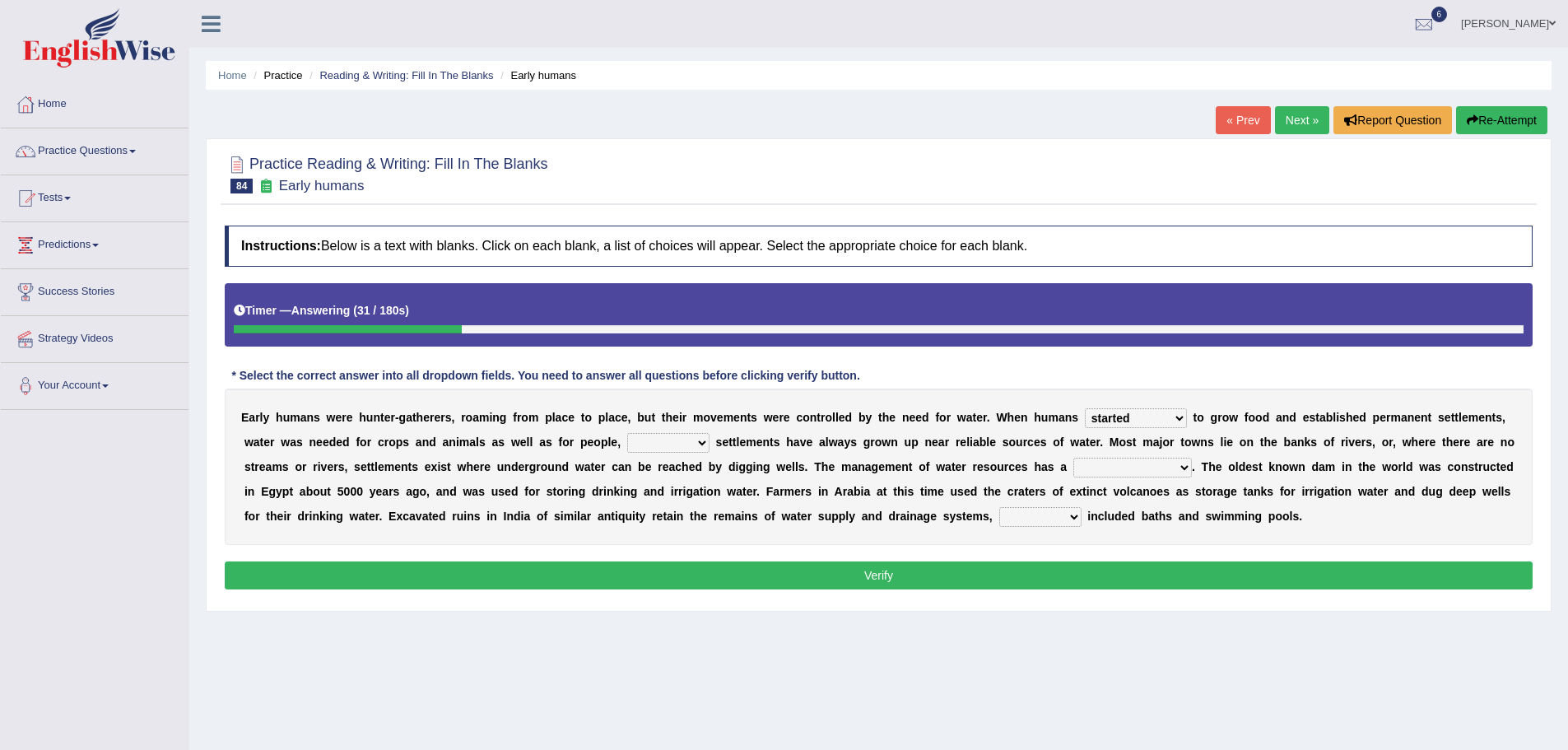
click at [1125, 413] on select "start having started starting started" at bounding box center [1137, 418] width 102 height 19
click at [653, 433] on select "because so thus thereby" at bounding box center [668, 443] width 82 height 19
select select "because"
click at [627, 433] on select "because so thus thereby" at bounding box center [668, 443] width 82 height 19
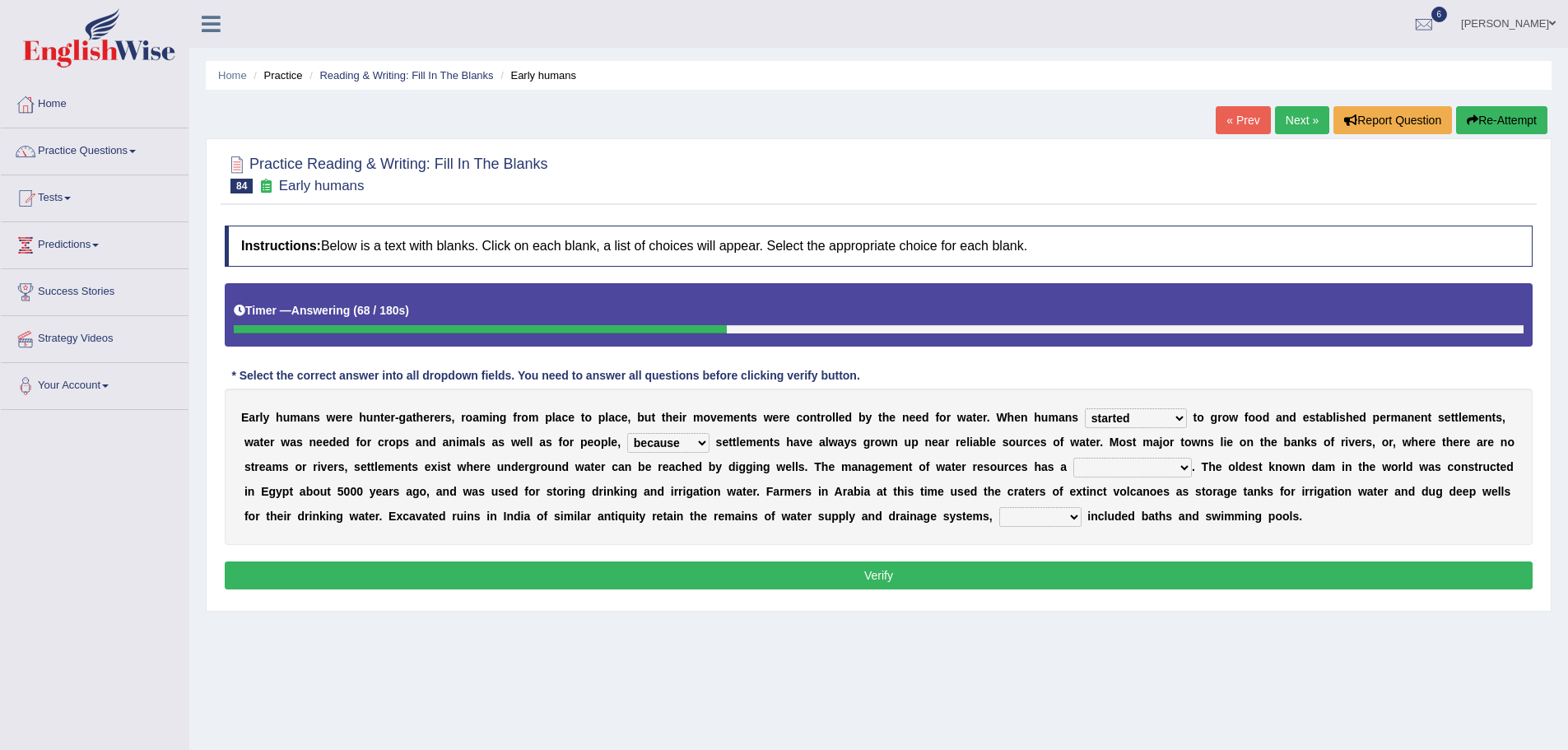
click at [1108, 464] on select "meticulous study moderate change brief existence long history" at bounding box center [1133, 467] width 119 height 19
click at [1260, 452] on div "E a r l y h u m a n s w e r e h u n t e r - g a t h e r e r s , r o a m i n g f…" at bounding box center [879, 467] width 1308 height 156
click at [1032, 517] on select "as what which whatever" at bounding box center [1040, 517] width 82 height 19
select select "which"
click at [1000, 508] on select "as what which whatever" at bounding box center [1040, 517] width 82 height 19
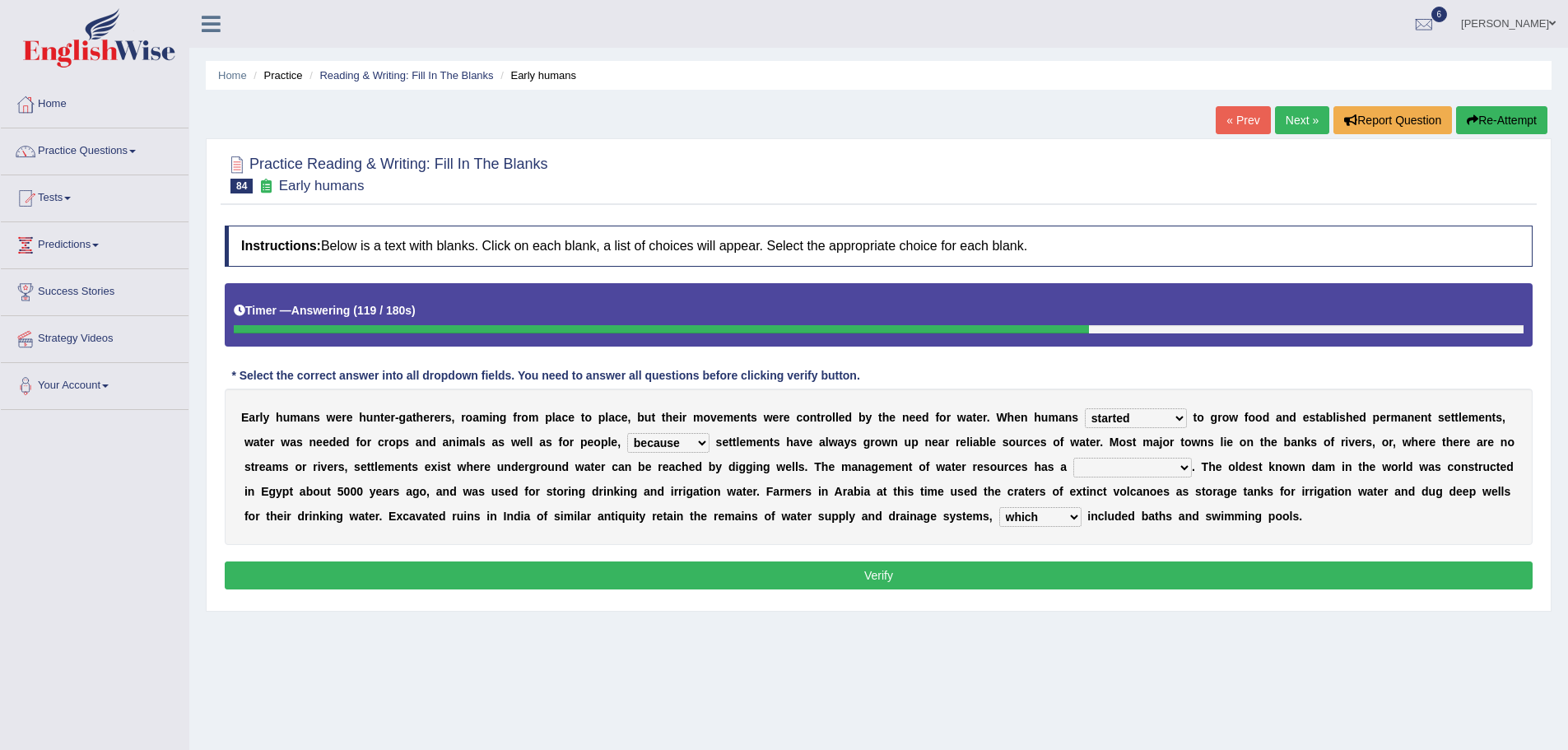
click at [1095, 470] on select "meticulous study moderate change brief existence long history" at bounding box center [1133, 467] width 119 height 19
select select "meticulous study"
click at [1074, 458] on select "meticulous study moderate change brief existence long history" at bounding box center [1133, 467] width 119 height 19
click at [911, 570] on button "Verify" at bounding box center [879, 575] width 1308 height 28
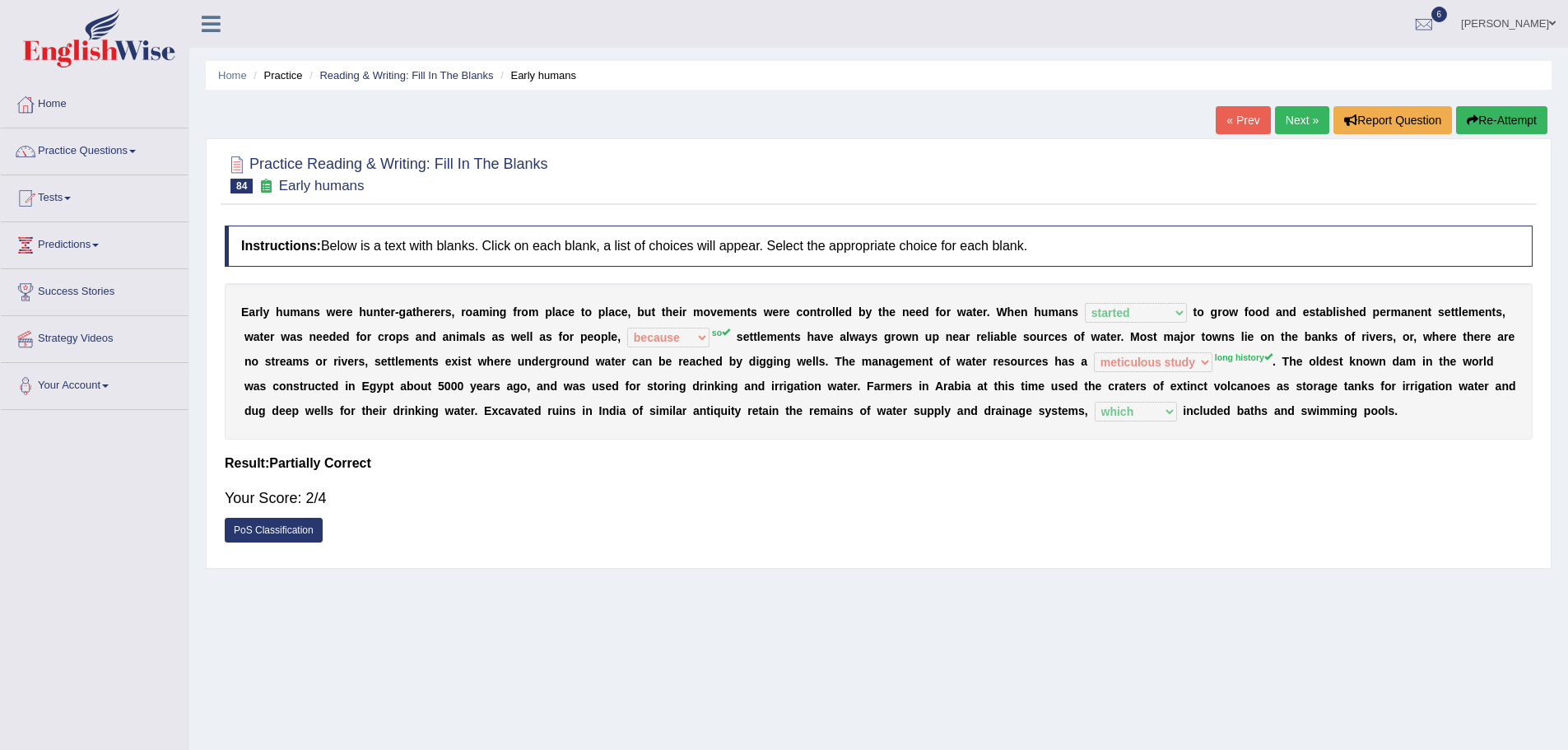
click at [266, 537] on link "PoS Classification" at bounding box center [274, 531] width 98 height 25
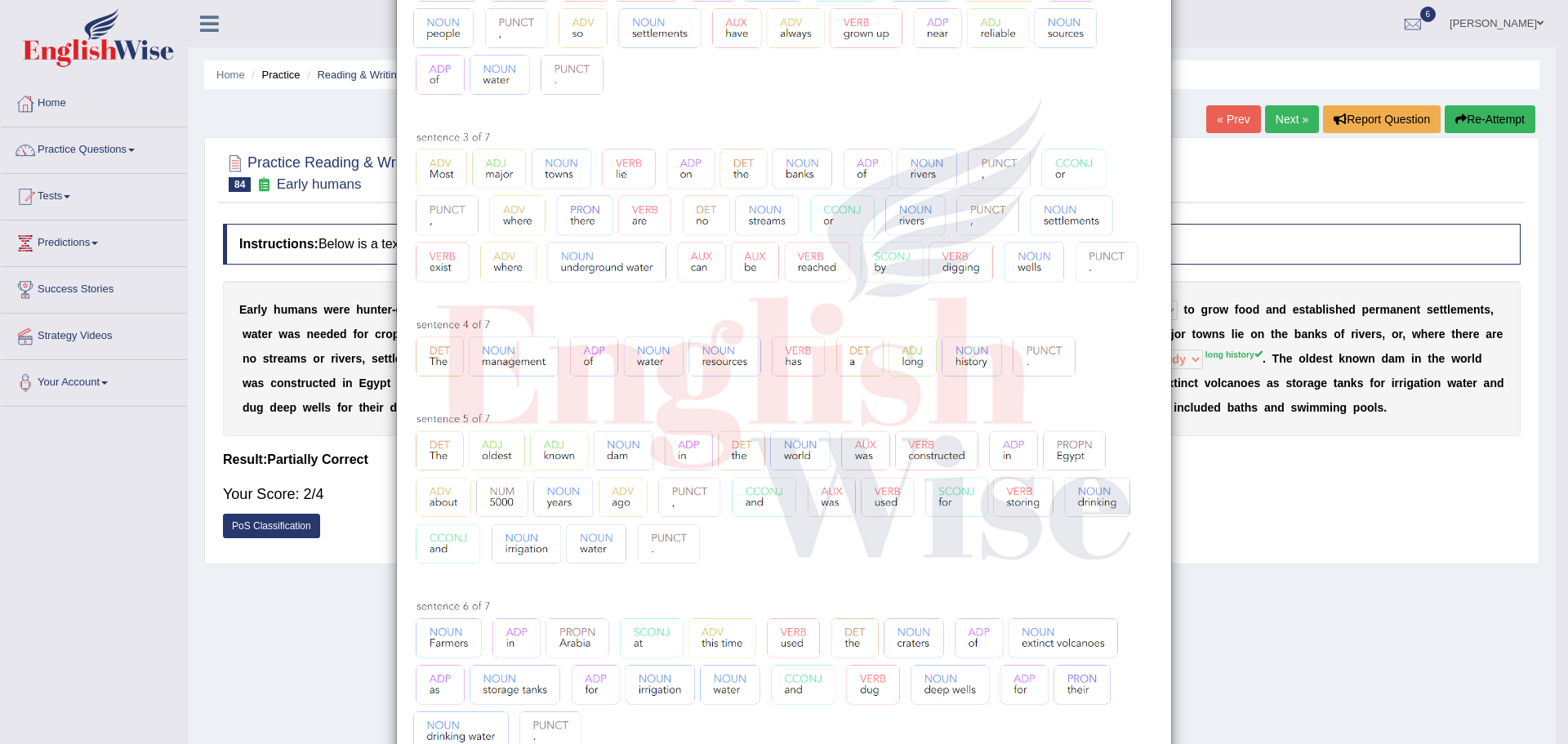
scroll to position [352, 0]
click at [1287, 480] on div "×" at bounding box center [784, 322] width 1568 height 1299
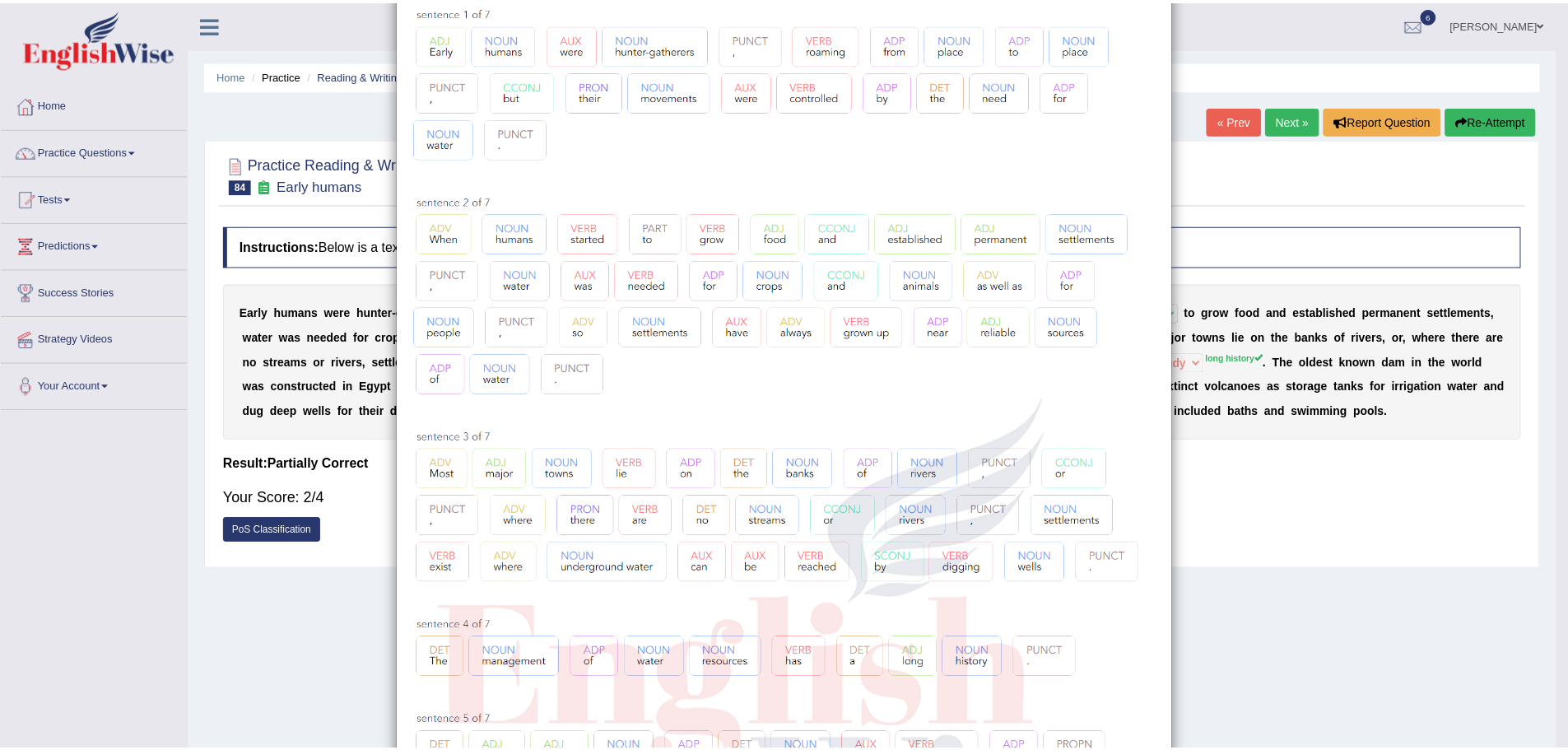
scroll to position [0, 0]
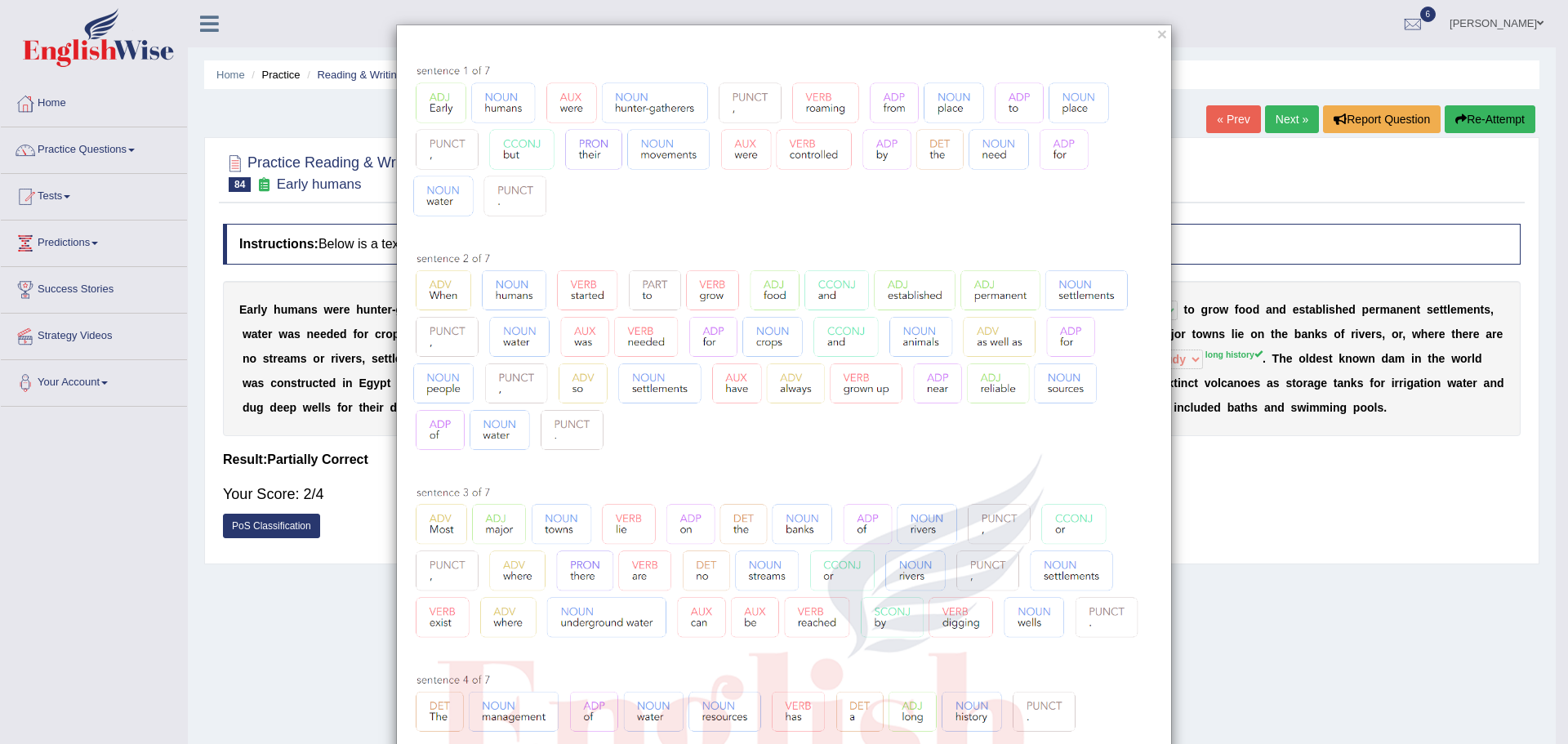
click at [1150, 48] on img at bounding box center [784, 685] width 774 height 1276
click at [1157, 31] on button "×" at bounding box center [1162, 34] width 10 height 17
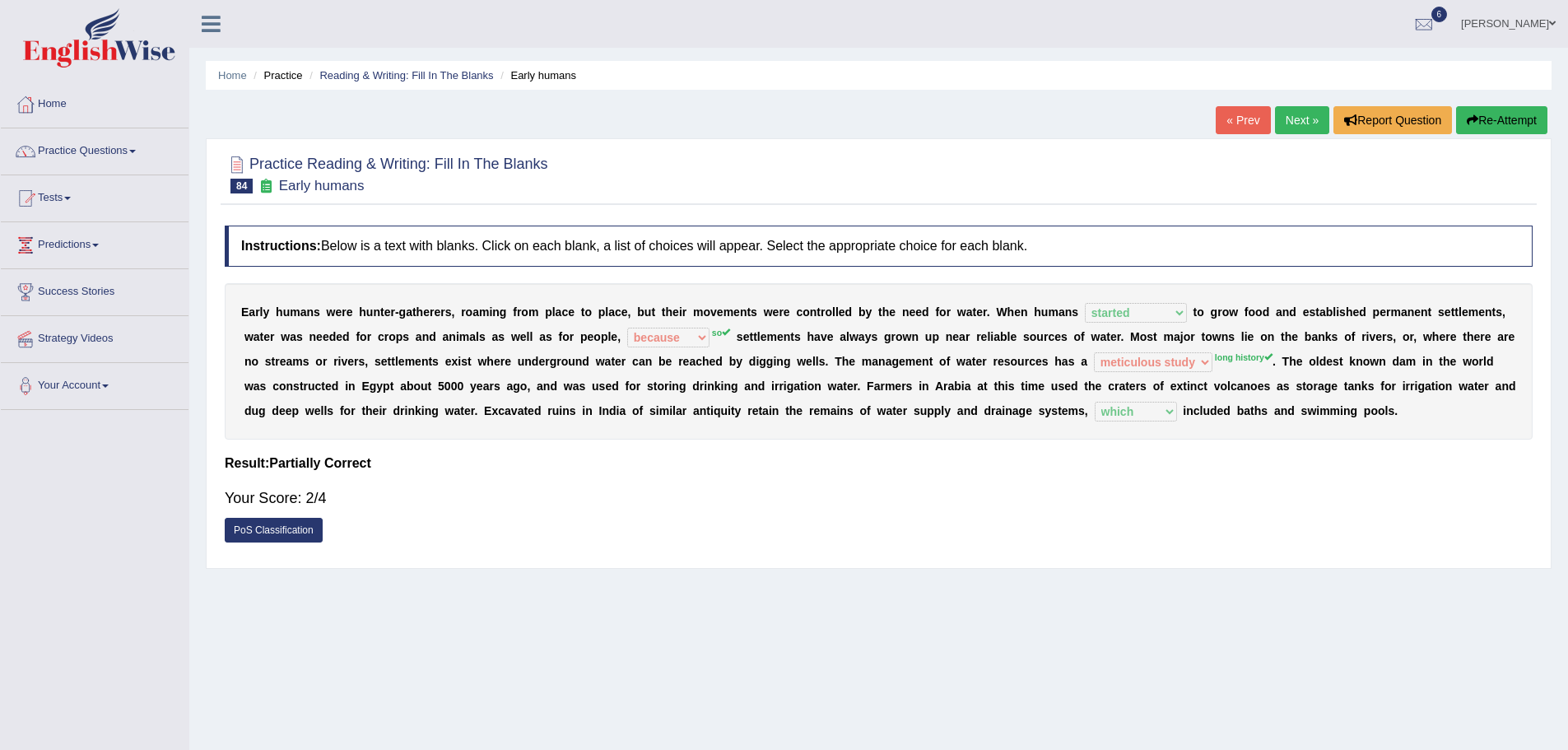
click at [1299, 130] on link "Next »" at bounding box center [1303, 120] width 54 height 28
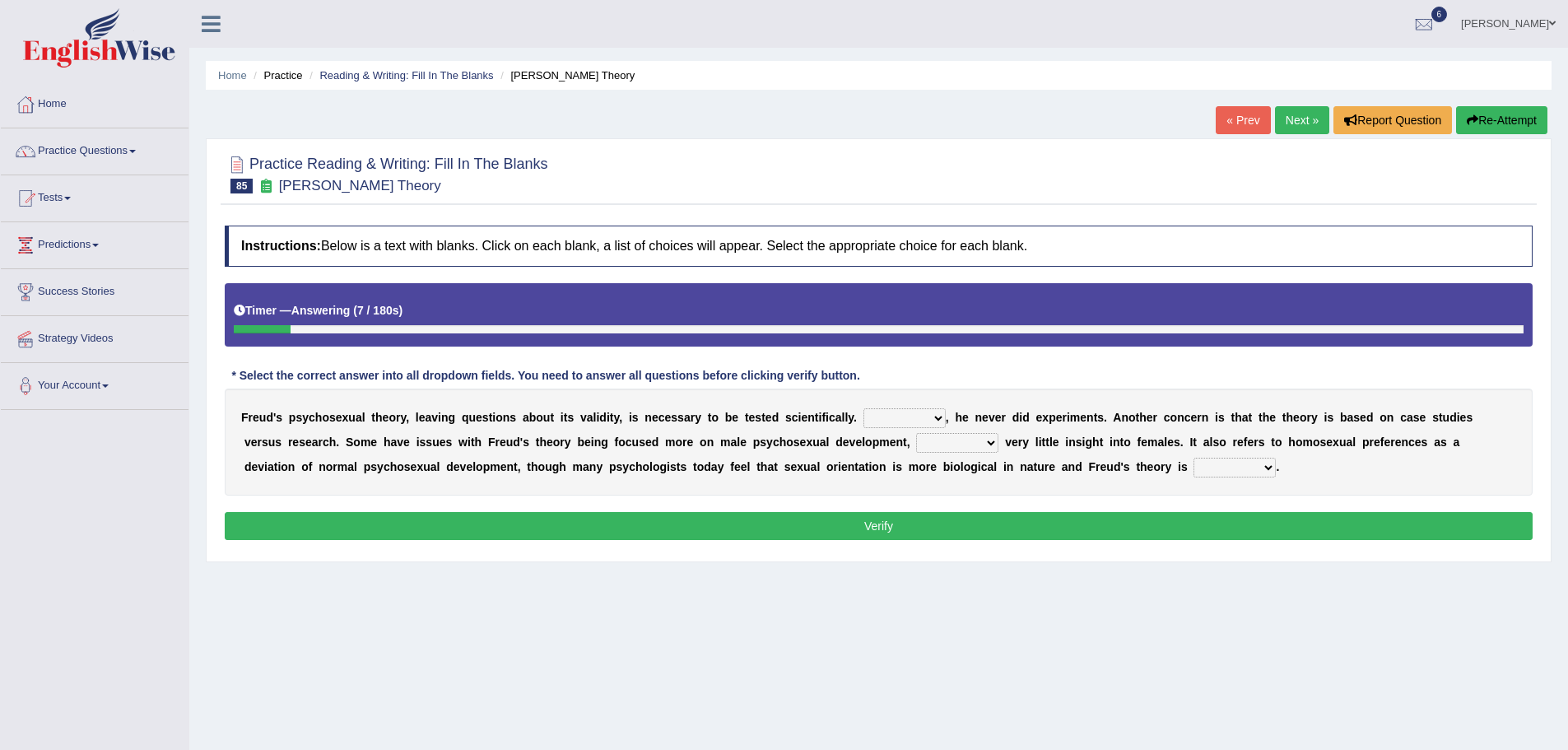
click at [872, 411] on select "Whatever Therefore However Besides" at bounding box center [904, 418] width 82 height 19
select select "Therefore"
click at [864, 408] on select "Whatever Therefore However Besides" at bounding box center [904, 418] width 82 height 19
click at [922, 420] on select "Whatever Therefore However Besides" at bounding box center [904, 418] width 82 height 19
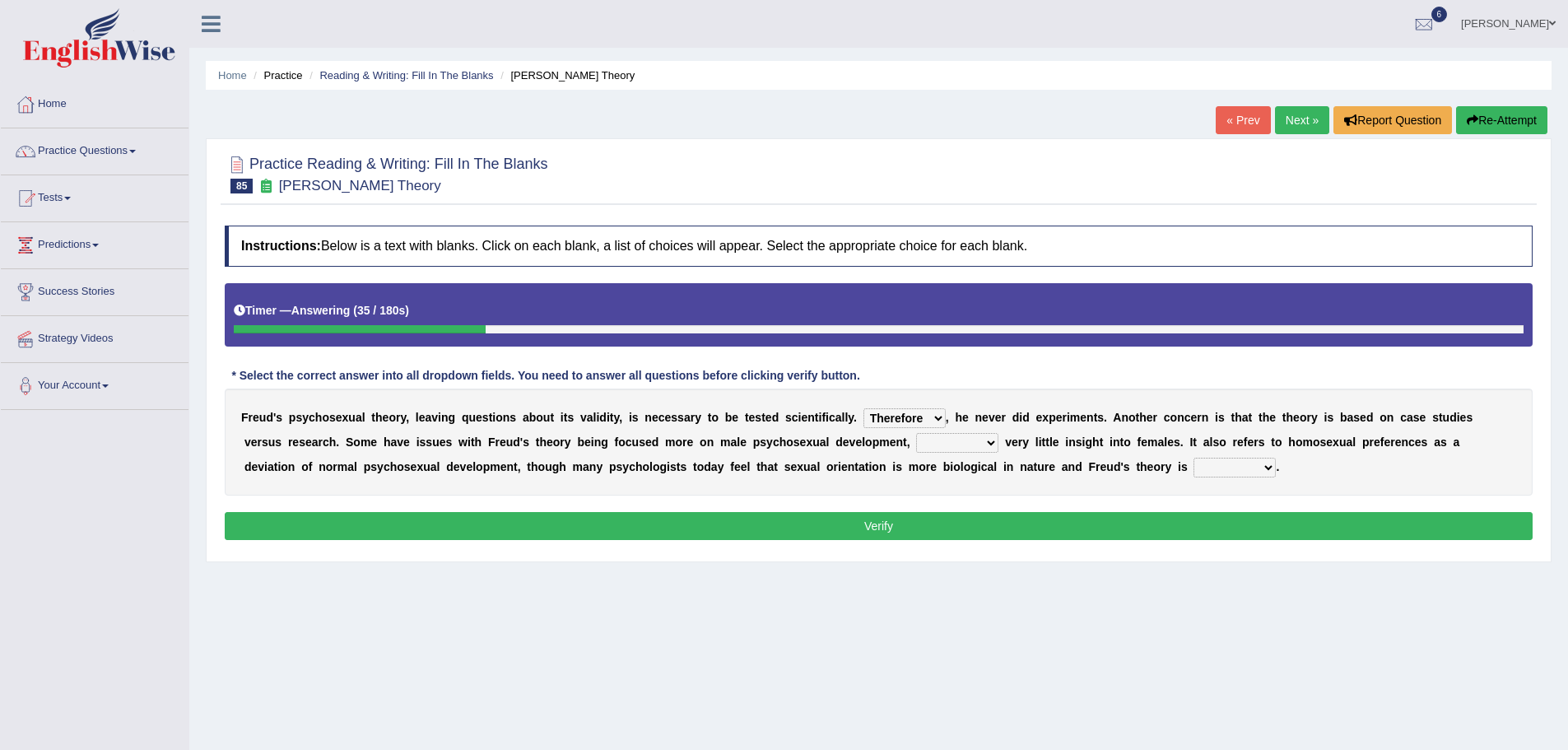
click at [928, 440] on select "offers offering offered offer" at bounding box center [957, 443] width 82 height 19
click at [917, 433] on select "offers offering offered offer" at bounding box center [957, 443] width 82 height 19
click at [952, 441] on select "offers offering offered offer" at bounding box center [957, 443] width 82 height 19
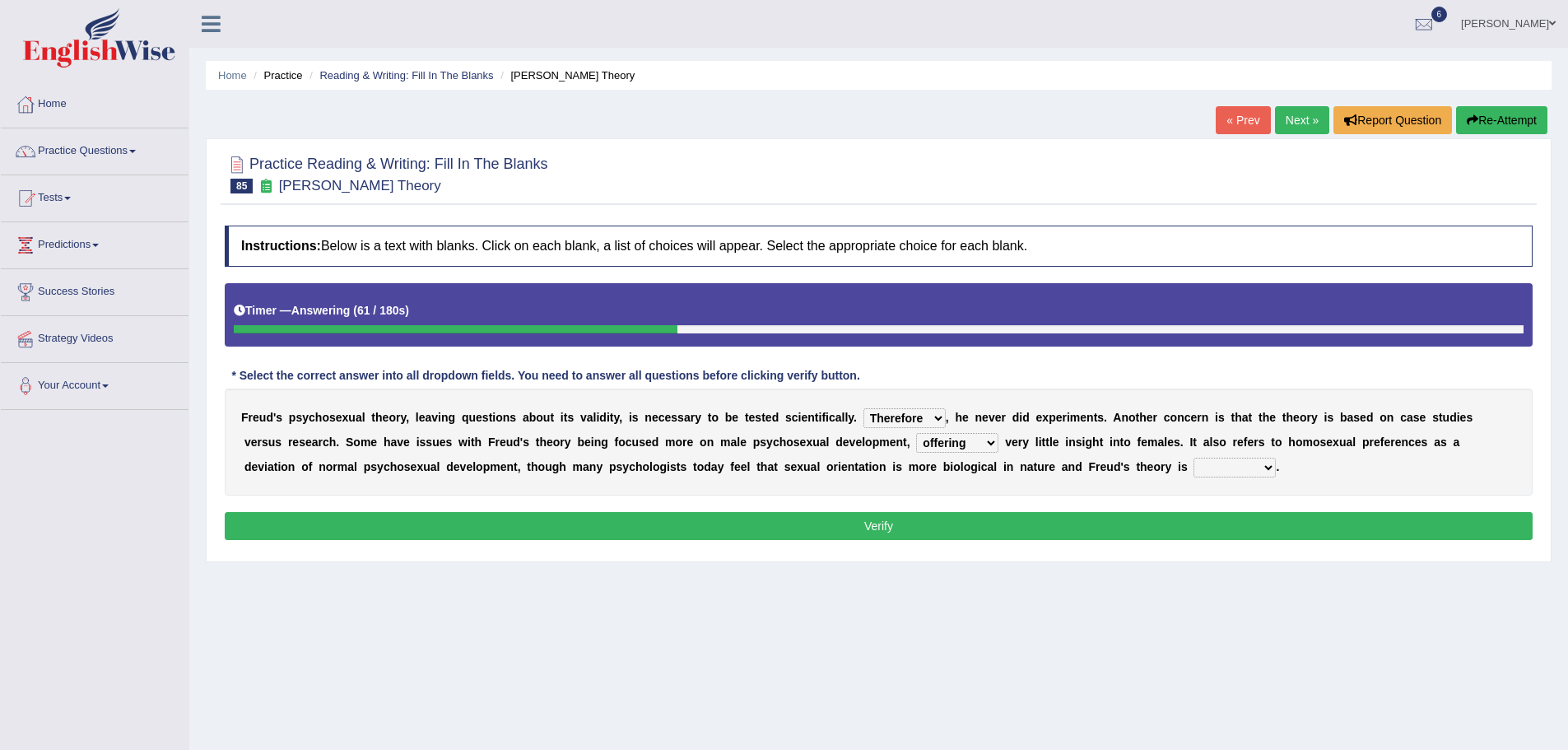
select select "offered"
click at [917, 433] on select "offers offering offered offer" at bounding box center [957, 443] width 82 height 19
click at [1209, 460] on select "one-sided right wrong prolific" at bounding box center [1234, 467] width 82 height 19
select select "right"
click at [1194, 458] on select "one-sided right wrong prolific" at bounding box center [1234, 467] width 82 height 19
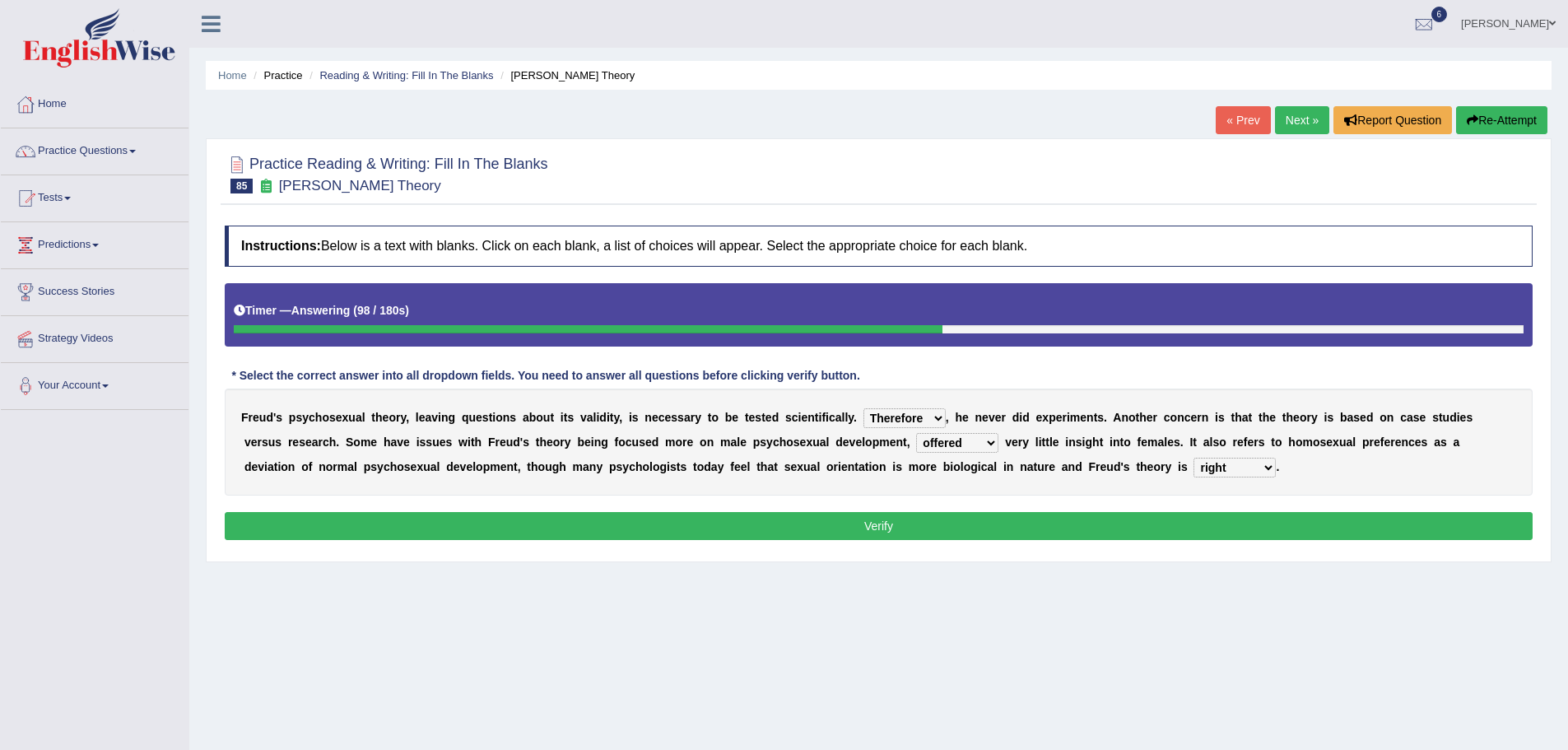
click at [1114, 537] on button "Verify" at bounding box center [879, 526] width 1308 height 28
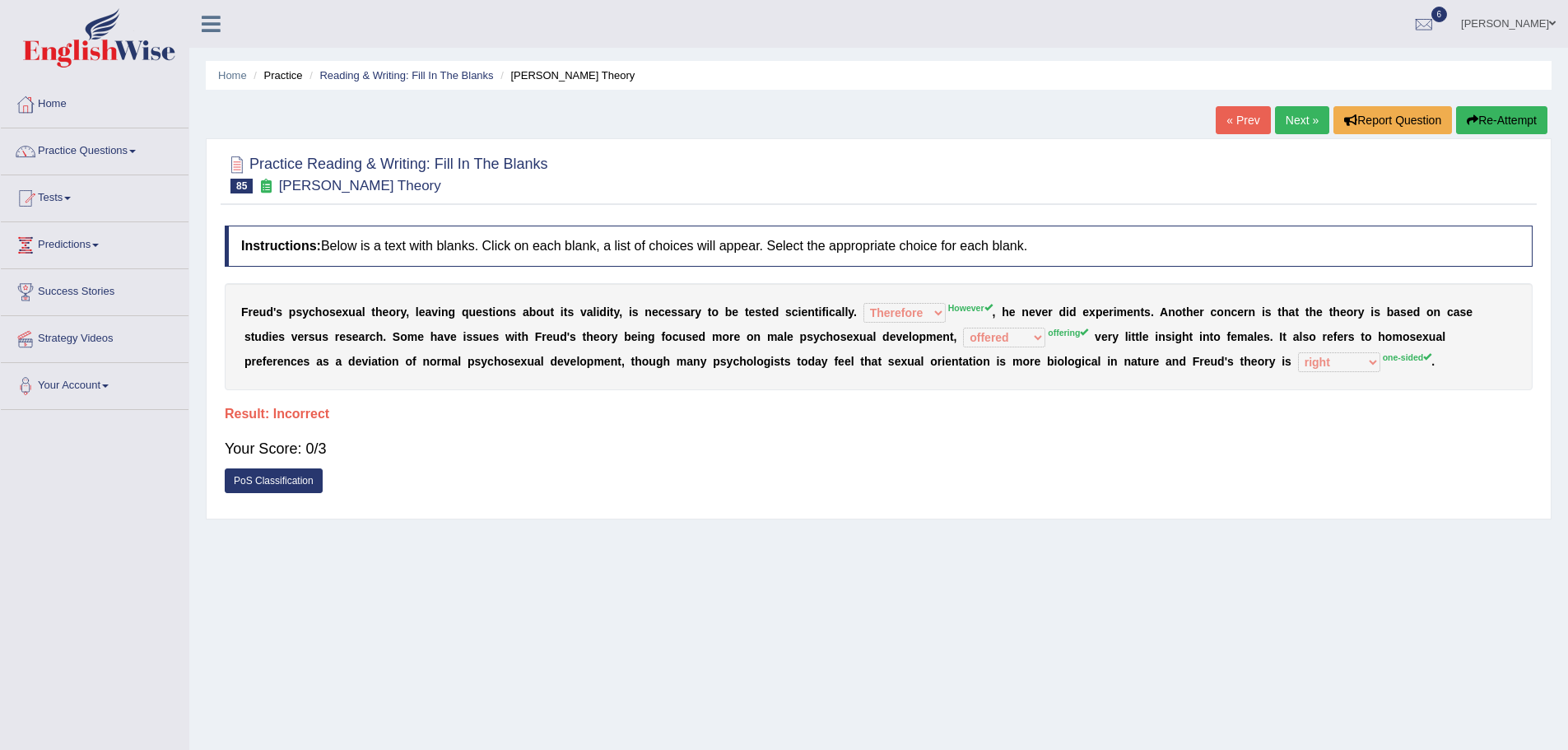
click at [1497, 131] on button "Re-Attempt" at bounding box center [1501, 120] width 92 height 28
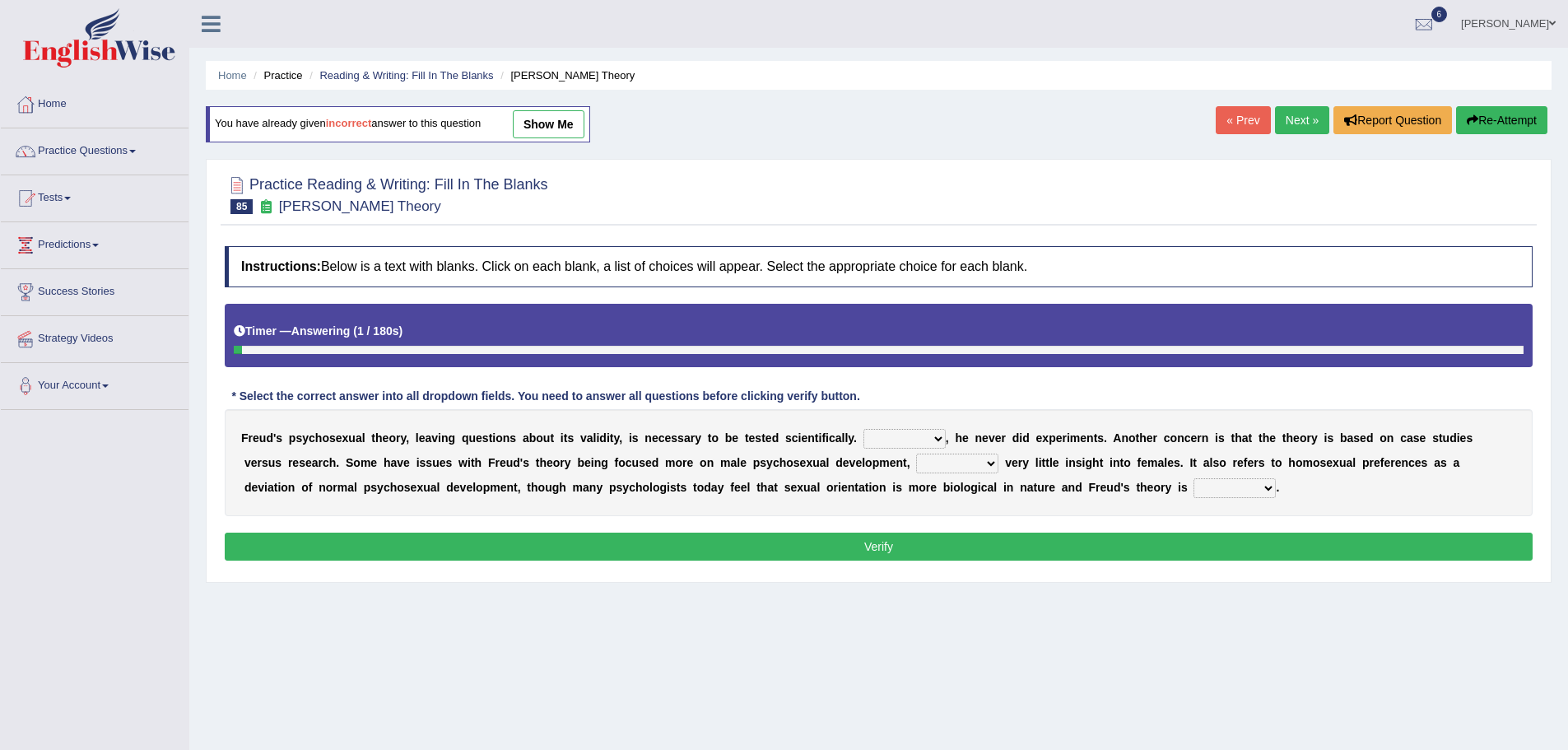
click at [921, 442] on select "Whatever Therefore However Besides" at bounding box center [904, 439] width 82 height 19
select select "However"
click at [864, 430] on select "Whatever Therefore However Besides" at bounding box center [904, 439] width 82 height 19
click at [967, 473] on select "offers offering offered offer" at bounding box center [957, 463] width 82 height 19
select select "offering"
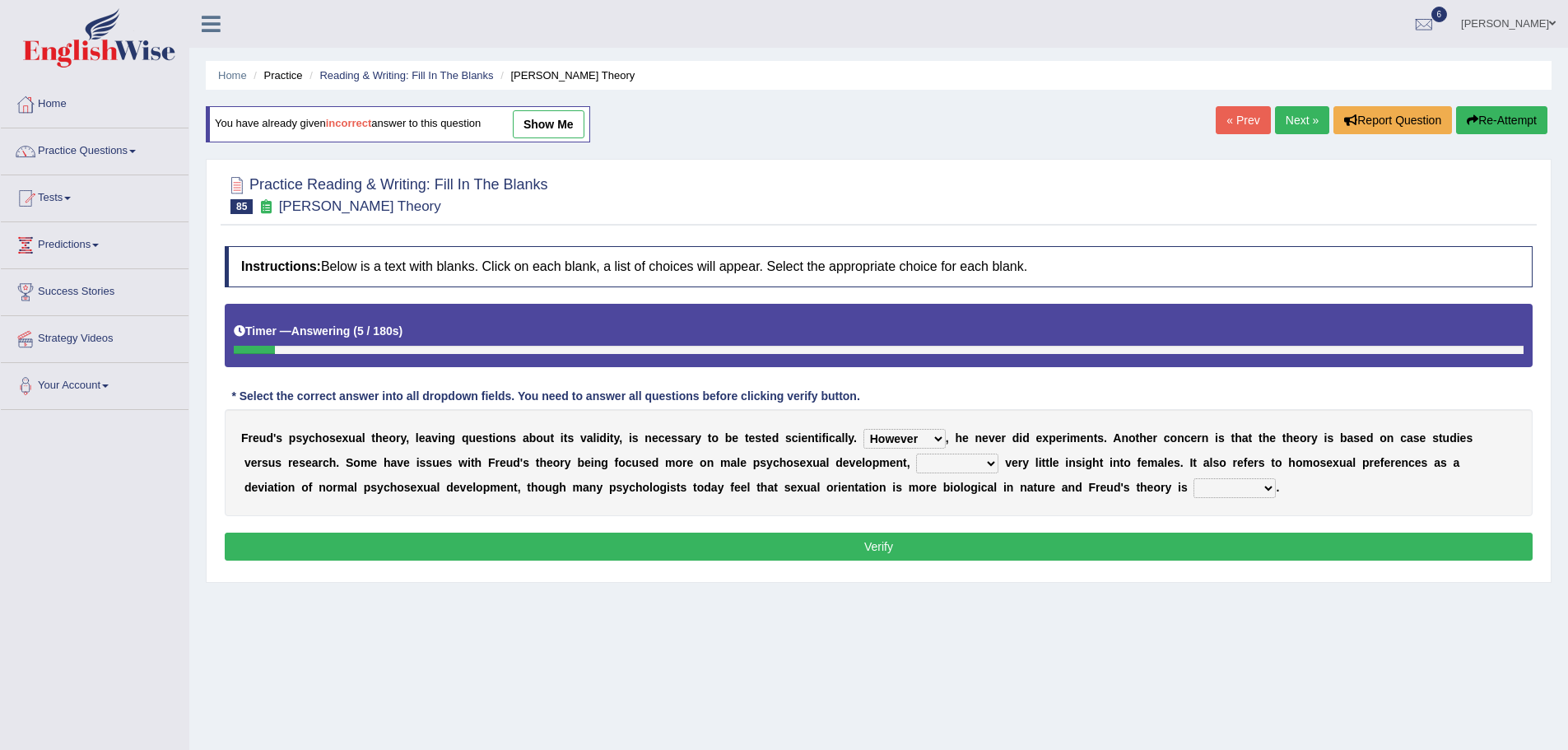
click at [917, 454] on select "offers offering offered offer" at bounding box center [957, 463] width 82 height 19
click at [1223, 488] on select "one-sided right wrong prolific" at bounding box center [1234, 488] width 82 height 19
select select "one-sided"
click at [1194, 479] on select "one-sided right wrong prolific" at bounding box center [1234, 488] width 82 height 19
click at [1176, 536] on button "Verify" at bounding box center [879, 546] width 1308 height 28
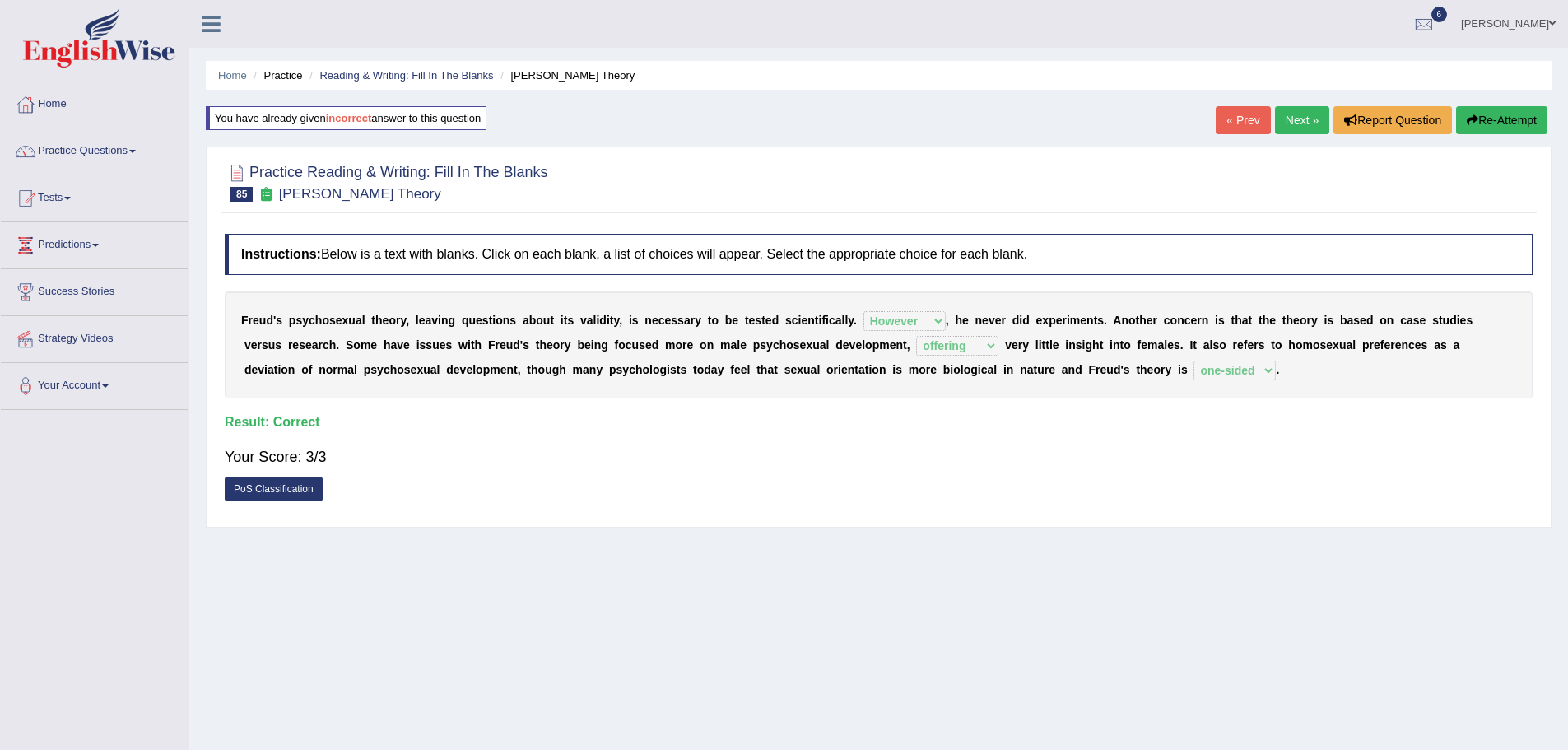
click at [1282, 106] on link "Next »" at bounding box center [1303, 120] width 54 height 28
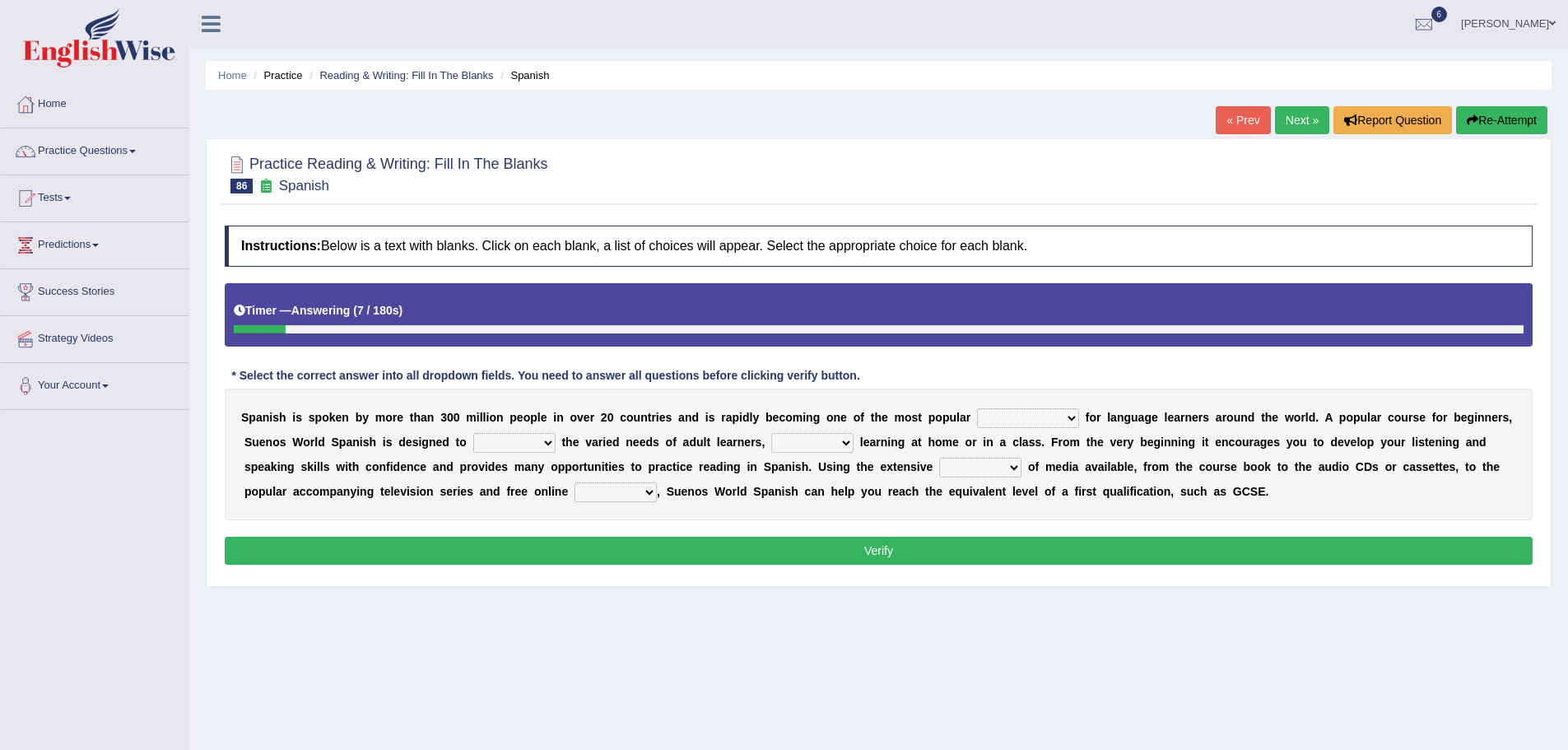
click at [1048, 408] on select "commodities choices records improvements" at bounding box center [1029, 418] width 102 height 19
select select "records"
click at [977, 408] on select "commodities choices records improvements" at bounding box center [1029, 418] width 102 height 19
click at [493, 442] on select "record meet choose satisfies" at bounding box center [514, 443] width 82 height 19
select select "satisfies"
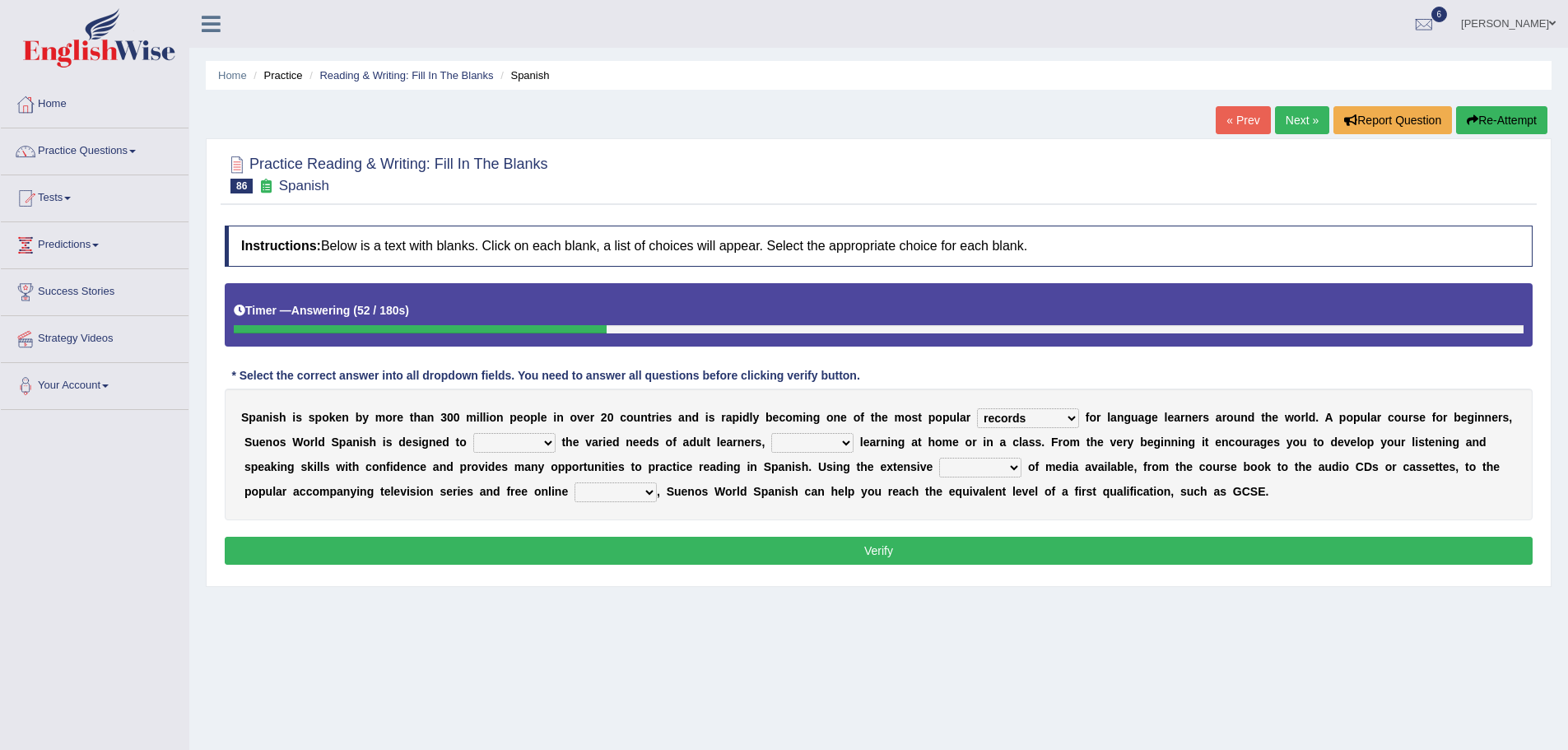
click at [474, 433] on select "record meet choose satisfies" at bounding box center [514, 443] width 82 height 19
click at [783, 437] on select "as whether nor not" at bounding box center [812, 443] width 82 height 19
select select "whether"
click at [771, 433] on select "as whether nor not" at bounding box center [812, 443] width 82 height 19
click at [961, 465] on select "series range rate wisdom" at bounding box center [980, 467] width 82 height 19
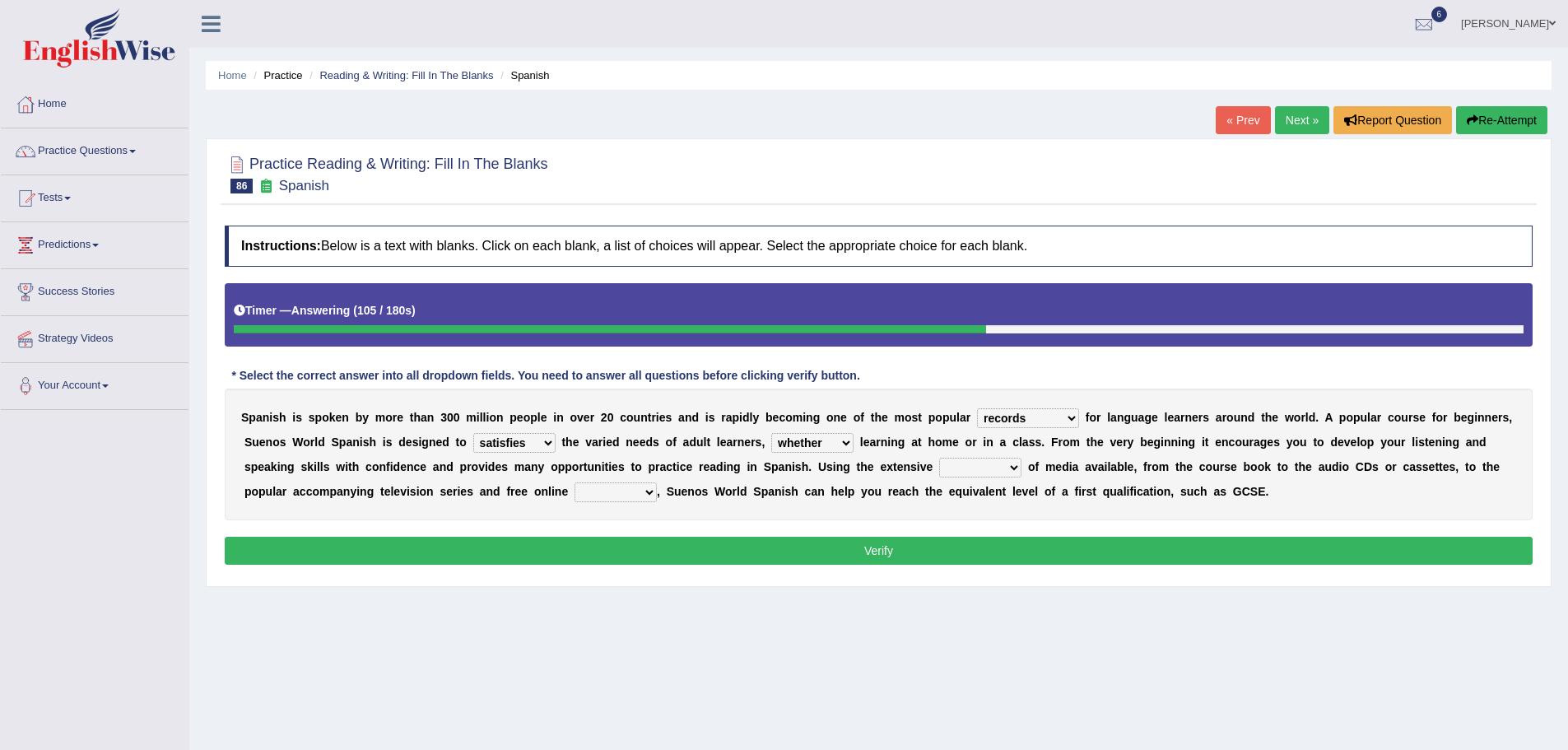
select select "series"
click at [940, 458] on select "series range rate wisdom" at bounding box center [980, 467] width 82 height 19
click at [601, 500] on select "actions activities breaches binge" at bounding box center [616, 492] width 82 height 19
select select "binge"
click at [575, 483] on select "actions activities breaches binge" at bounding box center [616, 492] width 82 height 19
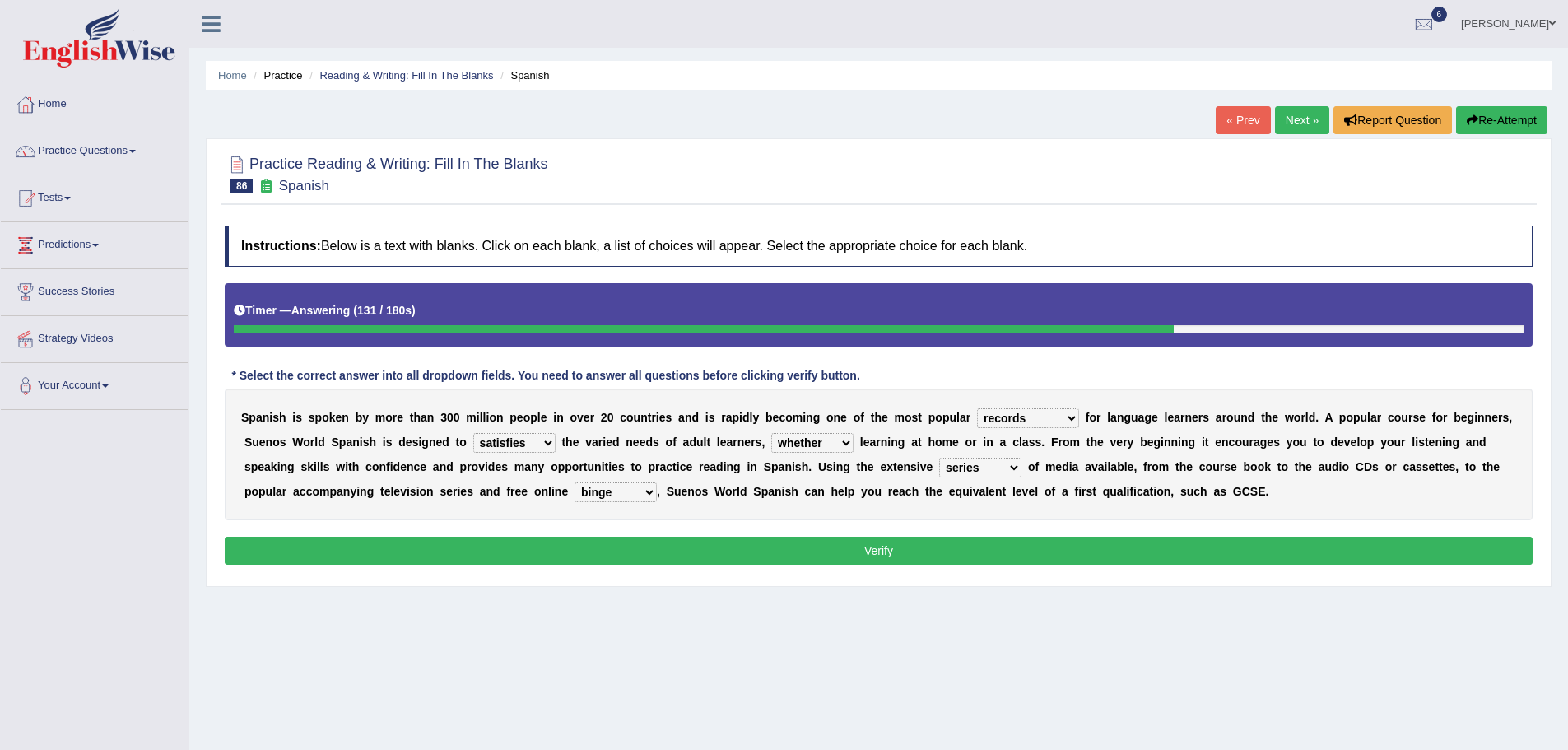
click at [639, 551] on button "Verify" at bounding box center [879, 550] width 1308 height 28
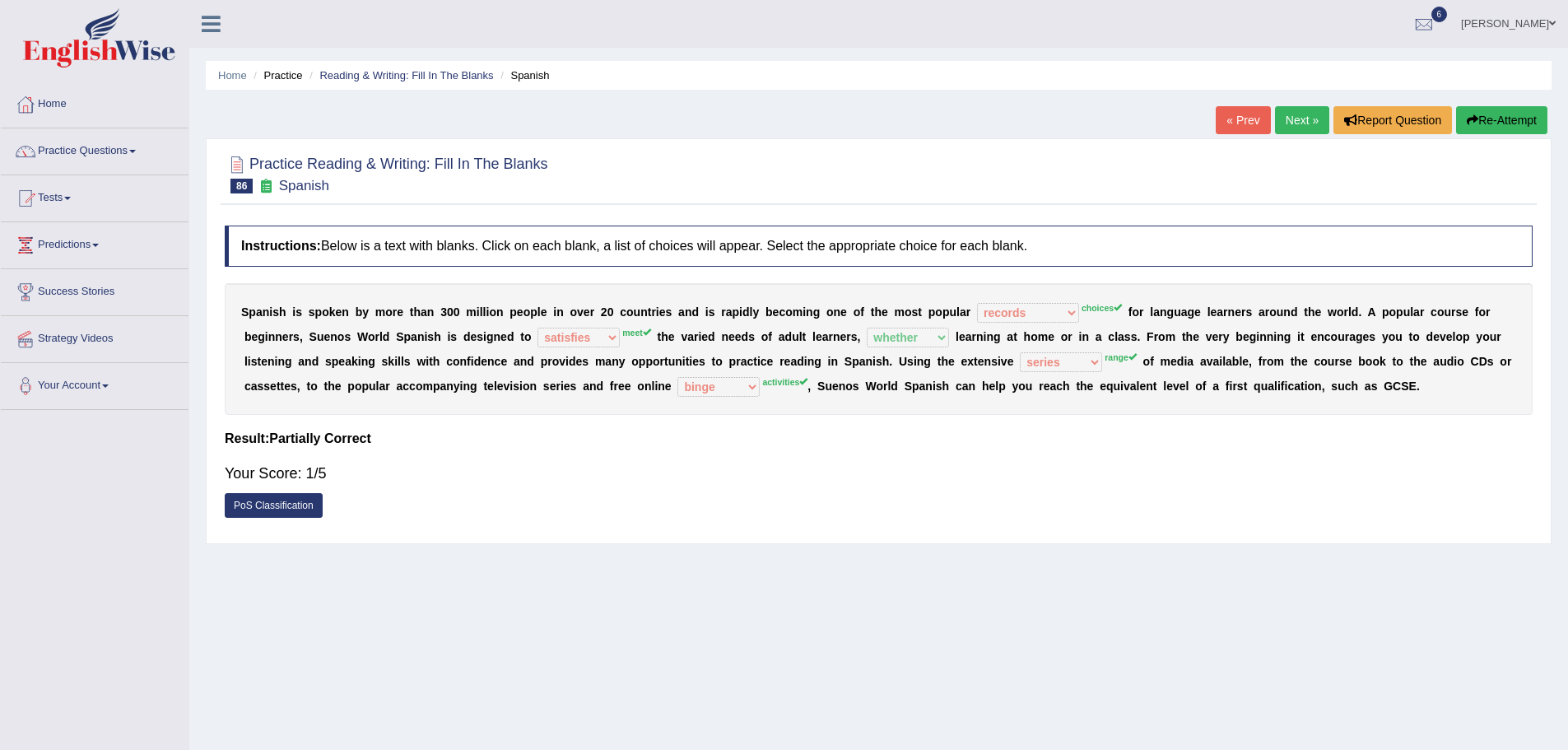
click at [1301, 125] on link "Next »" at bounding box center [1303, 120] width 54 height 28
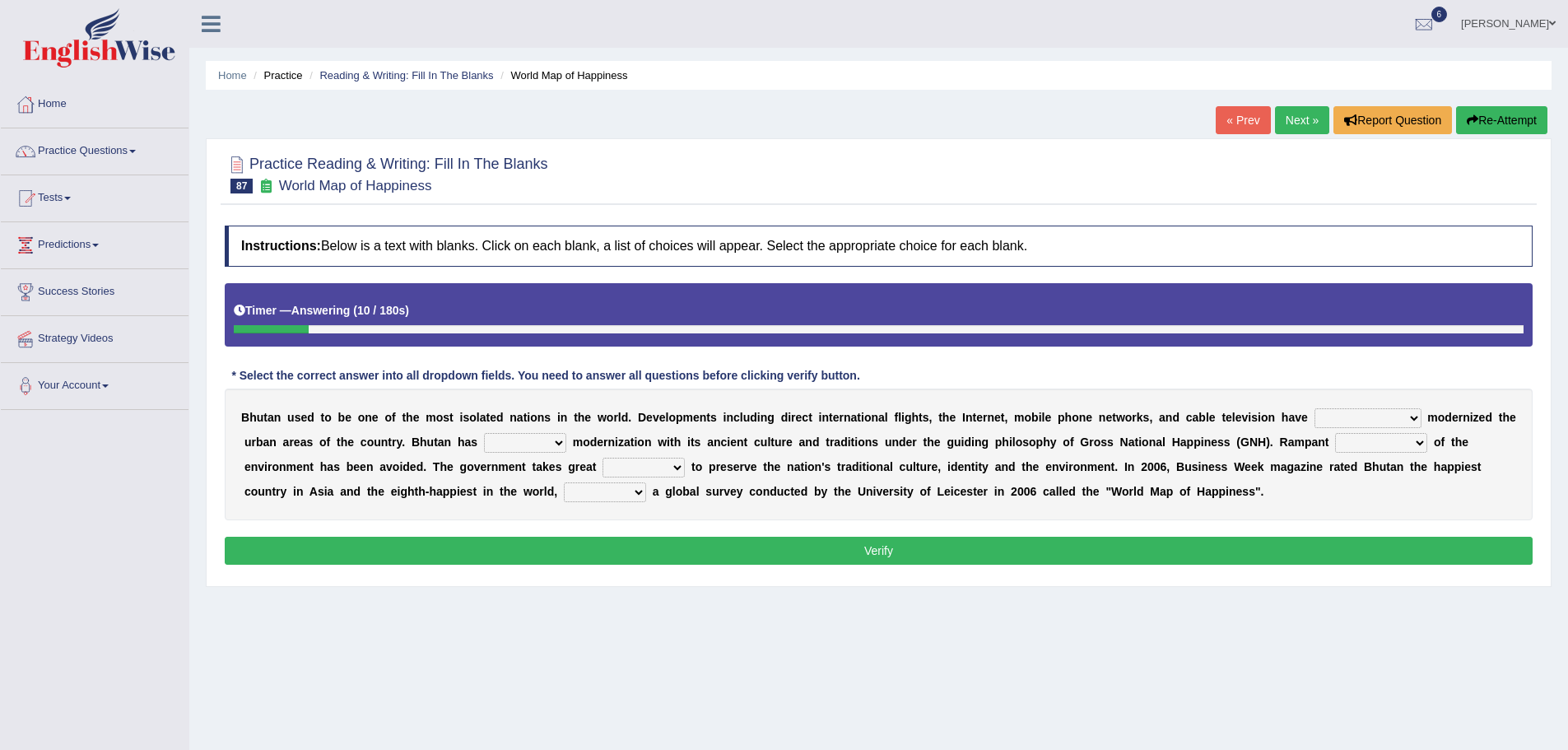
click at [1356, 418] on select "spontaneously increasingly contemporarily mechanically" at bounding box center [1368, 418] width 107 height 19
select select "spontaneously"
click at [1315, 408] on select "spontaneously increasingly contemporarily mechanically" at bounding box center [1368, 418] width 107 height 19
click at [494, 444] on select "altered balanced opted juggled" at bounding box center [525, 443] width 82 height 19
select select "balanced"
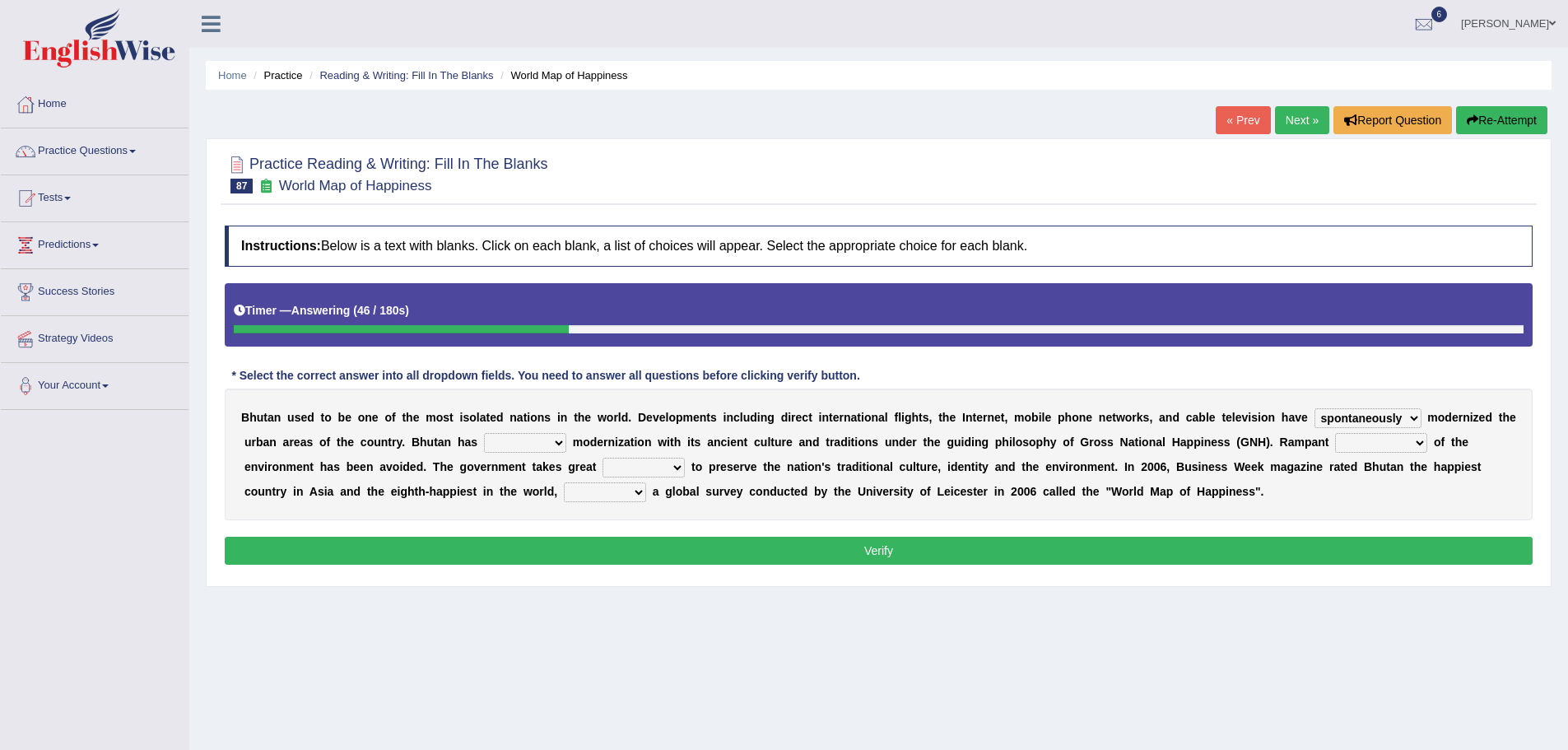
click at [484, 433] on select "altered balanced opted juggled" at bounding box center [525, 443] width 82 height 19
click at [1354, 438] on select "destruction embodiment vanity execution" at bounding box center [1382, 443] width 93 height 19
click at [667, 458] on select "pride measures effects allowance" at bounding box center [644, 467] width 82 height 19
select select "measures"
click at [603, 458] on select "pride measures effects allowance" at bounding box center [644, 467] width 82 height 19
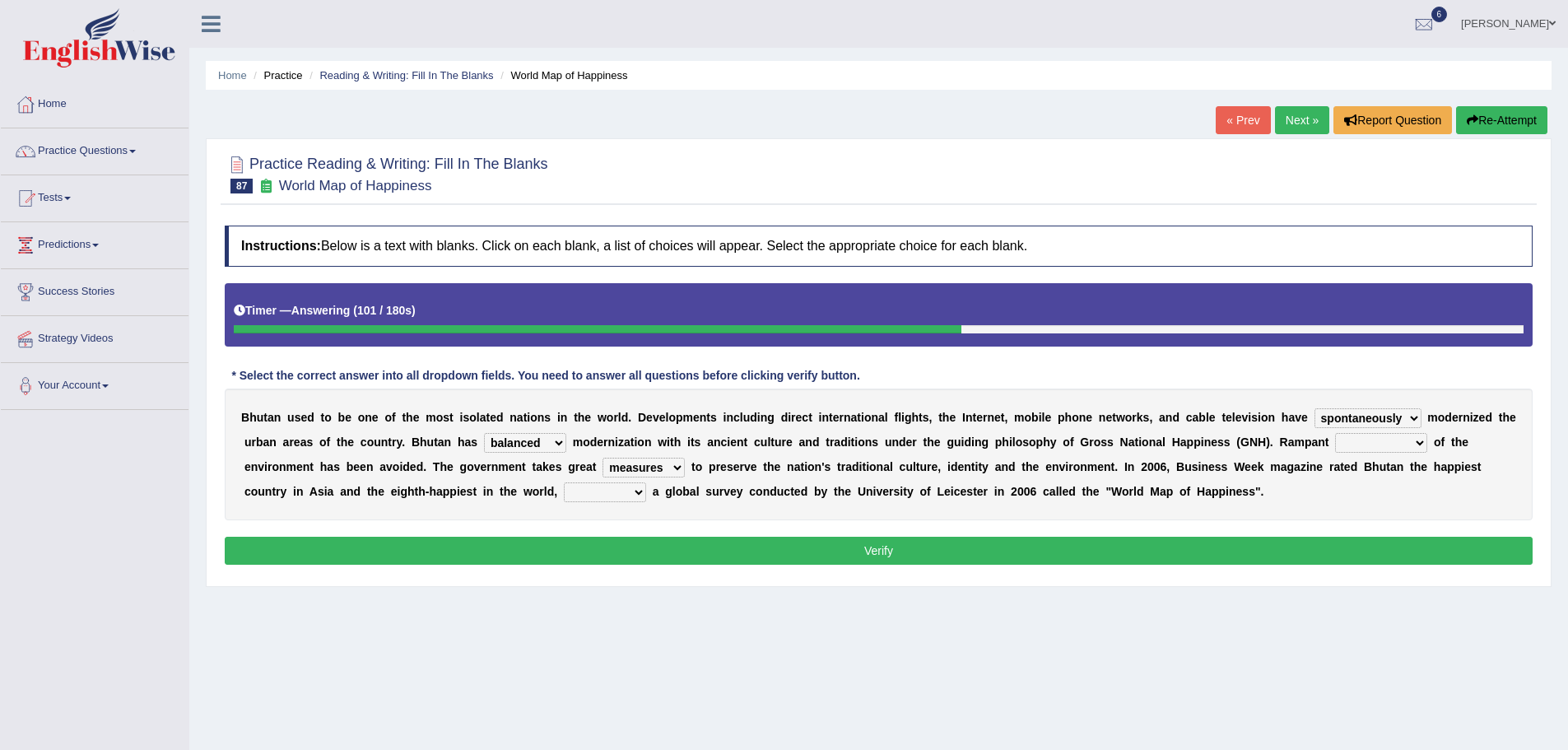
click at [606, 497] on select "submitting citing reviewing proving" at bounding box center [604, 492] width 82 height 19
select select "reviewing"
click at [564, 483] on select "submitting citing reviewing proving" at bounding box center [604, 492] width 82 height 19
click at [1348, 440] on select "destruction embodiment vanity execution" at bounding box center [1382, 443] width 93 height 19
select select "vanity"
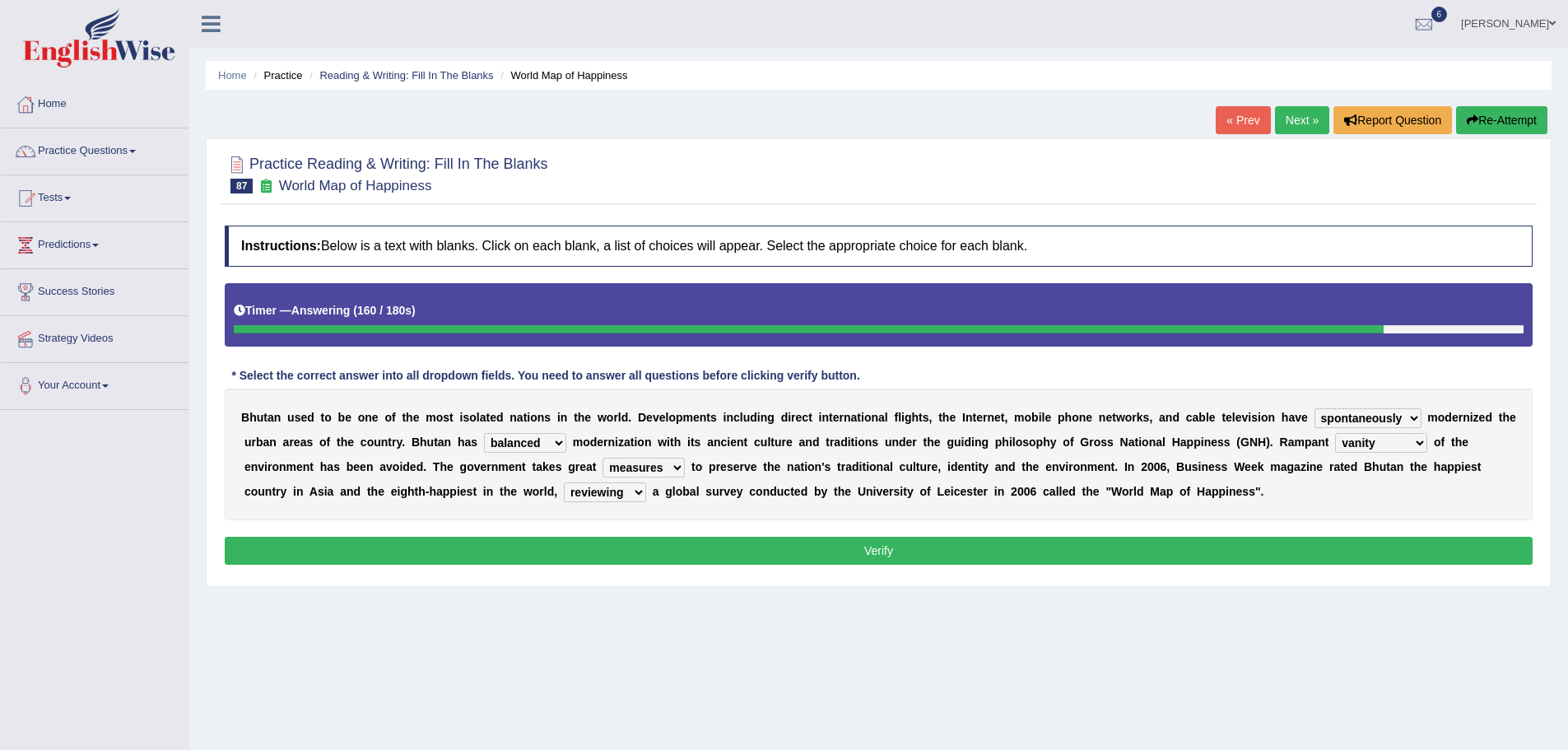
click at [1335, 433] on select "destruction embodiment vanity execution" at bounding box center [1382, 443] width 93 height 19
click at [1248, 554] on button "Verify" at bounding box center [879, 550] width 1308 height 28
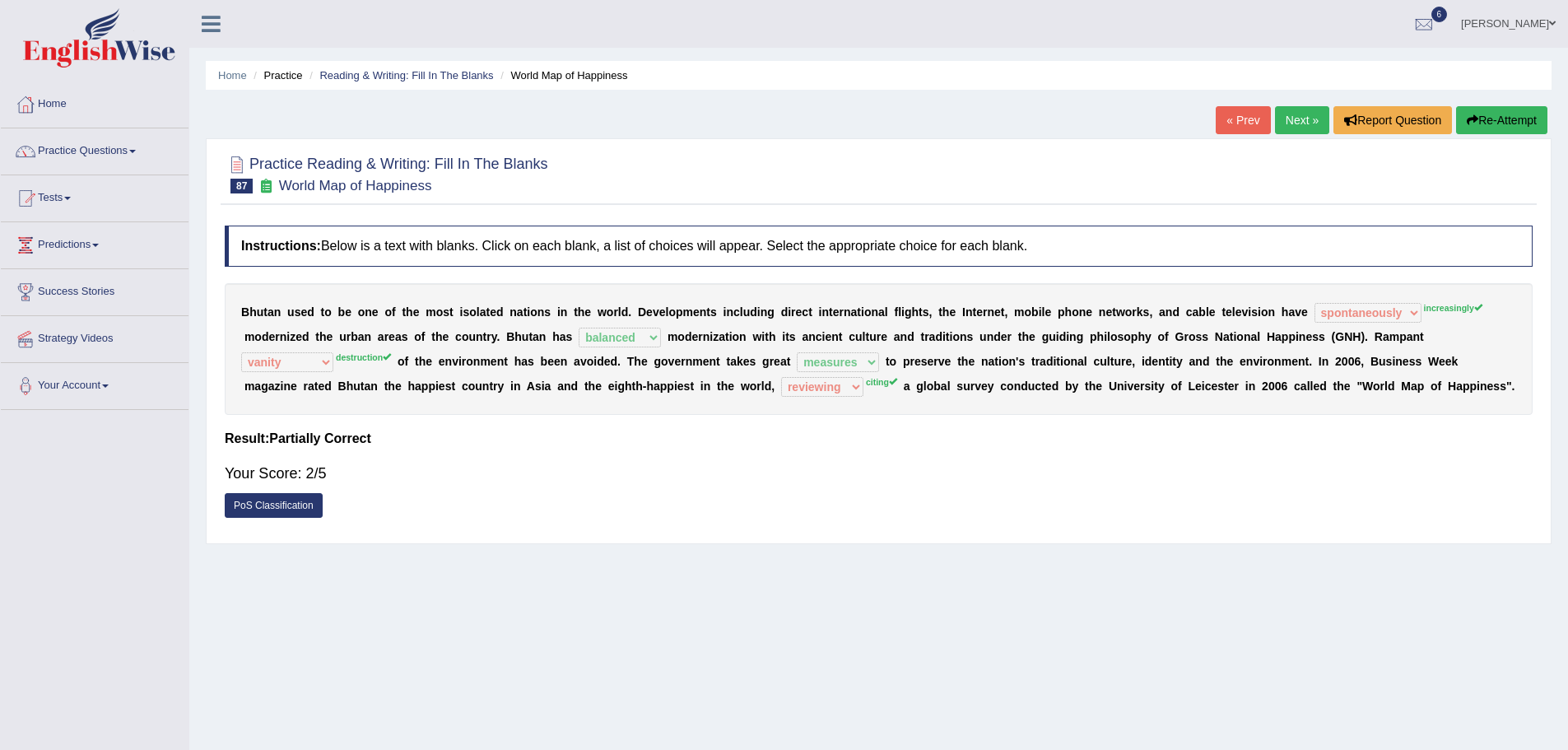
click at [1295, 121] on link "Next »" at bounding box center [1303, 120] width 54 height 28
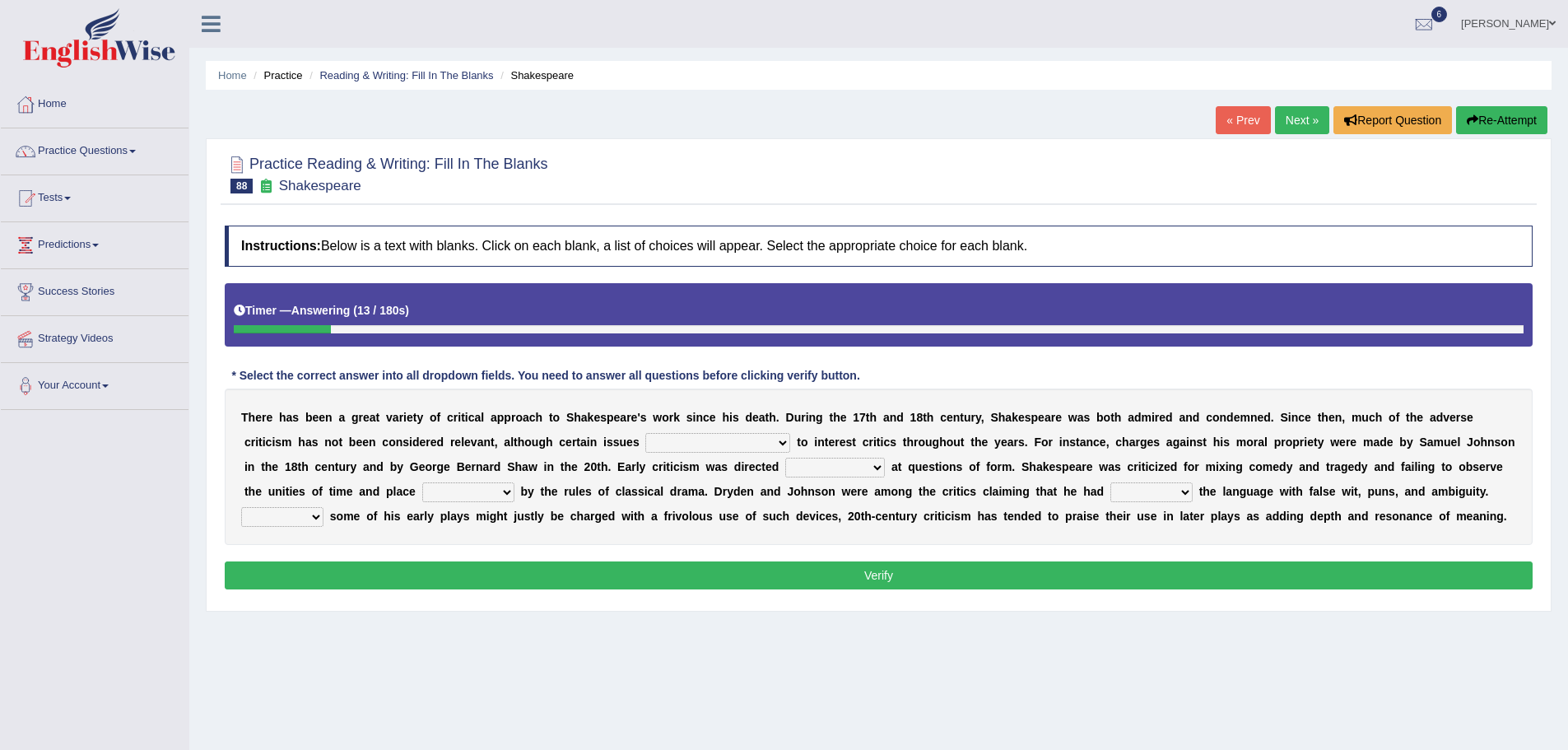
click at [668, 445] on select "have continued would have continued being continued continued" at bounding box center [718, 443] width 145 height 19
click at [646, 433] on select "have continued would have continued being continued continued" at bounding box center [718, 443] width 145 height 19
click at [681, 439] on select "have continued would have continued being continued continued" at bounding box center [718, 443] width 145 height 19
select select "being continued"
click at [646, 433] on select "have continued would have continued being continued continued" at bounding box center [718, 443] width 145 height 19
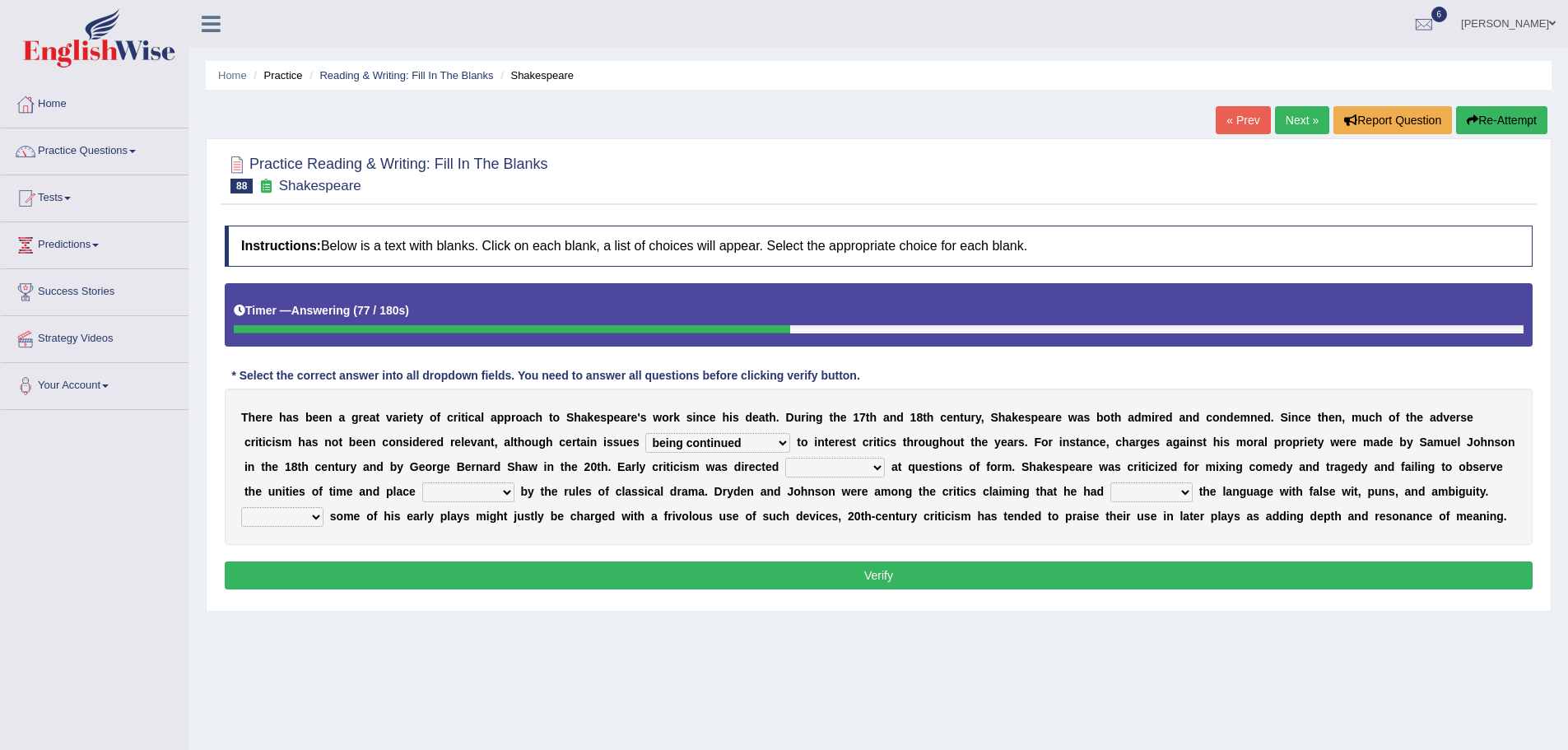
click at [809, 463] on select "consecutively primarily hardly solely" at bounding box center [835, 467] width 99 height 19
click at [785, 458] on select "consecutively primarily hardly solely" at bounding box center [835, 467] width 99 height 19
click at [824, 464] on select "consecutively primarily hardly solely" at bounding box center [835, 467] width 99 height 19
select select "consecutively"
click at [785, 458] on select "consecutively primarily hardly solely" at bounding box center [835, 467] width 99 height 19
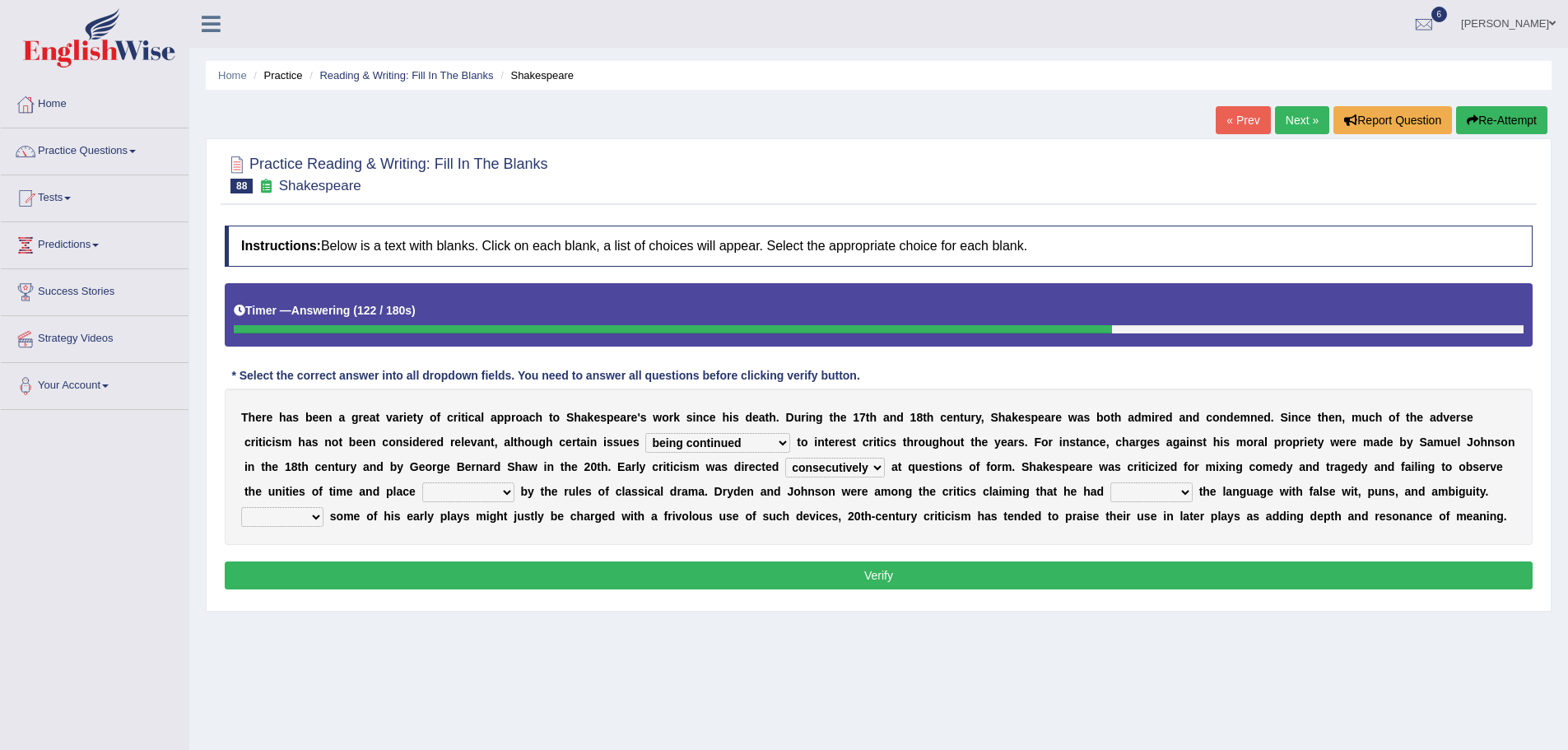
click at [455, 497] on select "subscribed documented described prescribed" at bounding box center [469, 492] width 93 height 19
select select "documented"
click at [423, 483] on select "subscribed documented described prescribed" at bounding box center [469, 492] width 93 height 19
click at [1133, 495] on select "versed referred transverse corrupted" at bounding box center [1151, 492] width 82 height 19
select select "referred"
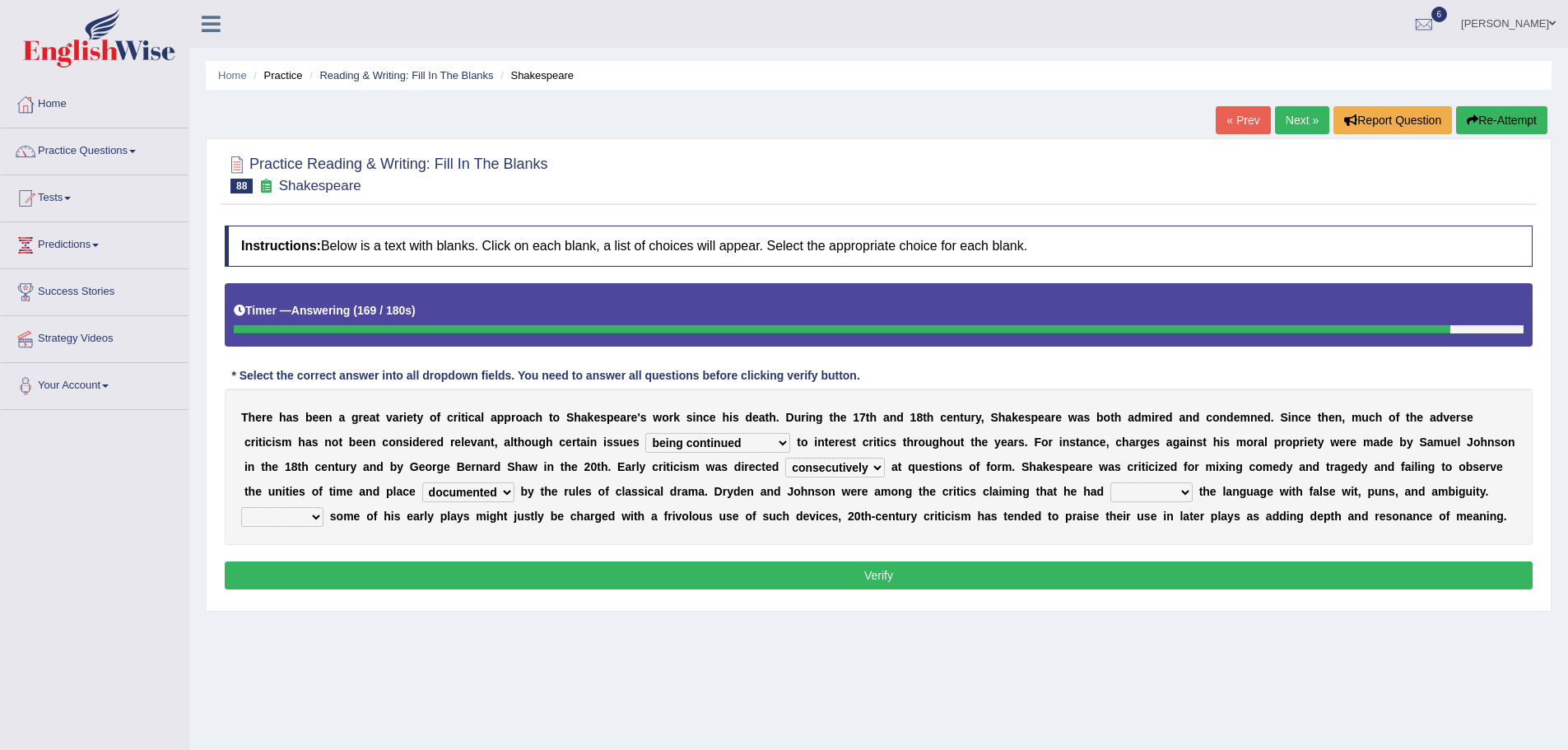
click at [1111, 483] on select "versed referred transverse corrupted" at bounding box center [1151, 492] width 82 height 19
click at [280, 519] on select "Since Because That While" at bounding box center [282, 517] width 82 height 19
select select "While"
click at [241, 508] on select "Since Because That While" at bounding box center [282, 517] width 82 height 19
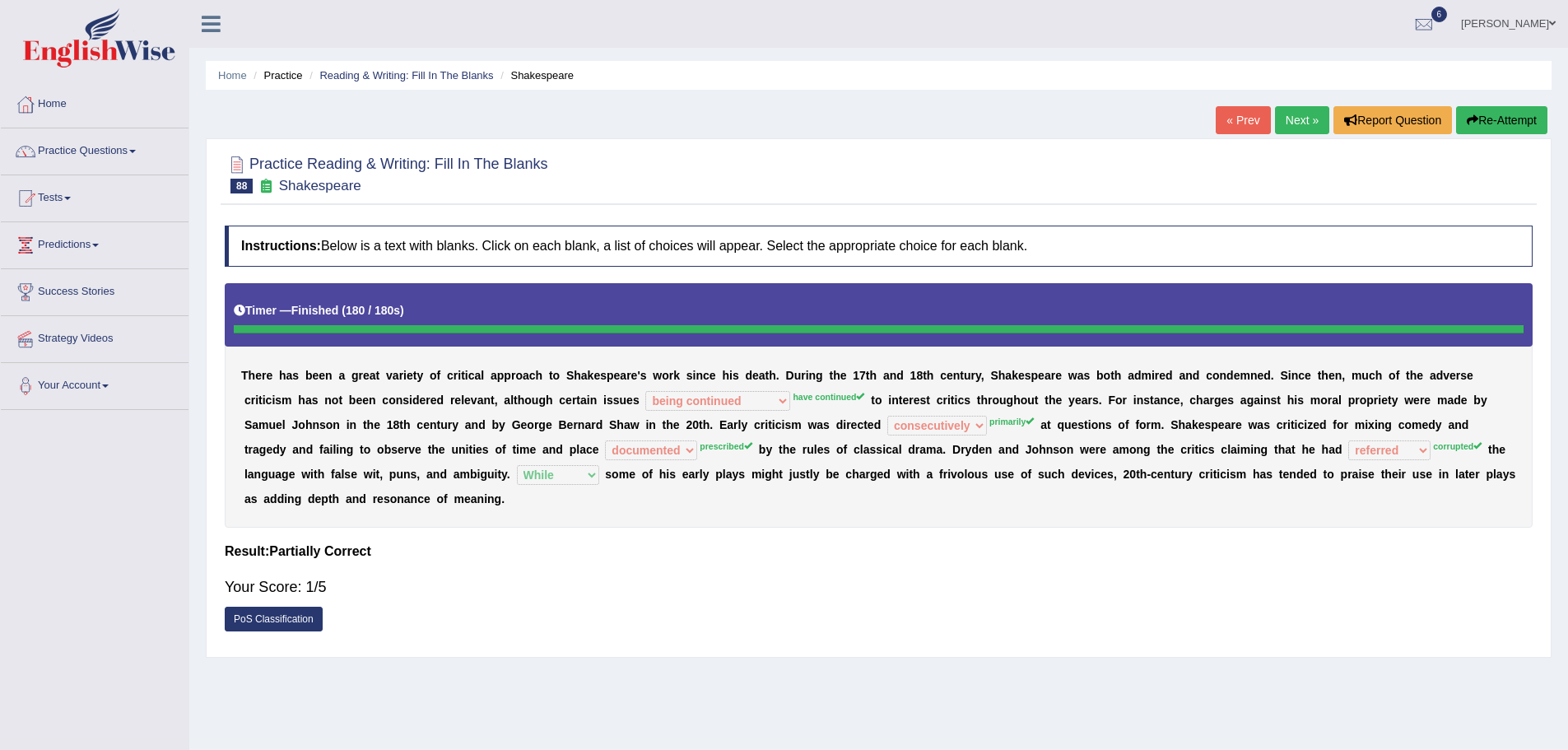
click at [1287, 114] on link "Next »" at bounding box center [1303, 120] width 54 height 28
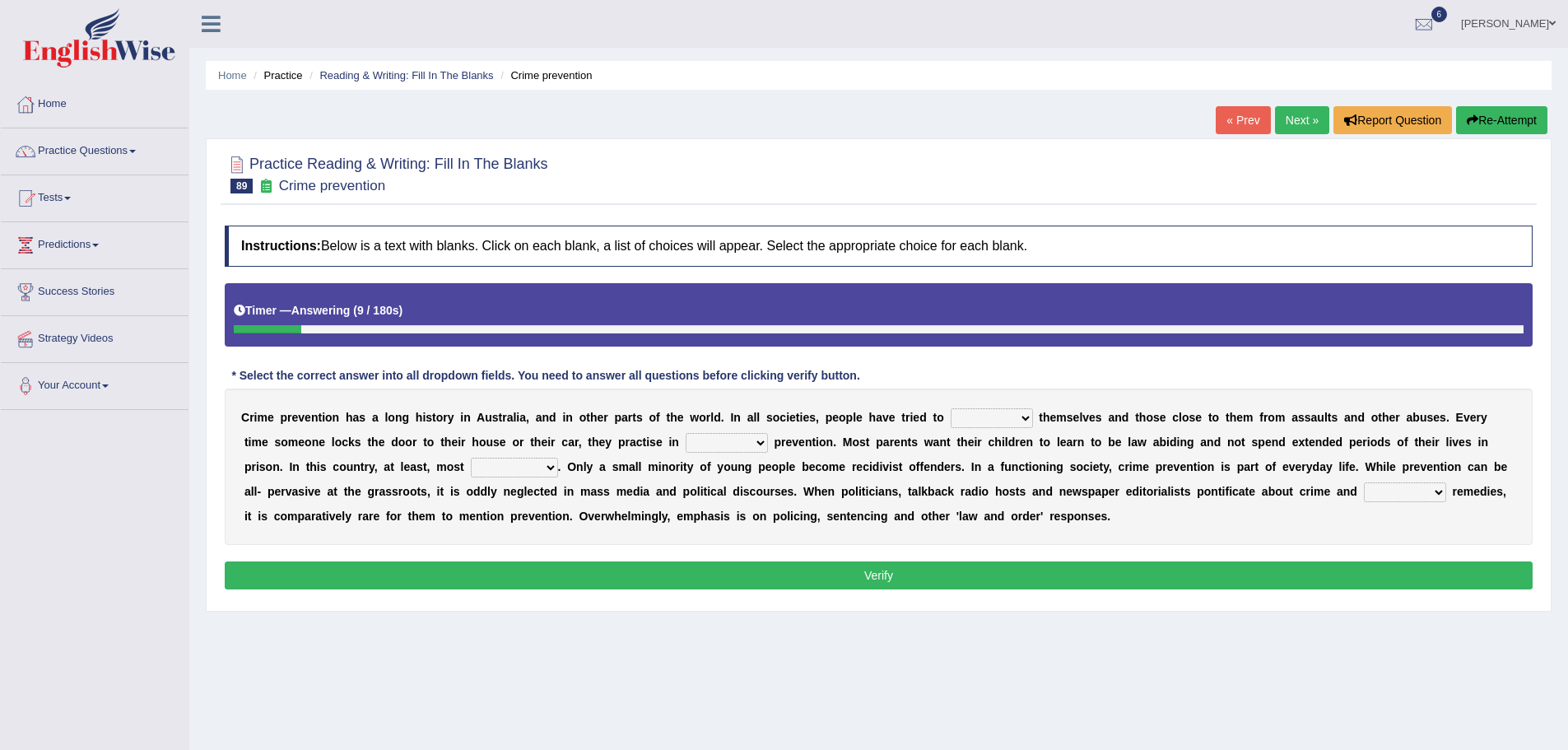
click at [961, 416] on select "promote respect protect enhance" at bounding box center [992, 418] width 82 height 19
select select "protect"
click at [951, 408] on select "promote respect protect enhance" at bounding box center [992, 418] width 82 height 19
click at [701, 448] on select "part of a form of relation to addition to" at bounding box center [727, 443] width 82 height 19
select select "a form of"
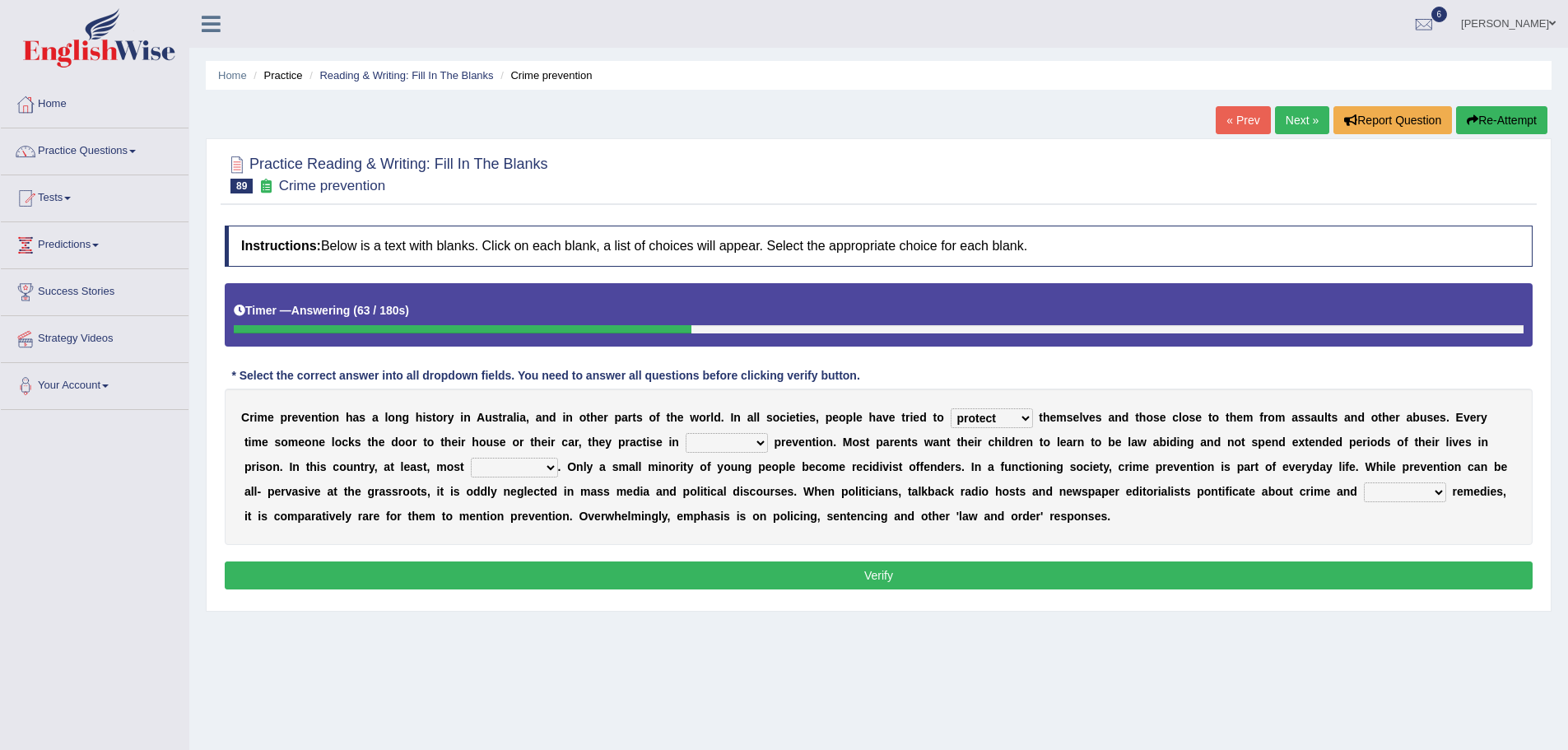
click at [686, 433] on select "part of a form of relation to addition to" at bounding box center [727, 443] width 82 height 19
click at [732, 445] on select "part of a form of relation to addition to" at bounding box center [727, 443] width 82 height 19
click at [686, 433] on select "part of a form of relation to addition to" at bounding box center [727, 443] width 82 height 19
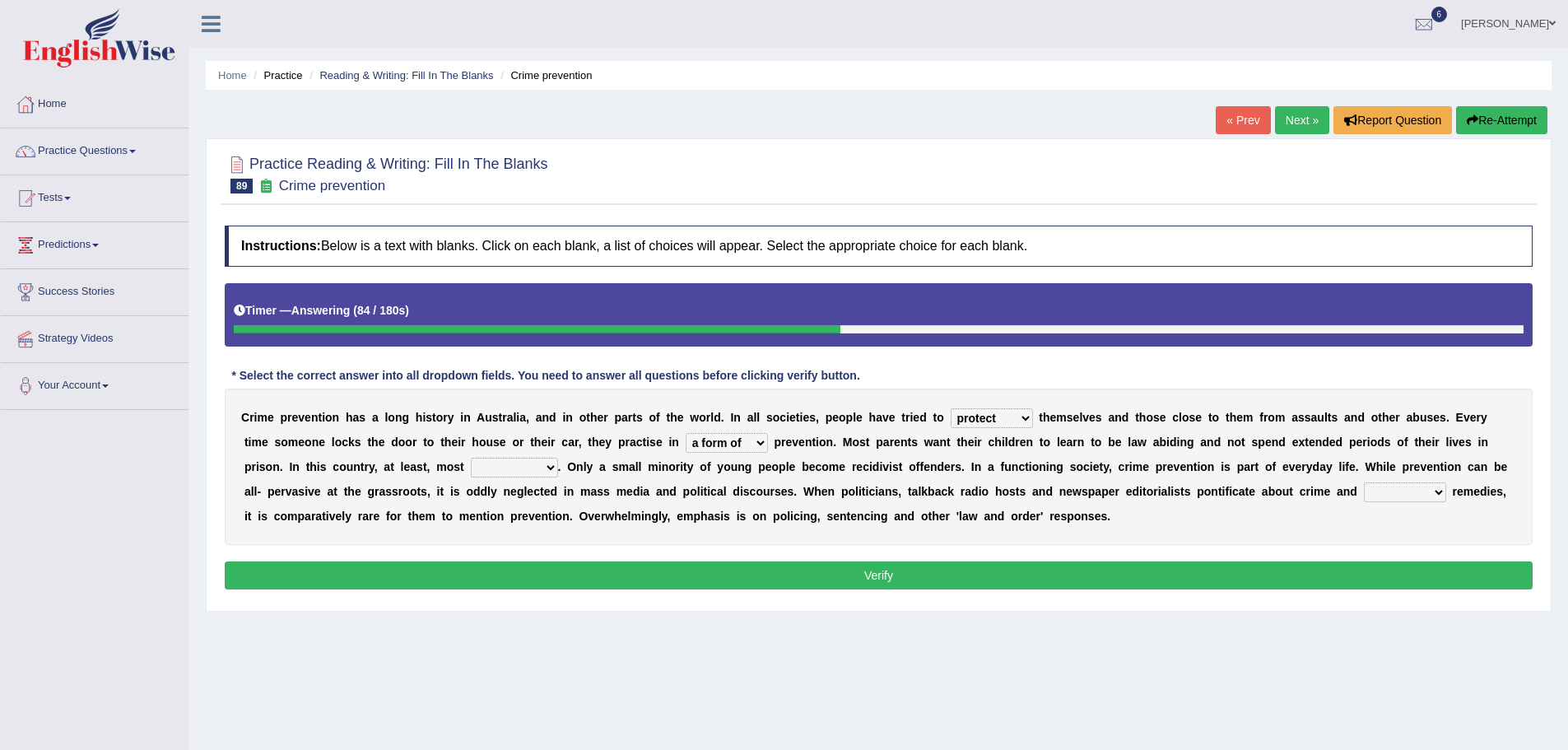
click at [489, 464] on select "success succeed successful succeeding" at bounding box center [514, 467] width 87 height 19
select select "succeeding"
click at [471, 458] on select "success succeed successful succeeding" at bounding box center [514, 467] width 87 height 19
click at [1389, 491] on select "default possible articulate absolute" at bounding box center [1405, 492] width 82 height 19
select select "possible"
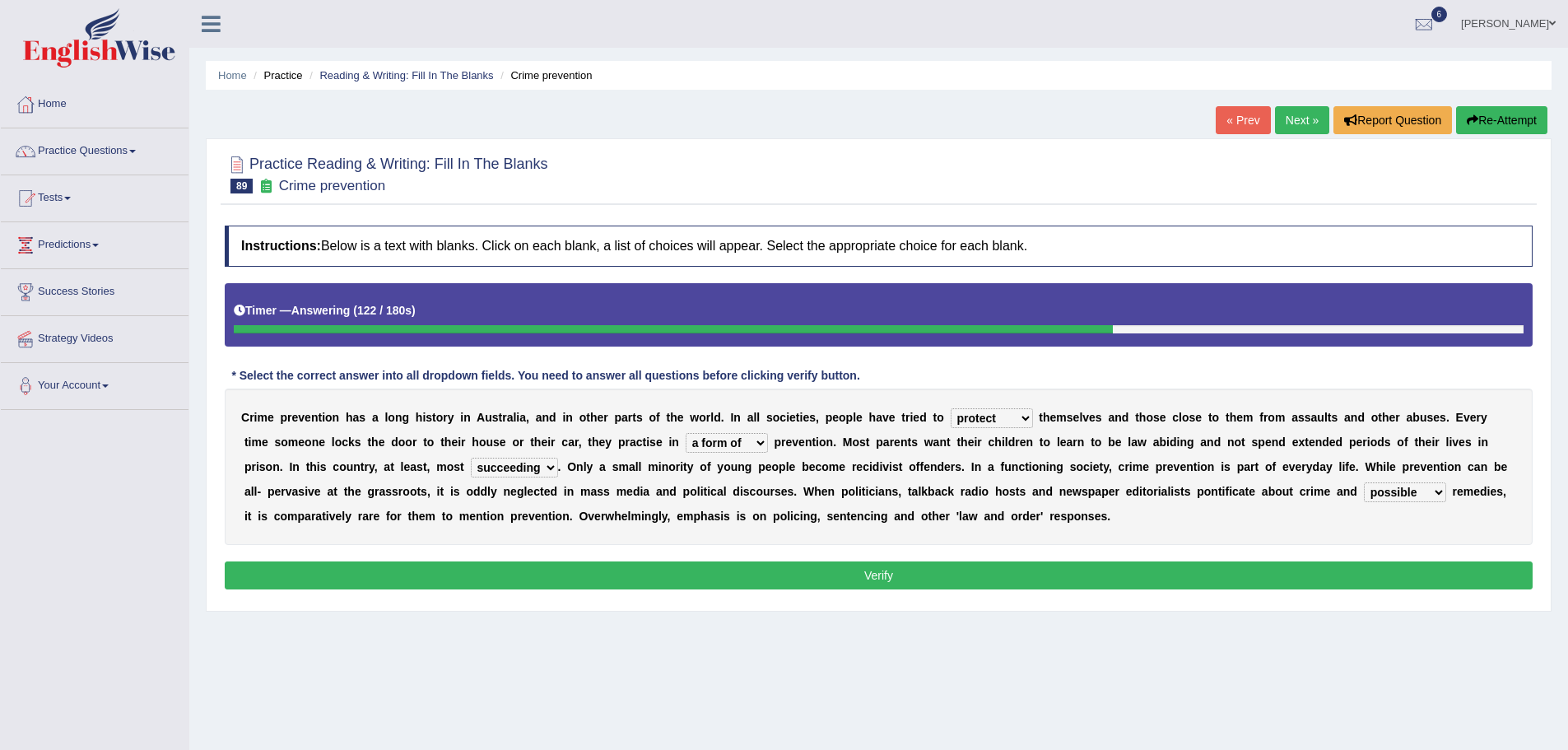
click at [1364, 483] on select "default possible articulate absolute" at bounding box center [1405, 492] width 82 height 19
click at [708, 441] on select "part of a form of relation to addition to" at bounding box center [727, 443] width 82 height 19
select select "addition to"
click at [686, 433] on select "part of a form of relation to addition to" at bounding box center [727, 443] width 82 height 19
click at [769, 571] on button "Verify" at bounding box center [879, 575] width 1308 height 28
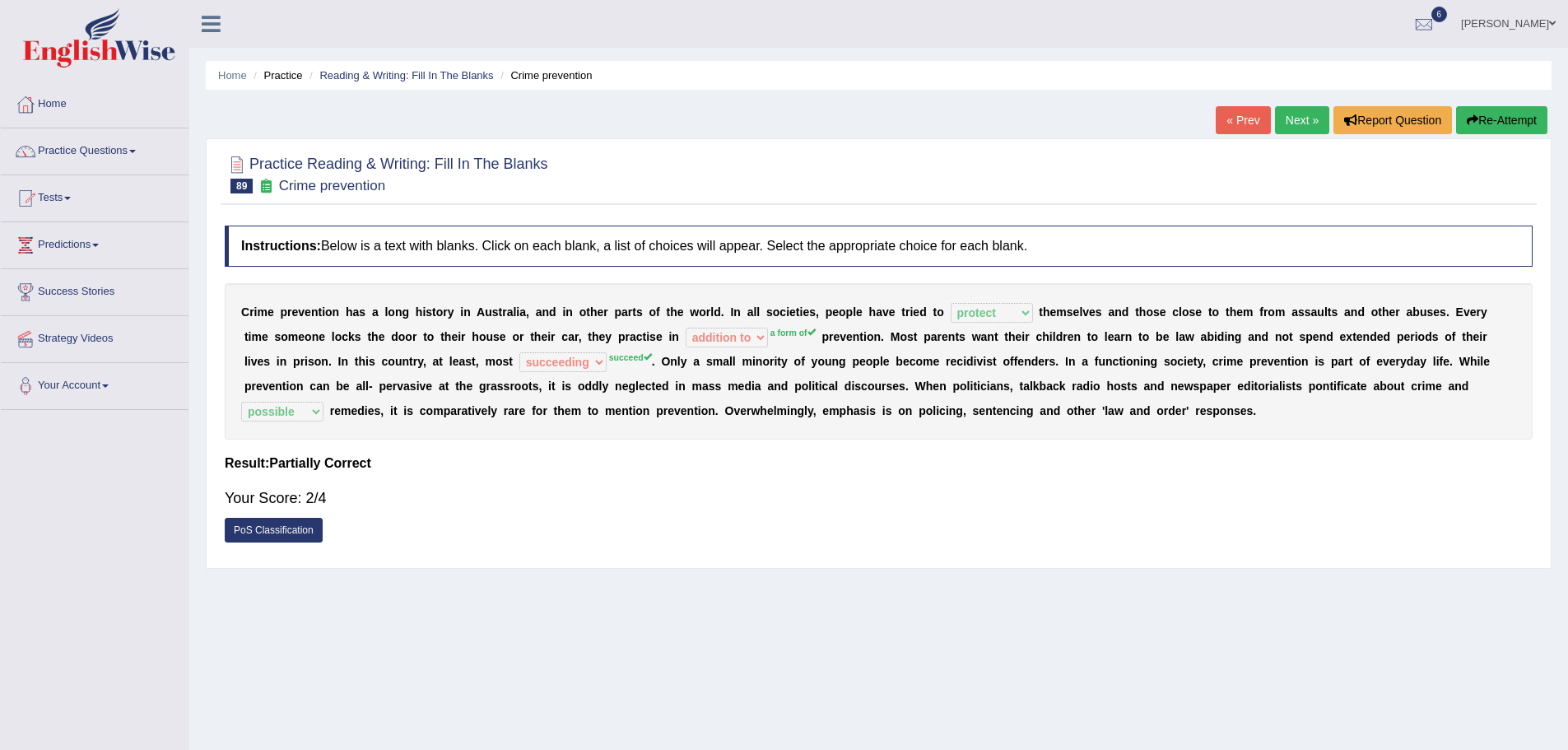
click at [1302, 122] on link "Next »" at bounding box center [1303, 120] width 54 height 28
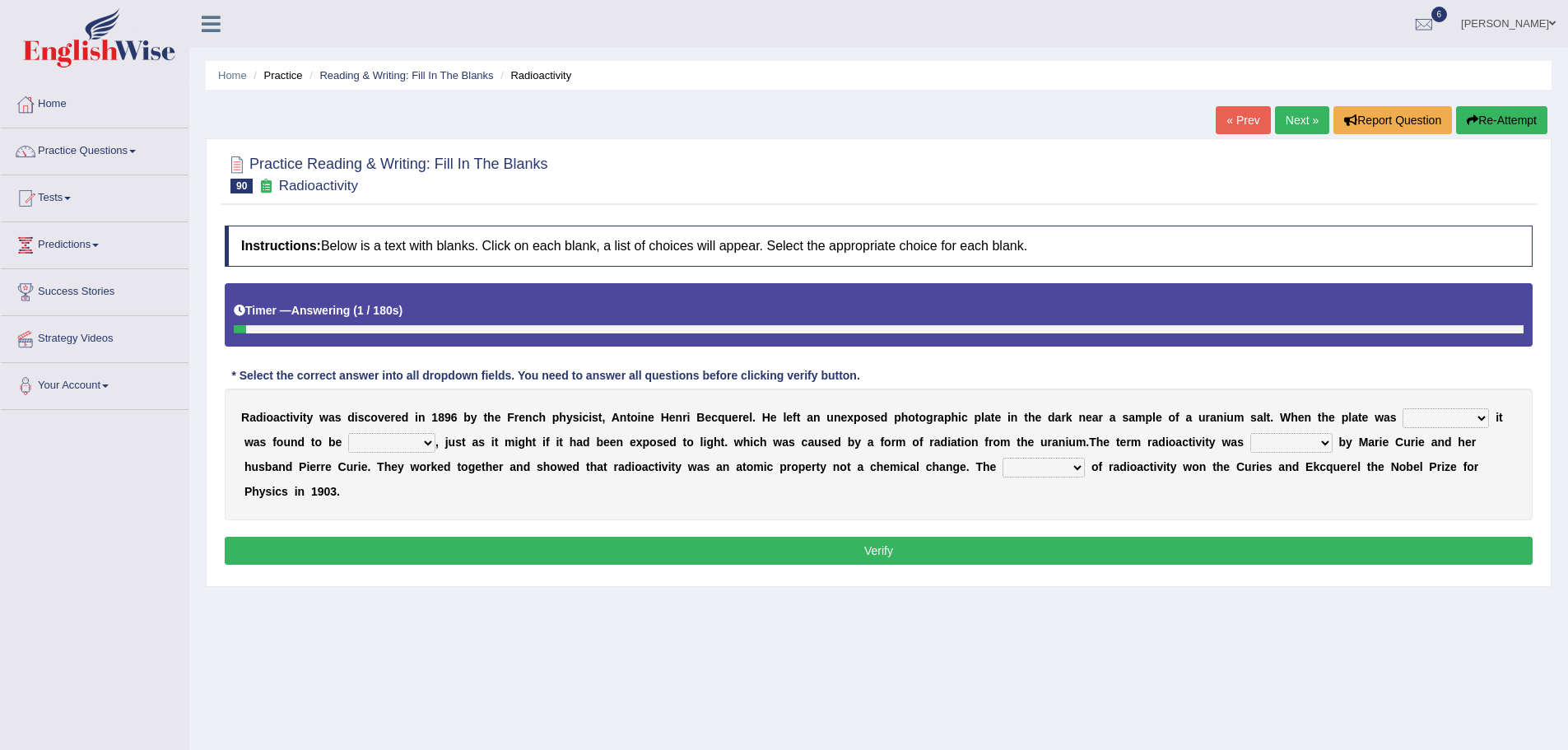
click at [1245, 111] on link "« Prev" at bounding box center [1243, 120] width 54 height 28
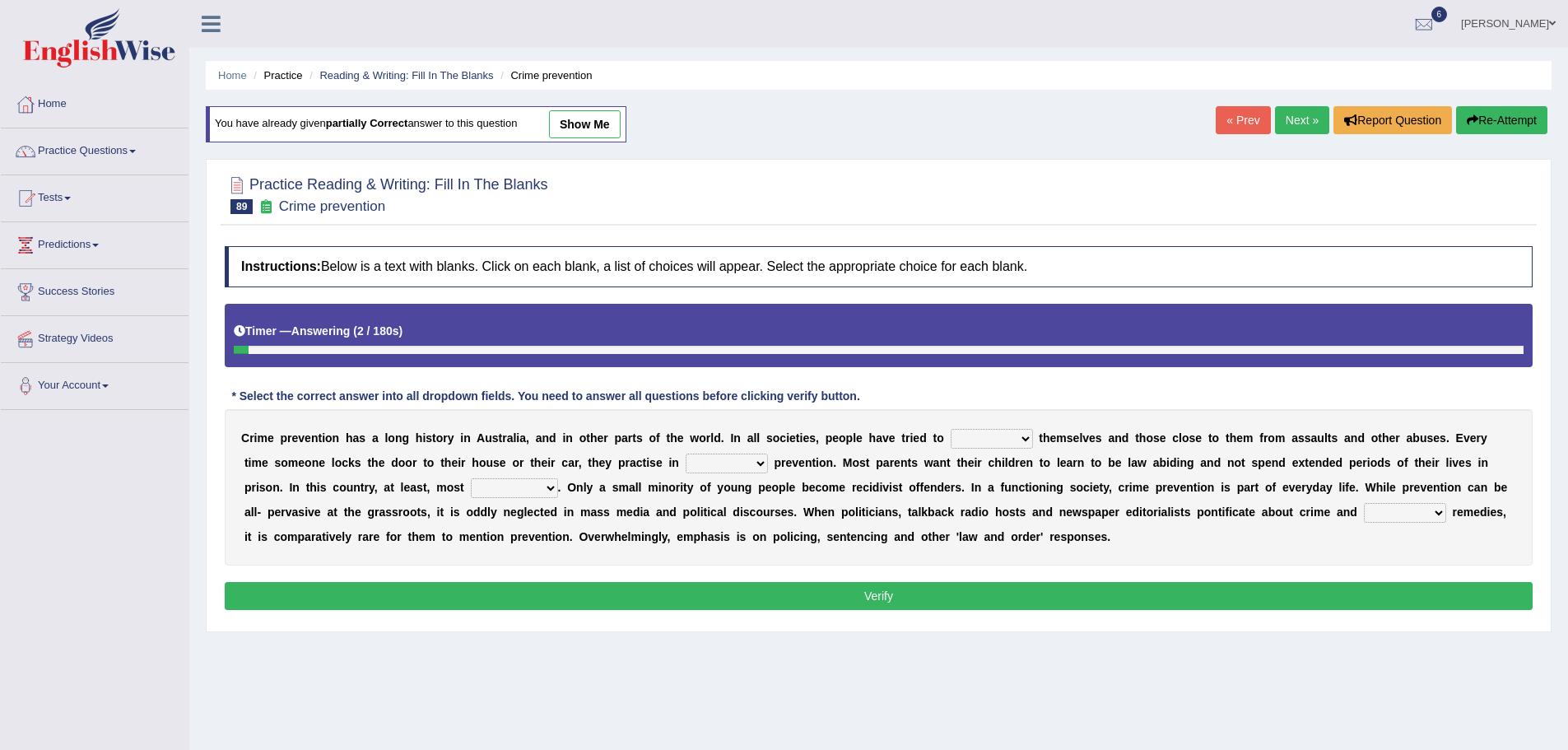
click at [973, 440] on select "promote respect protect enhance" at bounding box center [992, 439] width 82 height 19
select select "protect"
click at [951, 430] on select "promote respect protect enhance" at bounding box center [992, 439] width 82 height 19
click at [709, 459] on select "part of a form of relation to addition to" at bounding box center [727, 463] width 82 height 19
select select "a form of"
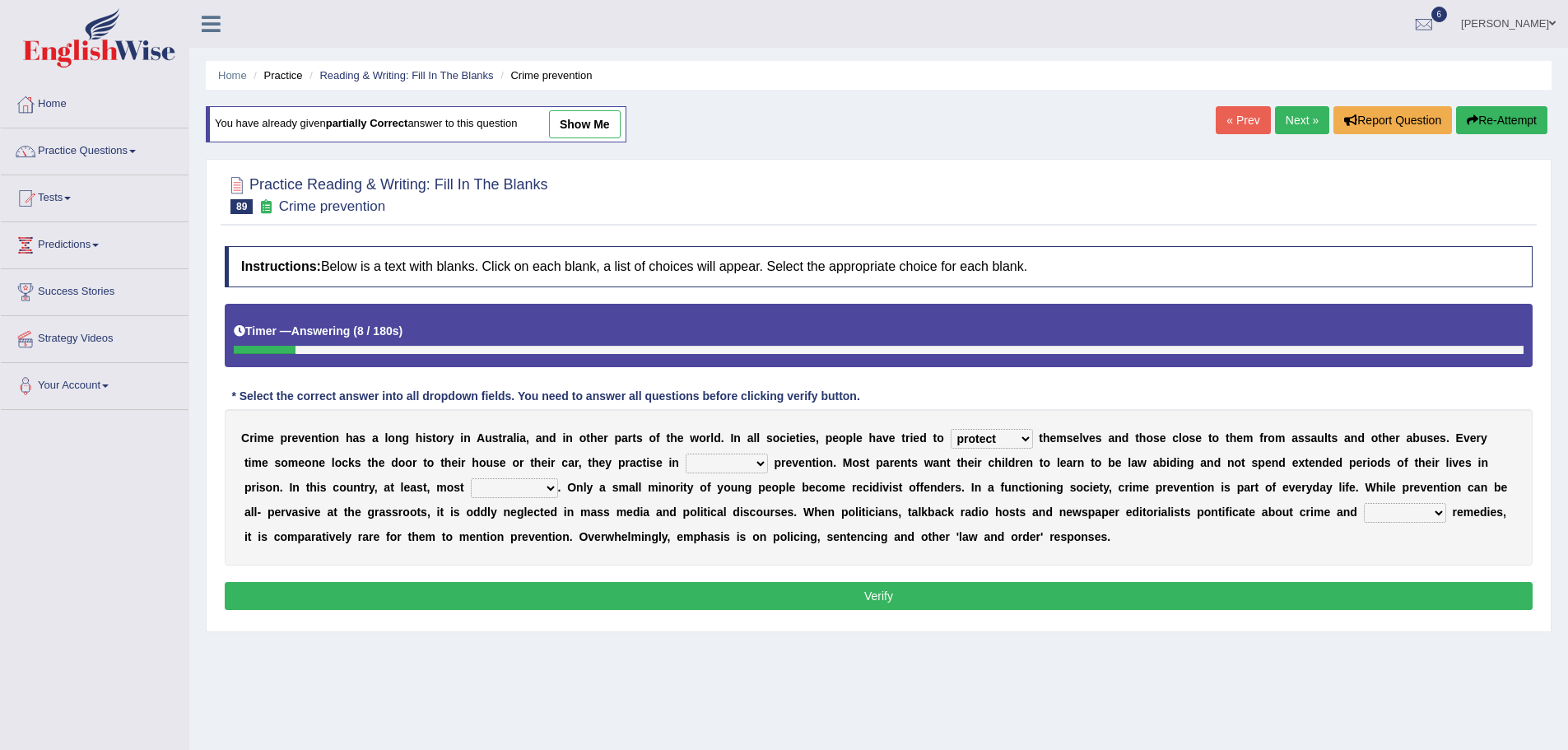
click at [686, 454] on select "part of a form of relation to addition to" at bounding box center [727, 463] width 82 height 19
click at [478, 492] on select "success succeed successful succeeding" at bounding box center [514, 488] width 87 height 19
select select "succeed"
click at [471, 479] on select "success succeed successful succeeding" at bounding box center [514, 488] width 87 height 19
click at [1388, 504] on select "default possible articulate absolute" at bounding box center [1405, 513] width 82 height 19
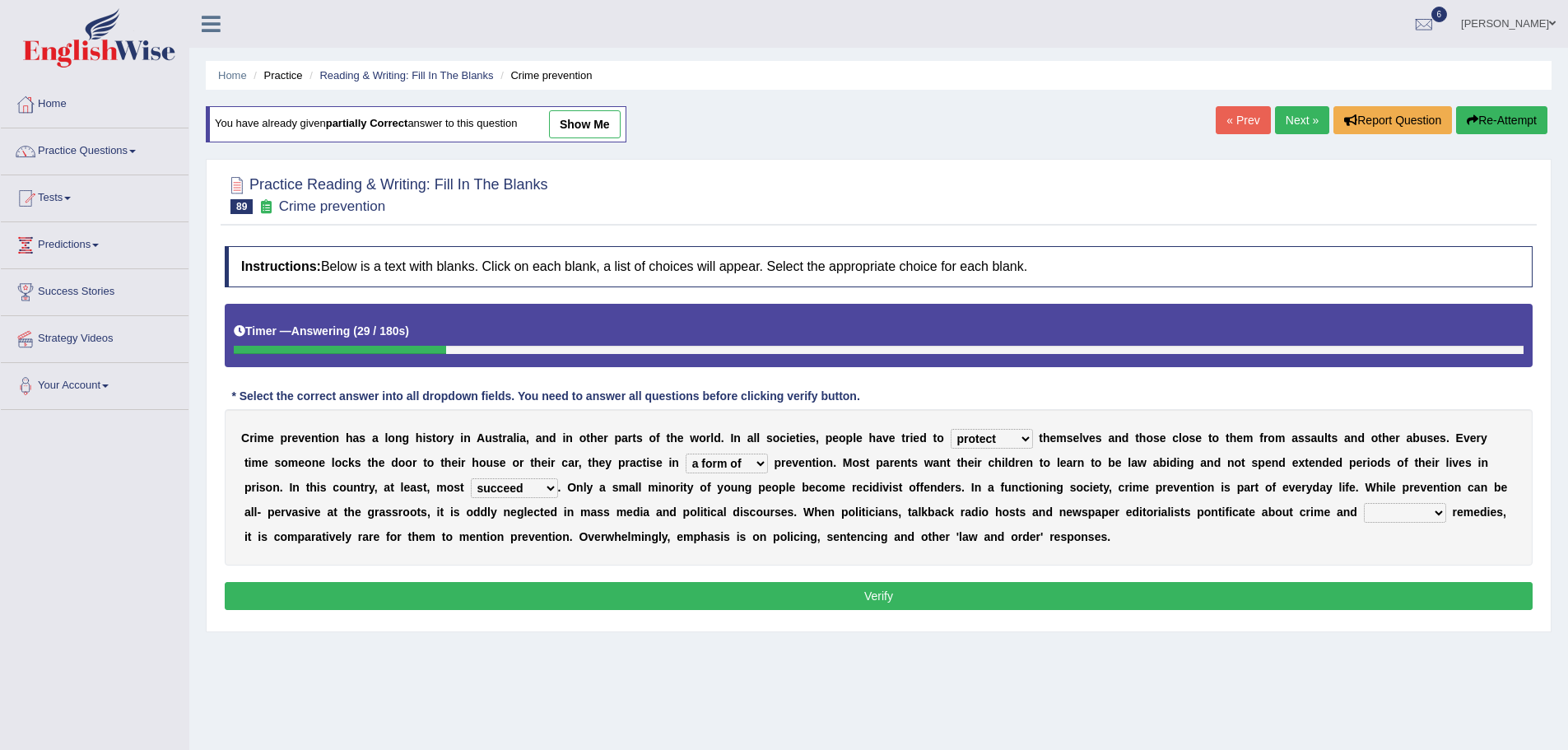
select select "possible"
click at [1364, 503] on select "default possible articulate absolute" at bounding box center [1405, 513] width 82 height 19
click at [912, 603] on button "Verify" at bounding box center [879, 596] width 1308 height 28
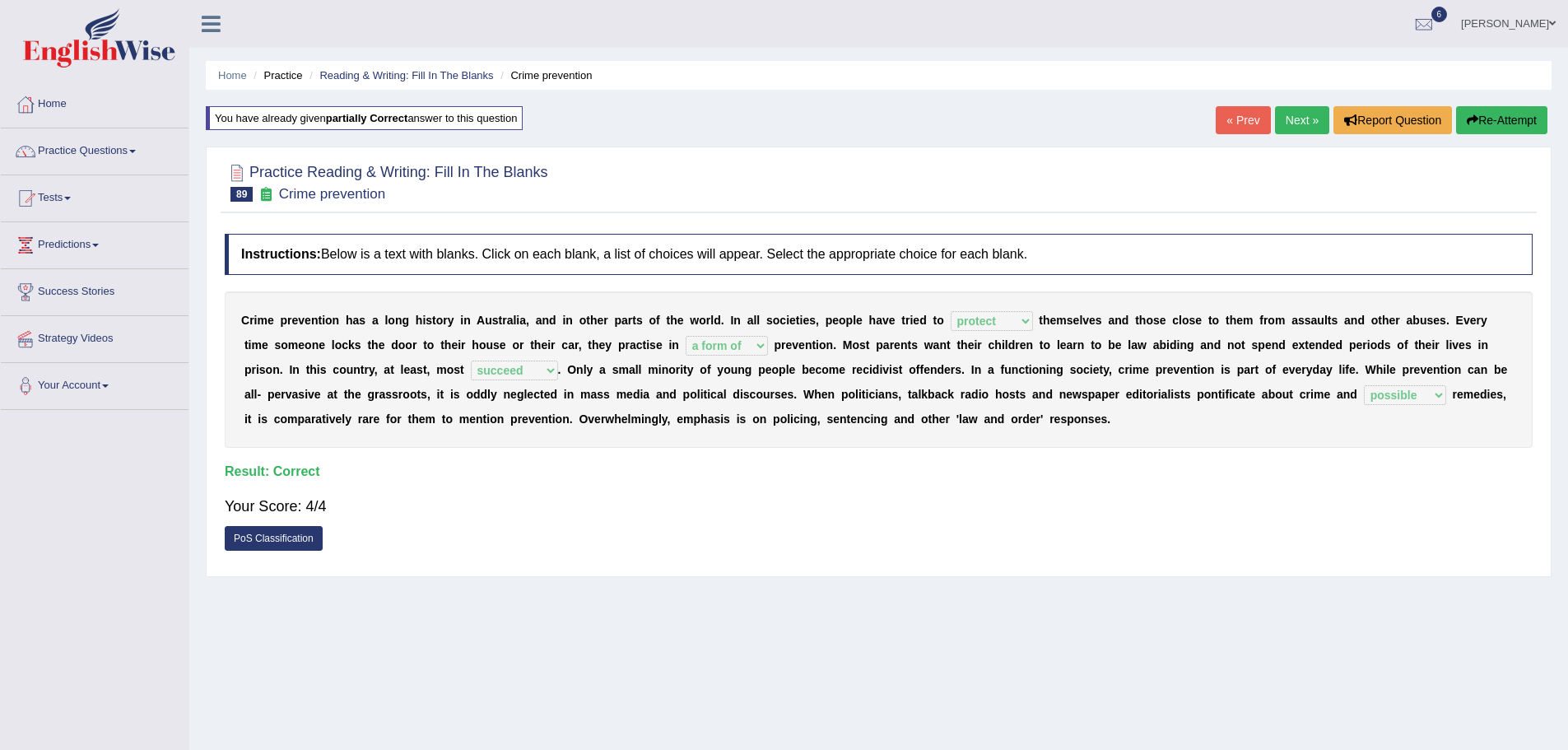
click at [1301, 121] on link "Next »" at bounding box center [1303, 120] width 54 height 28
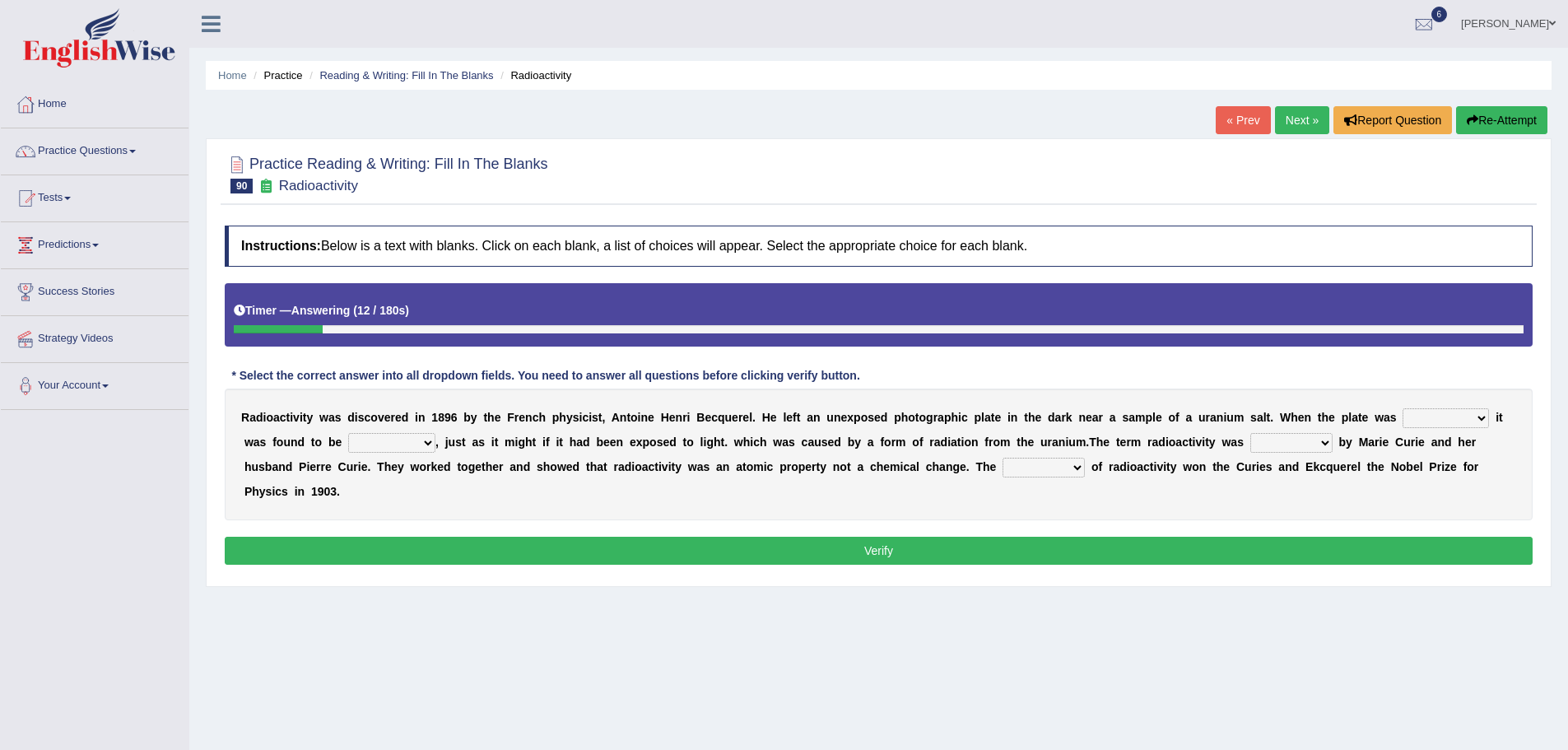
click at [1428, 416] on select "developed unraveled overlapped transmitted" at bounding box center [1446, 418] width 87 height 19
click at [408, 442] on select "transparent corrugated fogged clarified" at bounding box center [392, 443] width 87 height 19
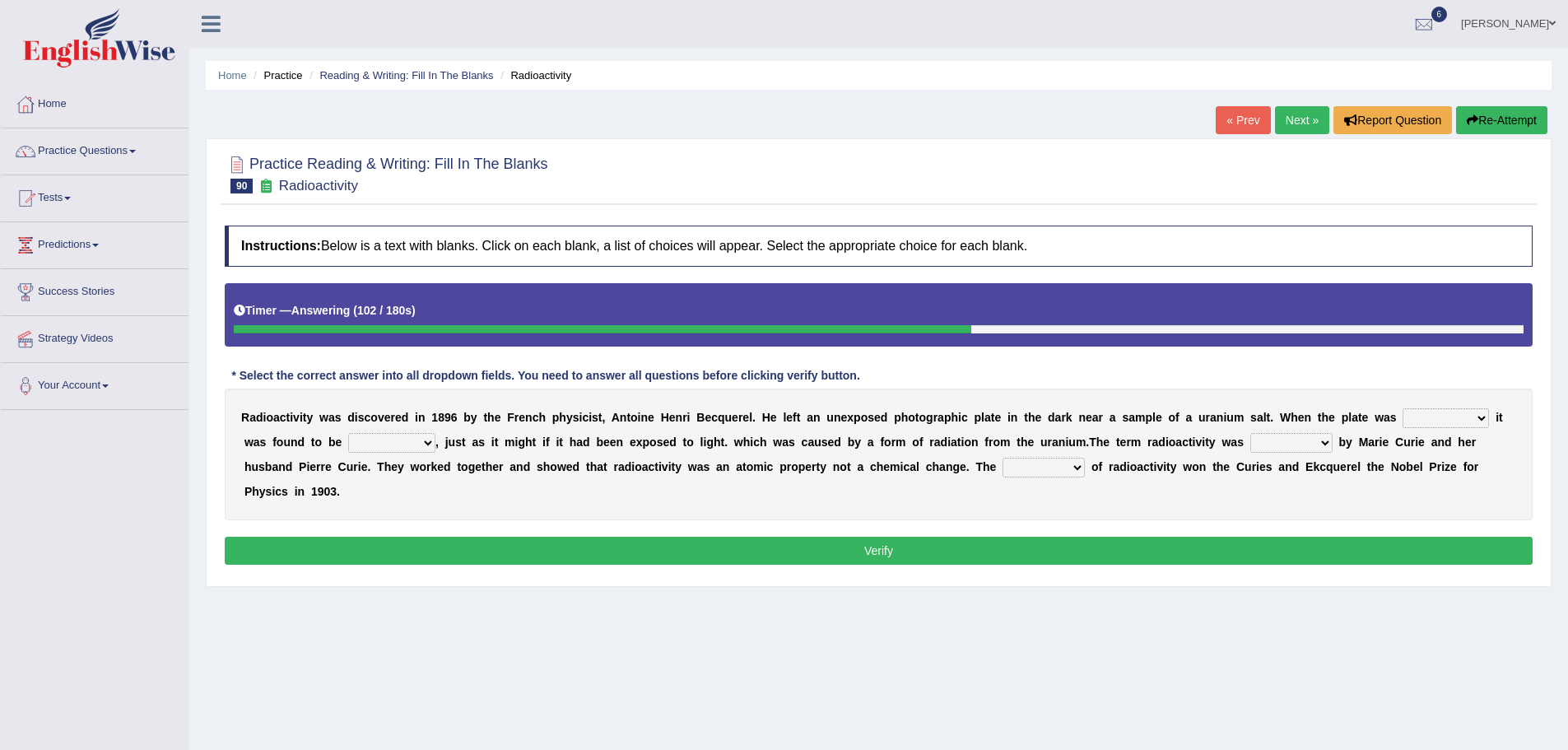
select select "corrugated"
click at [348, 433] on select "transparent corrugated fogged clarified" at bounding box center [392, 443] width 87 height 19
click at [431, 446] on select "transparent corrugated fogged clarified" at bounding box center [392, 443] width 87 height 19
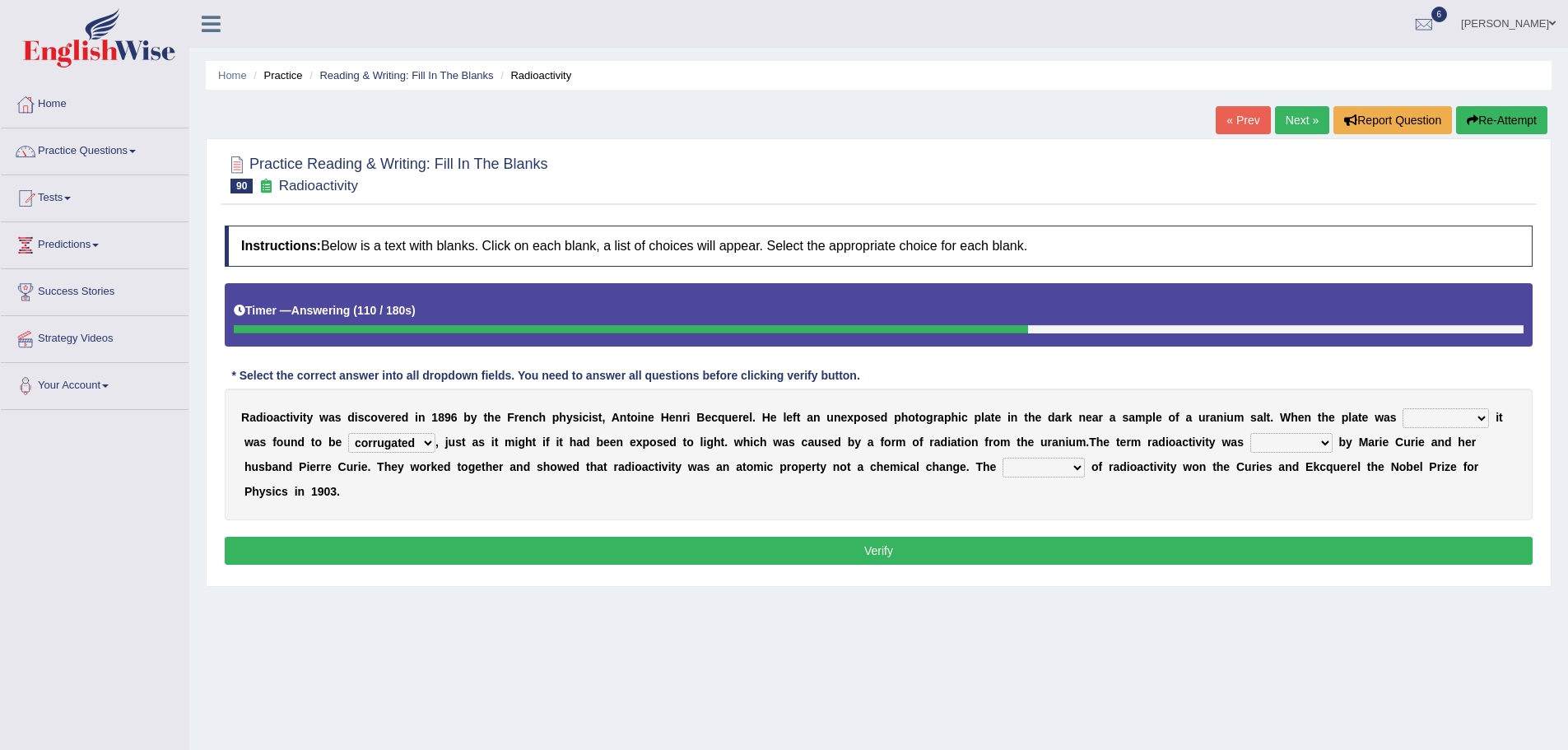
click at [515, 470] on b "a" at bounding box center [512, 467] width 7 height 14
click at [1277, 444] on select "concocted coined expected estimated" at bounding box center [1291, 443] width 82 height 19
select select "concocted"
click at [1251, 433] on select "concocted coined expected estimated" at bounding box center [1291, 443] width 82 height 19
click at [1030, 458] on div "R a d i o a c t i v i t y w a s d i s c o v e r e d i n 1 8 9 6 b y t h e F r e…" at bounding box center [879, 455] width 1308 height 132
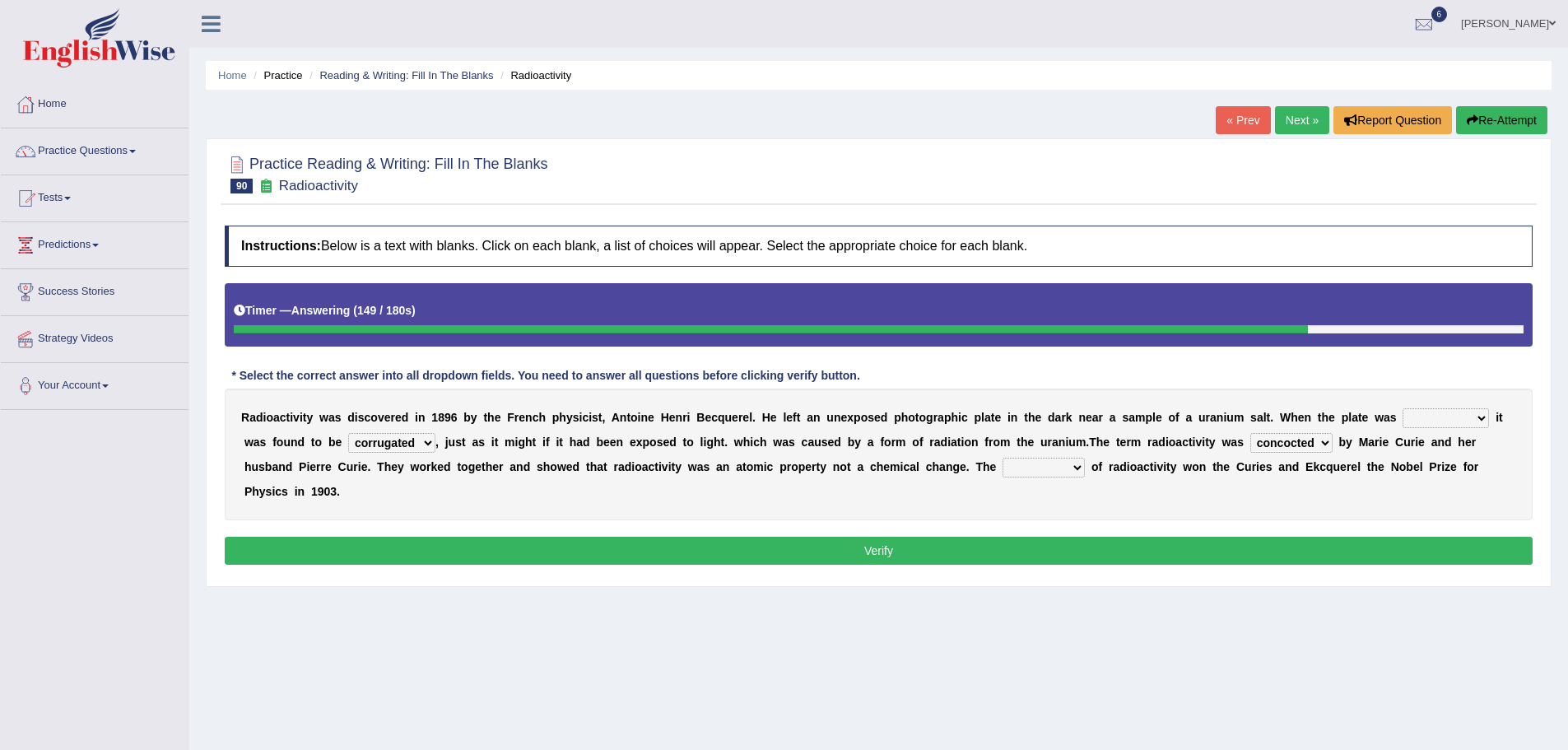
click at [1024, 469] on select "fabrication invention discharge discovery" at bounding box center [1043, 467] width 82 height 19
select select "invention"
click at [1003, 458] on select "fabrication invention discharge discovery" at bounding box center [1043, 467] width 82 height 19
click at [1418, 409] on select "developed unraveled overlapped transmitted" at bounding box center [1446, 418] width 87 height 19
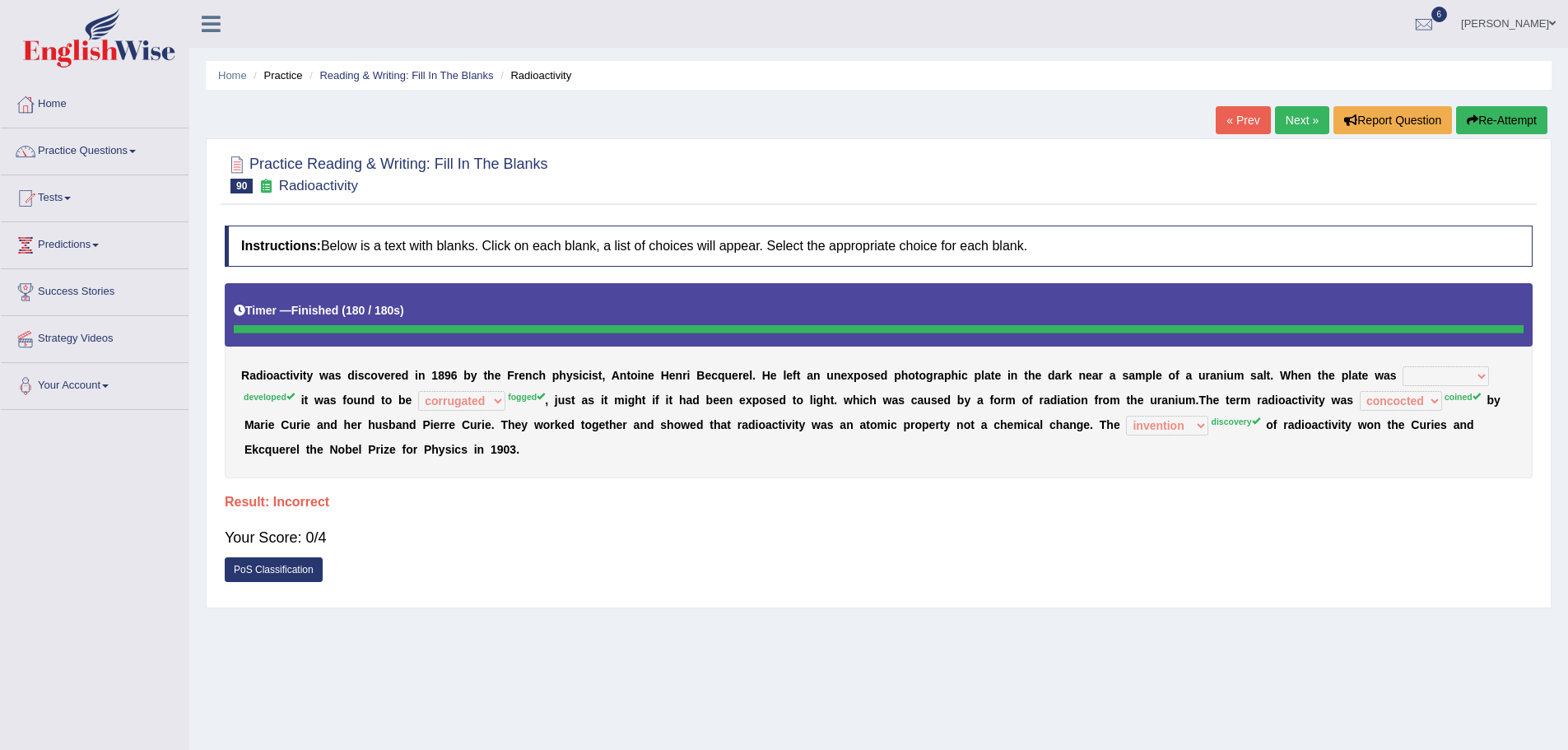
click at [1489, 120] on button "Re-Attempt" at bounding box center [1501, 120] width 92 height 28
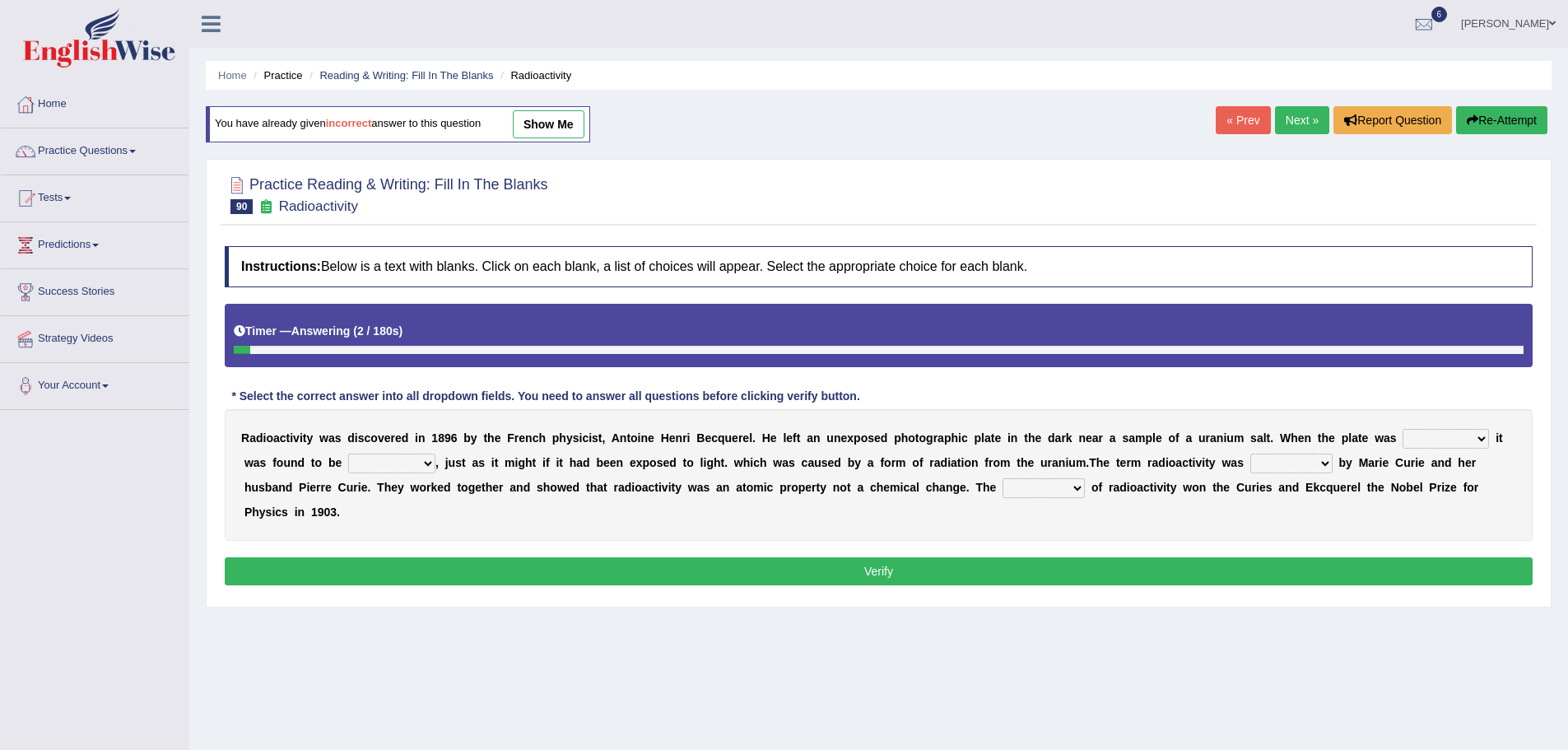
click at [1451, 441] on select "developed unraveled overlapped transmitted" at bounding box center [1446, 439] width 87 height 19
select select "developed"
click at [1403, 430] on select "developed unraveled overlapped transmitted" at bounding box center [1446, 439] width 87 height 19
click at [384, 465] on select "transparent corrugated fogged clarified" at bounding box center [392, 463] width 87 height 19
select select "fogged"
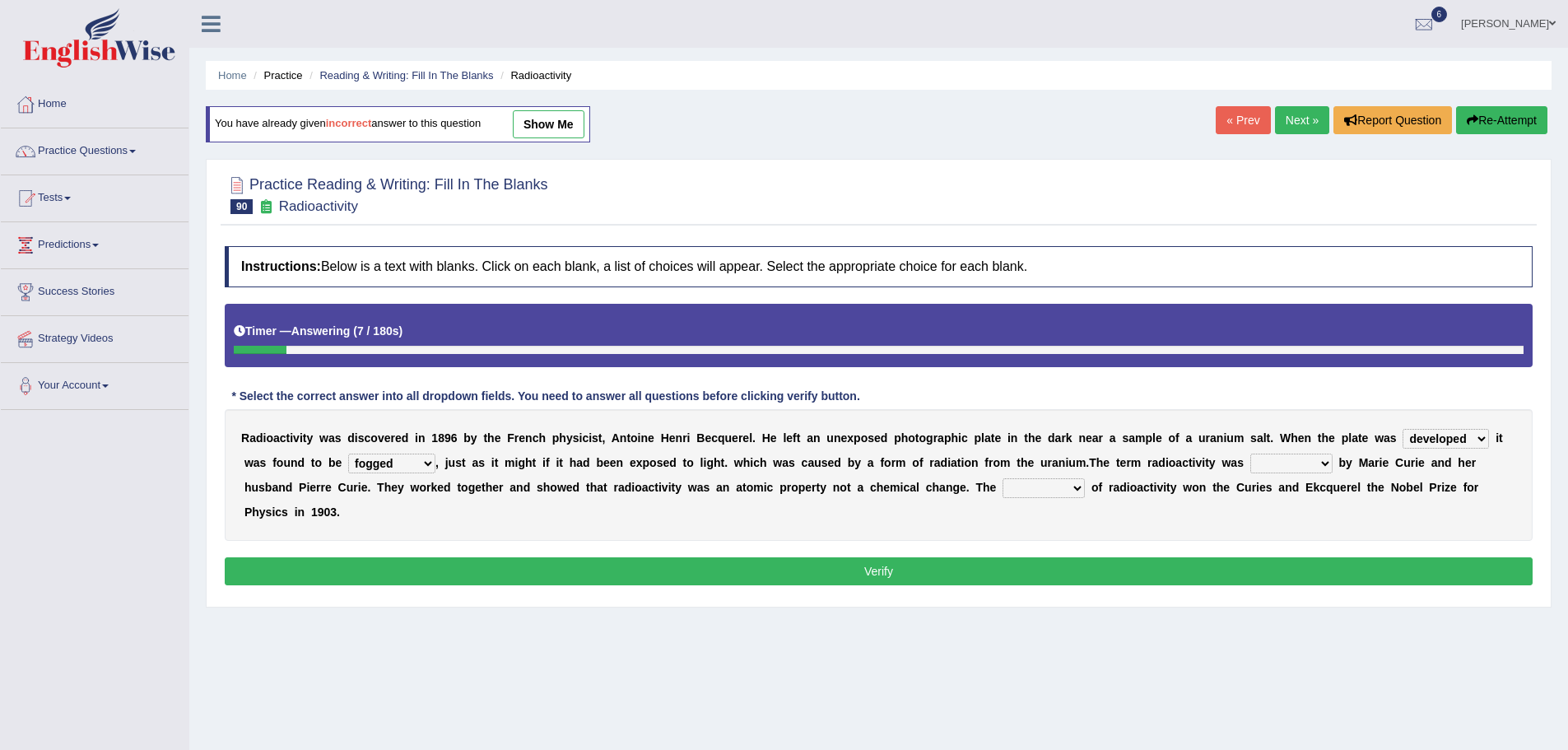
click at [348, 454] on select "transparent corrugated fogged clarified" at bounding box center [392, 463] width 87 height 19
click at [1293, 463] on select "concocted coined expected estimated" at bounding box center [1291, 463] width 82 height 19
select select "coined"
click at [1251, 454] on select "concocted coined expected estimated" at bounding box center [1291, 463] width 82 height 19
click at [1029, 486] on select "fabrication invention discharge discovery" at bounding box center [1043, 488] width 82 height 19
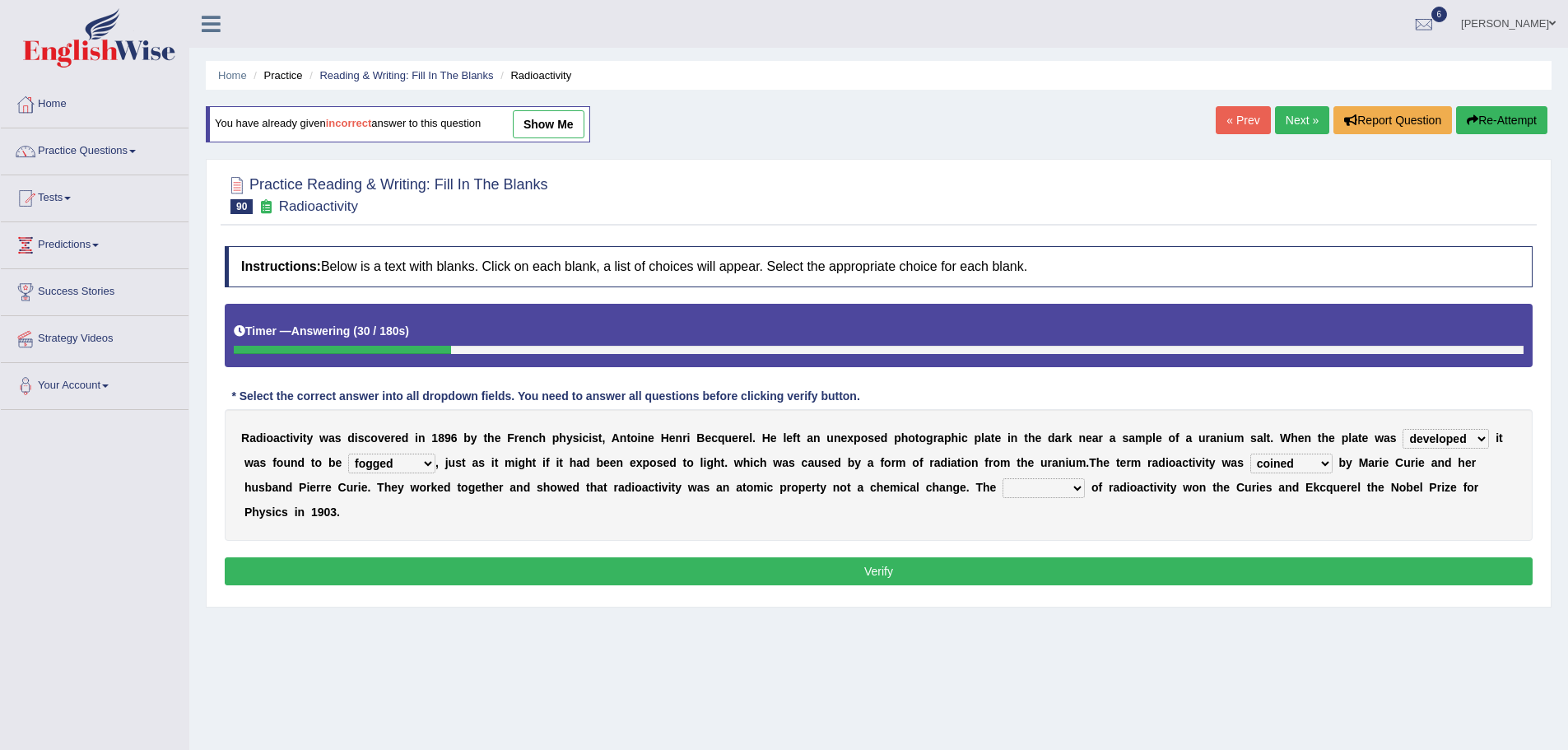
select select "discovery"
click at [1003, 479] on select "fabrication invention discharge discovery" at bounding box center [1043, 488] width 82 height 19
click at [999, 587] on div "Instructions: Below is a text with blanks. Click on each blank, a list of choic…" at bounding box center [879, 419] width 1316 height 361
click at [1001, 577] on button "Verify" at bounding box center [879, 571] width 1308 height 28
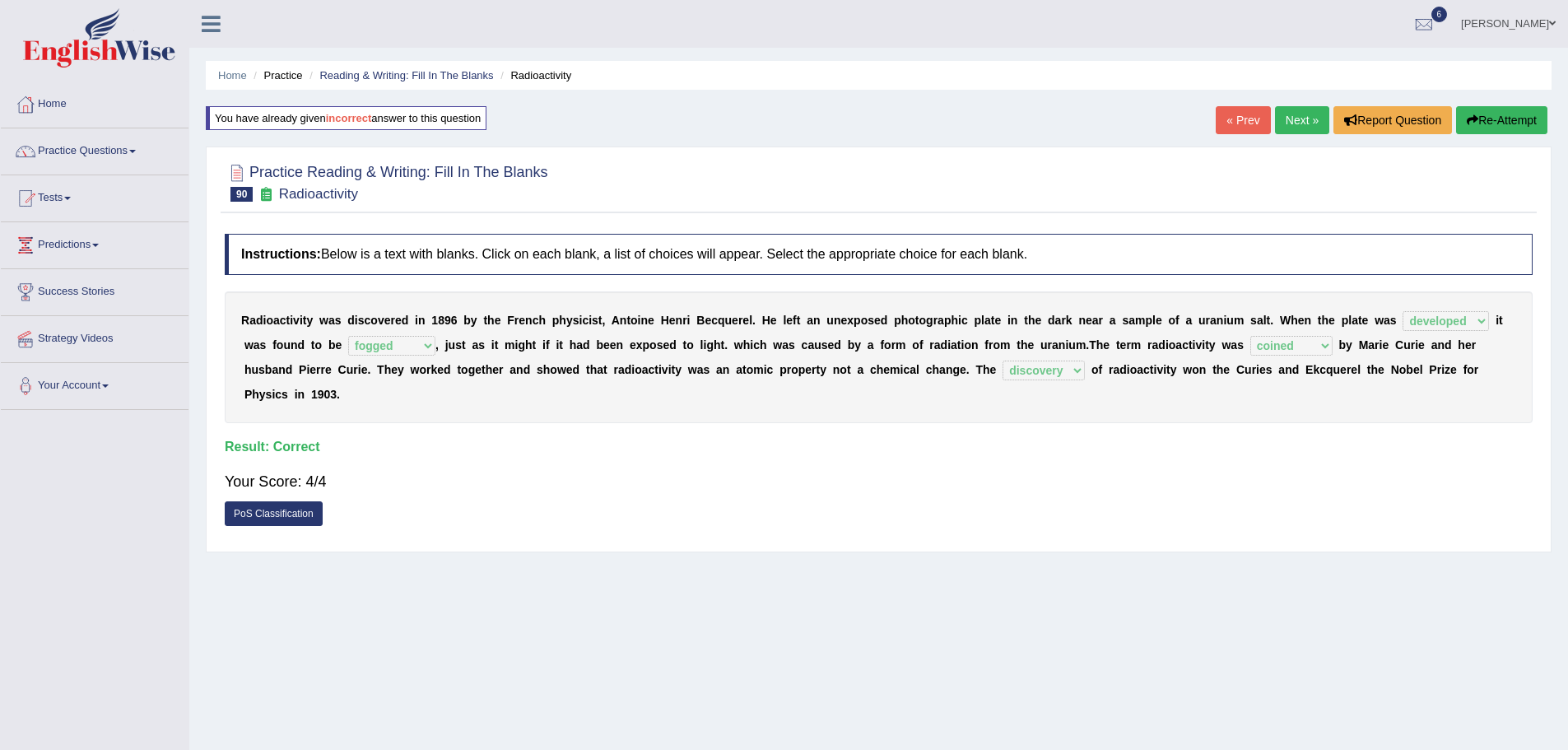
click at [1290, 125] on link "Next »" at bounding box center [1303, 120] width 54 height 28
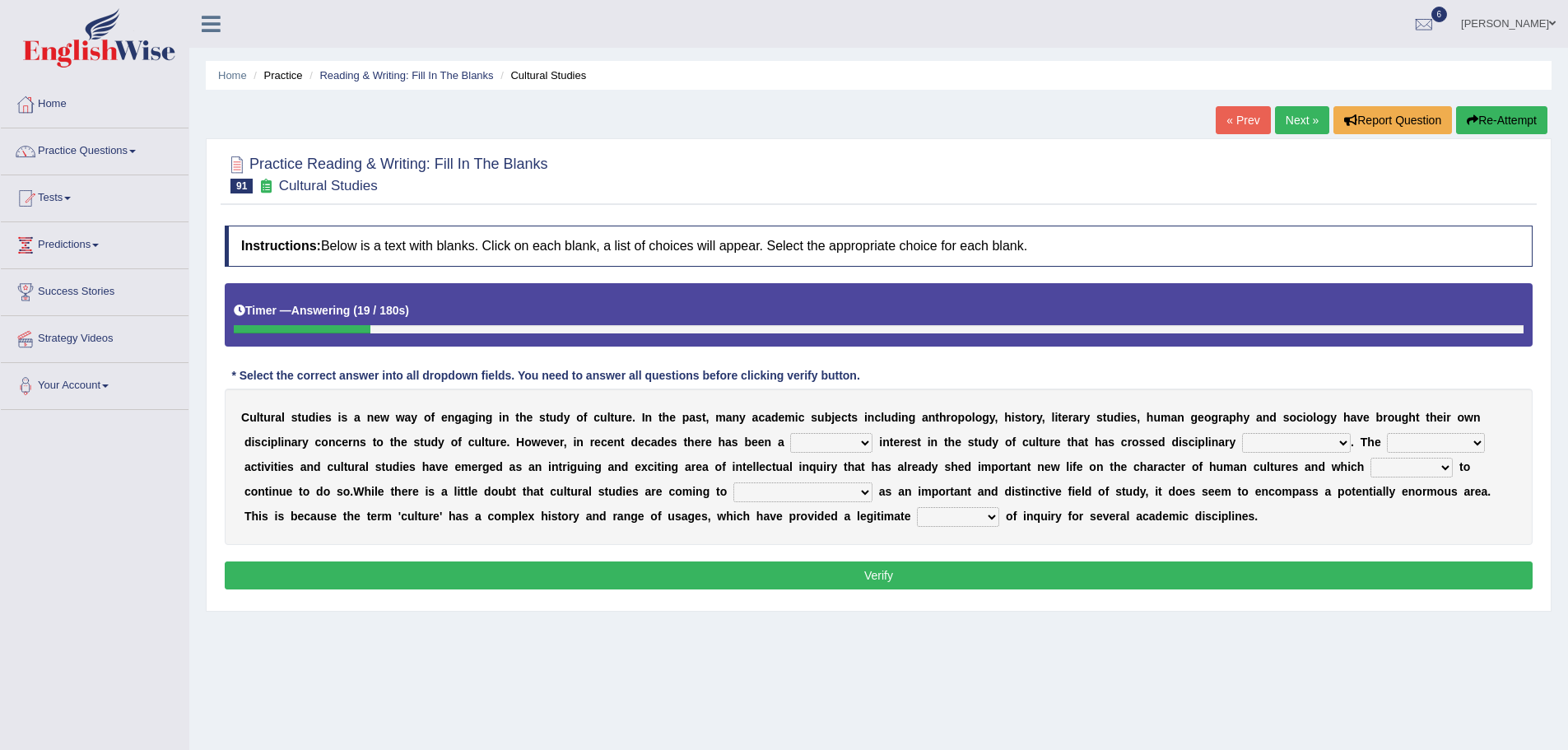
click at [803, 442] on select "renewed refunded renowned irresistible" at bounding box center [831, 443] width 82 height 19
select select "irresistible"
click at [790, 433] on select "renewed refunded renowned irresistible" at bounding box center [831, 443] width 82 height 19
click at [1256, 435] on select "discriminations similarities boundaries differentiations" at bounding box center [1297, 443] width 109 height 19
click at [828, 441] on select "renewed refunded renowned irresistible" at bounding box center [831, 443] width 82 height 19
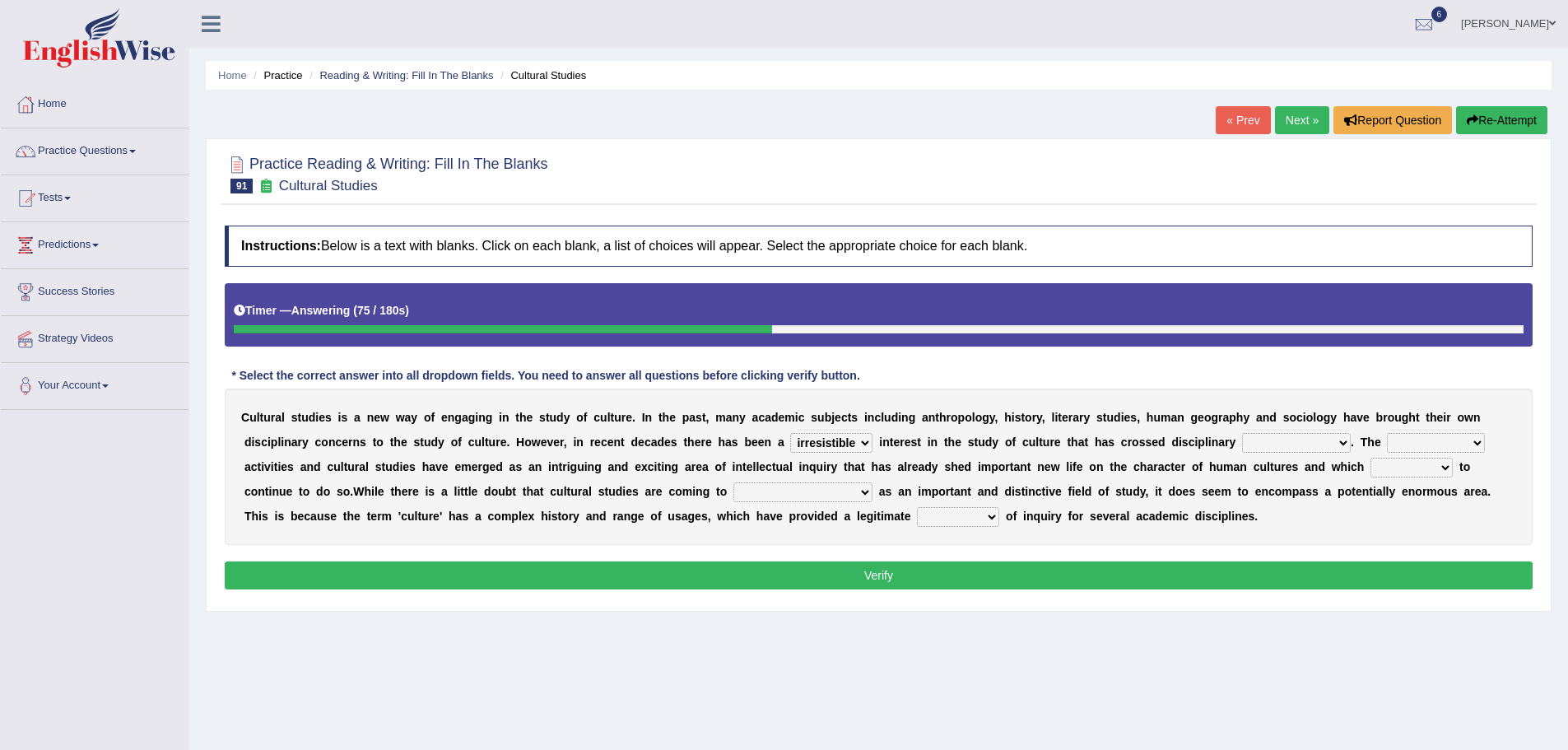
click at [828, 441] on select "renewed refunded renowned irresistible" at bounding box center [831, 443] width 82 height 19
click at [1263, 440] on select "discriminations similarities boundaries differentiations" at bounding box center [1297, 443] width 109 height 19
select select "boundaries"
click at [1243, 433] on select "discriminations similarities boundaries differentiations" at bounding box center [1297, 443] width 109 height 19
click at [1417, 440] on select "simultaneous spontaneous resulting derivative" at bounding box center [1437, 443] width 98 height 19
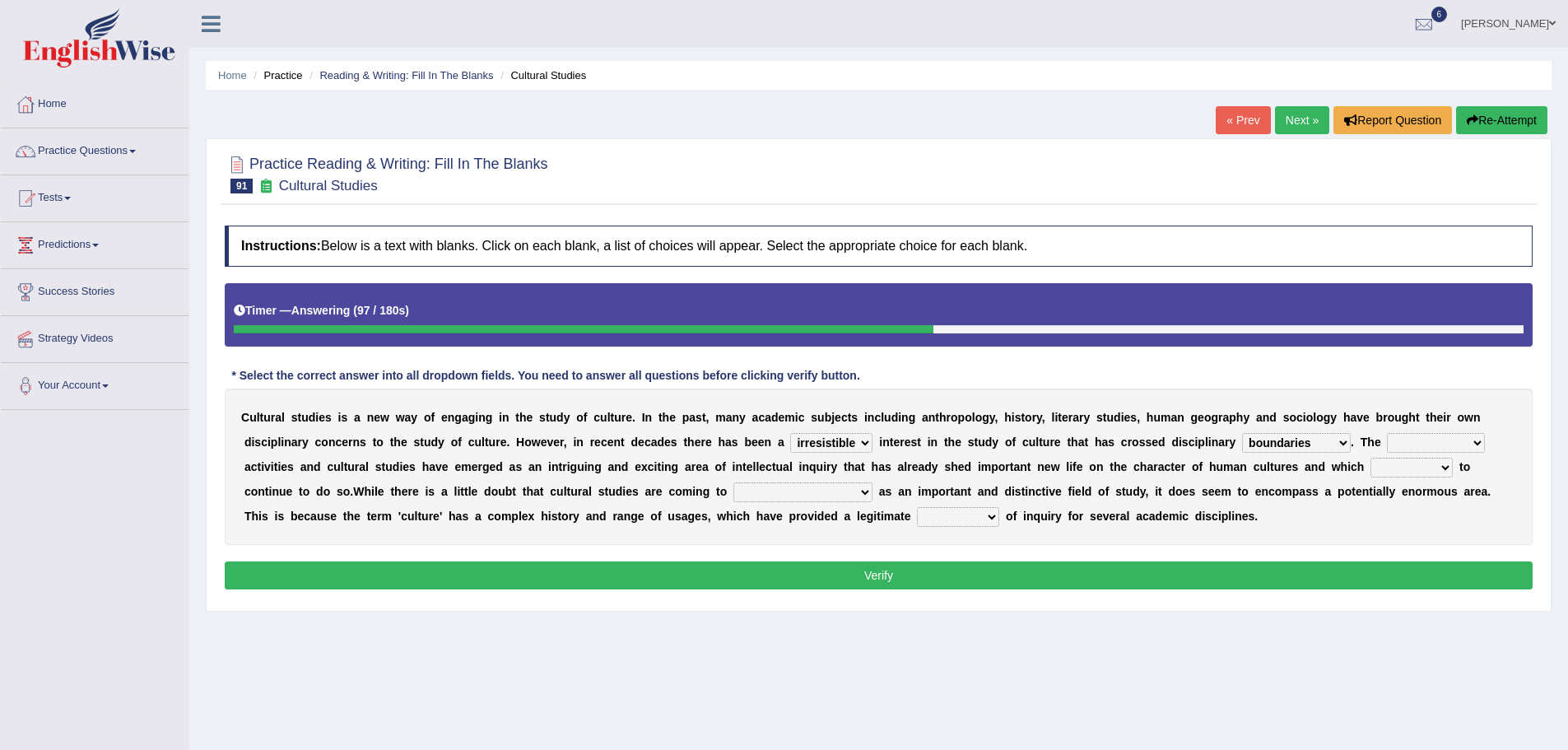
select select "resulting"
click at [1388, 433] on select "simultaneous spontaneous resulting derivative" at bounding box center [1437, 443] width 98 height 19
click at [1383, 469] on select "declines responds promises hesitates" at bounding box center [1412, 467] width 82 height 19
select select "promises"
click at [1371, 458] on select "declines responds promises hesitates" at bounding box center [1412, 467] width 82 height 19
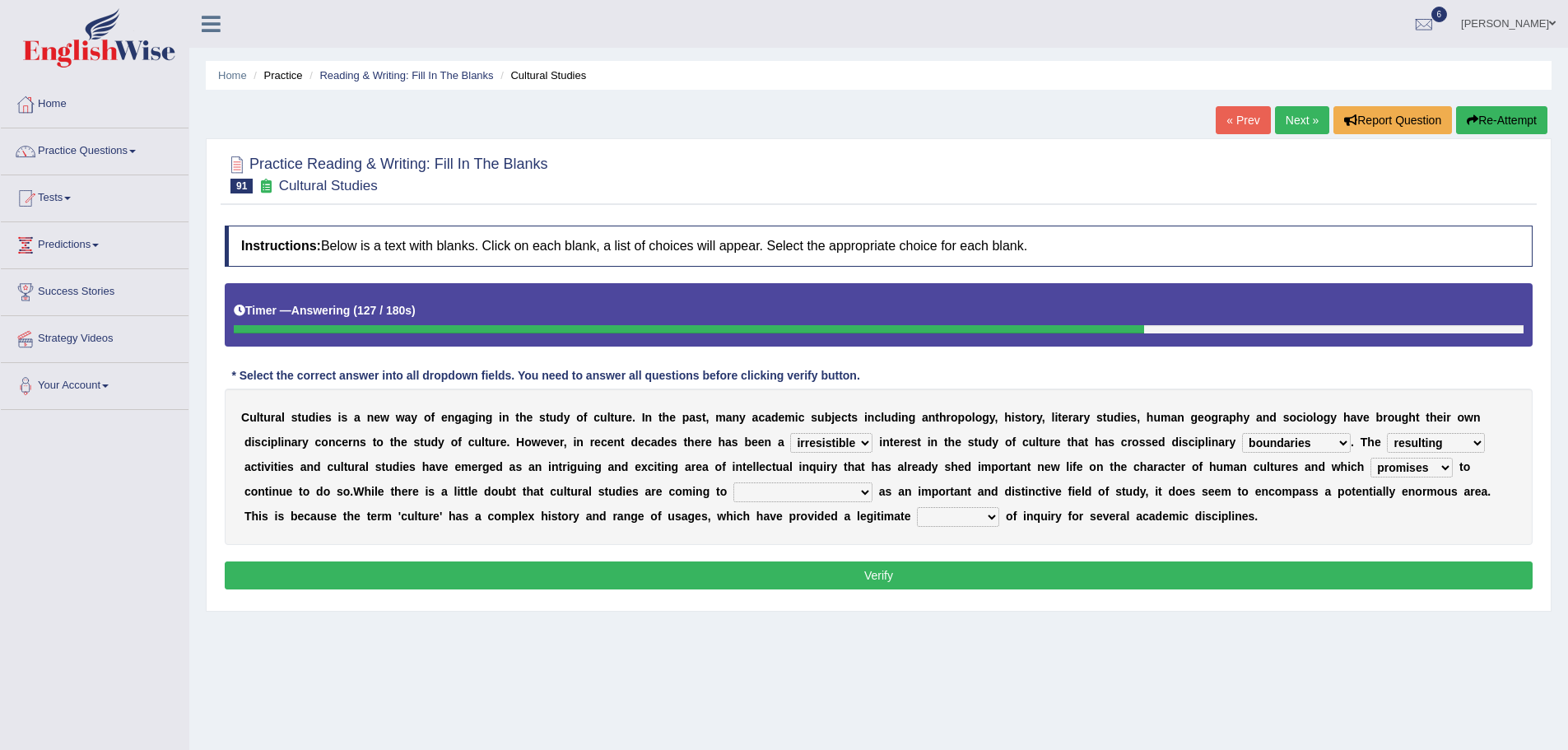
click at [762, 488] on select "phase out pull together be widely recognized be narrowly reduced" at bounding box center [803, 492] width 139 height 19
select select "pull together"
click at [733, 483] on select "phase out pull together be widely recognized be narrowly reduced" at bounding box center [803, 492] width 139 height 19
click at [938, 514] on select "dispersion focus revision instance" at bounding box center [958, 517] width 82 height 19
select select "focus"
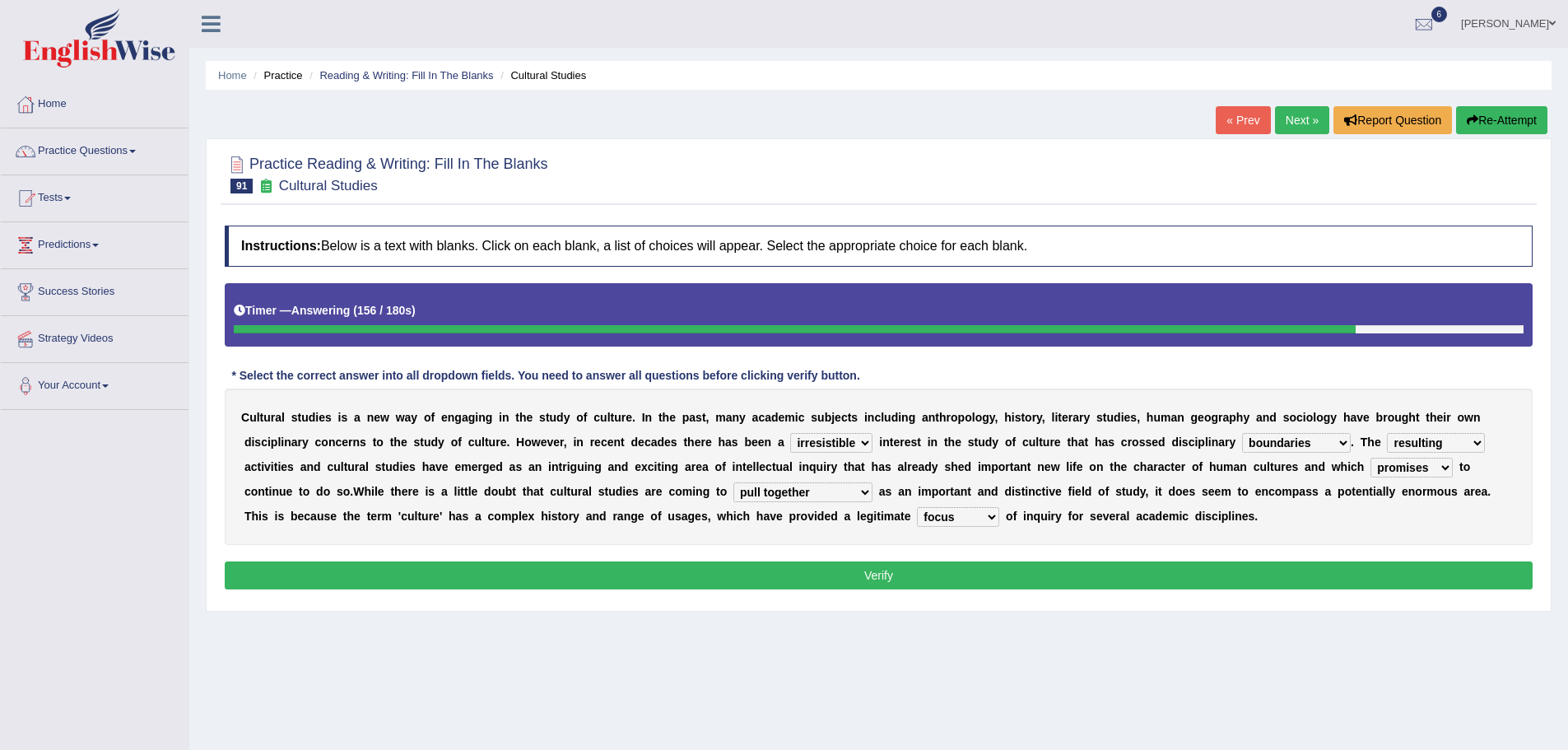
click at [918, 508] on select "dispersion focus revision instance" at bounding box center [958, 517] width 82 height 19
click at [890, 583] on button "Verify" at bounding box center [879, 575] width 1308 height 28
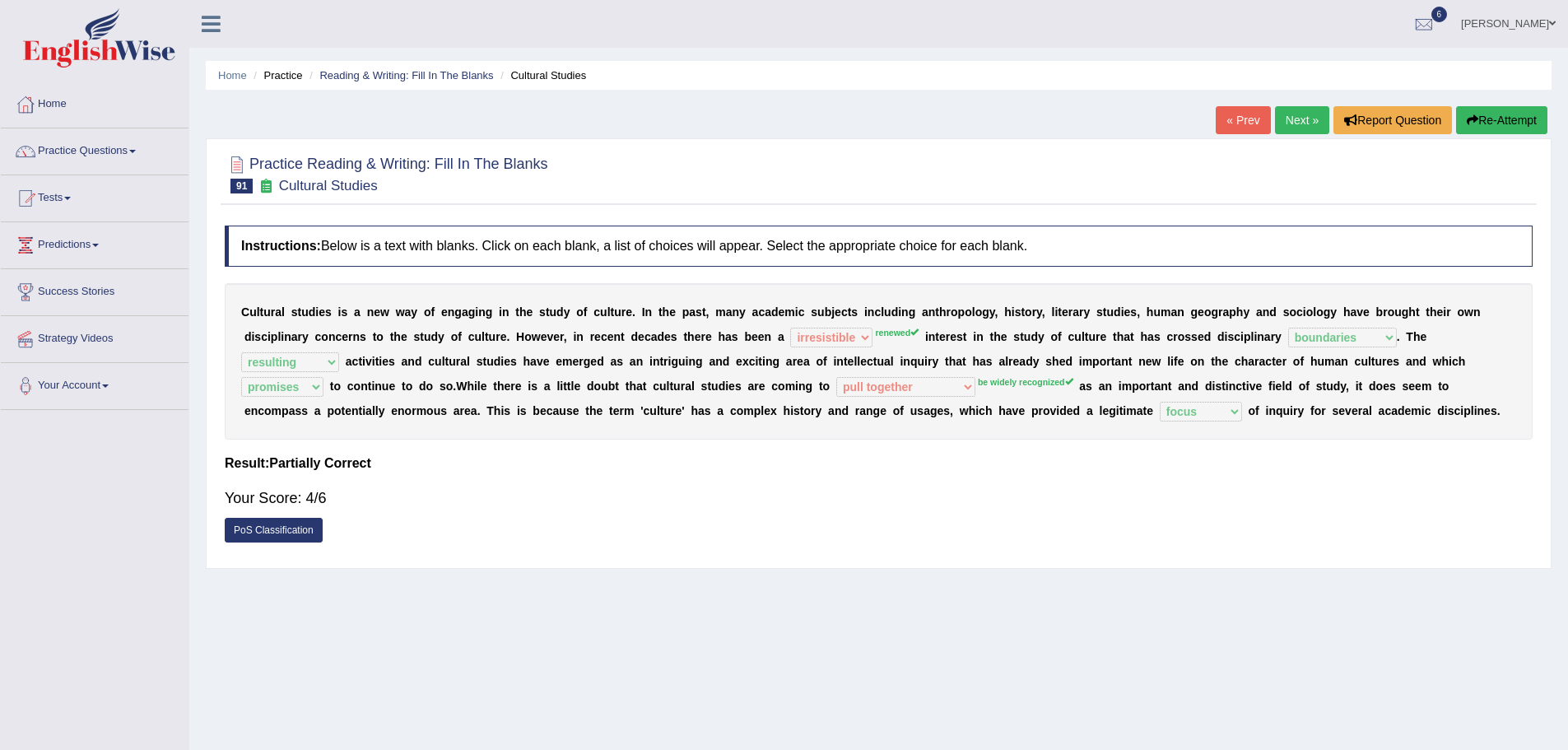
click at [1287, 121] on link "Next »" at bounding box center [1303, 120] width 54 height 28
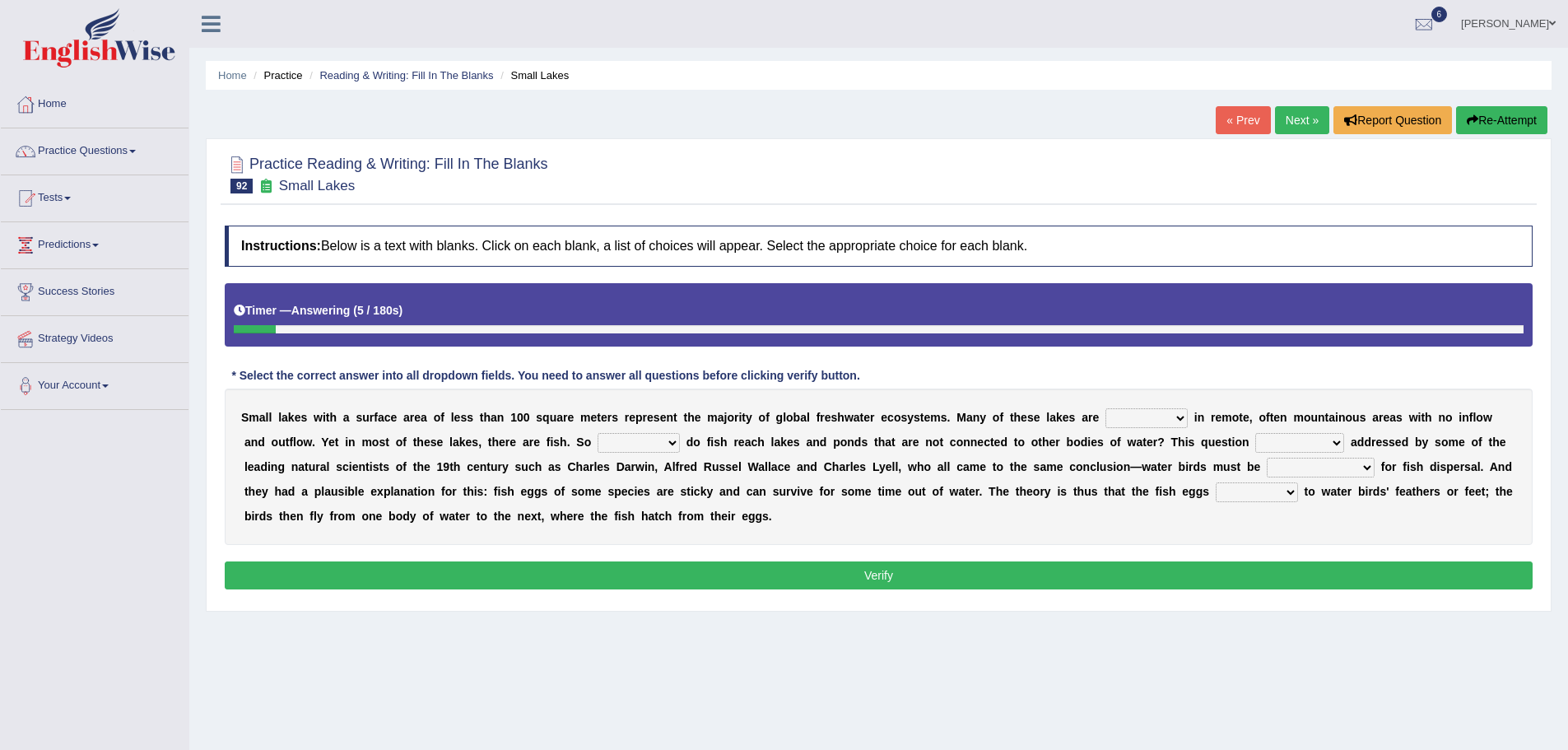
click at [1144, 424] on select "depicted found forseen told" at bounding box center [1146, 418] width 82 height 19
select select "found"
click at [1106, 408] on select "depicted found forseen told" at bounding box center [1146, 418] width 82 height 19
click at [625, 452] on select "how why whether where" at bounding box center [638, 443] width 82 height 19
select select "why"
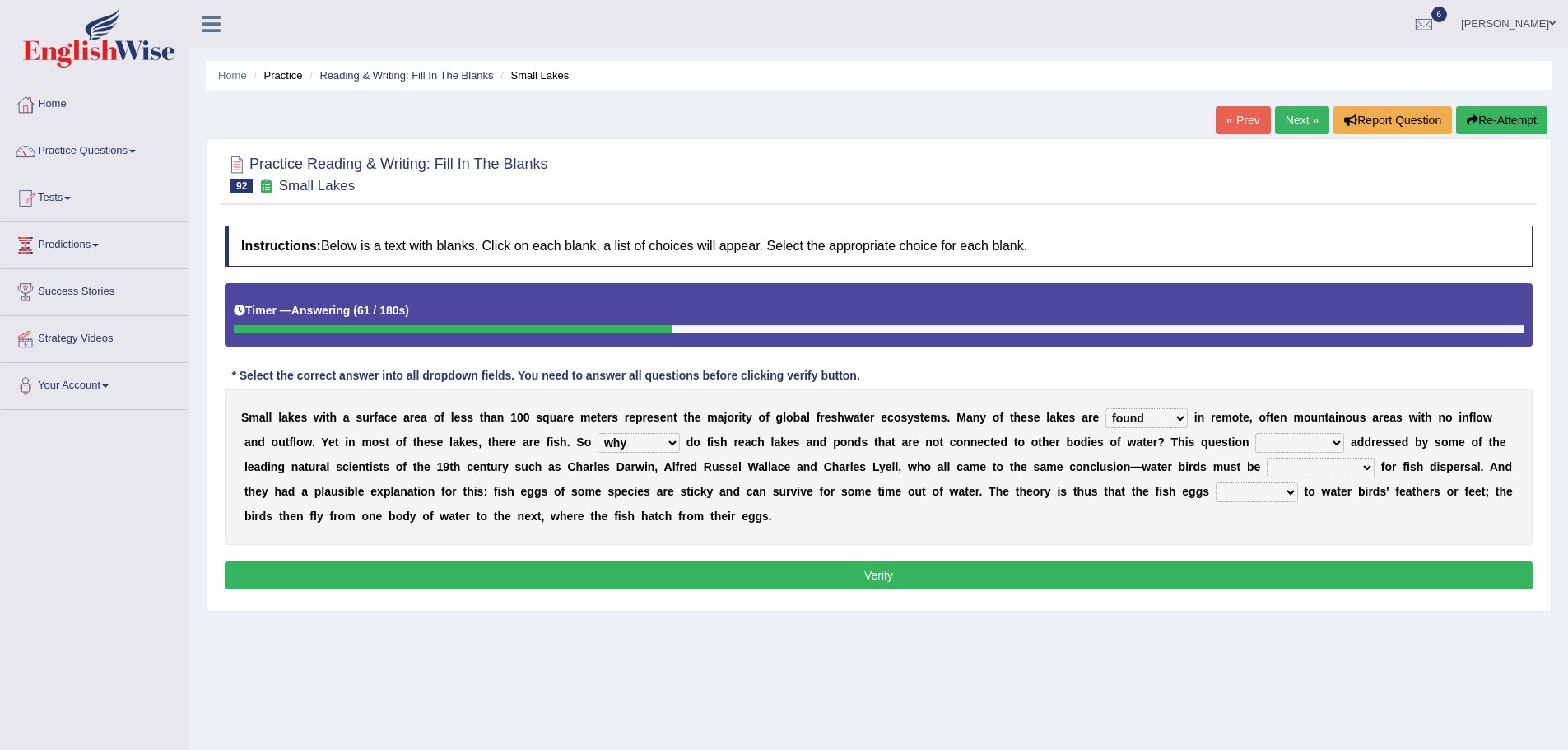
click at [597, 433] on select "how why whether where" at bounding box center [638, 443] width 82 height 19
click at [1271, 449] on select "has already was already was been been" at bounding box center [1300, 443] width 89 height 19
select select "was already"
click at [1255, 433] on select "has already was already was been been" at bounding box center [1300, 443] width 89 height 19
click at [1298, 463] on select "despicable distinguishable vulnerable responsible" at bounding box center [1321, 467] width 108 height 19
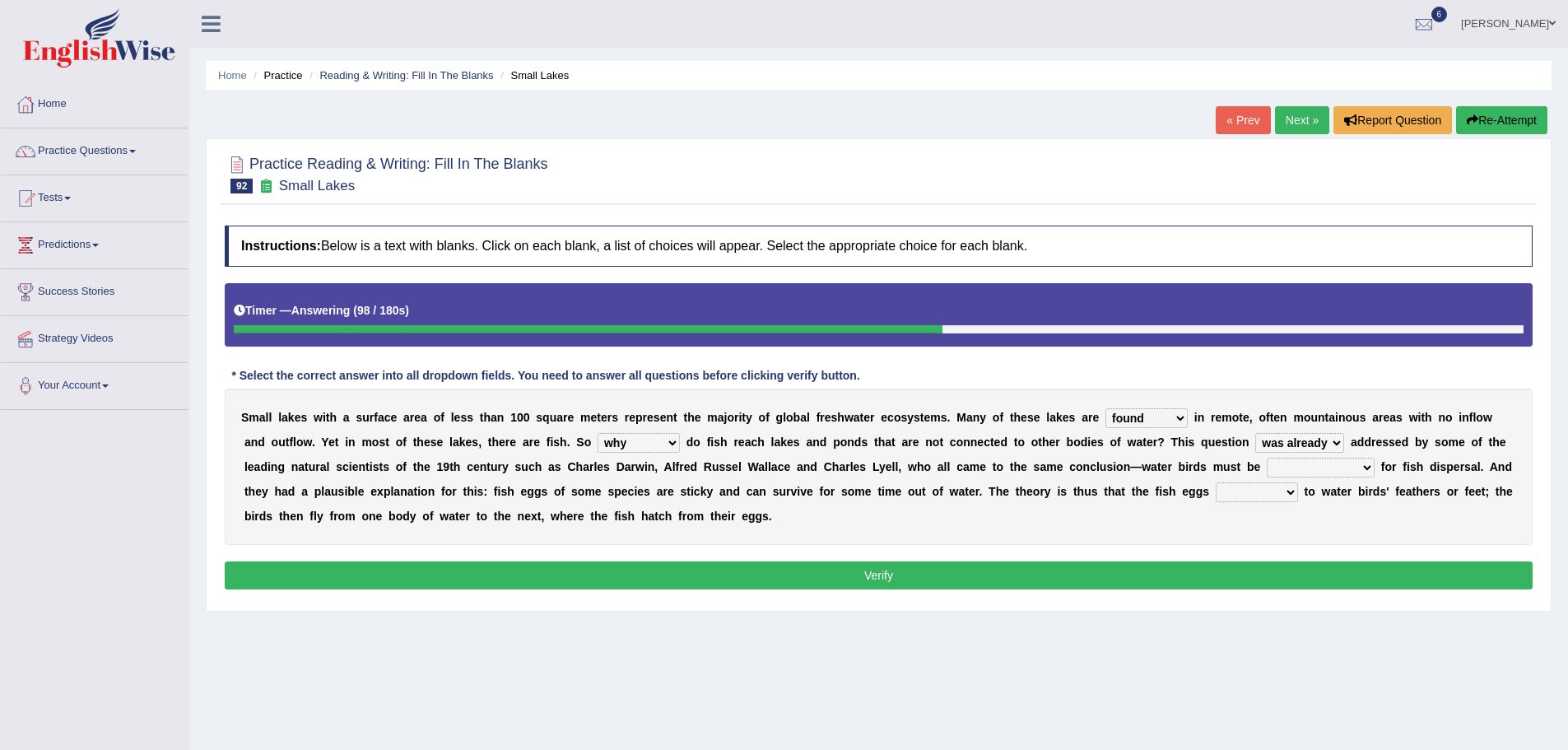
select select "responsible"
click at [1267, 458] on select "despicable distinguishable vulnerable responsible" at bounding box center [1321, 467] width 108 height 19
click at [1275, 493] on select "stick add rise merge" at bounding box center [1256, 492] width 82 height 19
select select "stick"
click at [1216, 483] on select "stick add rise merge" at bounding box center [1256, 492] width 82 height 19
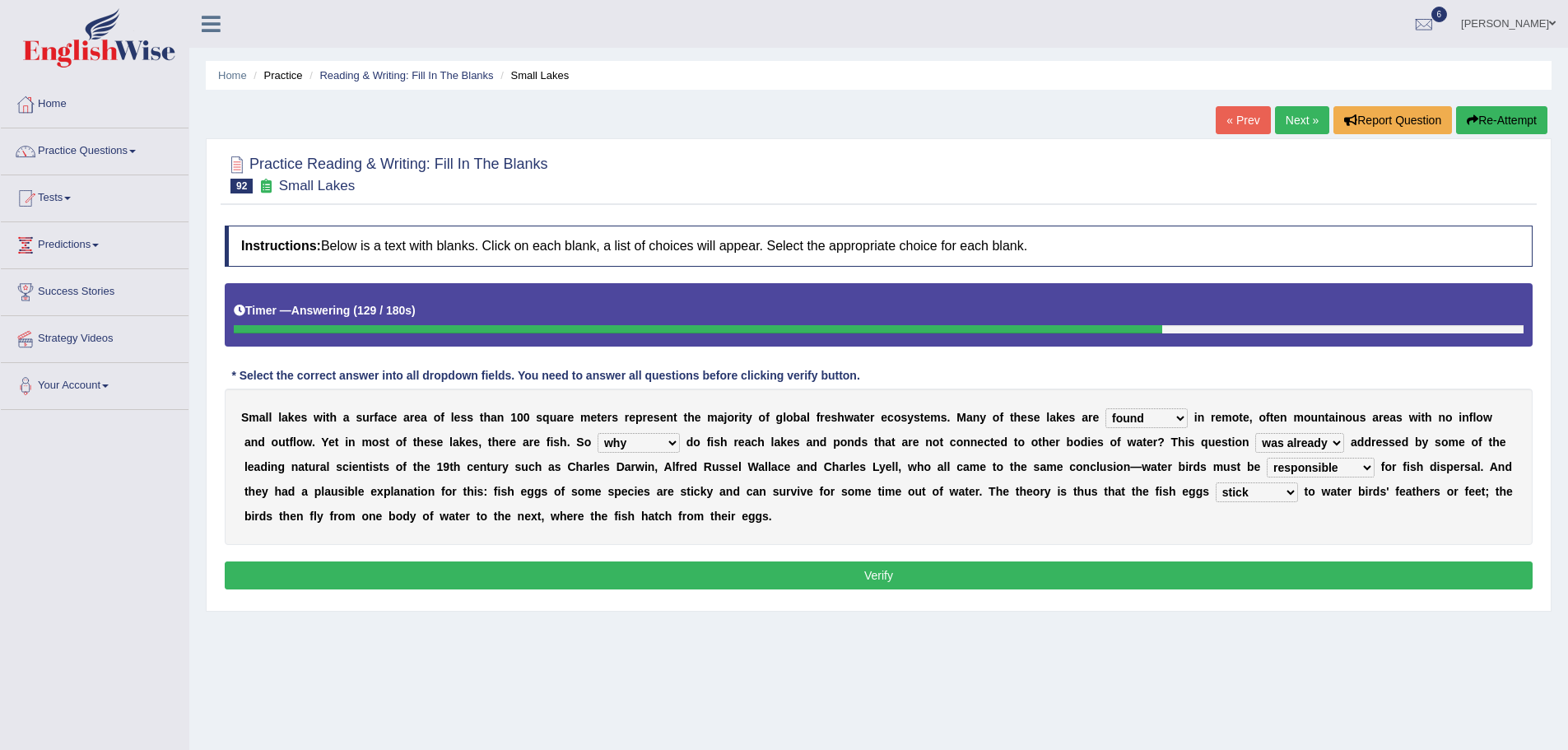
click at [978, 577] on button "Verify" at bounding box center [879, 575] width 1308 height 28
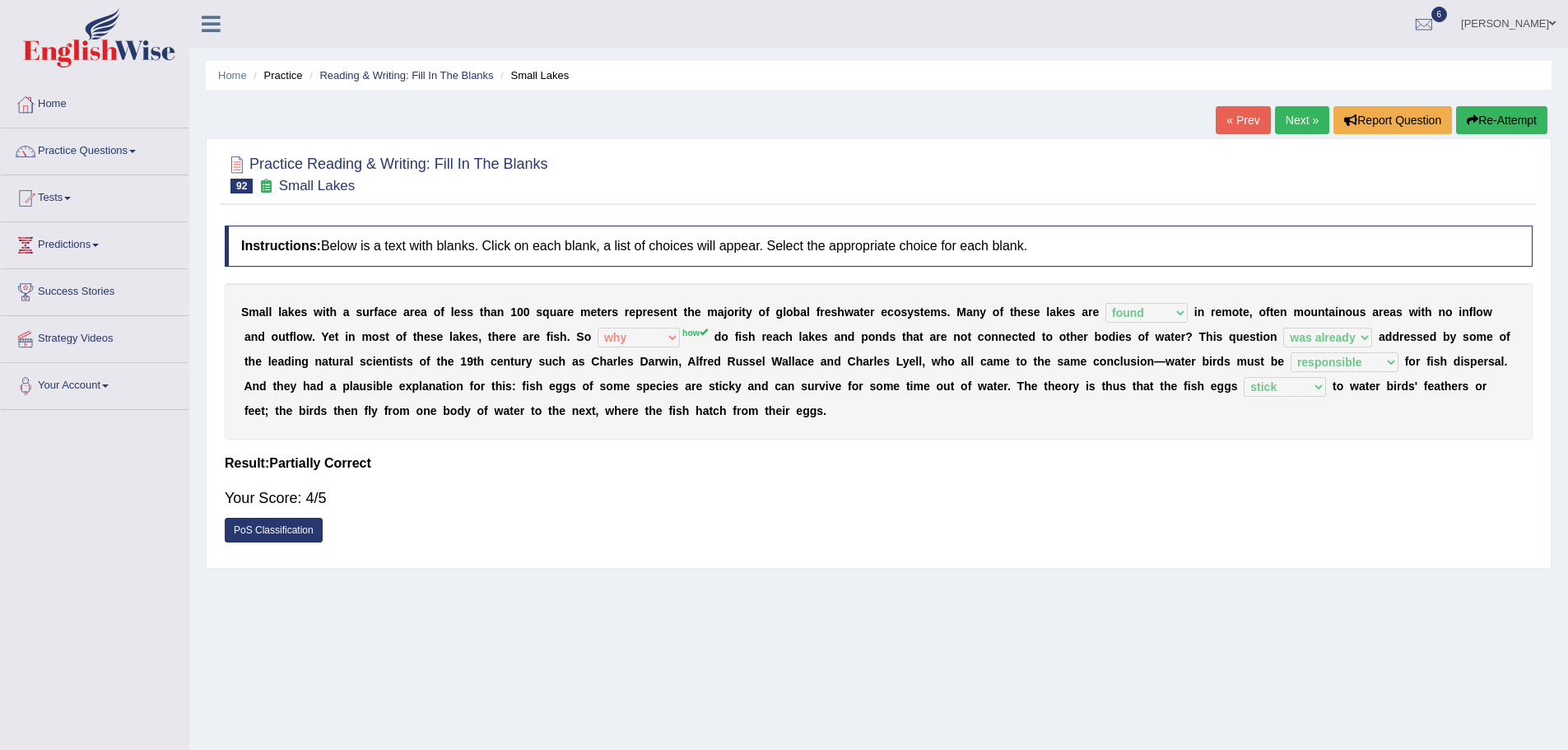
click at [1281, 127] on link "Next »" at bounding box center [1303, 120] width 54 height 28
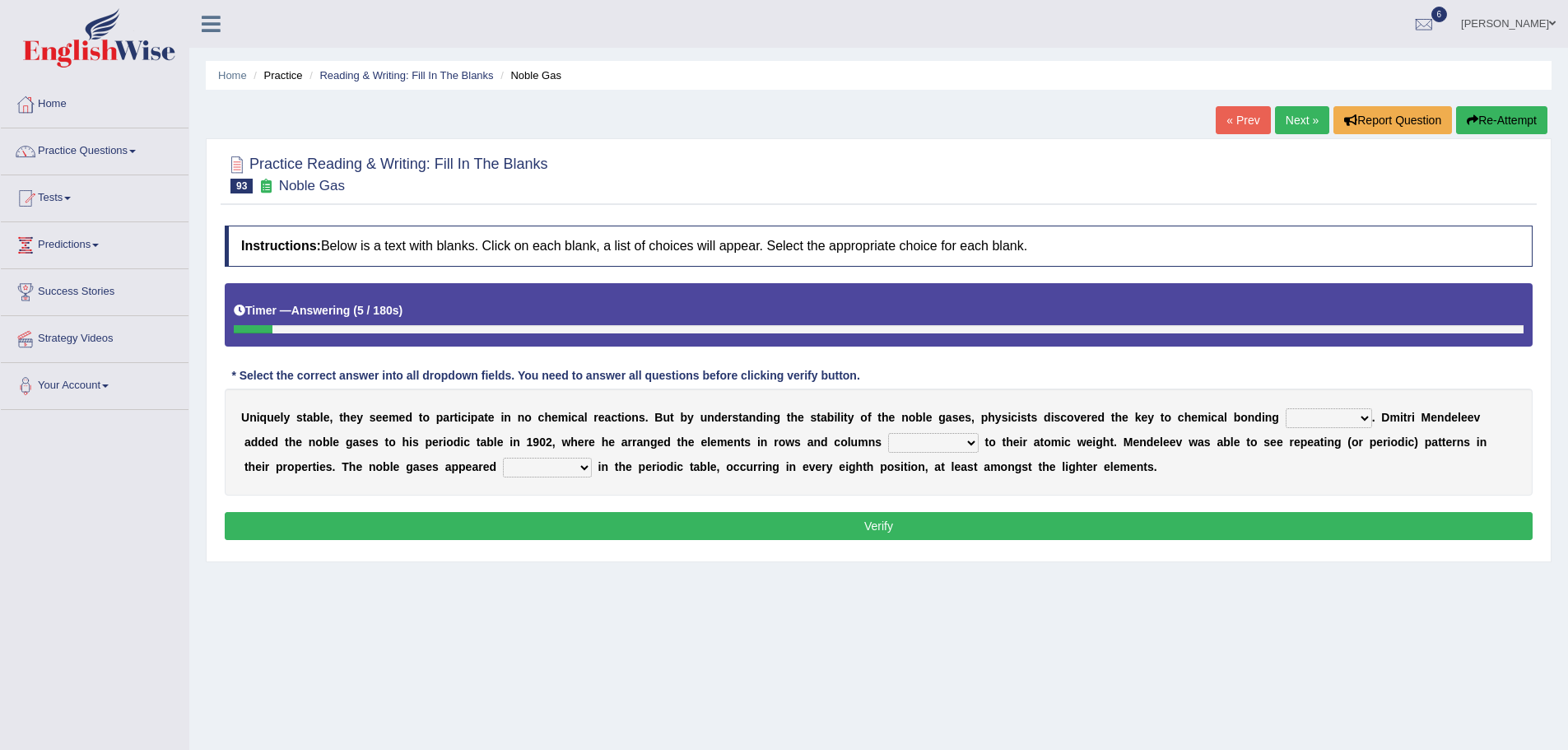
click at [1307, 411] on select "himself away themselves itself" at bounding box center [1330, 418] width 87 height 19
click at [1299, 419] on select "himself away themselves itself" at bounding box center [1330, 418] width 87 height 19
click at [909, 438] on select "contributing need bond according" at bounding box center [934, 443] width 91 height 19
select select "according"
click at [889, 433] on select "contributing need bond according" at bounding box center [934, 443] width 91 height 19
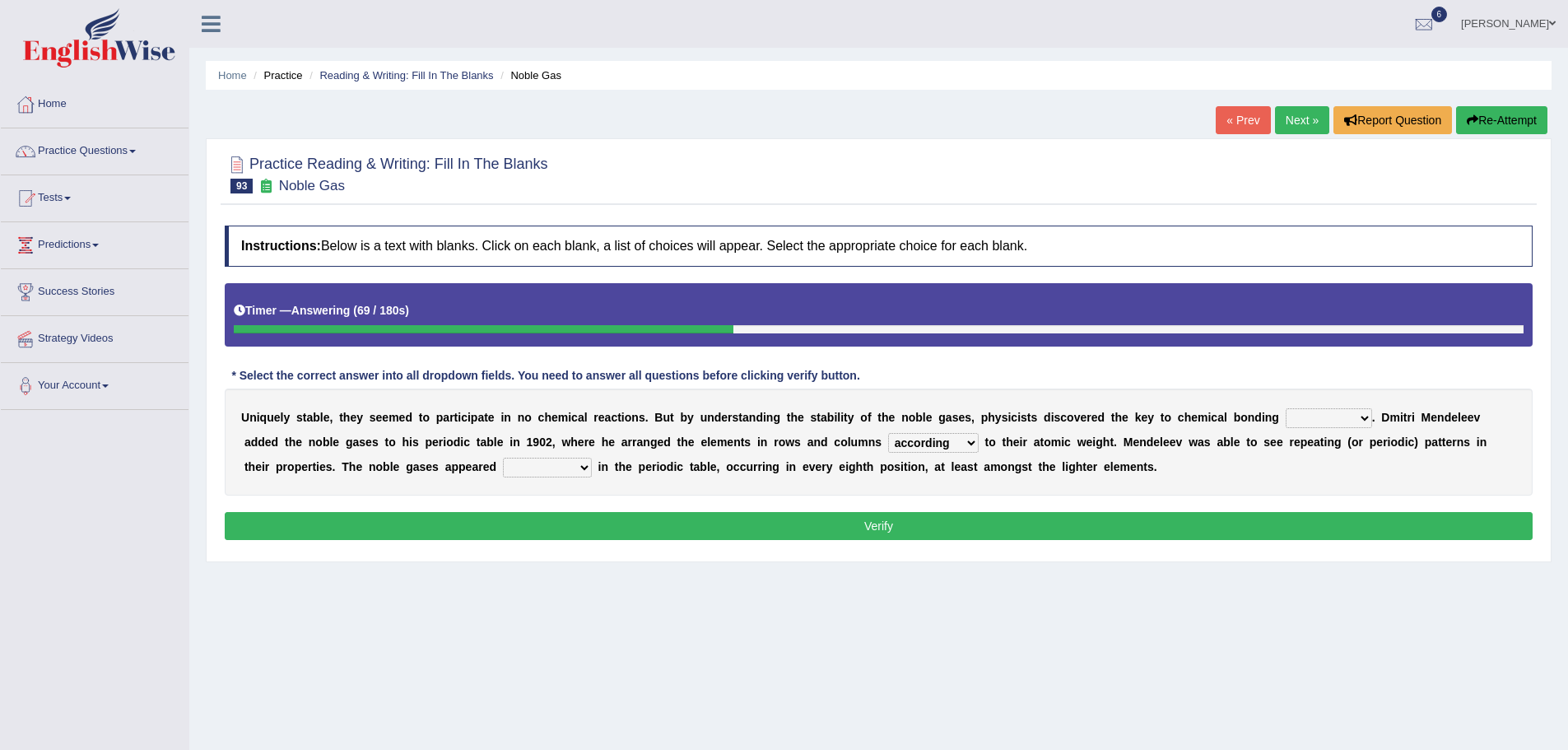
click at [505, 463] on select "enormously regularly abruptly vividly" at bounding box center [547, 467] width 89 height 19
select select "regularly"
click at [503, 458] on select "enormously regularly abruptly vividly" at bounding box center [547, 467] width 89 height 19
click at [1308, 414] on select "himself away themselves itself" at bounding box center [1330, 418] width 87 height 19
select select "itself"
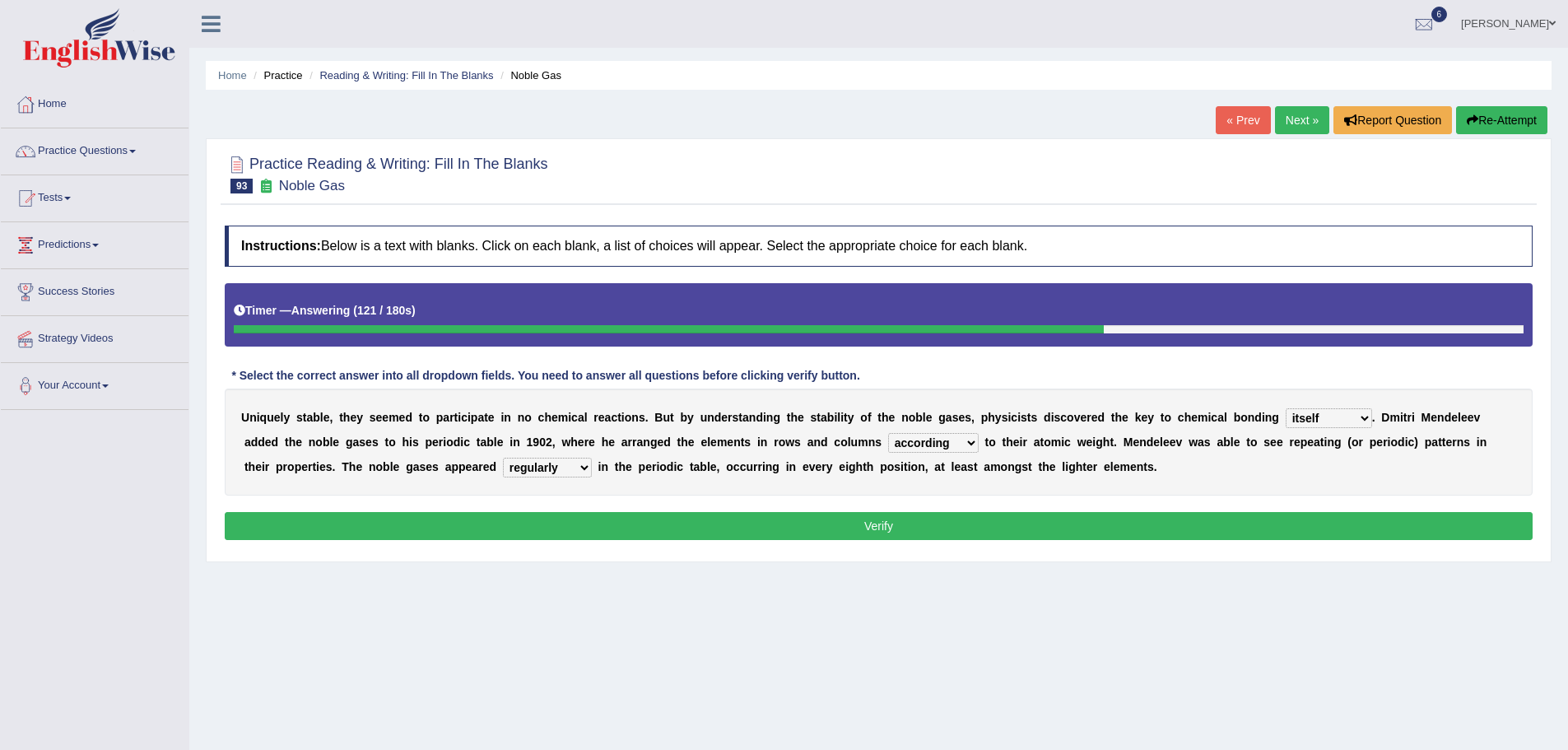
click at [1286, 408] on select "himself away themselves itself" at bounding box center [1330, 418] width 87 height 19
click at [1044, 522] on button "Verify" at bounding box center [879, 526] width 1308 height 28
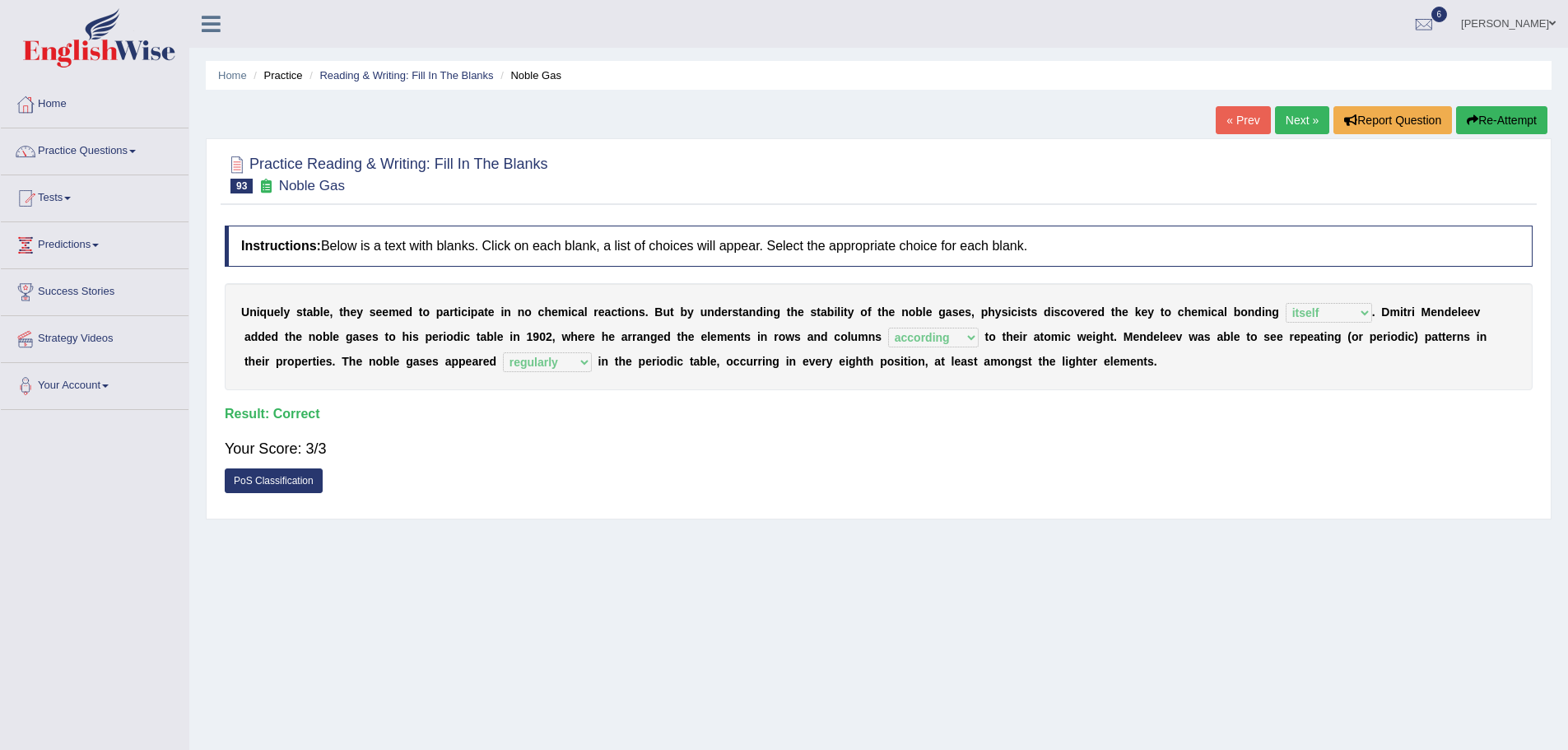
click at [1291, 131] on link "Next »" at bounding box center [1303, 120] width 54 height 28
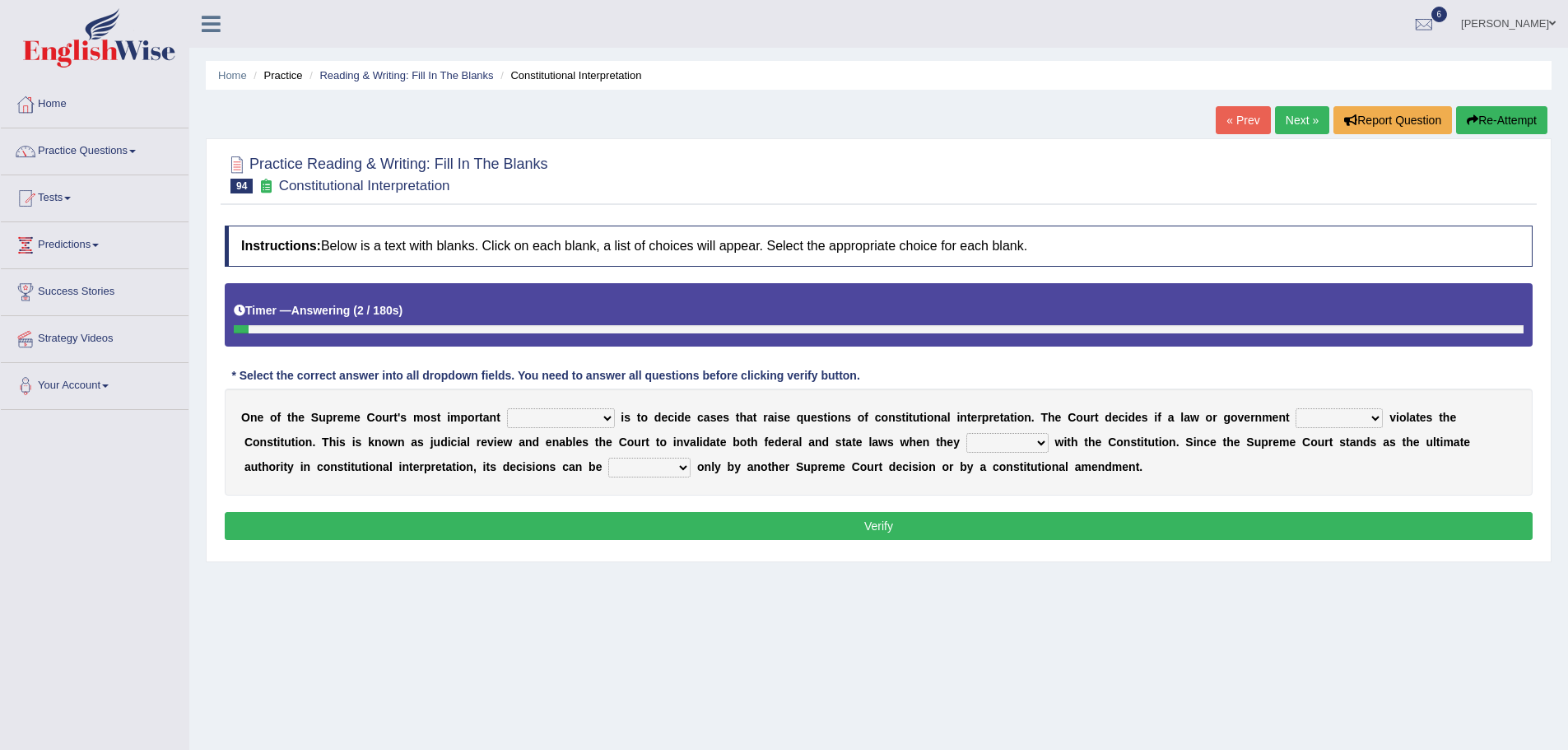
click at [524, 420] on select "legislation purviews permissions responsibilities" at bounding box center [562, 418] width 108 height 19
select select "responsibilities"
click at [508, 408] on select "legislation purviews permissions responsibilities" at bounding box center [562, 418] width 108 height 19
click at [1326, 412] on select "auction action approach speculation" at bounding box center [1339, 418] width 87 height 19
select select "action"
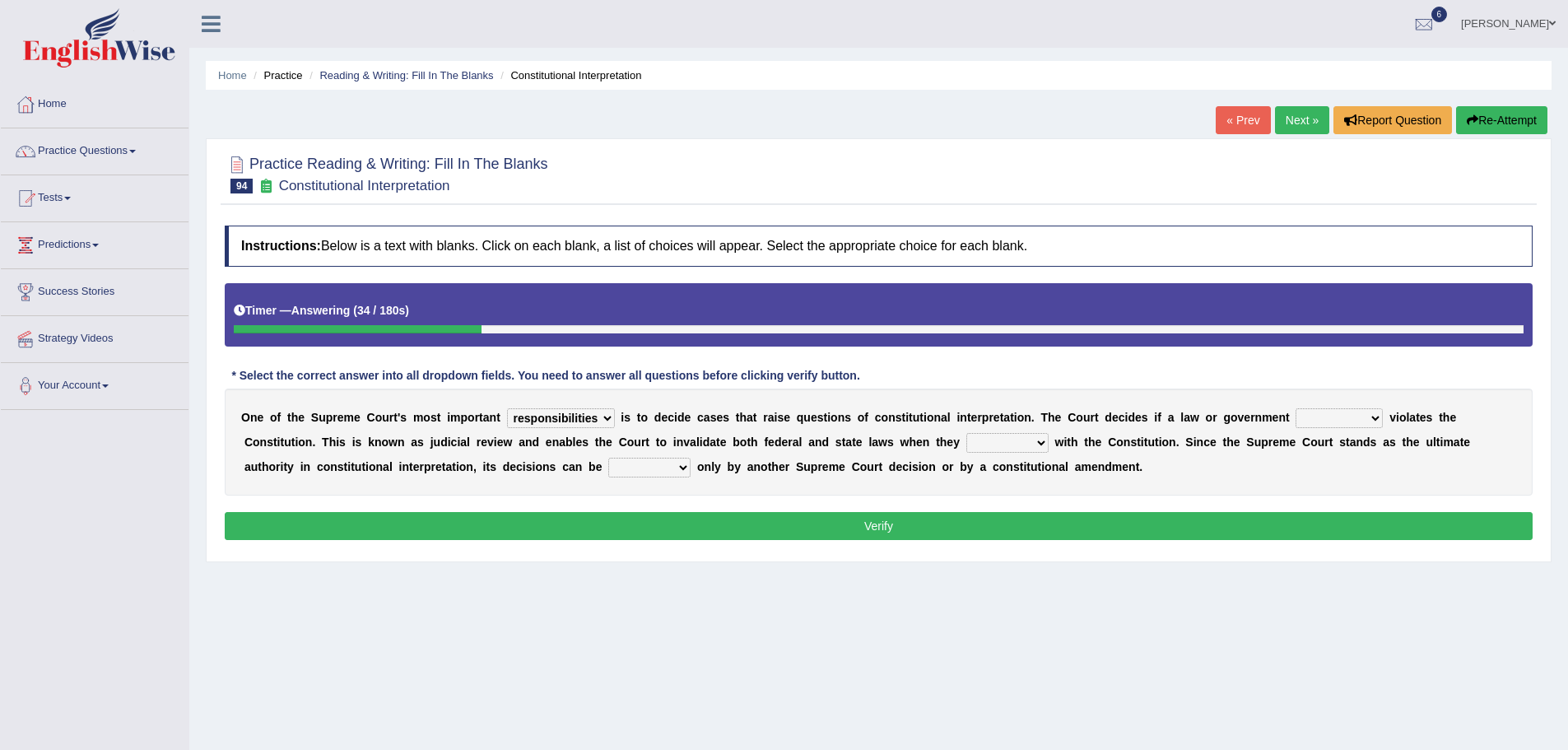
click at [1296, 408] on select "auction action approach speculation" at bounding box center [1339, 418] width 87 height 19
click at [1312, 422] on select "auction action approach speculation" at bounding box center [1339, 418] width 87 height 19
click at [996, 443] on select "tally conflict accord overlap" at bounding box center [1007, 443] width 82 height 19
select select "conflict"
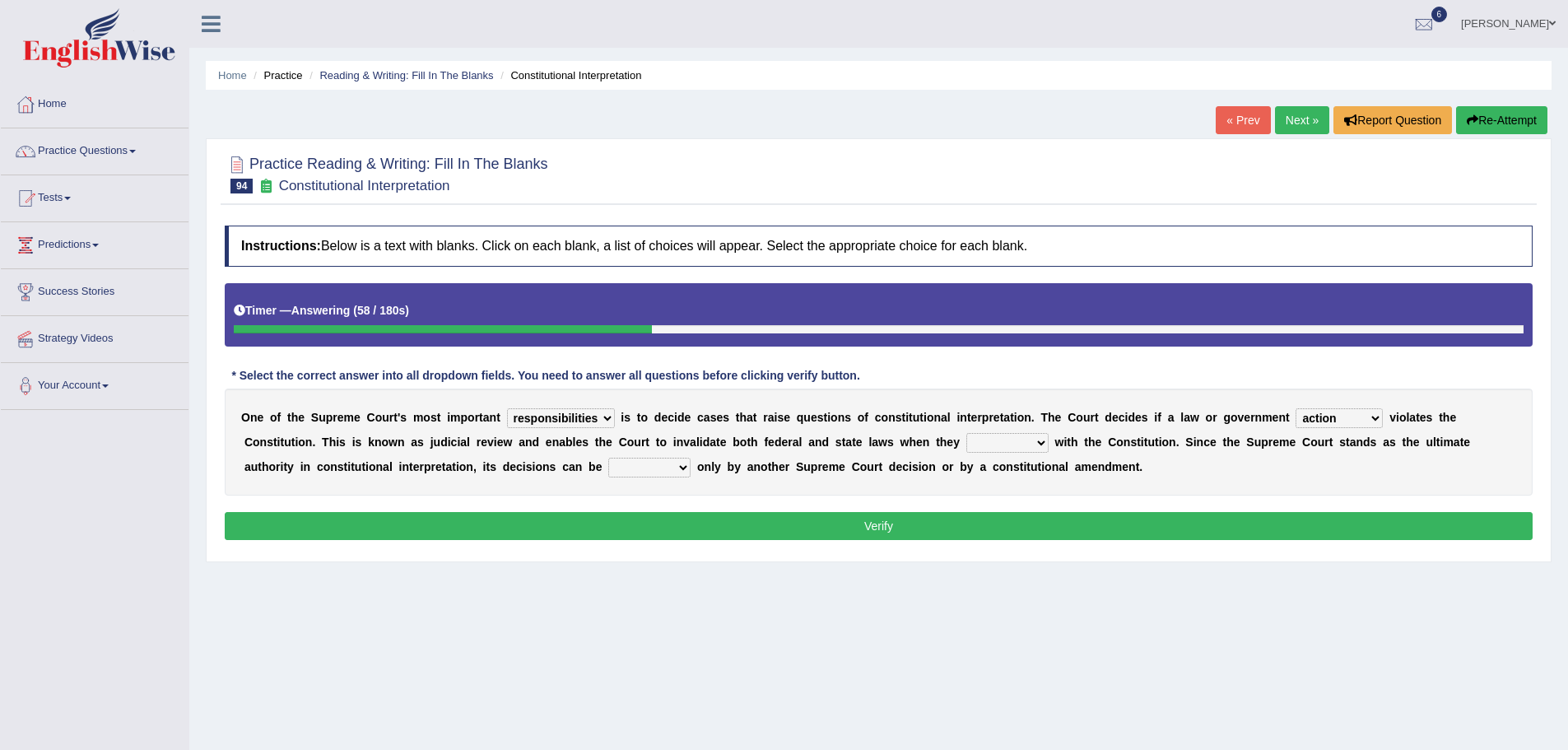
click at [967, 433] on select "tally conflict accord overlap" at bounding box center [1007, 443] width 82 height 19
click at [1018, 438] on select "tally conflict accord overlap" at bounding box center [1007, 443] width 82 height 19
click at [625, 463] on select "charged changed followed altered" at bounding box center [649, 467] width 82 height 19
select select "followed"
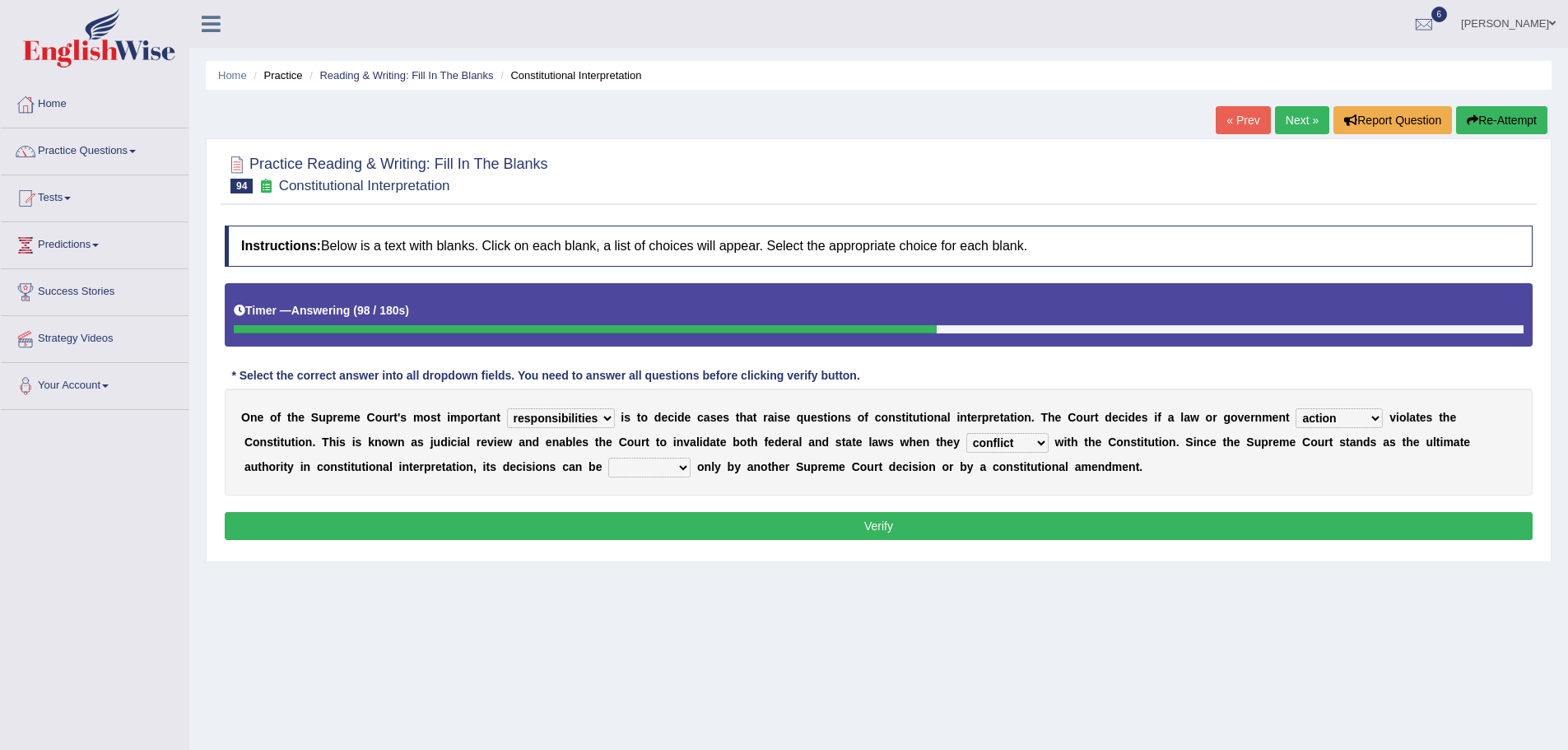
click at [609, 458] on select "charged changed followed altered" at bounding box center [649, 467] width 82 height 19
click at [693, 519] on button "Verify" at bounding box center [879, 526] width 1308 height 28
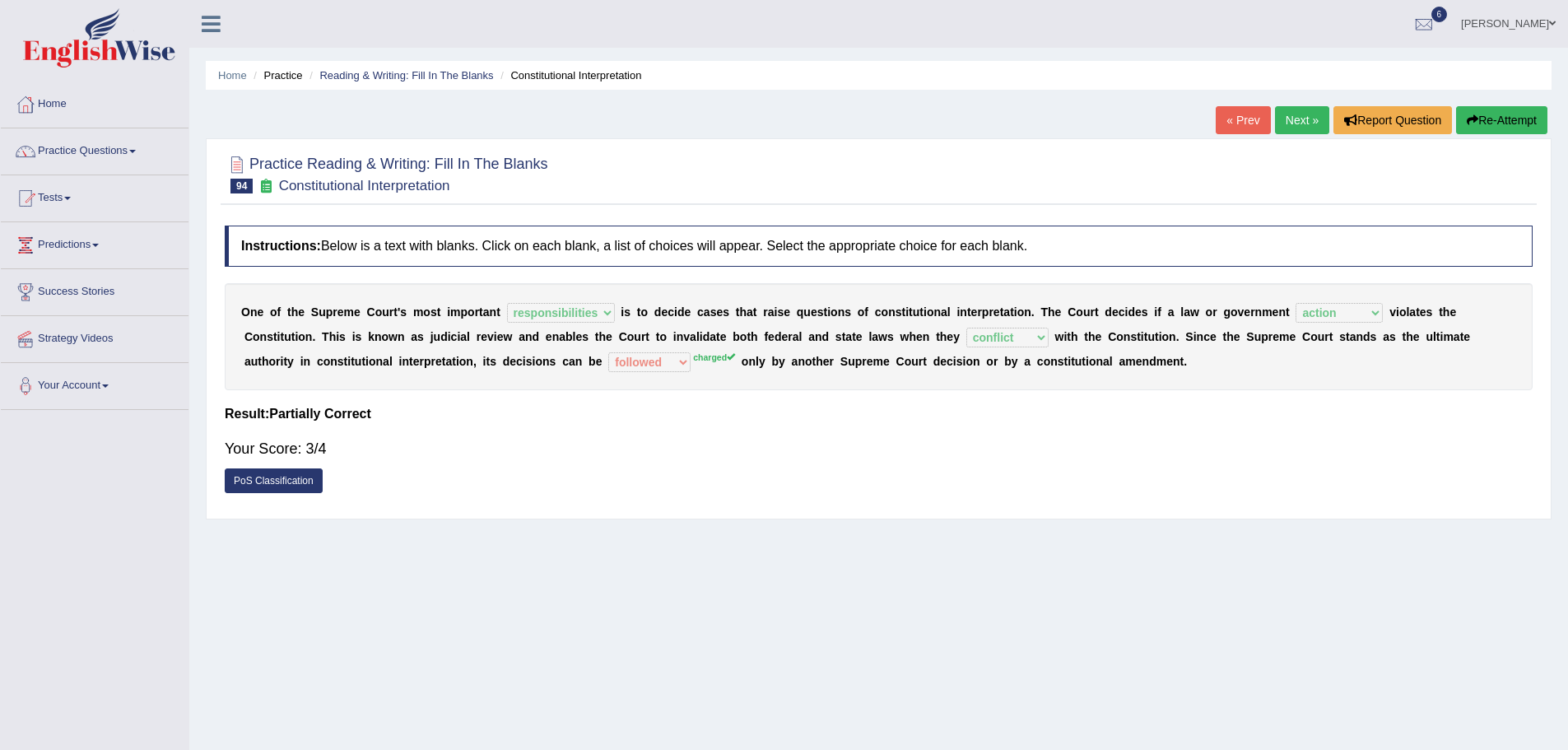
click at [1279, 122] on link "Next »" at bounding box center [1303, 120] width 54 height 28
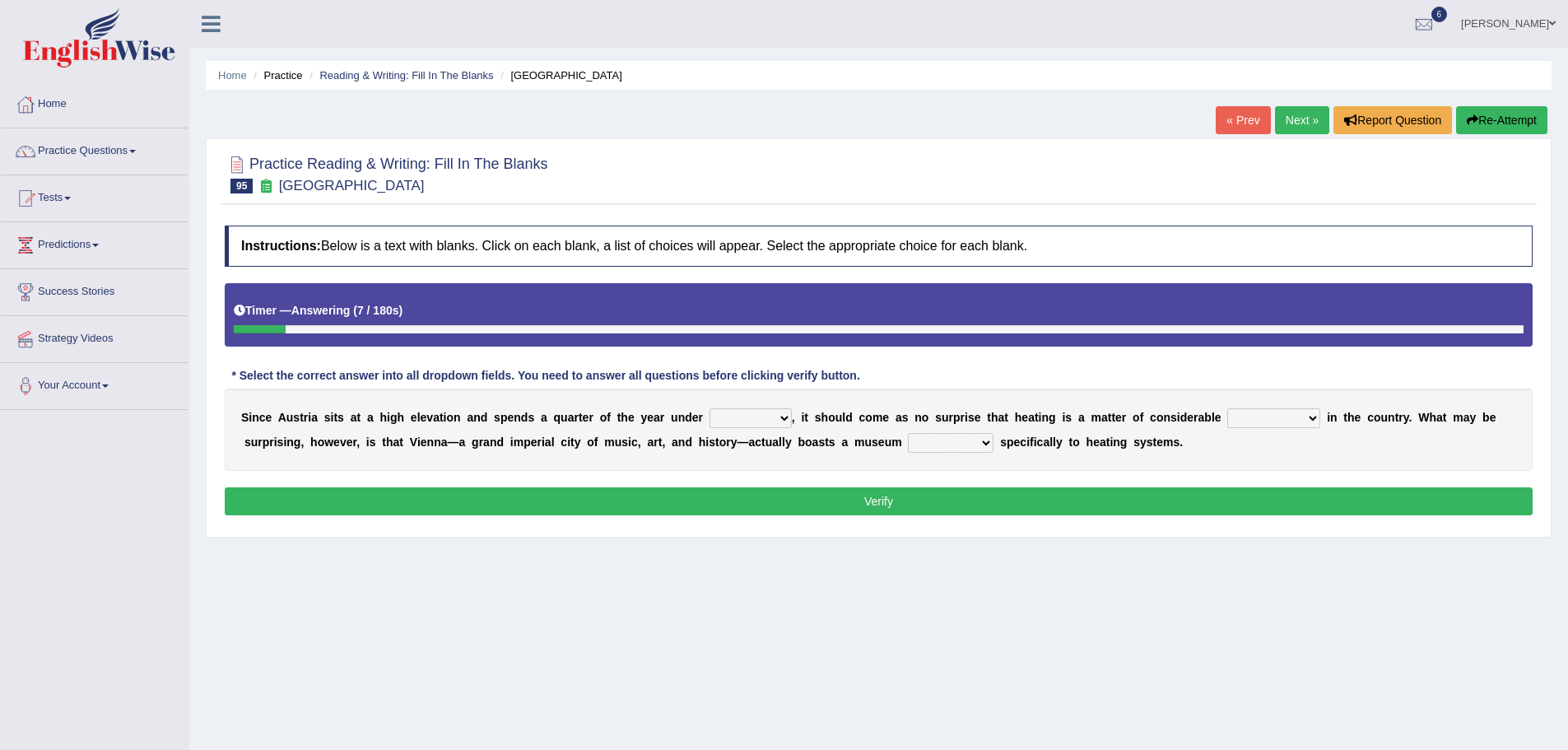
click at [748, 411] on select "rain wind typhoon snow" at bounding box center [751, 418] width 82 height 19
select select "snow"
click at [710, 408] on select "rain wind typhoon snow" at bounding box center [751, 418] width 82 height 19
click at [1247, 418] on select "leakage importance memory convenience" at bounding box center [1274, 418] width 93 height 19
select select "importance"
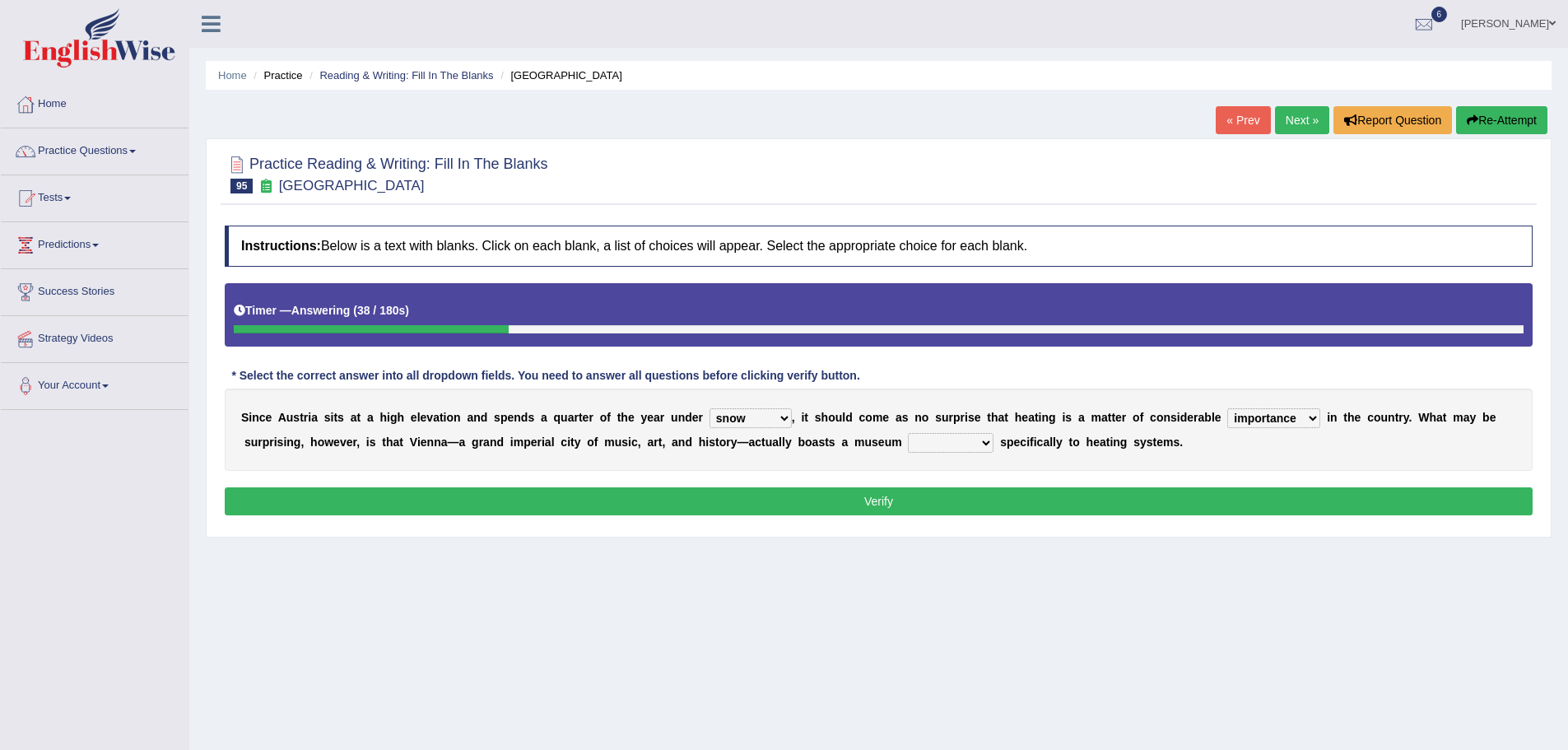
click at [1227, 408] on select "leakage importance memory convenience" at bounding box center [1274, 418] width 93 height 19
click at [944, 444] on select "repellent dictated dedicated determined" at bounding box center [950, 443] width 86 height 19
select select "determined"
click at [908, 433] on select "repellent dictated dedicated determined" at bounding box center [950, 443] width 86 height 19
click at [890, 508] on button "Verify" at bounding box center [879, 501] width 1308 height 28
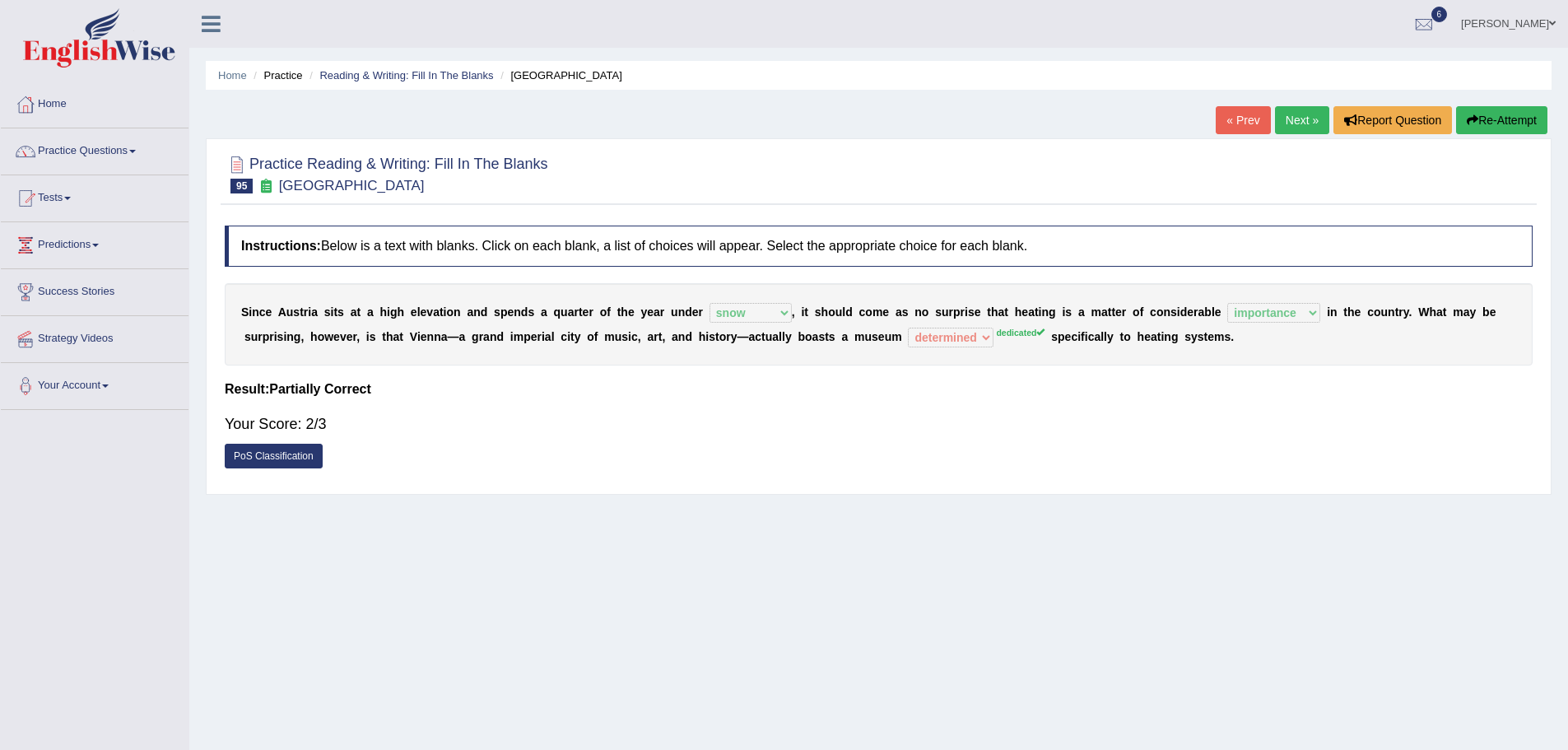
click at [1286, 120] on link "Next »" at bounding box center [1303, 120] width 54 height 28
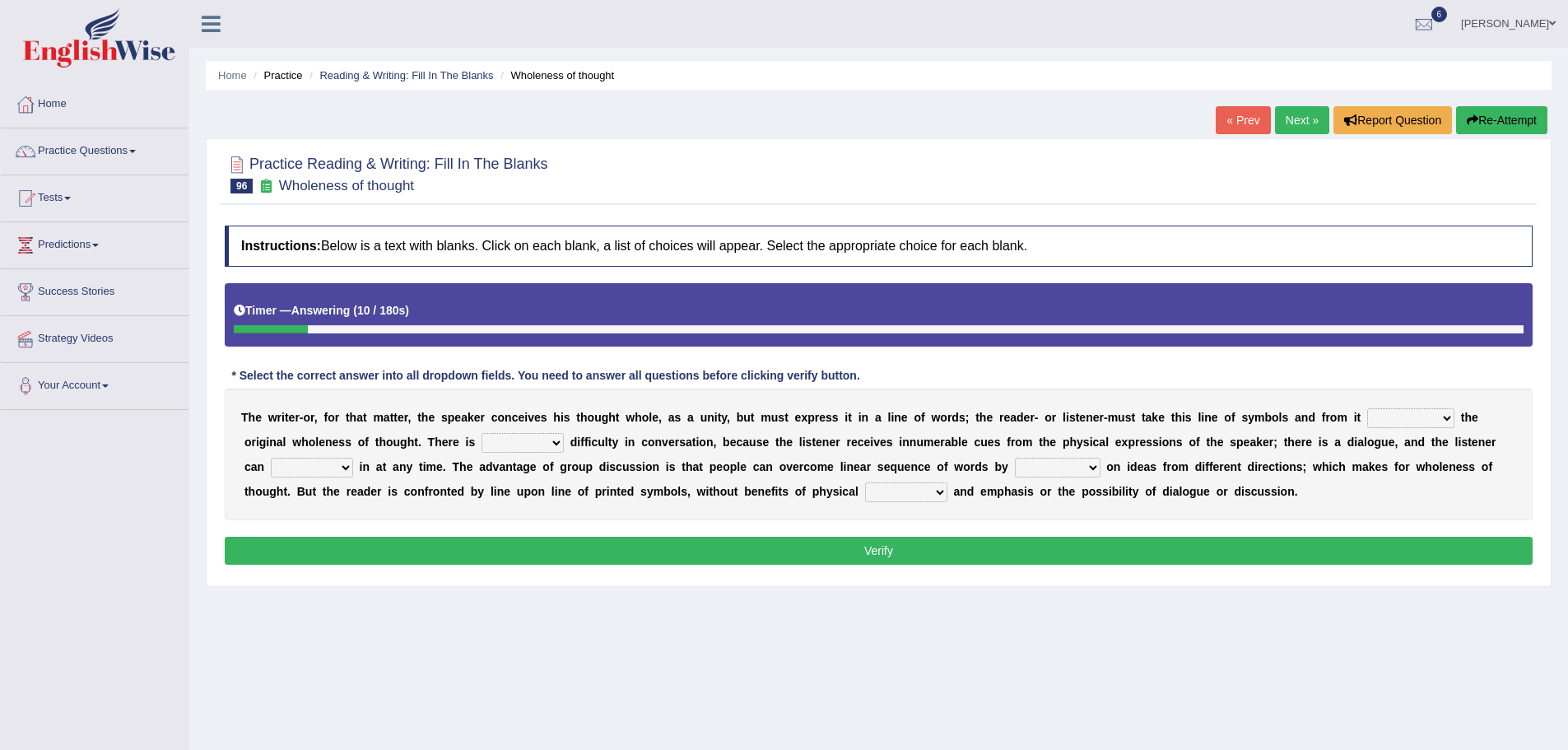
click at [1417, 425] on select "respect reduce recover reconstruct" at bounding box center [1411, 418] width 87 height 19
select select "respect"
click at [1367, 408] on select "respect reduce recover reconstruct" at bounding box center [1411, 418] width 87 height 19
click at [512, 440] on select "little many few no" at bounding box center [522, 443] width 82 height 19
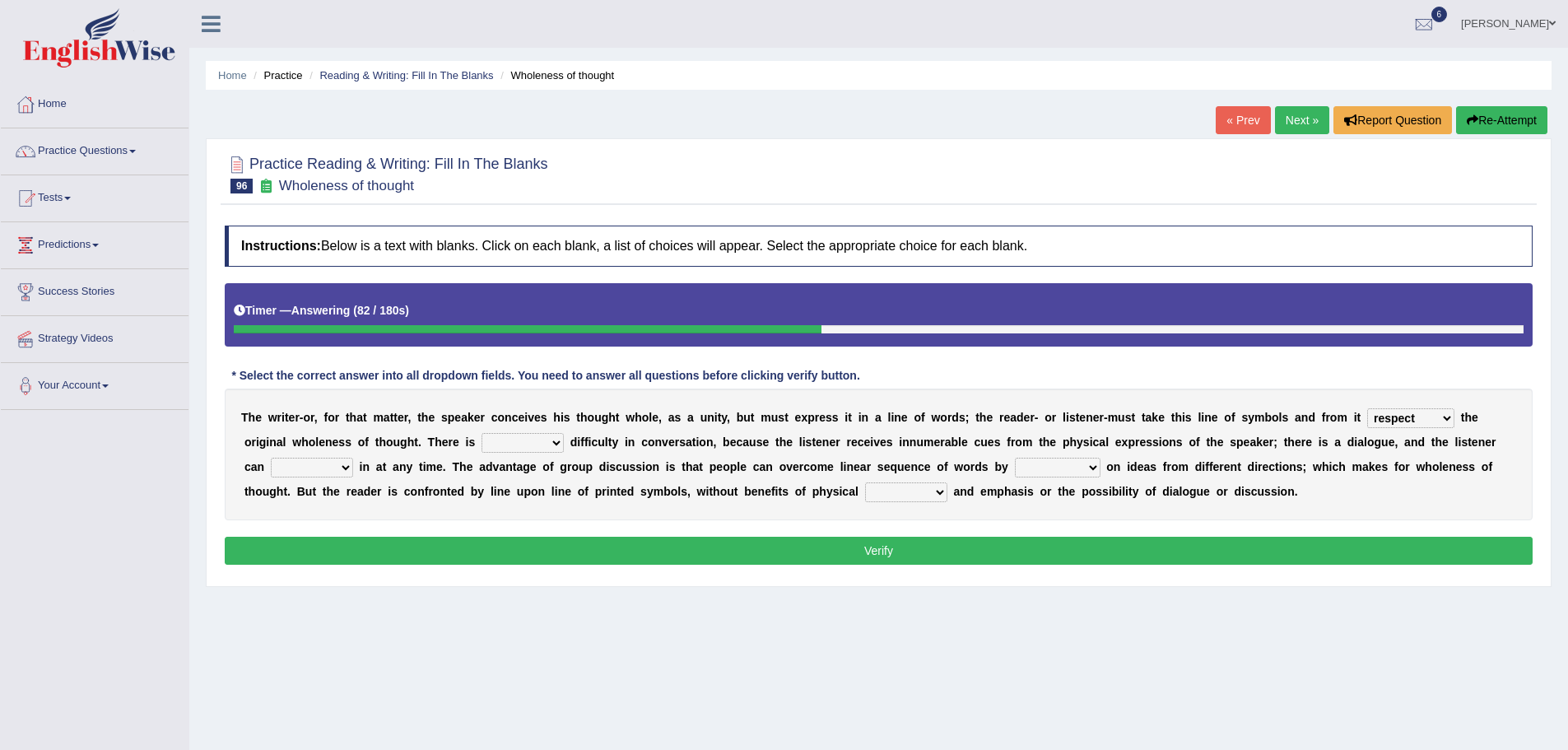
select select "little"
click at [481, 433] on select "little many few no" at bounding box center [522, 443] width 82 height 19
click at [513, 486] on b at bounding box center [513, 492] width 7 height 14
click at [508, 442] on select "little many few no" at bounding box center [522, 443] width 82 height 19
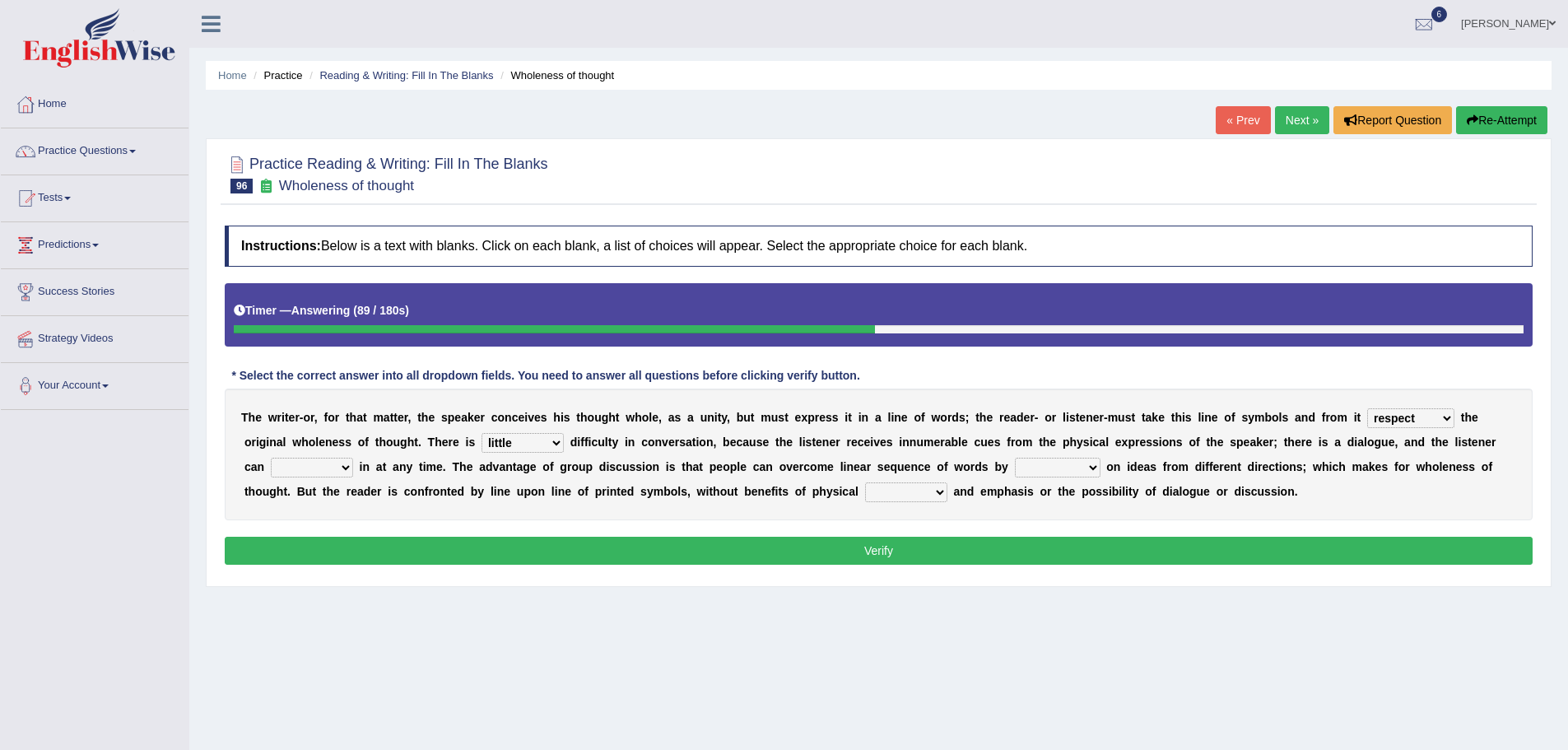
click at [508, 442] on select "little many few no" at bounding box center [522, 443] width 82 height 19
click at [756, 457] on div "T h e w r i t e r - o r , f o r t h a t m a t t e r , t h e s p e a k e r c o n…" at bounding box center [879, 455] width 1308 height 132
click at [297, 466] on select "get team cut intrude" at bounding box center [312, 467] width 82 height 19
select select "get"
click at [271, 458] on select "get team cut intrude" at bounding box center [312, 467] width 82 height 19
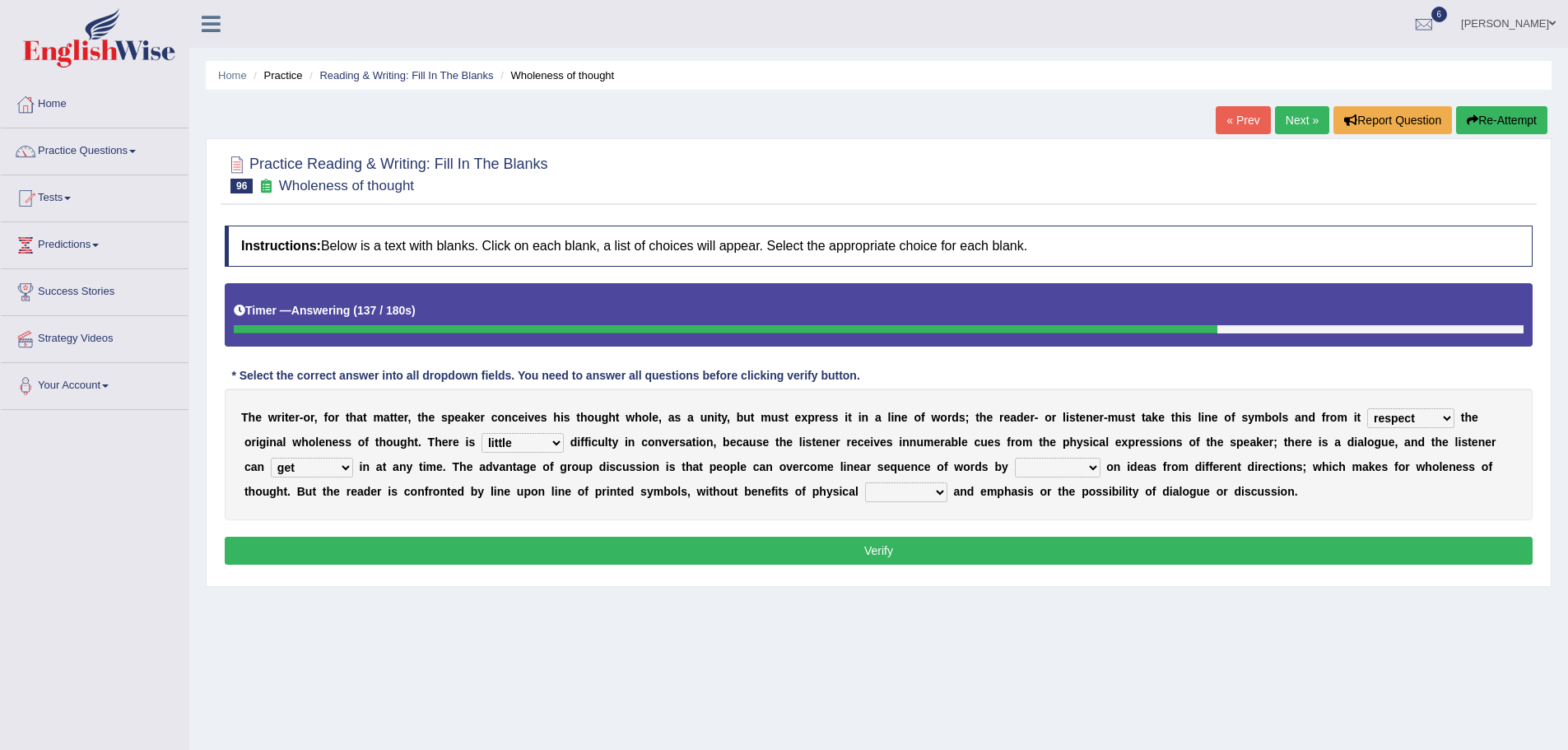
click at [1036, 466] on select "converging spending inventing conceiving" at bounding box center [1058, 467] width 86 height 19
select select "conceiving"
click at [1015, 458] on select "converging spending inventing conceiving" at bounding box center [1058, 467] width 86 height 19
click at [894, 496] on select "title tone tune tomb" at bounding box center [906, 492] width 82 height 19
select select "tone"
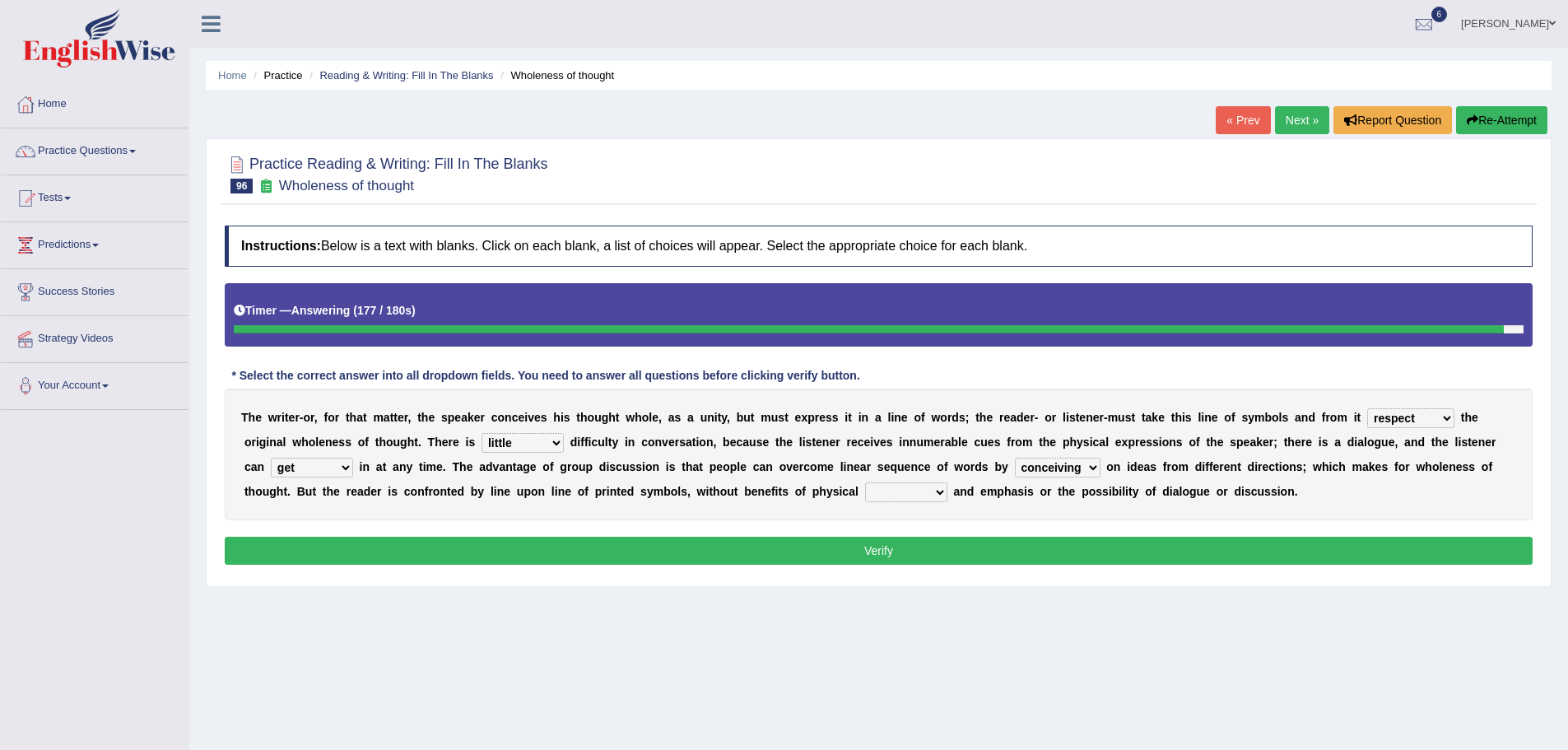
click at [866, 483] on select "title tone tune tomb" at bounding box center [906, 492] width 82 height 19
click at [888, 554] on button "Verify" at bounding box center [879, 550] width 1308 height 28
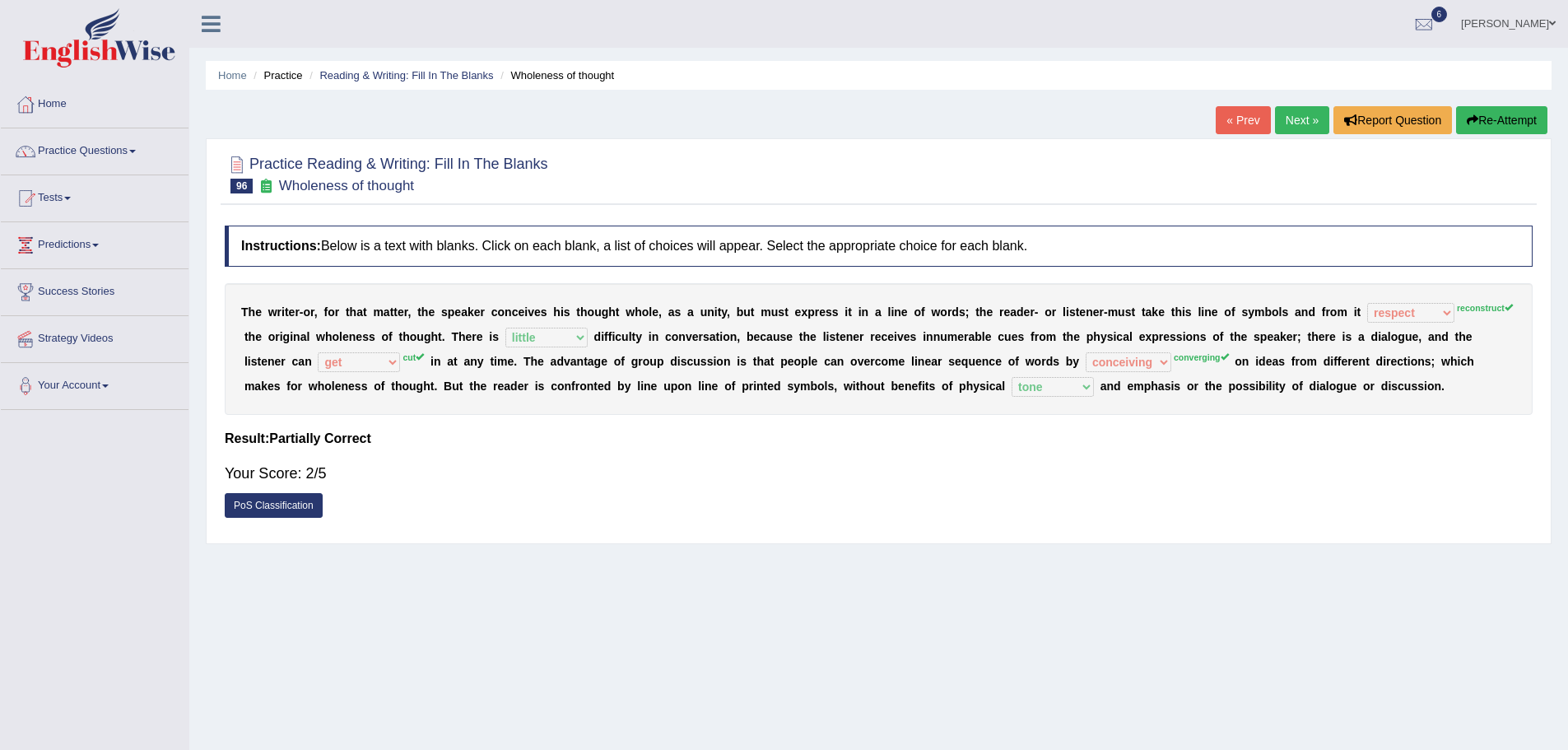
click at [1302, 120] on link "Next »" at bounding box center [1303, 120] width 54 height 28
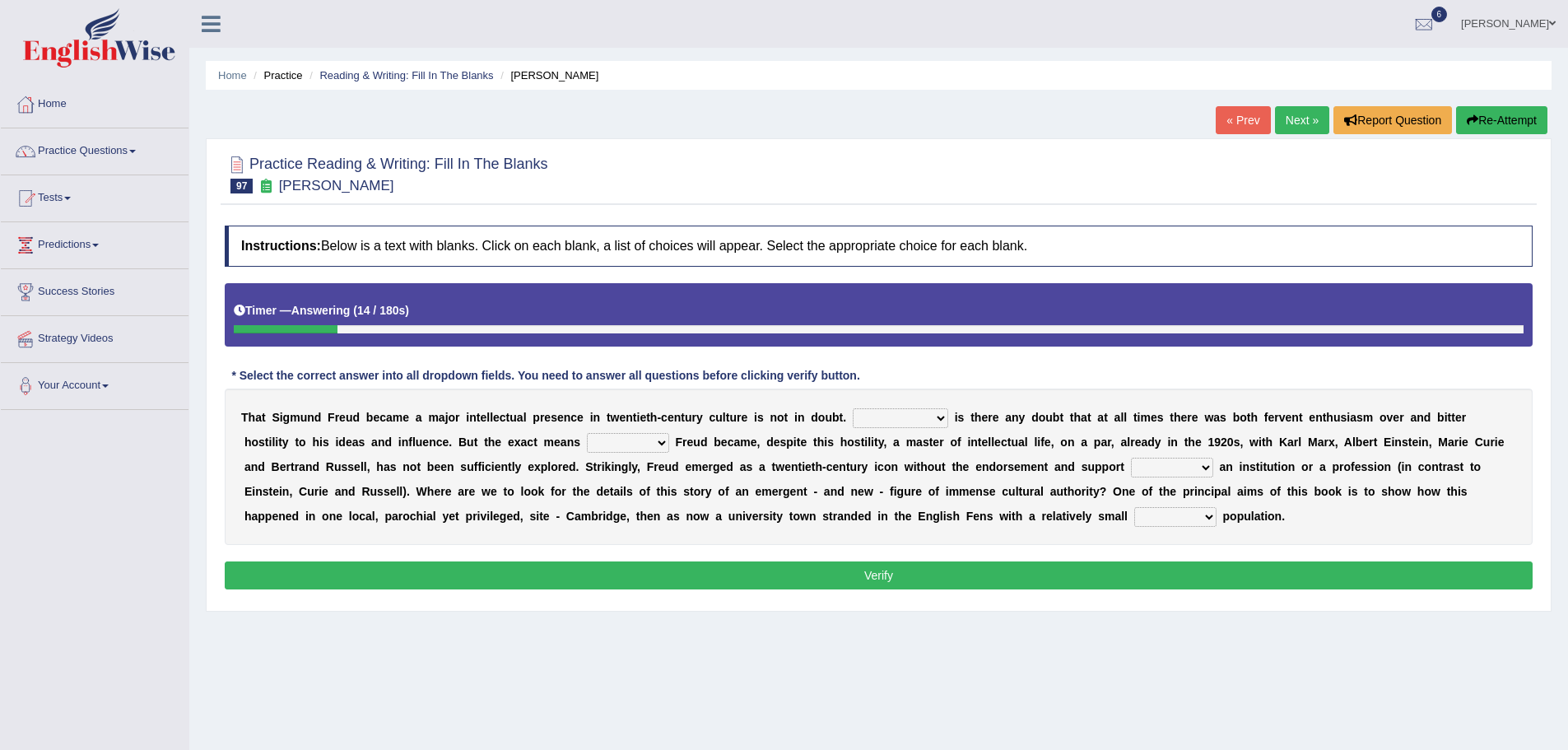
click at [867, 413] on select "Nor Nevertheless Otherwise Yet" at bounding box center [900, 418] width 96 height 19
select select "Otherwise"
click at [853, 408] on select "Nor Nevertheless Otherwise Yet" at bounding box center [900, 418] width 96 height 19
click at [912, 421] on select "Nor Nevertheless Otherwise Yet" at bounding box center [900, 418] width 96 height 19
click at [853, 408] on select "Nor Nevertheless Otherwise Yet" at bounding box center [900, 418] width 96 height 19
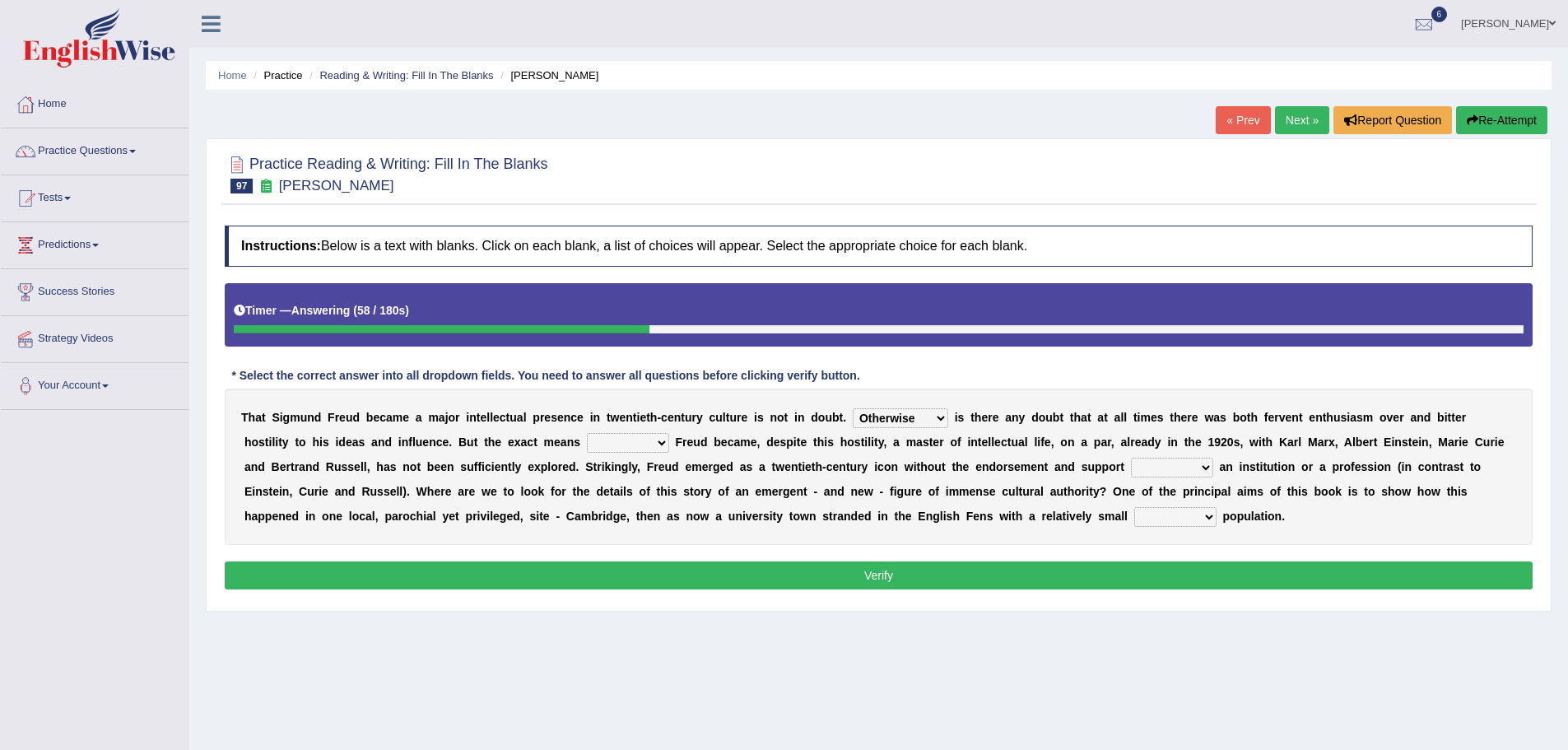
click at [603, 433] on select "by which by whom to which to whom" at bounding box center [627, 443] width 82 height 19
select select "by which"
click at [587, 433] on select "by which by whom to which to whom" at bounding box center [627, 443] width 82 height 19
click at [1134, 471] on select "with of on in" at bounding box center [1171, 467] width 82 height 19
select select "of"
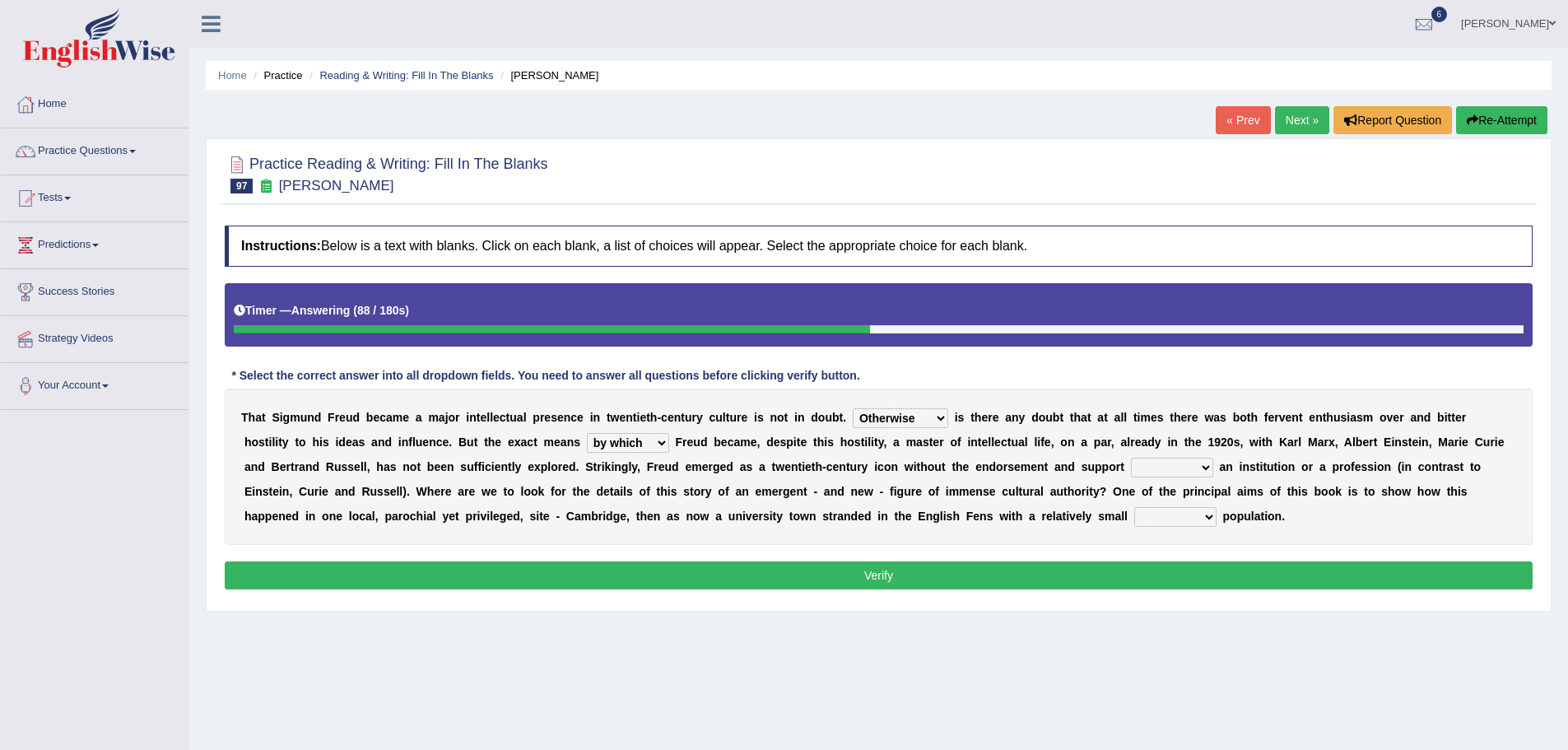
click at [1131, 458] on select "with of on in" at bounding box center [1171, 467] width 82 height 19
click at [1156, 514] on select "fluctuation fluctuated fluctuate fluctuating" at bounding box center [1175, 517] width 82 height 19
select select "fluctuating"
click at [1135, 508] on select "fluctuation fluctuated fluctuate fluctuating" at bounding box center [1175, 517] width 82 height 19
click at [1086, 581] on button "Verify" at bounding box center [879, 575] width 1308 height 28
